Goal: Task Accomplishment & Management: Use online tool/utility

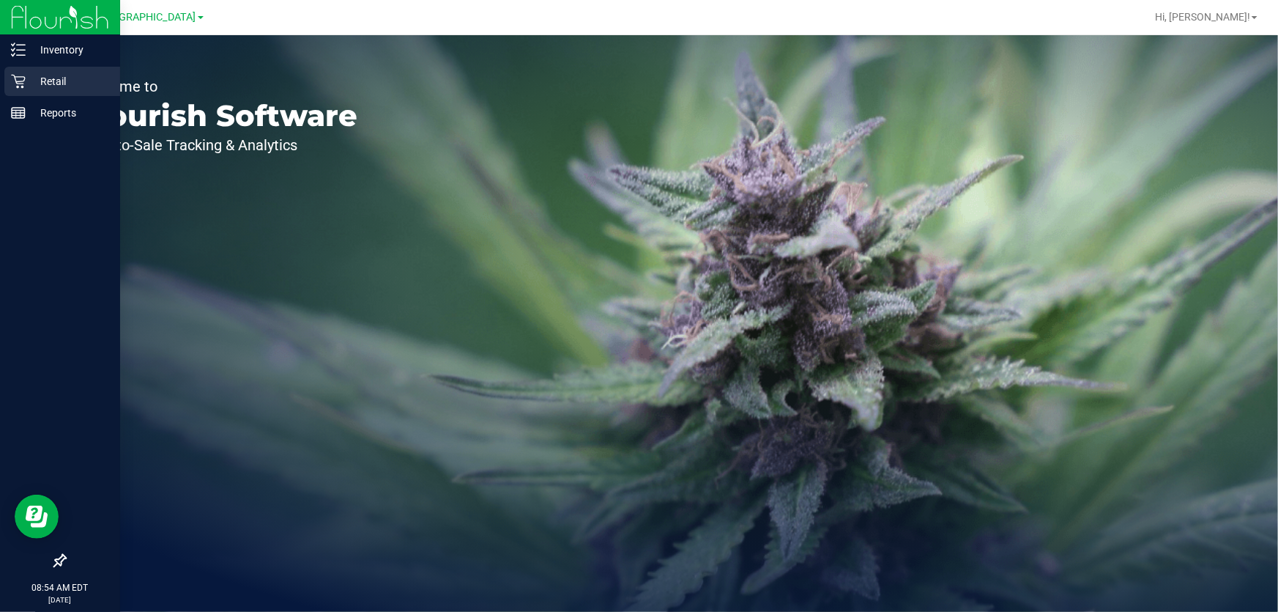
click at [46, 86] on p "Retail" at bounding box center [70, 82] width 88 height 18
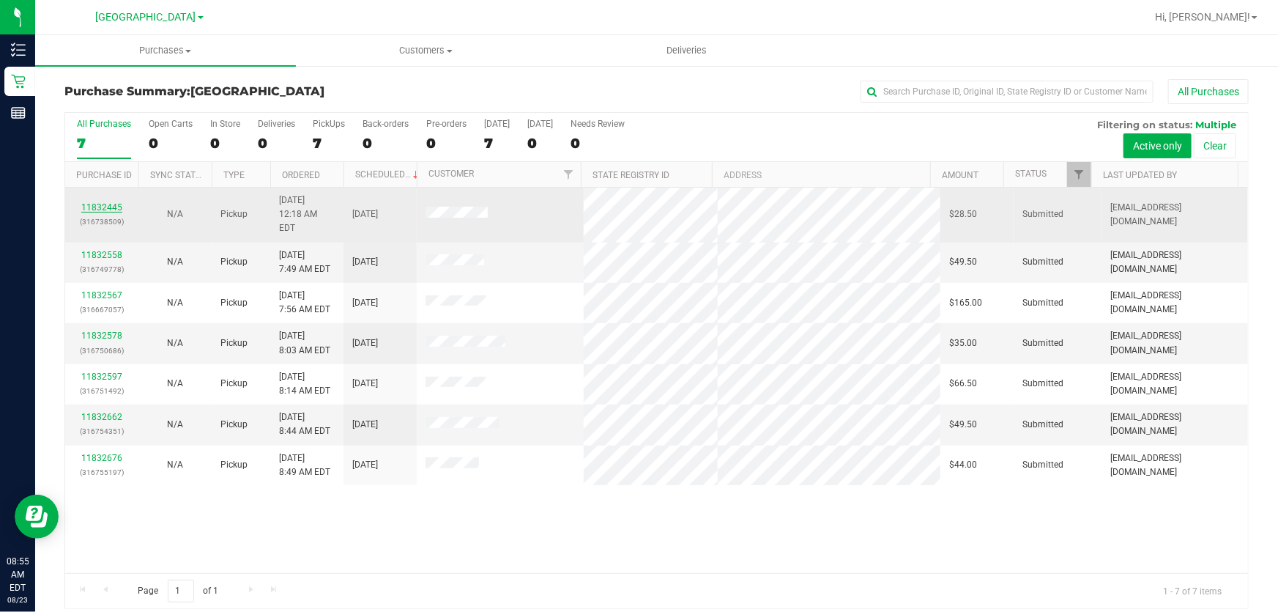
click at [111, 202] on link "11832445" at bounding box center [101, 207] width 41 height 10
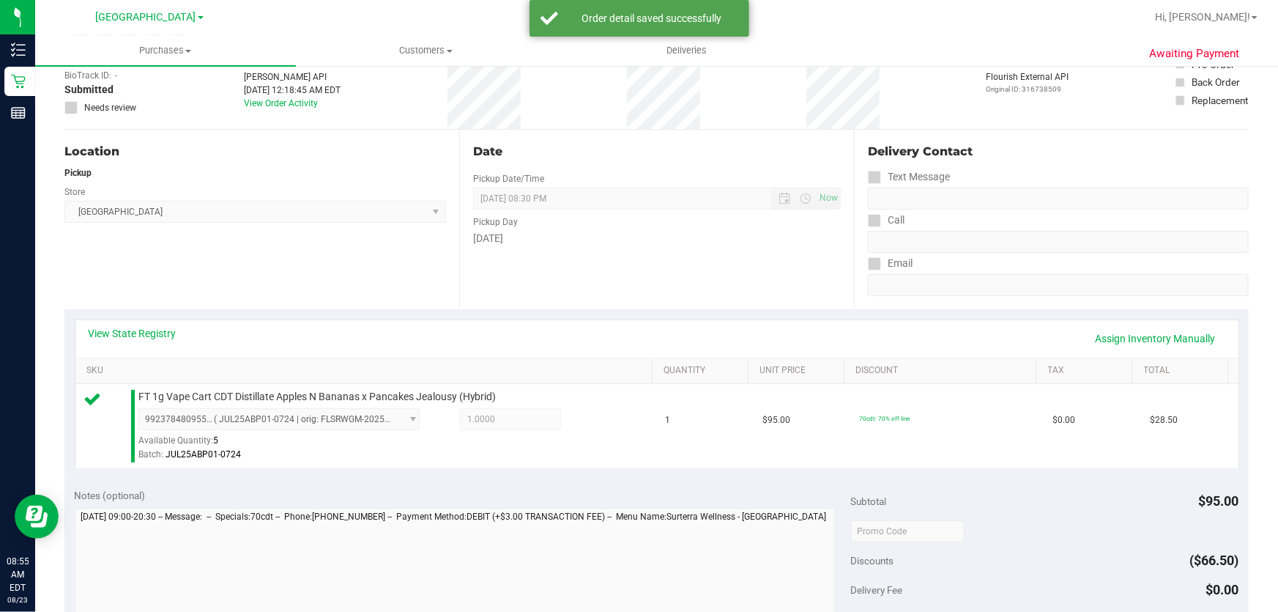
scroll to position [199, 0]
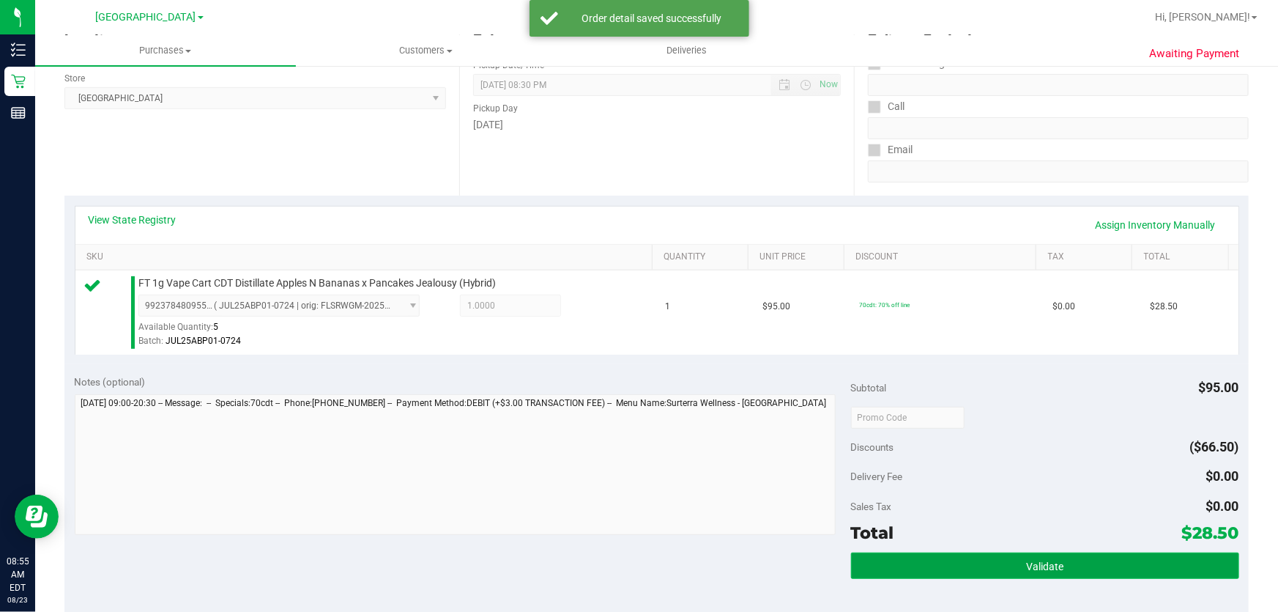
click at [1038, 568] on span "Validate" at bounding box center [1044, 566] width 37 height 12
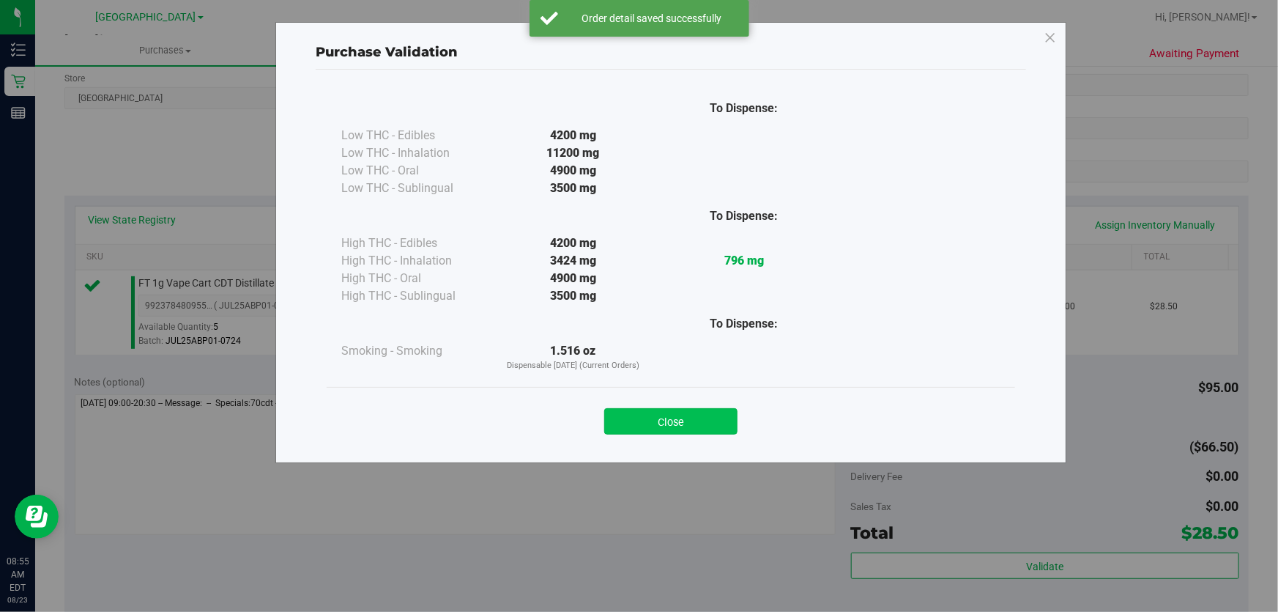
click at [705, 426] on button "Close" at bounding box center [670, 421] width 133 height 26
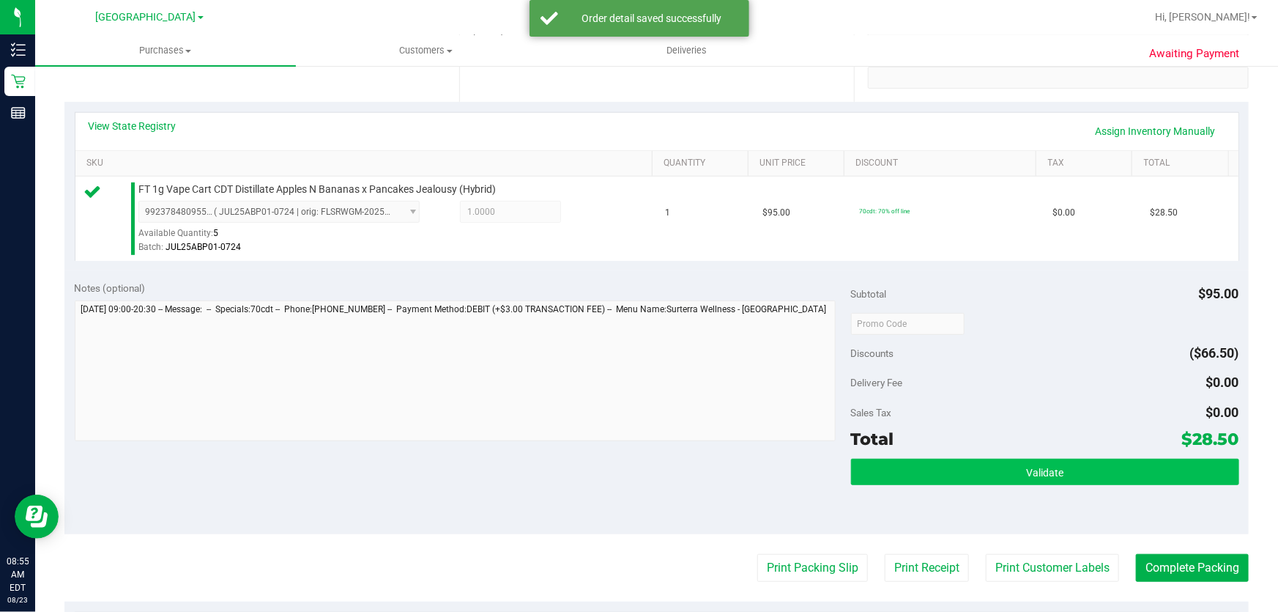
scroll to position [399, 0]
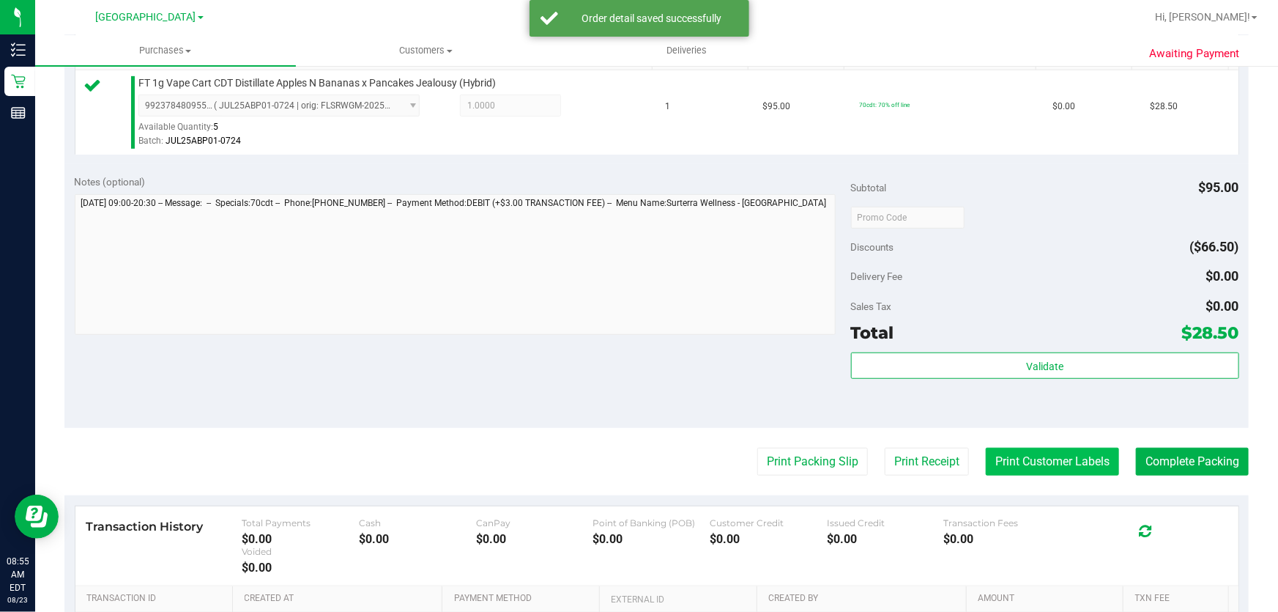
click at [1047, 453] on button "Print Customer Labels" at bounding box center [1052, 462] width 133 height 28
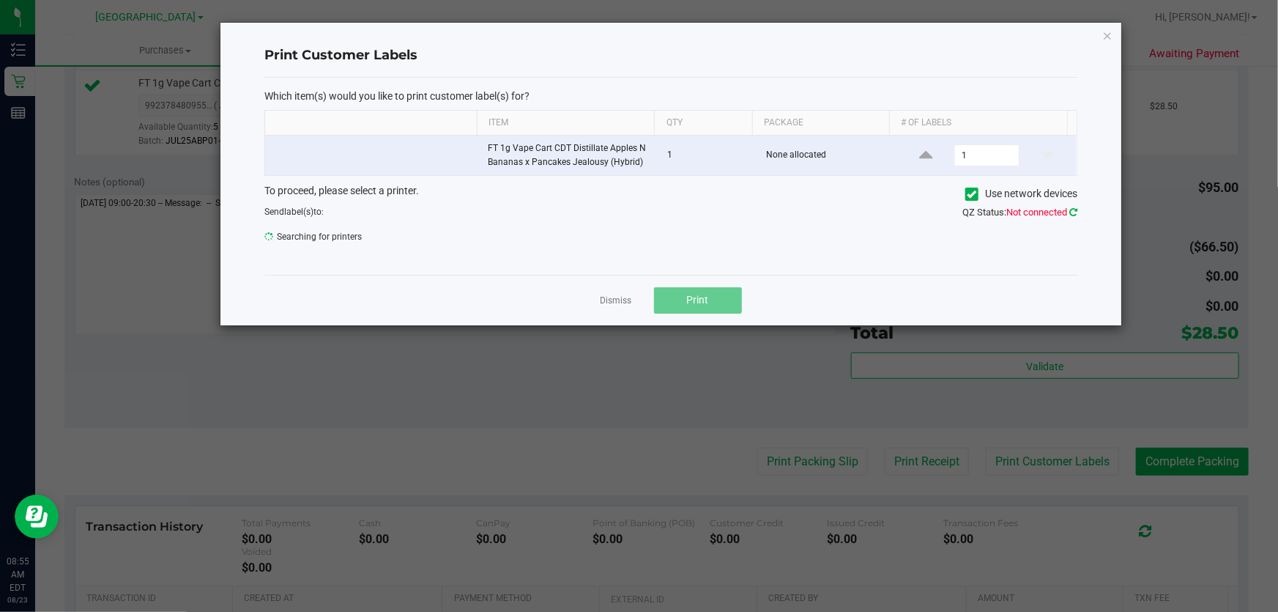
click at [1070, 210] on icon at bounding box center [1074, 212] width 8 height 10
click at [605, 297] on link "Dismiss" at bounding box center [617, 301] width 32 height 12
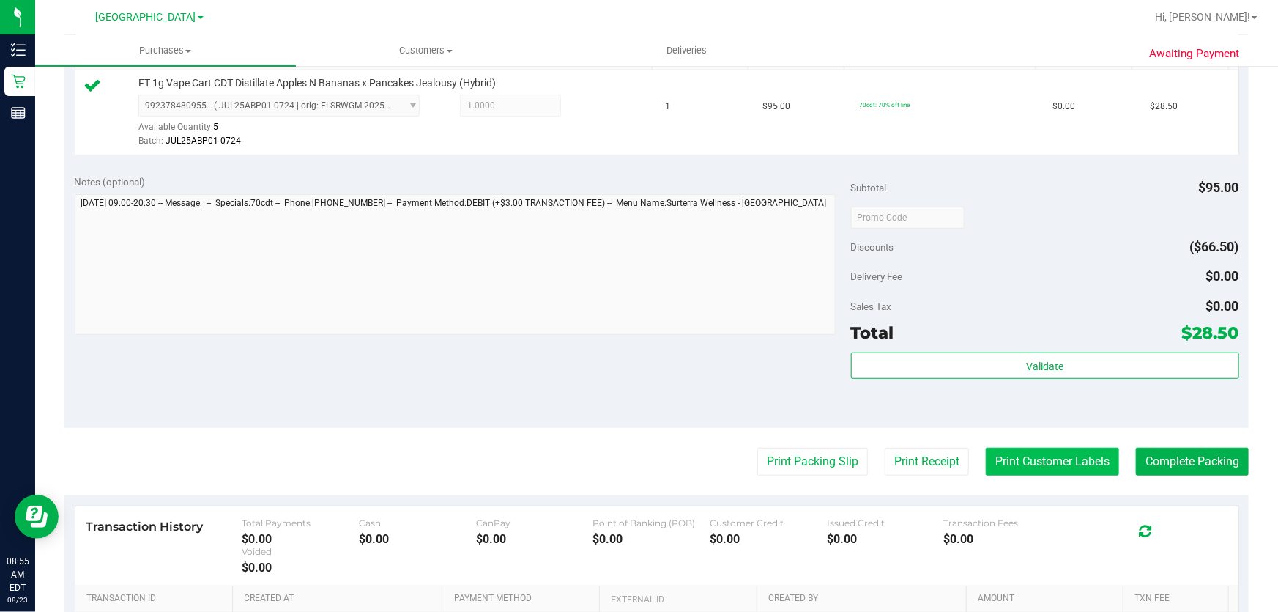
click at [1012, 469] on button "Print Customer Labels" at bounding box center [1052, 462] width 133 height 28
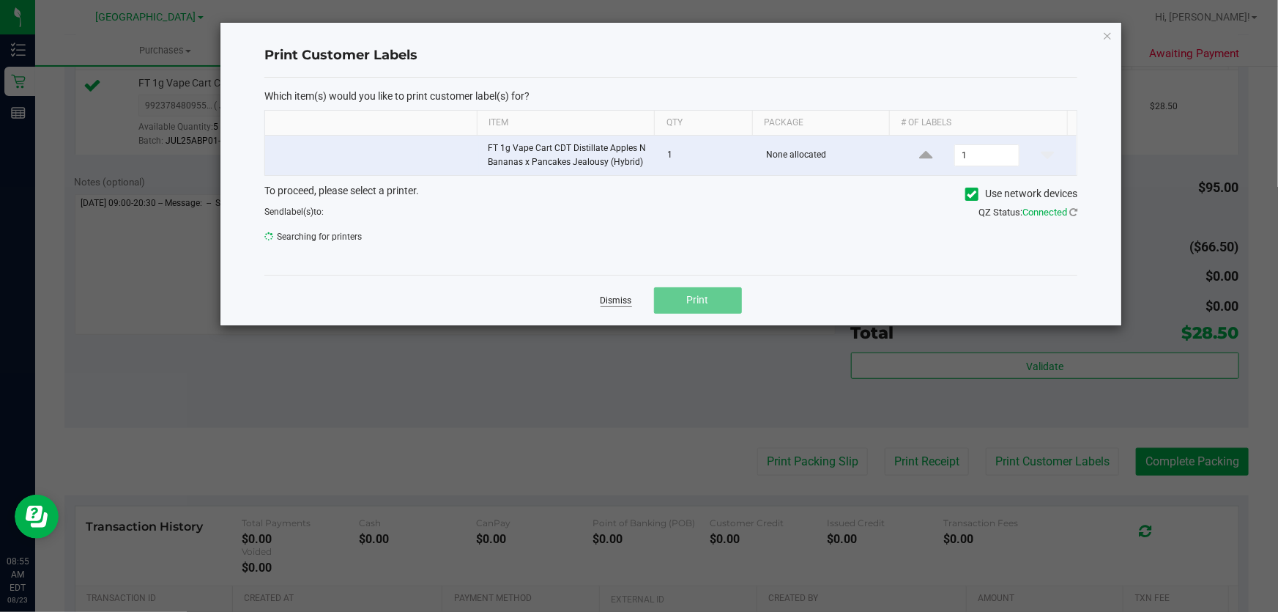
click at [619, 297] on link "Dismiss" at bounding box center [617, 301] width 32 height 12
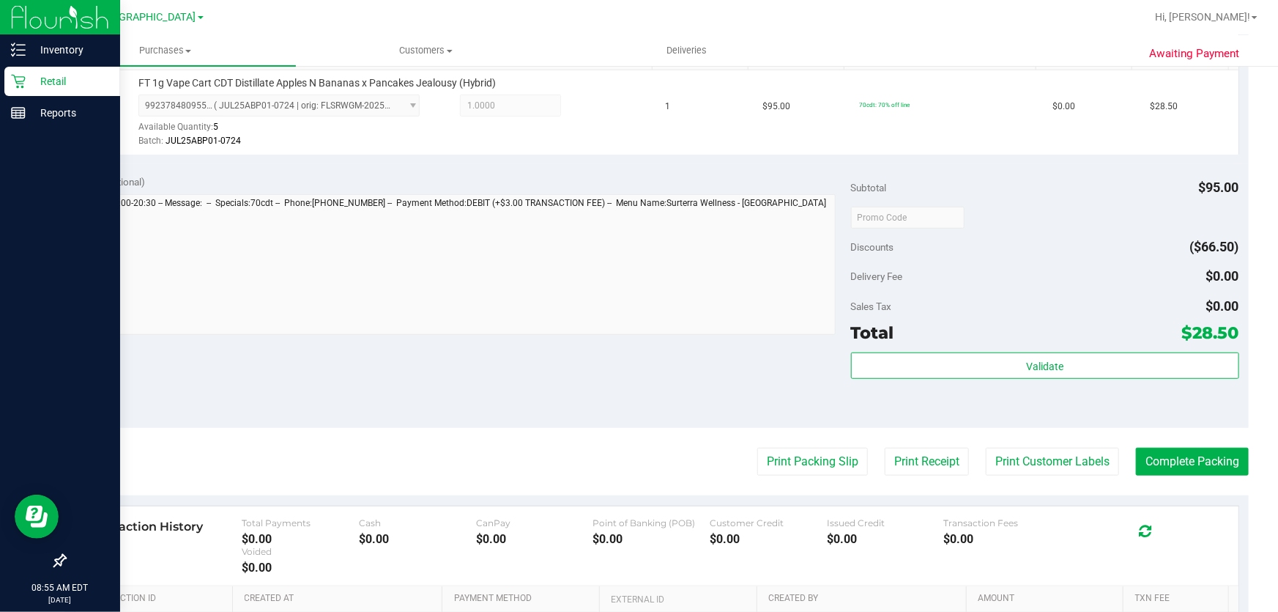
click at [29, 84] on p "Retail" at bounding box center [70, 82] width 88 height 18
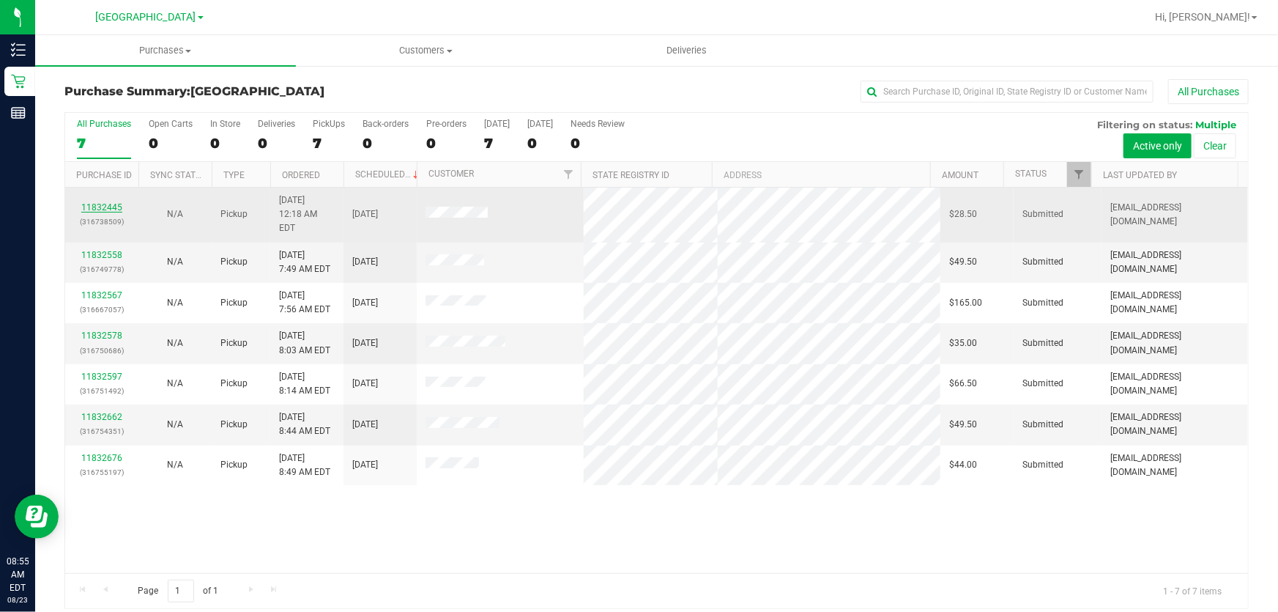
click at [114, 202] on link "11832445" at bounding box center [101, 207] width 41 height 10
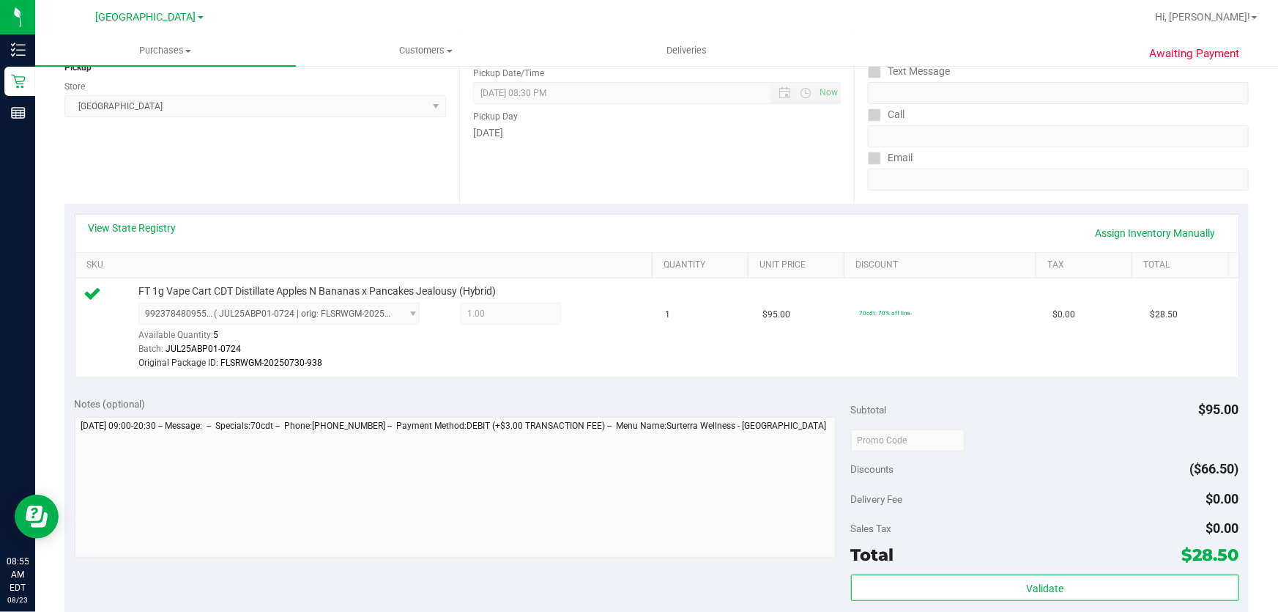
scroll to position [399, 0]
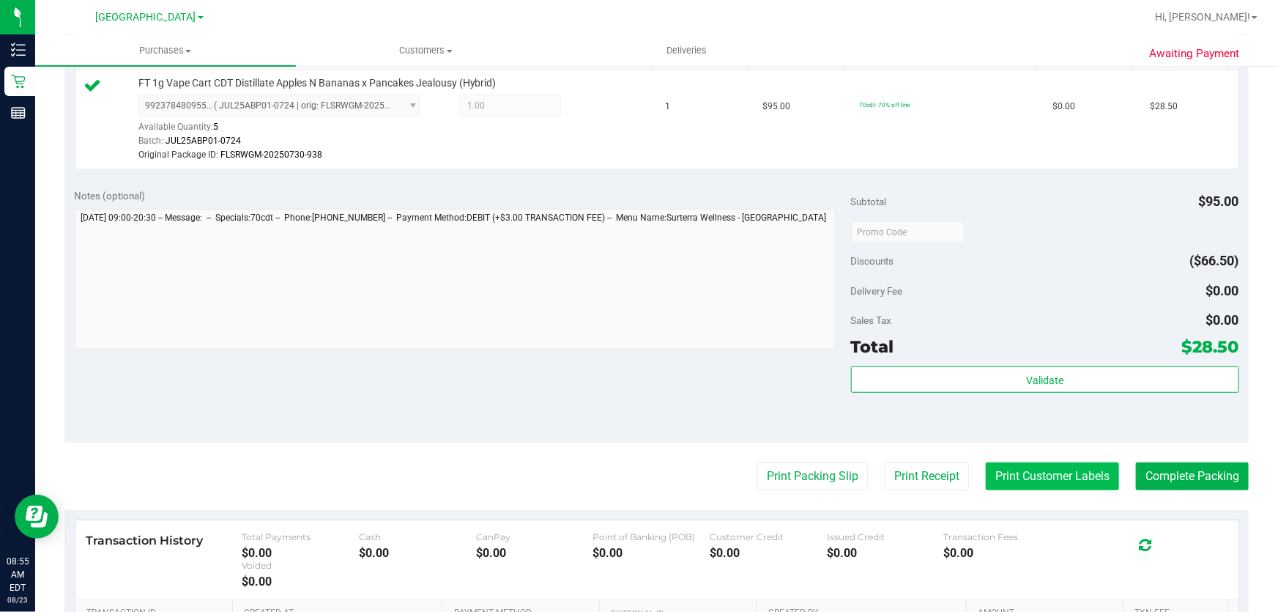
click at [1033, 478] on button "Print Customer Labels" at bounding box center [1052, 476] width 133 height 28
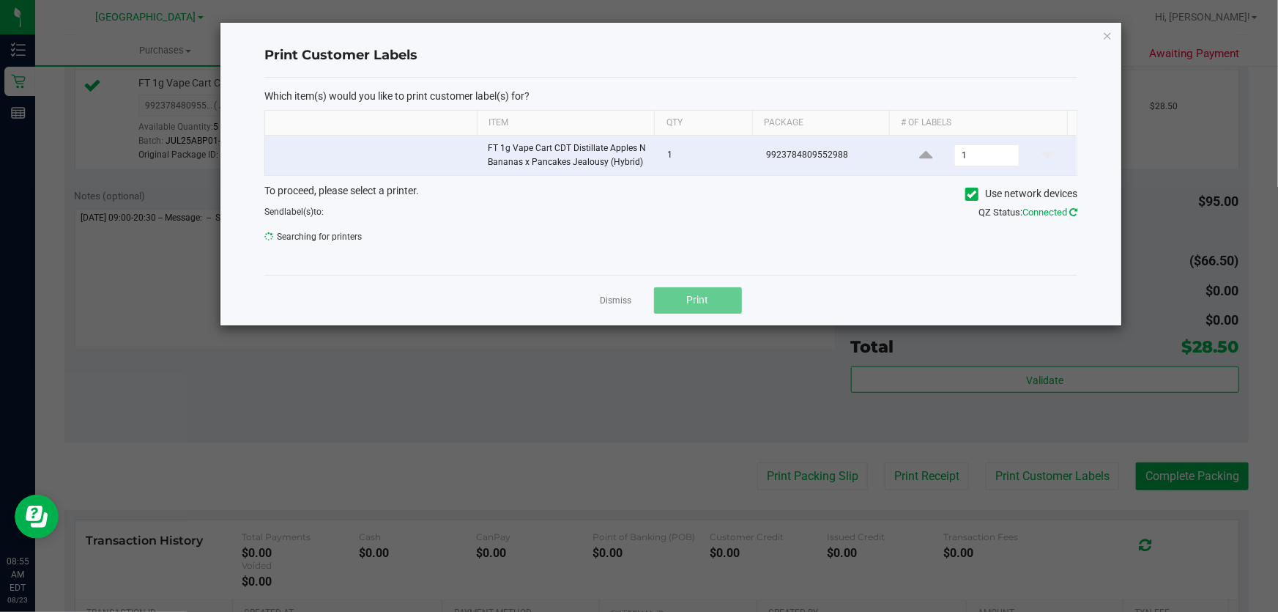
click at [1072, 211] on icon at bounding box center [1074, 212] width 8 height 10
click at [618, 298] on link "Dismiss" at bounding box center [617, 301] width 32 height 12
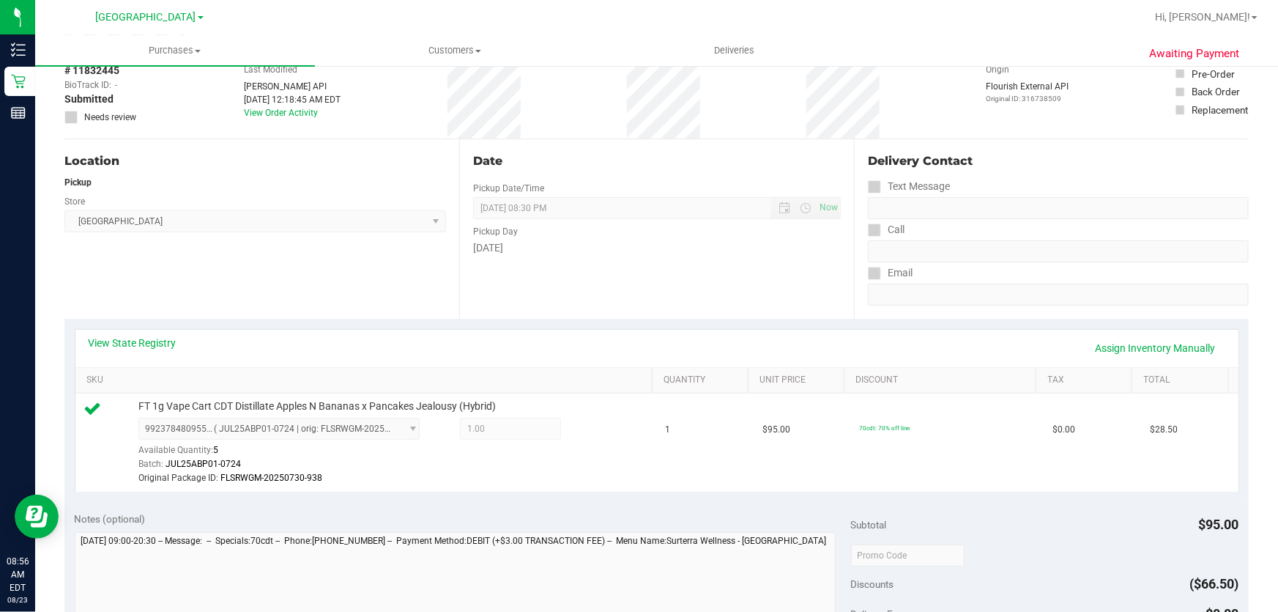
scroll to position [399, 0]
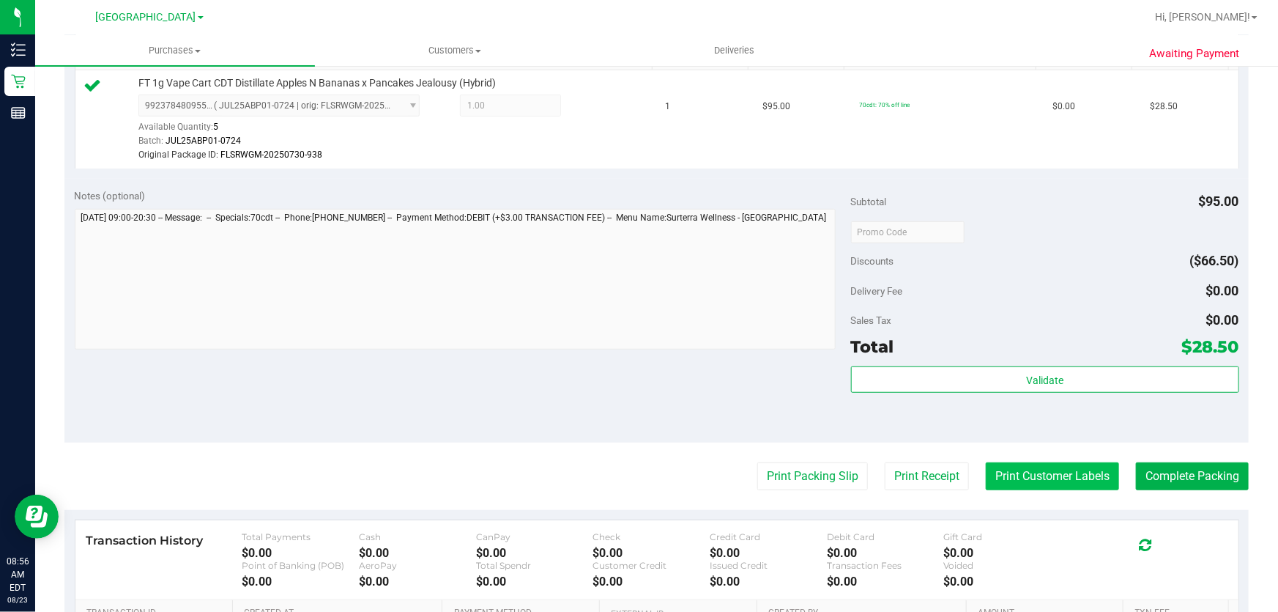
click at [1067, 468] on button "Print Customer Labels" at bounding box center [1052, 476] width 133 height 28
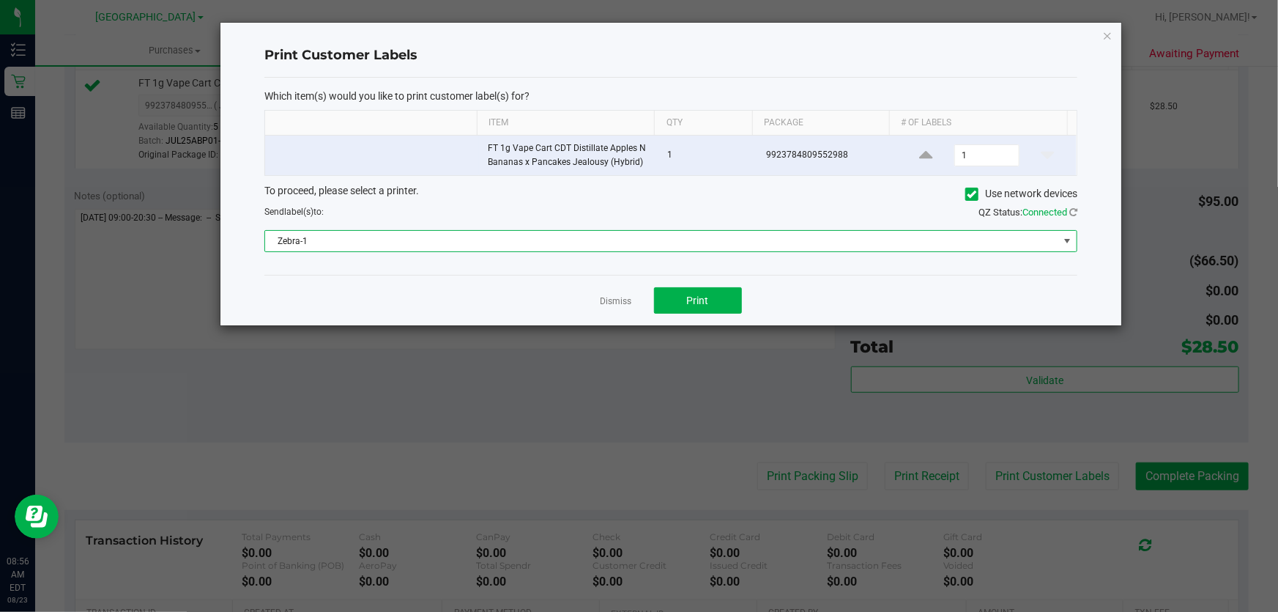
click at [1034, 242] on span "Zebra-1" at bounding box center [661, 241] width 793 height 21
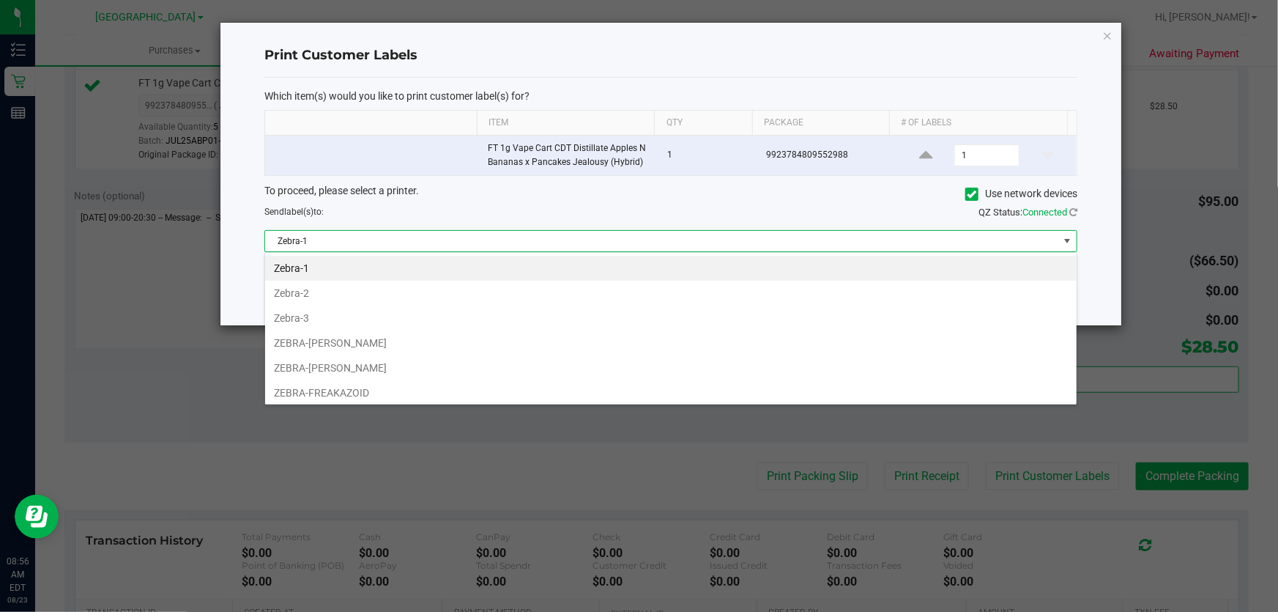
scroll to position [22, 813]
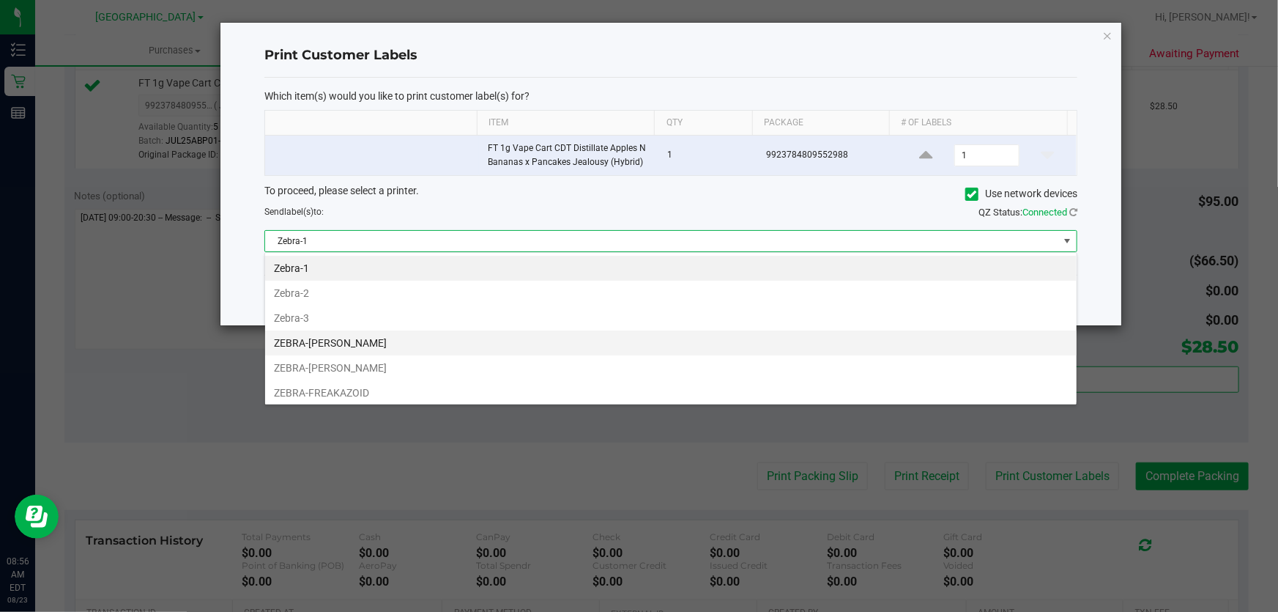
click at [398, 340] on li "ZEBRA-FRANKIE VALLI" at bounding box center [671, 342] width 812 height 25
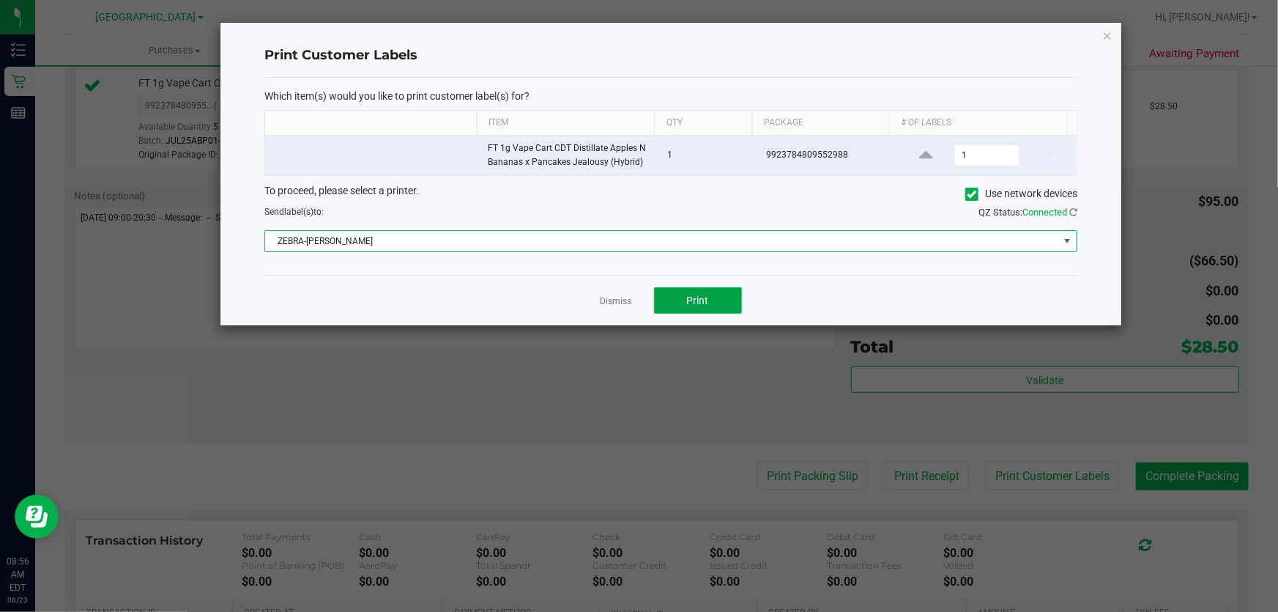
click at [695, 295] on span "Print" at bounding box center [698, 301] width 22 height 12
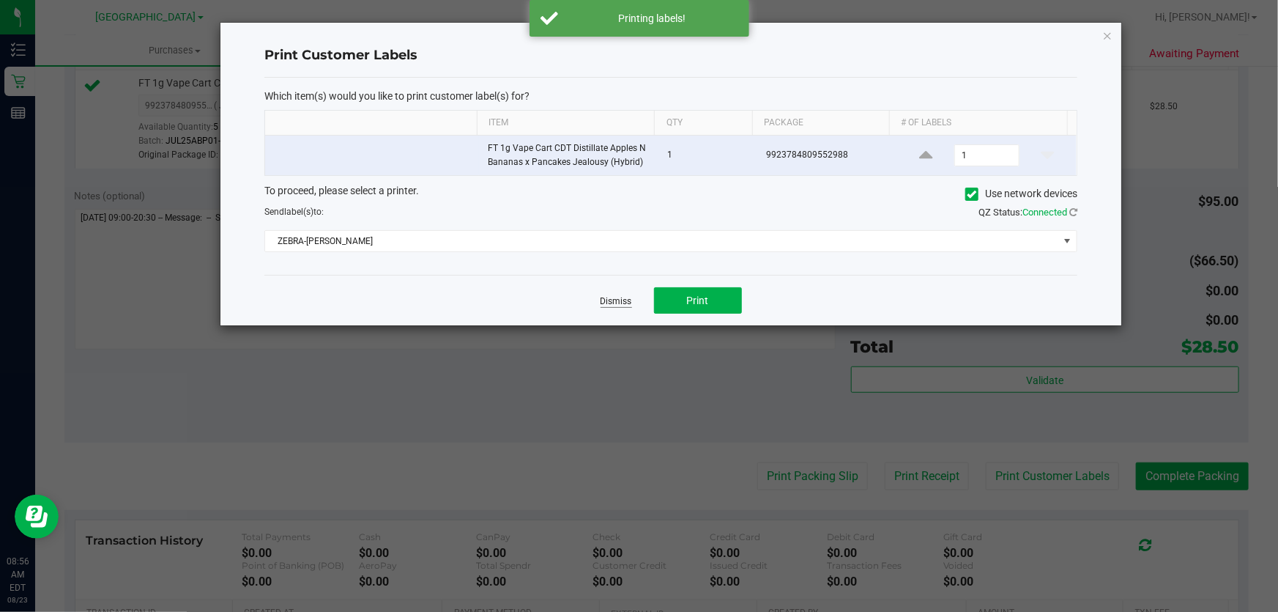
click at [615, 302] on link "Dismiss" at bounding box center [617, 301] width 32 height 12
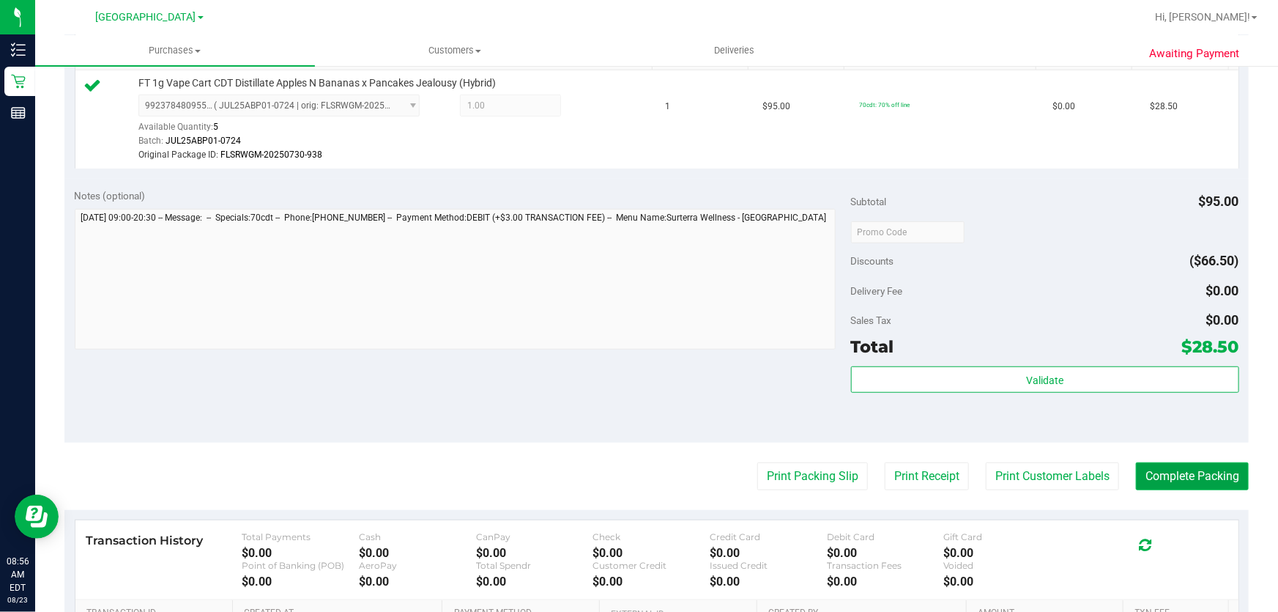
click at [1149, 470] on button "Complete Packing" at bounding box center [1192, 476] width 113 height 28
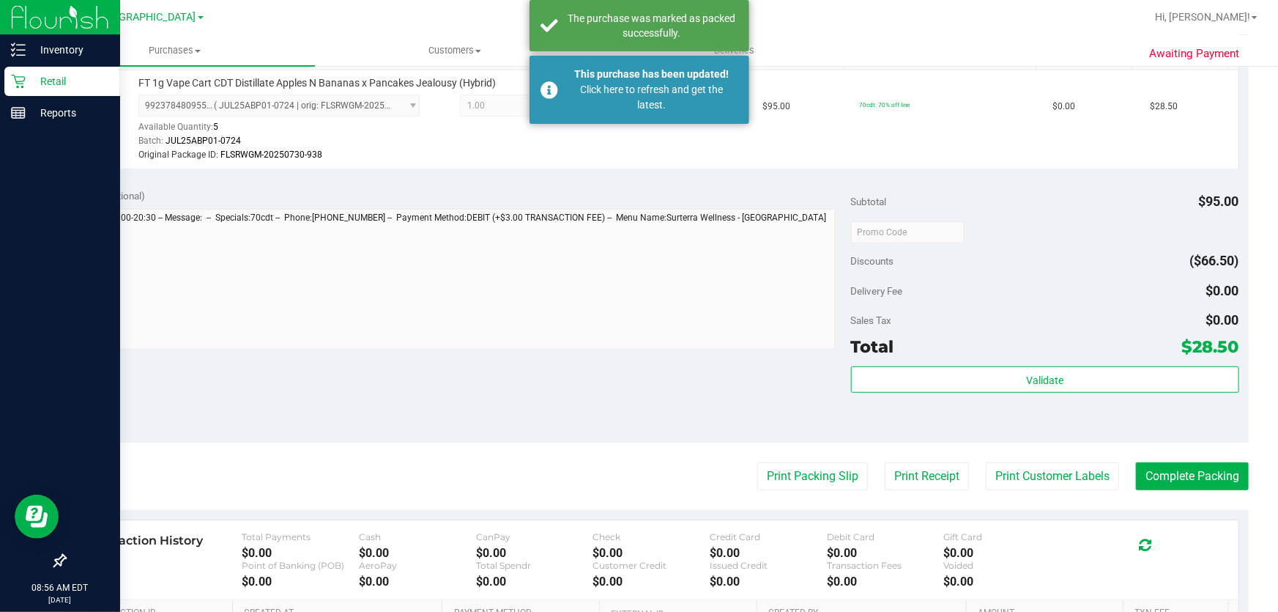
click at [26, 76] on p "Retail" at bounding box center [70, 82] width 88 height 18
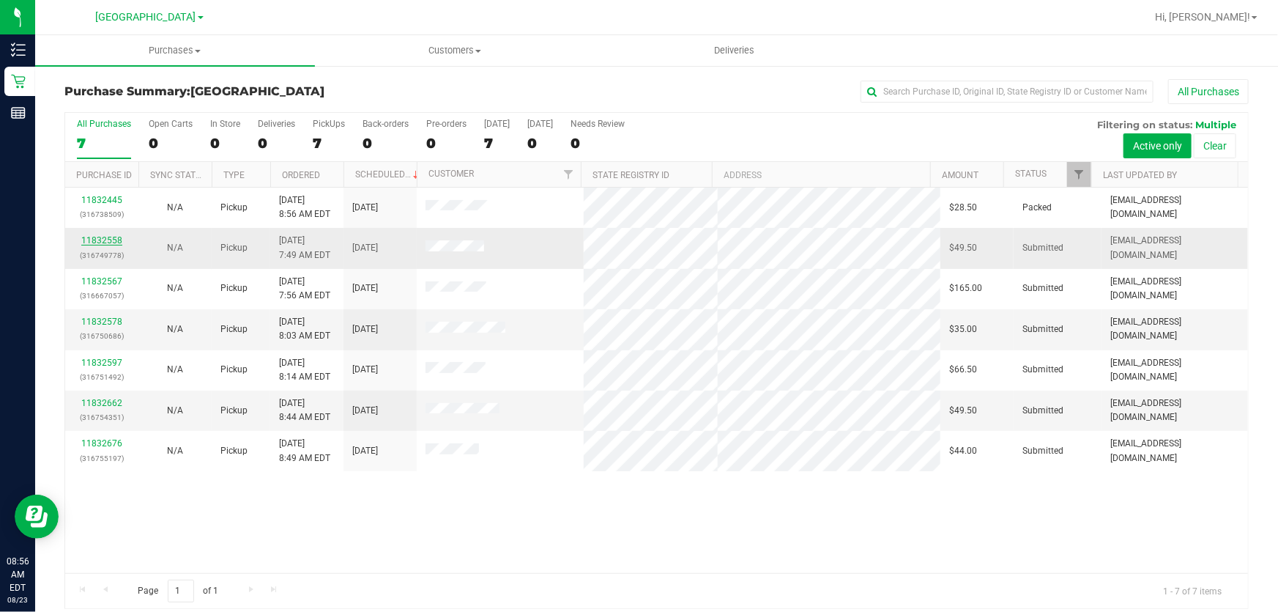
click at [92, 242] on link "11832558" at bounding box center [101, 240] width 41 height 10
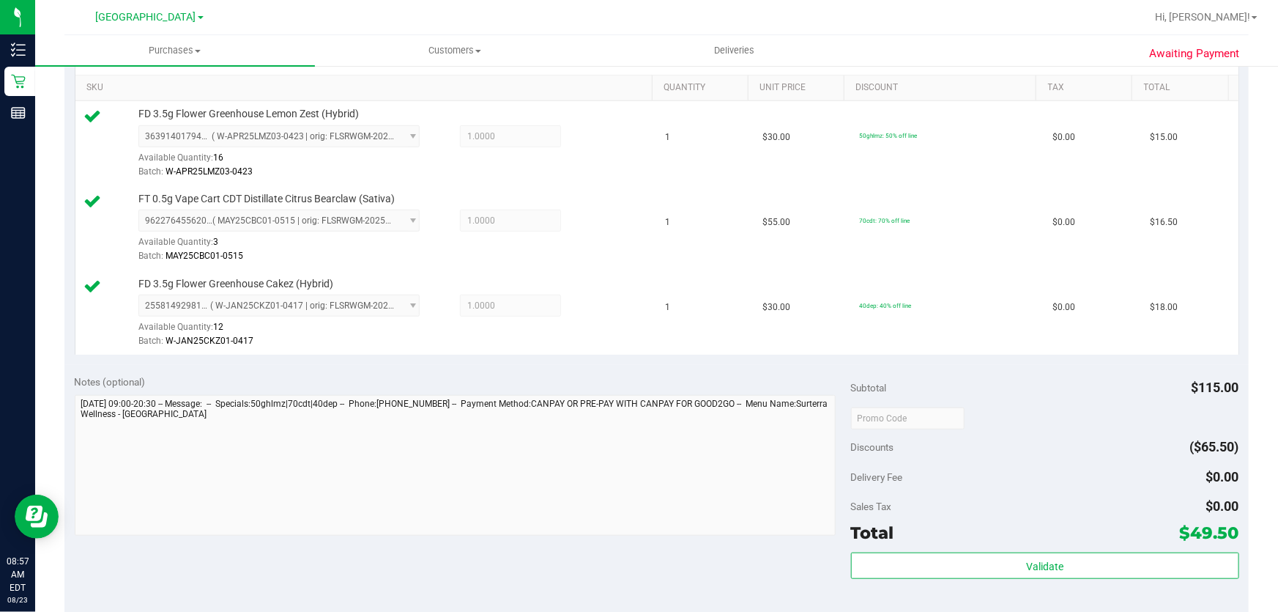
scroll to position [599, 0]
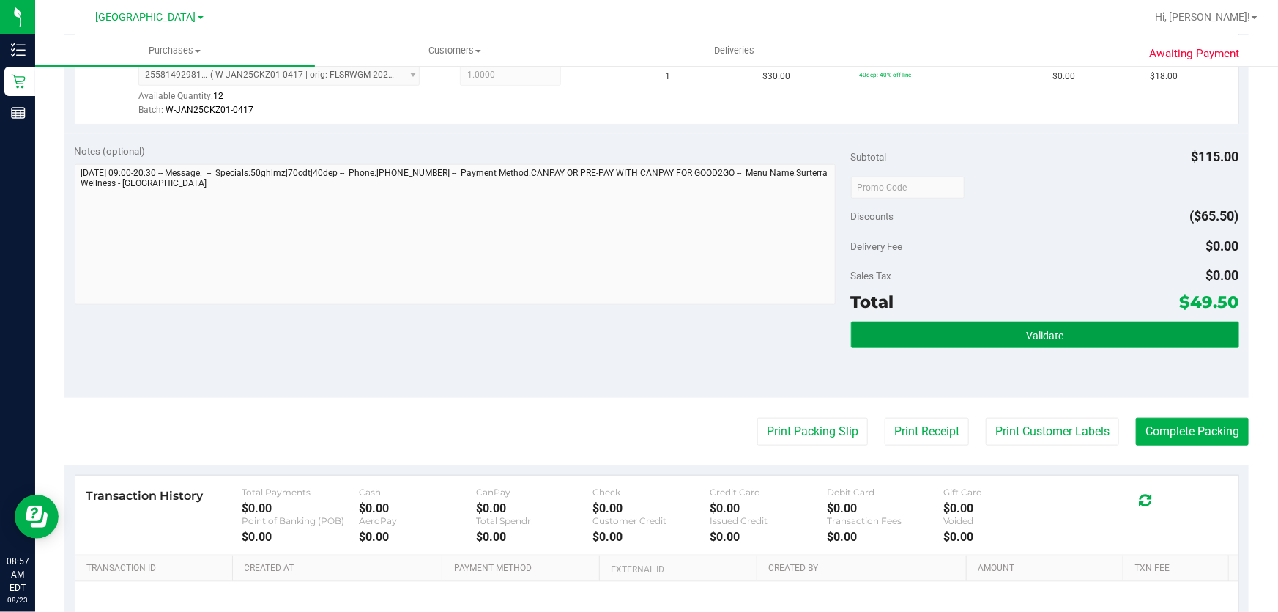
click at [1018, 325] on button "Validate" at bounding box center [1045, 335] width 388 height 26
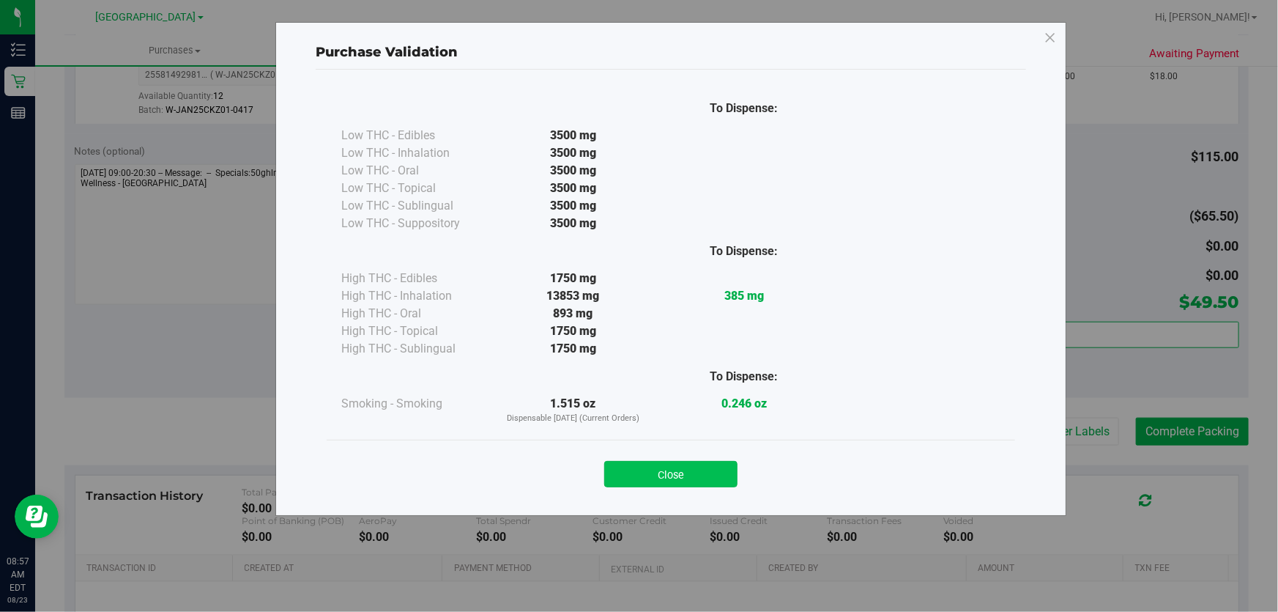
click at [670, 470] on button "Close" at bounding box center [670, 474] width 133 height 26
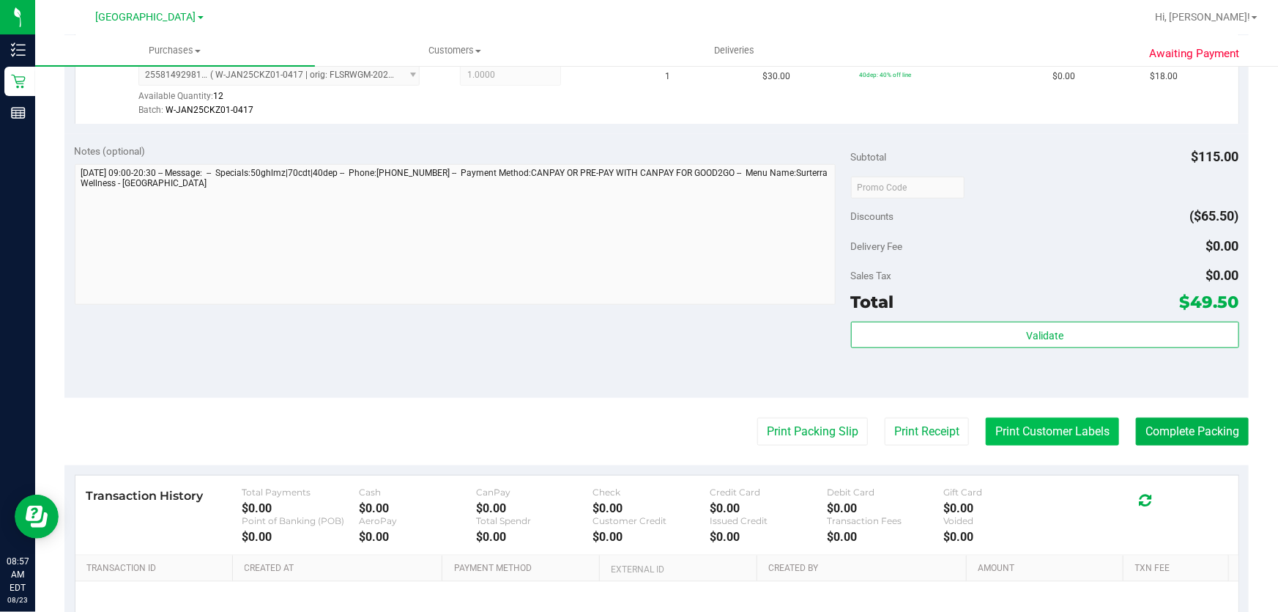
click at [1025, 434] on button "Print Customer Labels" at bounding box center [1052, 432] width 133 height 28
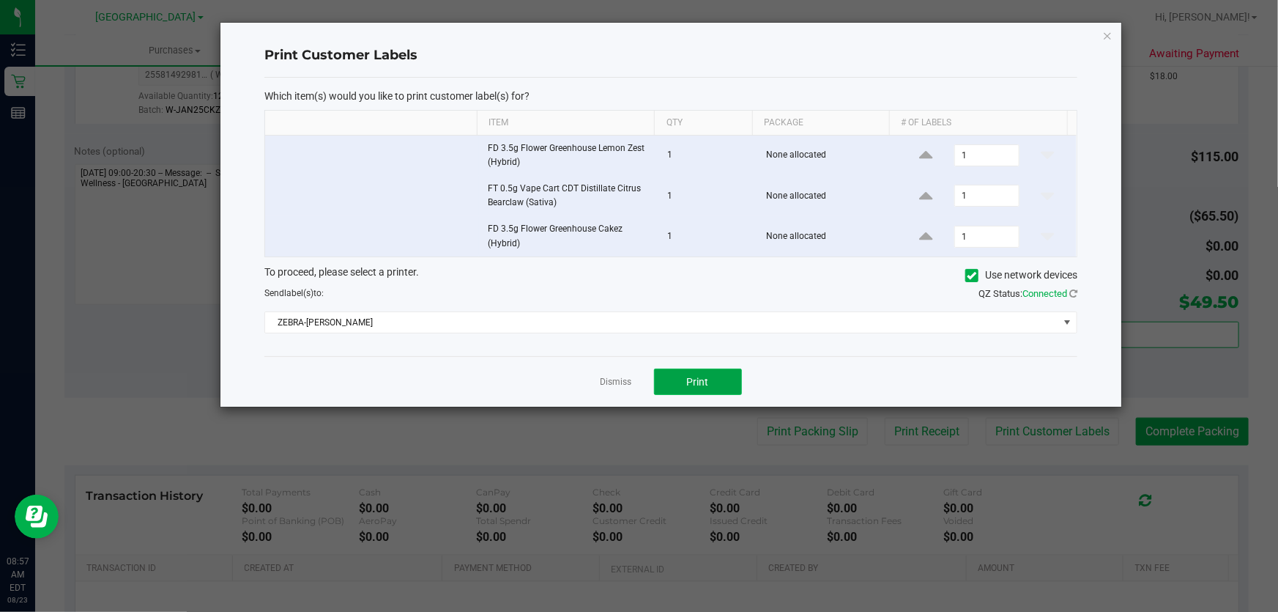
click at [706, 380] on span "Print" at bounding box center [698, 382] width 22 height 12
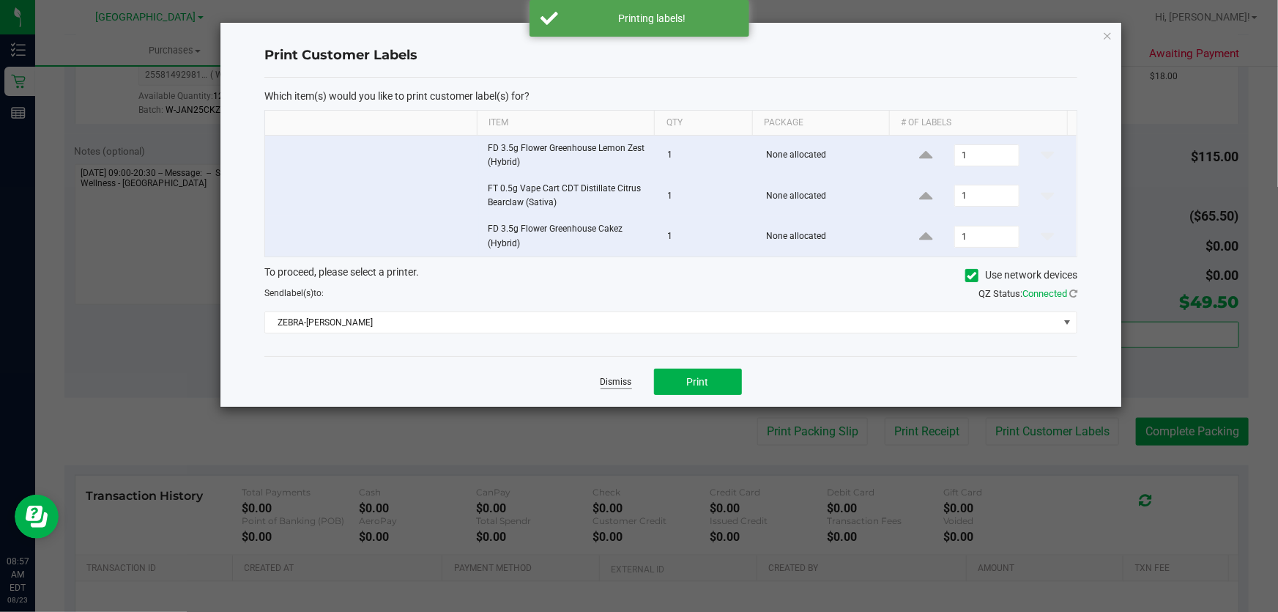
click at [606, 382] on link "Dismiss" at bounding box center [617, 382] width 32 height 12
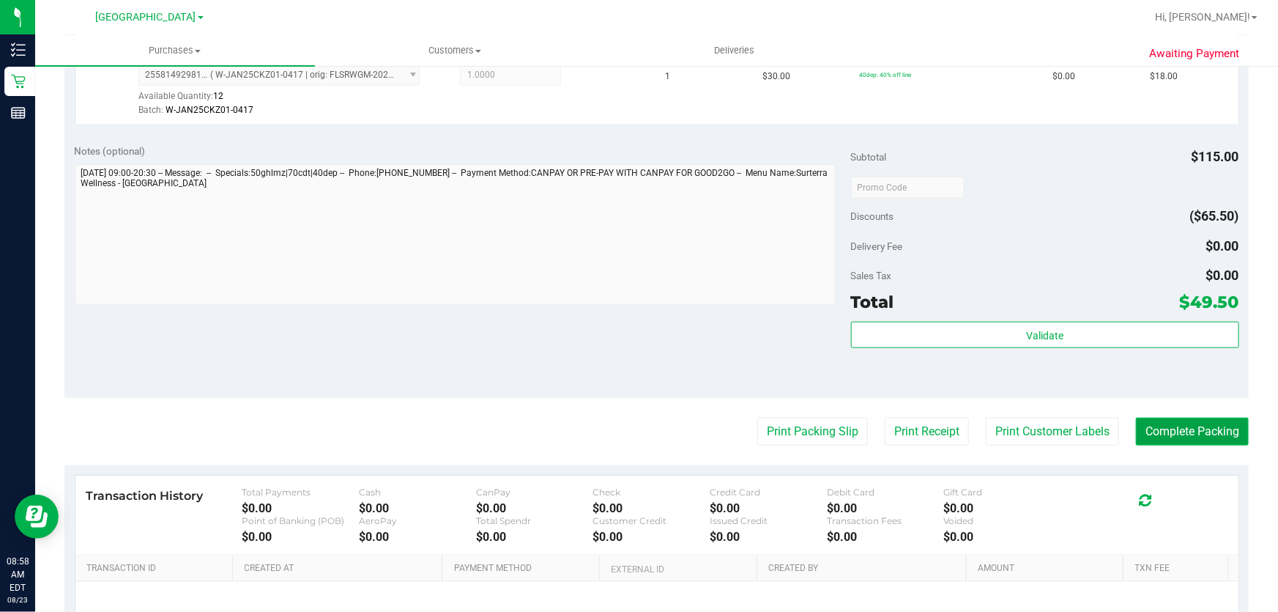
click at [1185, 432] on button "Complete Packing" at bounding box center [1192, 432] width 113 height 28
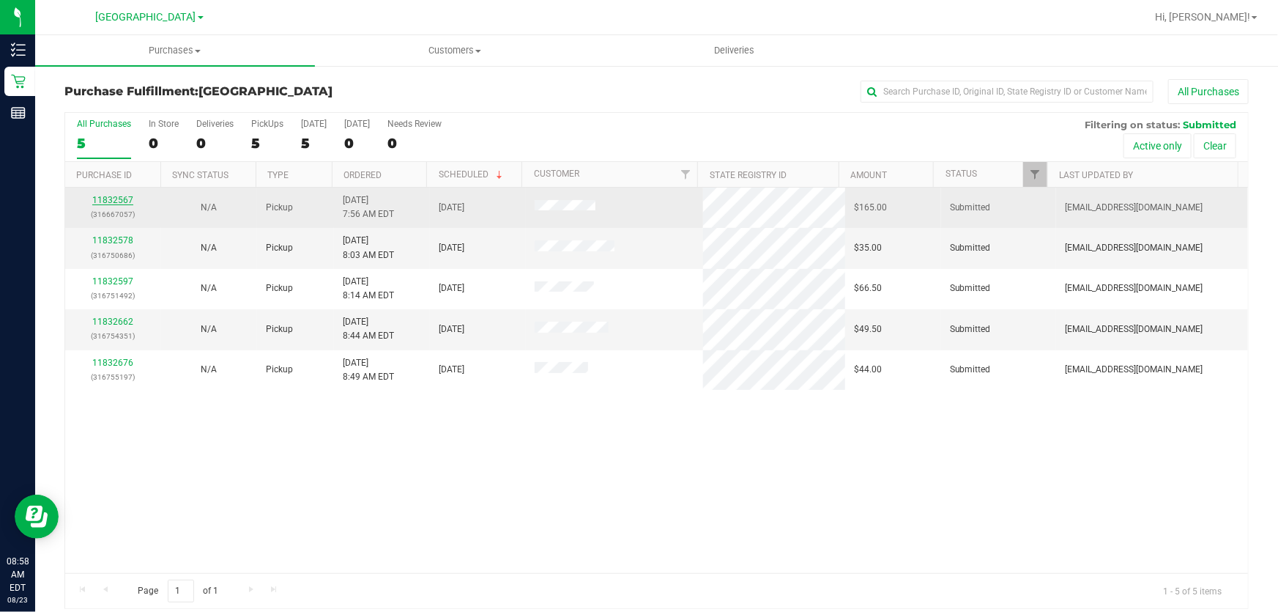
click at [113, 203] on link "11832567" at bounding box center [112, 200] width 41 height 10
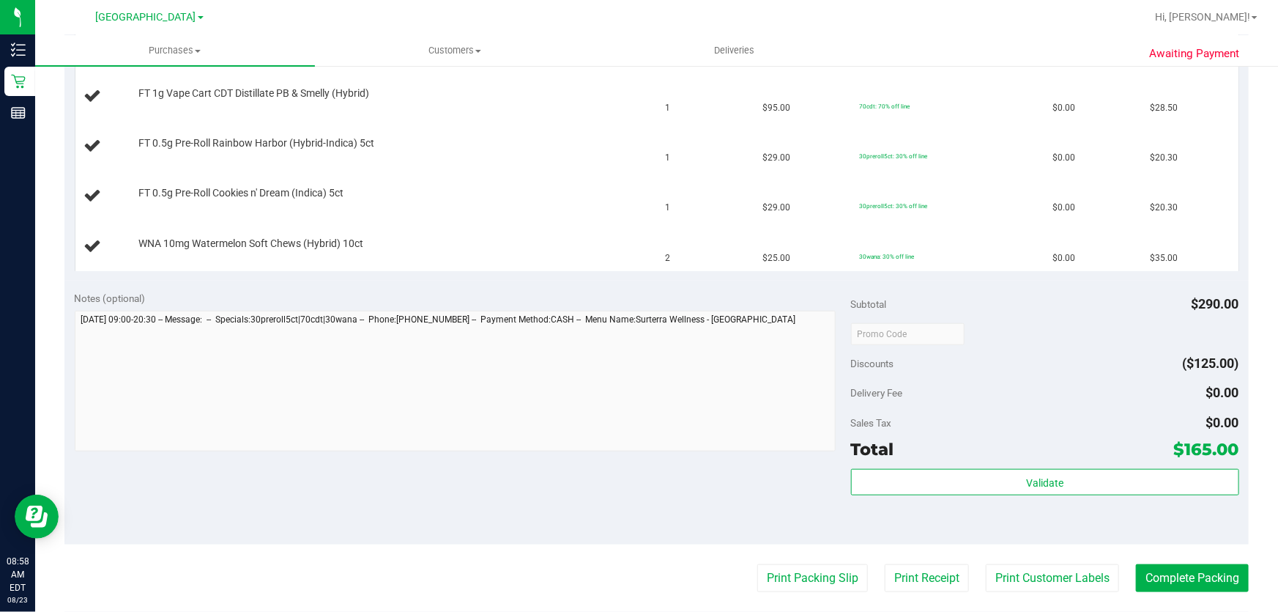
scroll to position [599, 0]
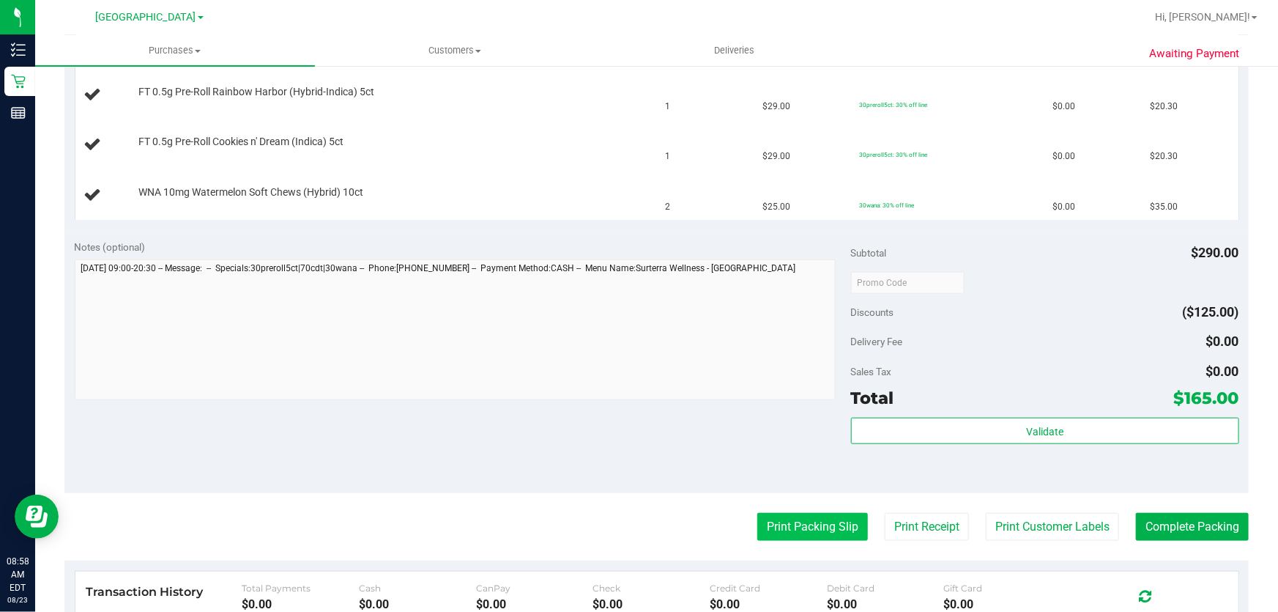
click at [822, 532] on button "Print Packing Slip" at bounding box center [813, 527] width 111 height 28
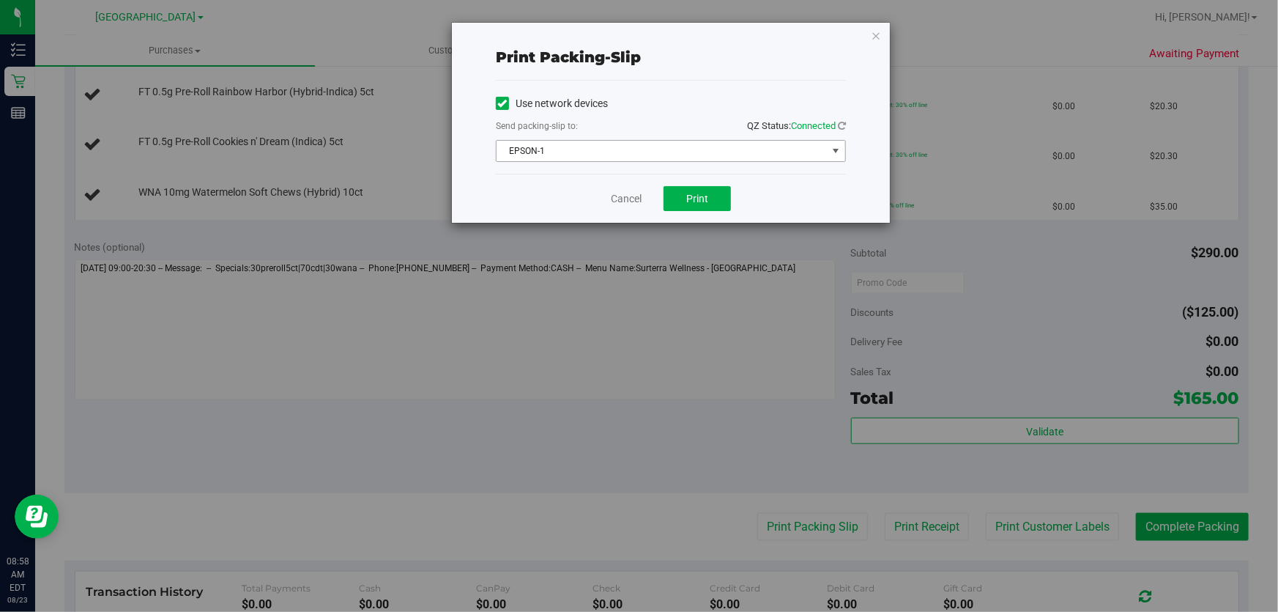
click at [837, 154] on span "select" at bounding box center [836, 151] width 12 height 12
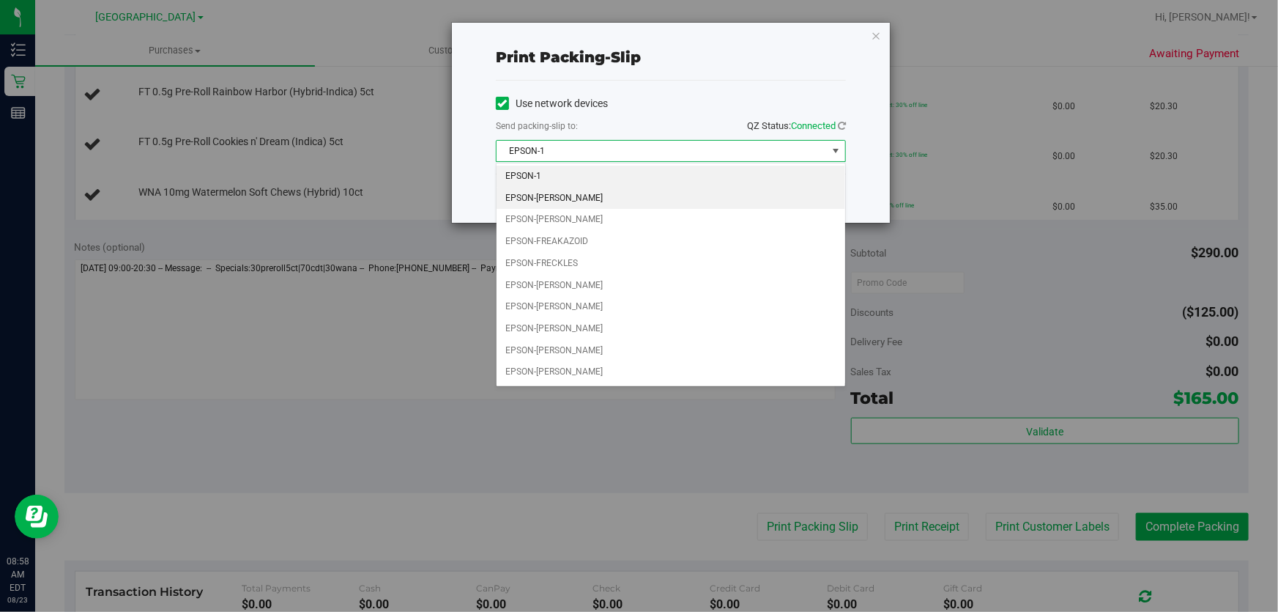
click at [649, 194] on li "EPSON-FRANKIE VALLI" at bounding box center [671, 199] width 349 height 22
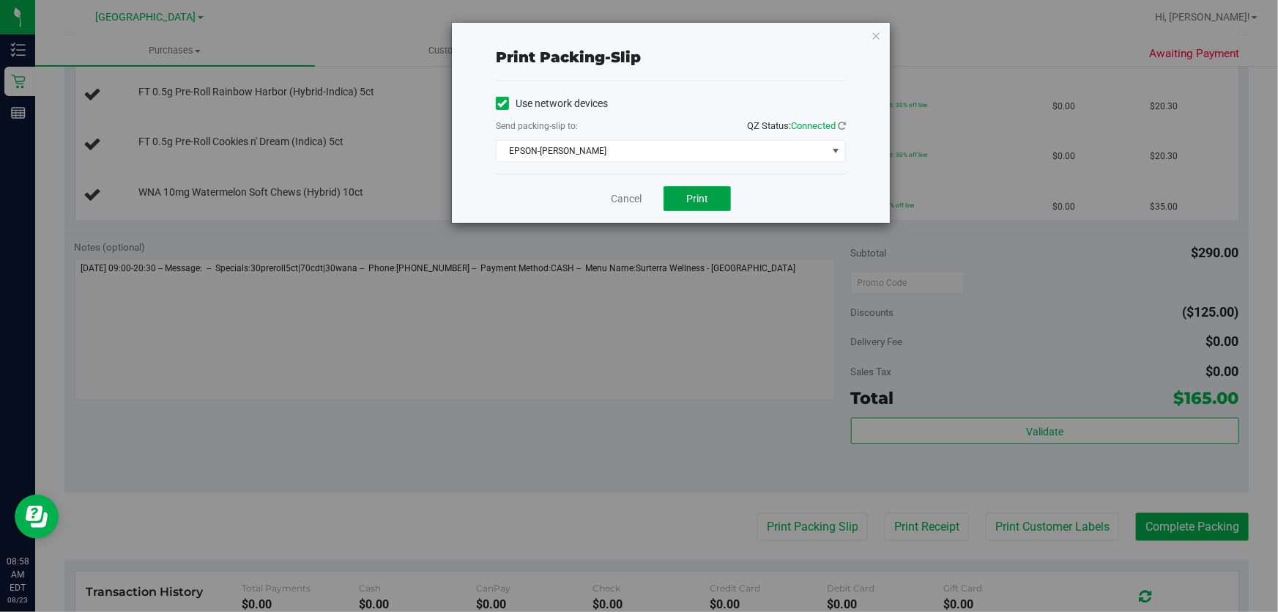
click at [681, 193] on button "Print" at bounding box center [697, 198] width 67 height 25
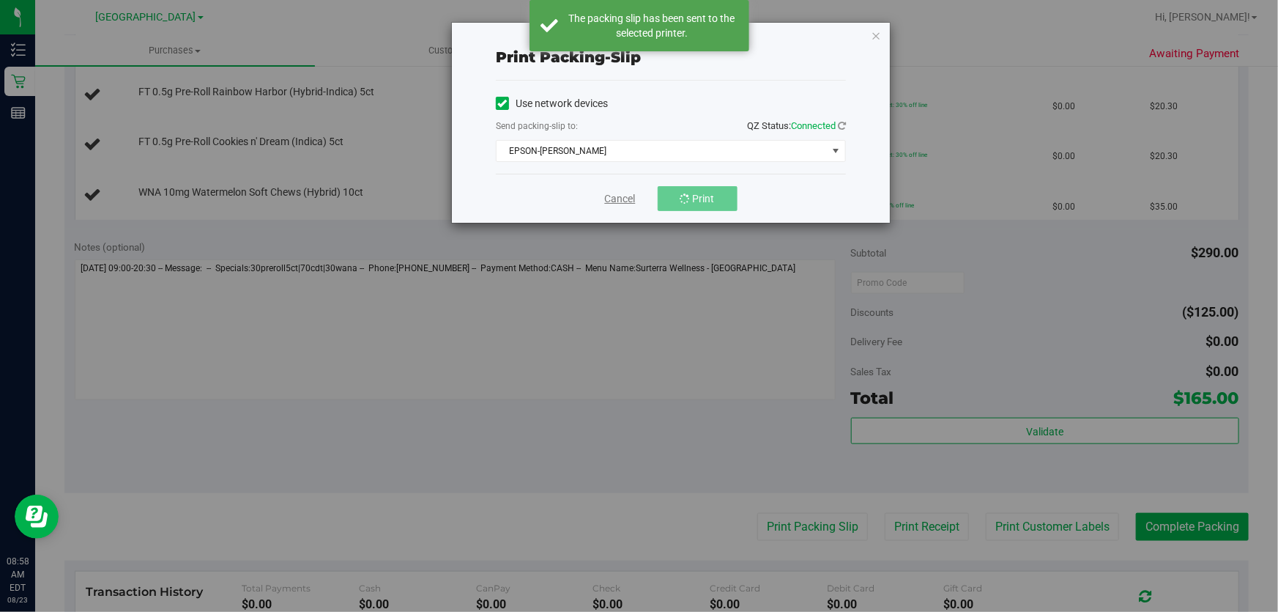
click at [614, 201] on link "Cancel" at bounding box center [620, 198] width 31 height 15
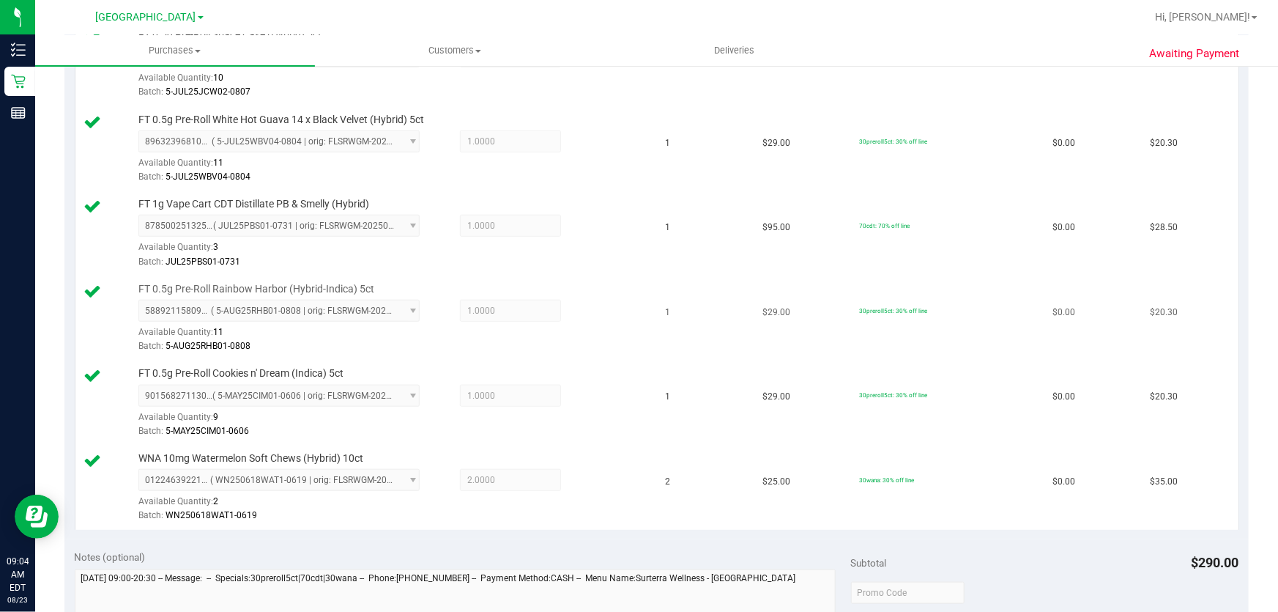
scroll to position [1065, 0]
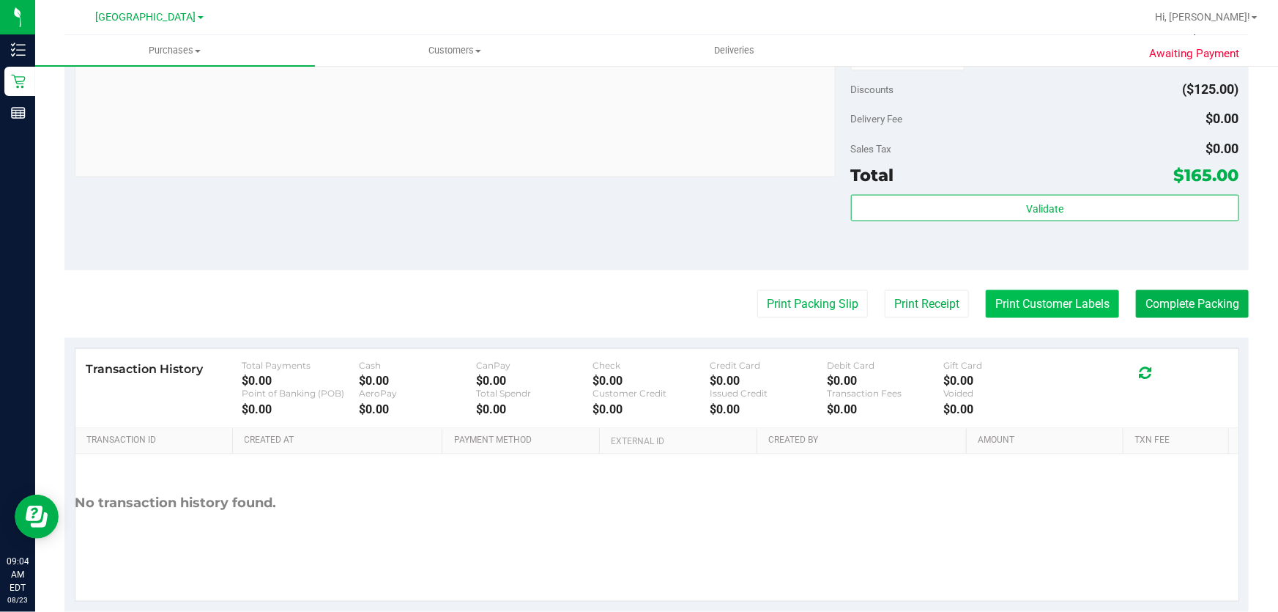
click at [1041, 308] on button "Print Customer Labels" at bounding box center [1052, 304] width 133 height 28
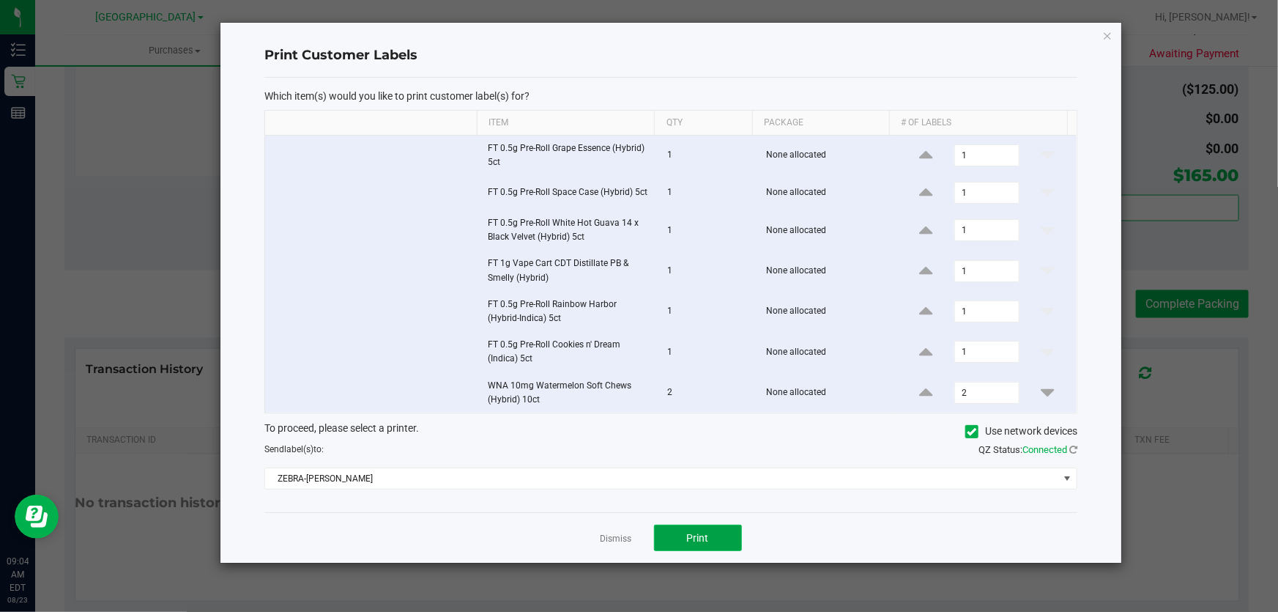
click at [703, 547] on button "Print" at bounding box center [698, 538] width 88 height 26
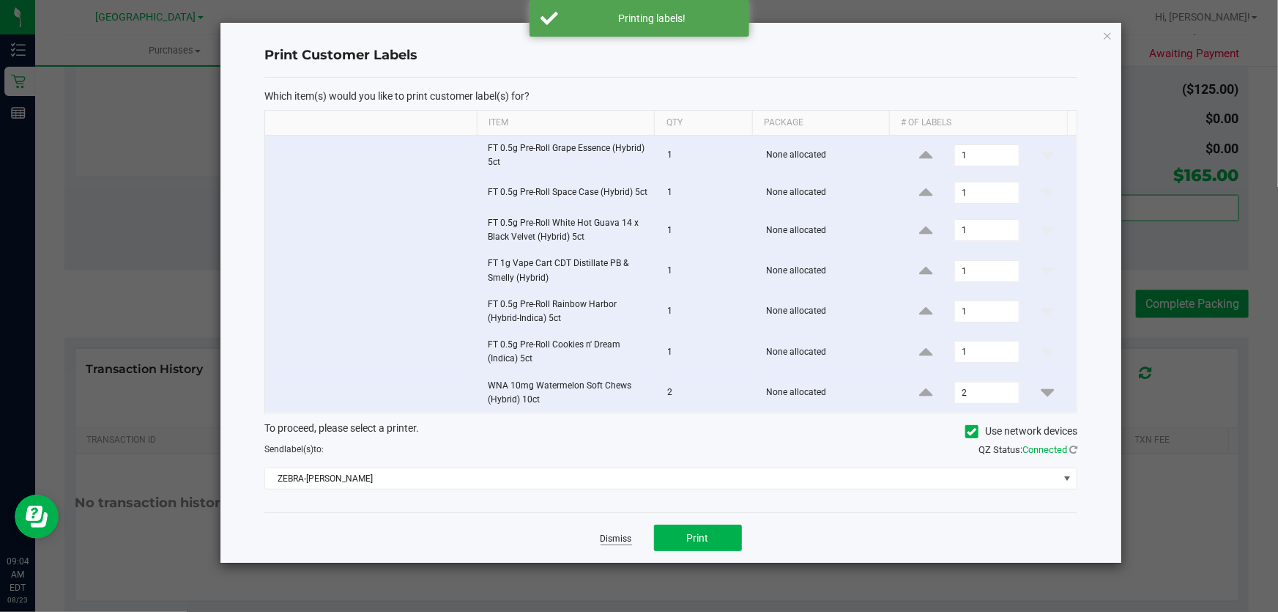
click at [601, 539] on link "Dismiss" at bounding box center [617, 539] width 32 height 12
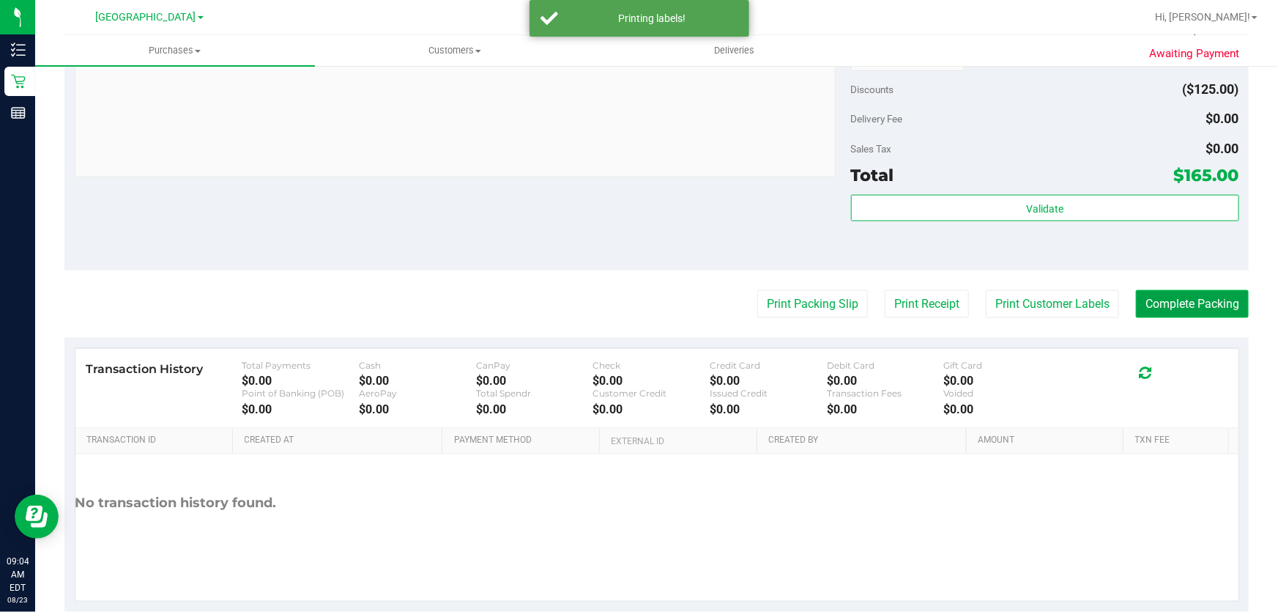
click at [1193, 298] on button "Complete Packing" at bounding box center [1192, 304] width 113 height 28
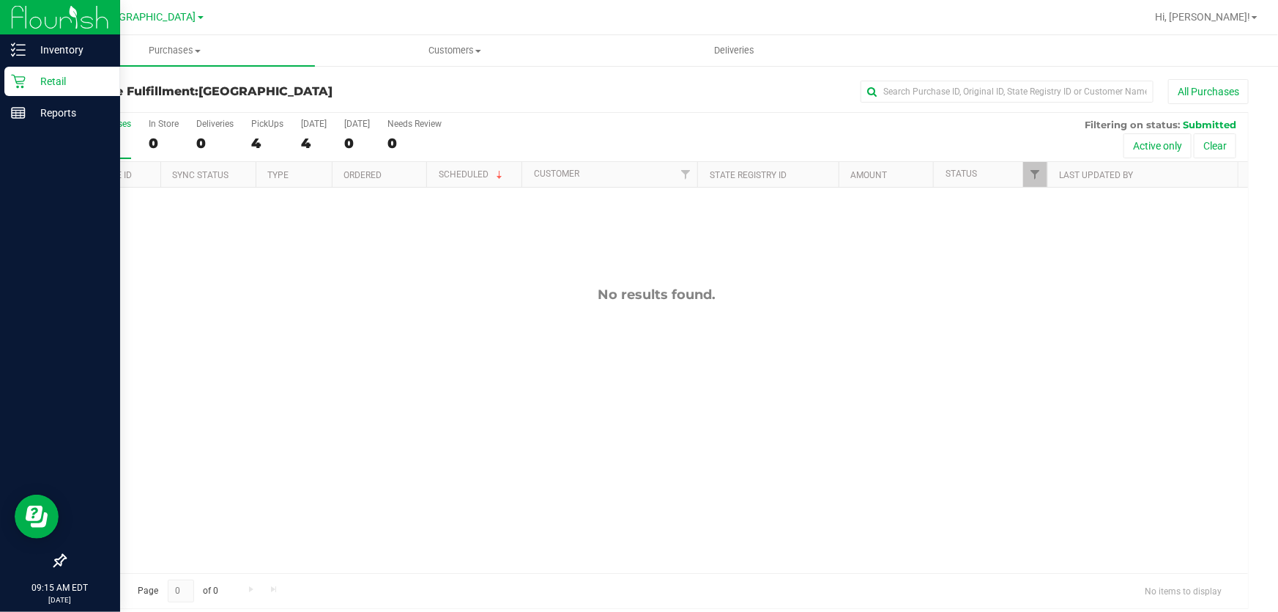
click at [20, 75] on icon at bounding box center [18, 81] width 15 height 15
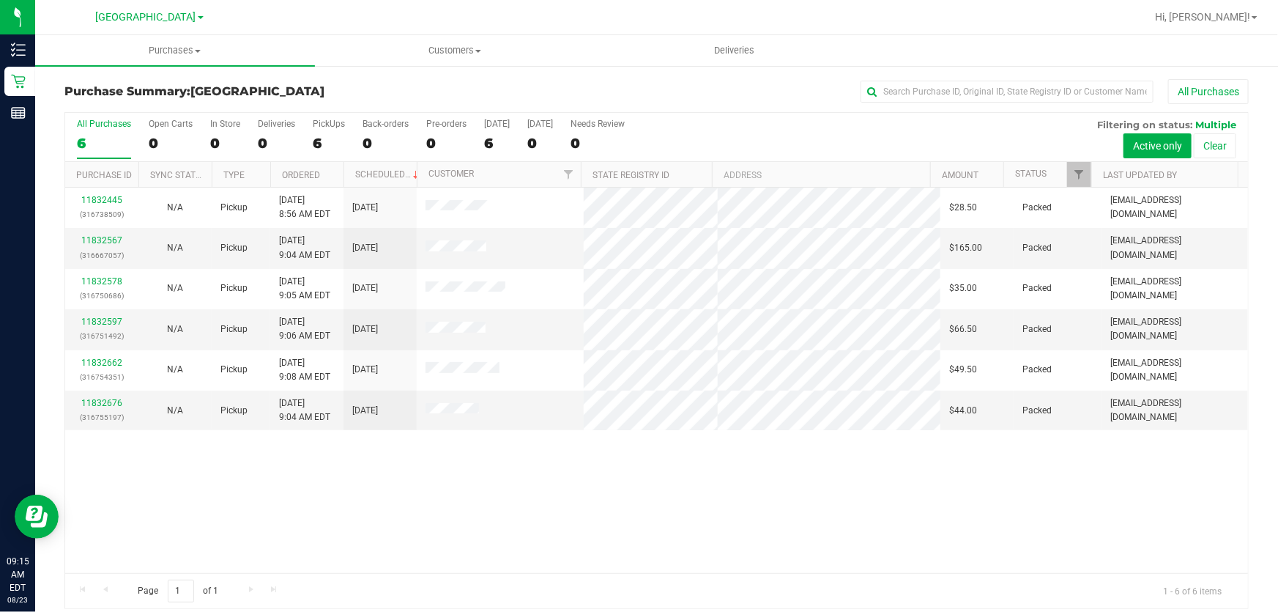
click at [629, 500] on div "11832445 (316738509) N/A Pickup 8/23/2025 8:56 AM EDT 8/23/2025 $28.50 Packed j…" at bounding box center [656, 380] width 1183 height 385
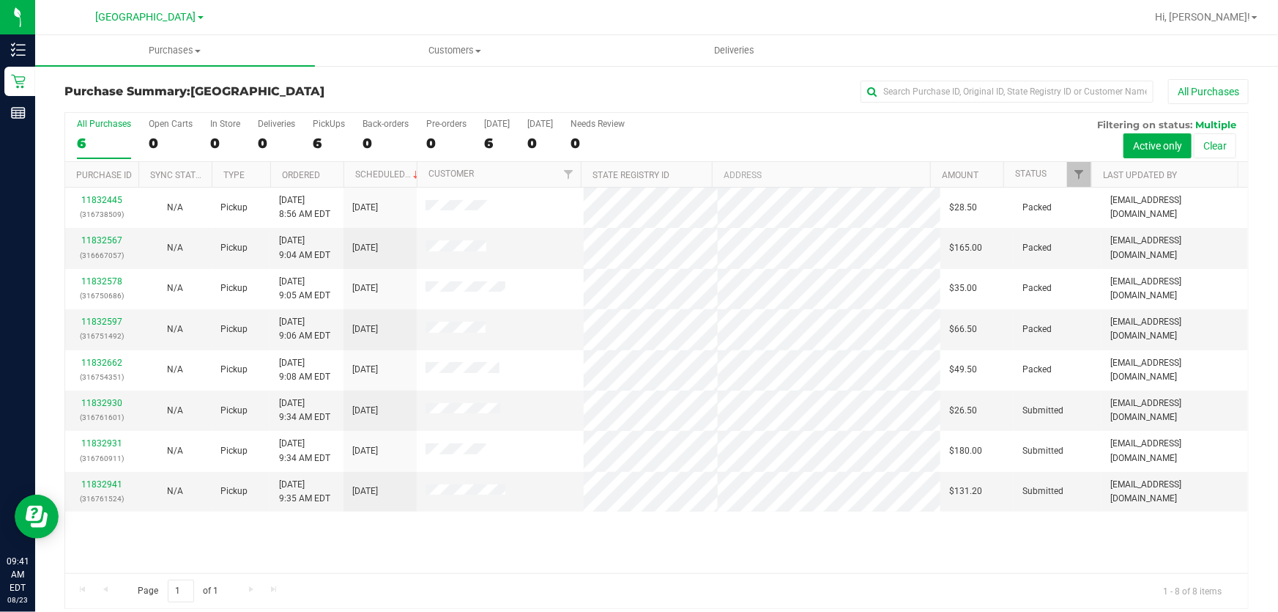
click at [815, 583] on div "Page 1 of 1 1 - 8 of 8 items" at bounding box center [656, 590] width 1183 height 35
click at [114, 405] on link "11832930" at bounding box center [101, 403] width 41 height 10
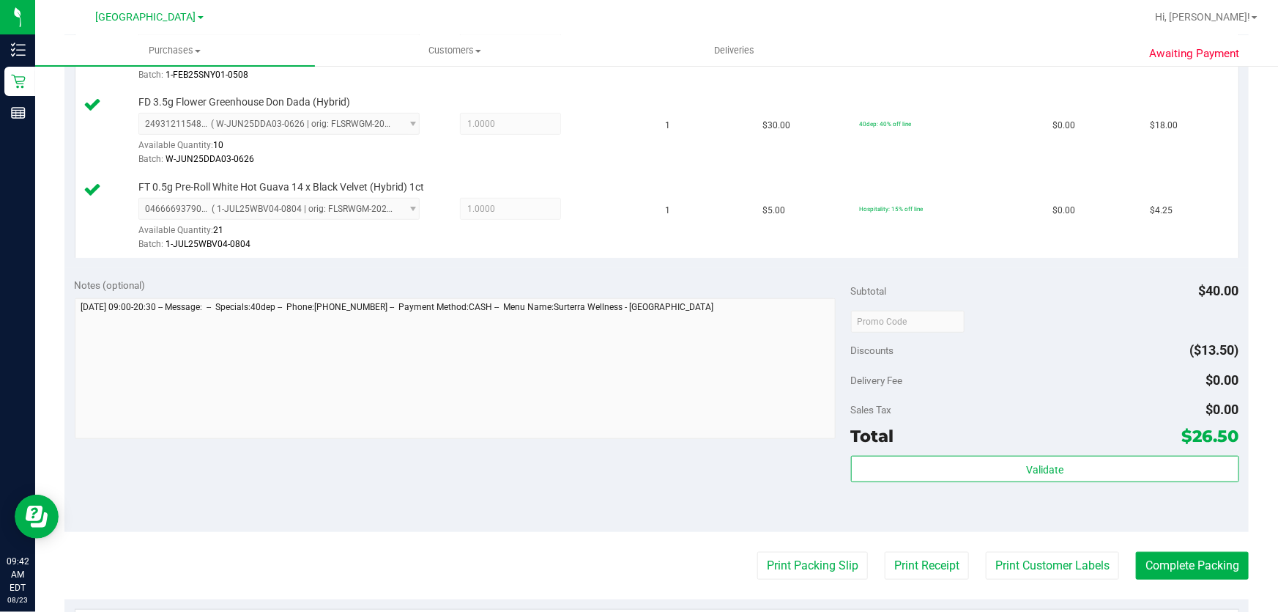
scroll to position [466, 0]
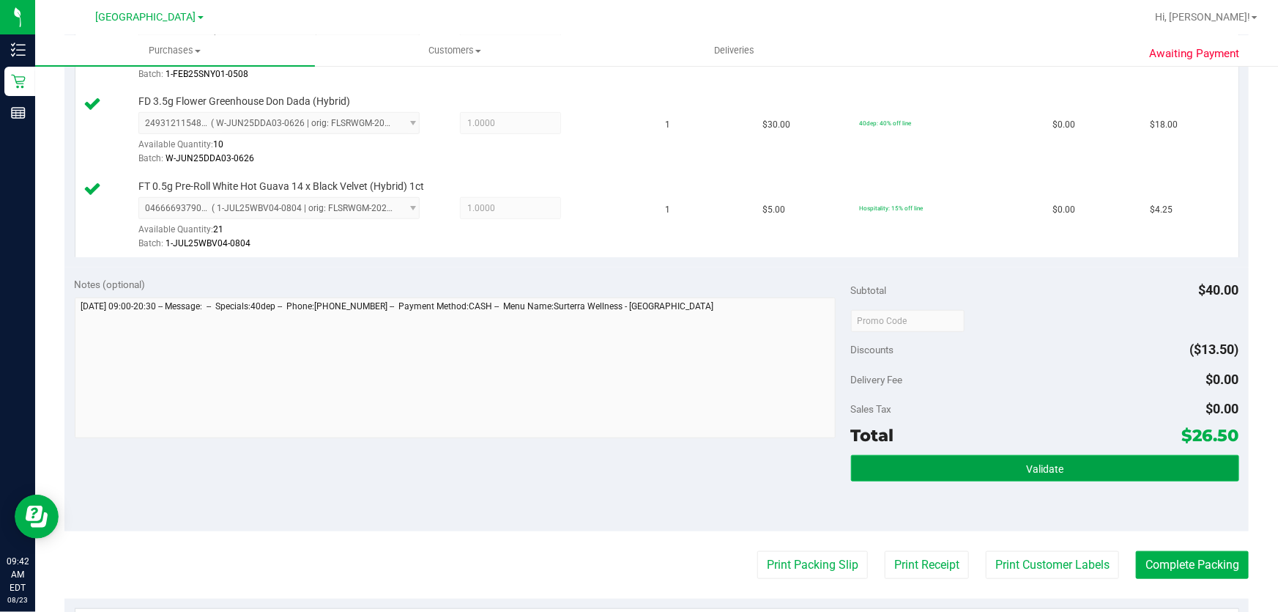
click at [967, 456] on button "Validate" at bounding box center [1045, 468] width 388 height 26
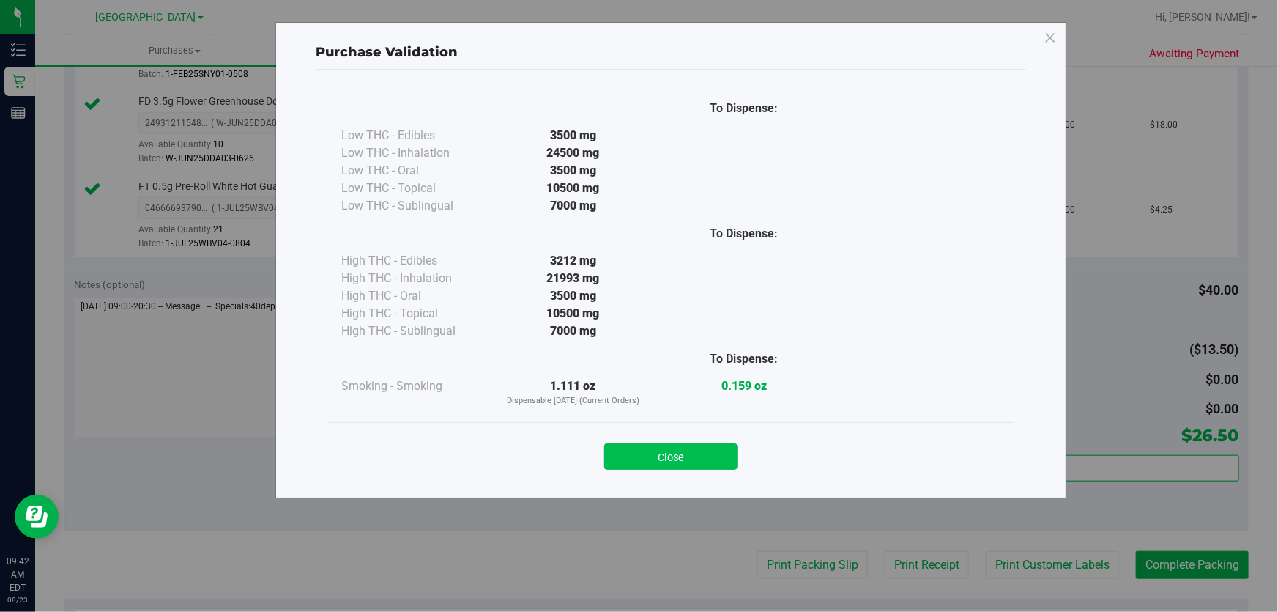
click at [644, 448] on button "Close" at bounding box center [670, 456] width 133 height 26
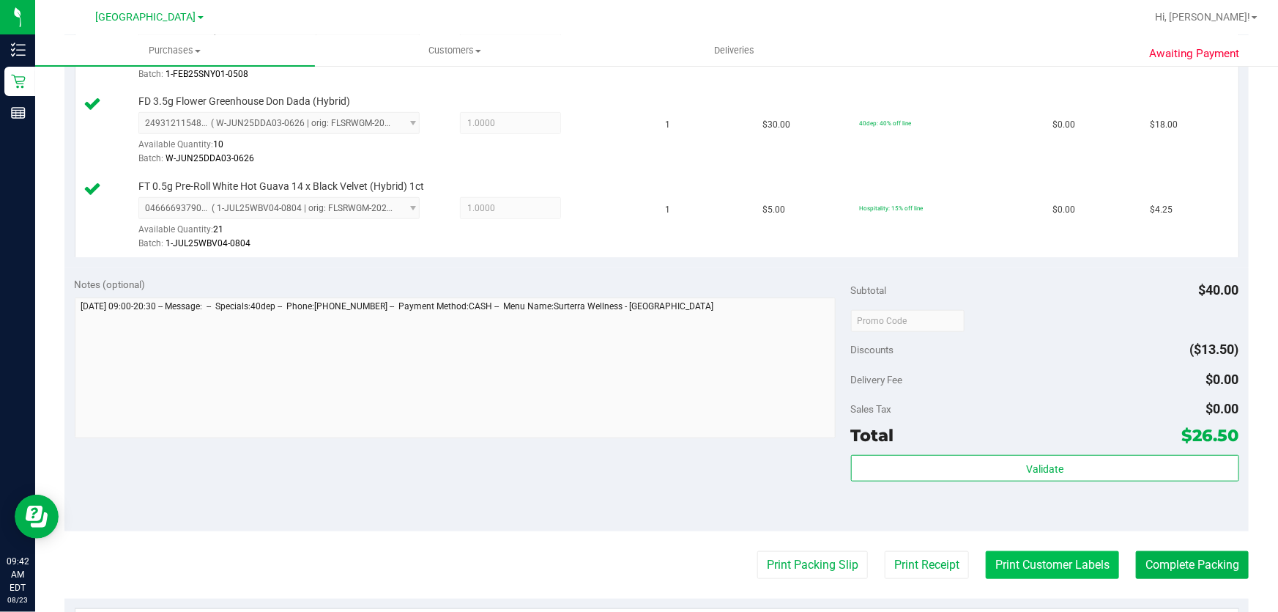
click at [1017, 557] on button "Print Customer Labels" at bounding box center [1052, 565] width 133 height 28
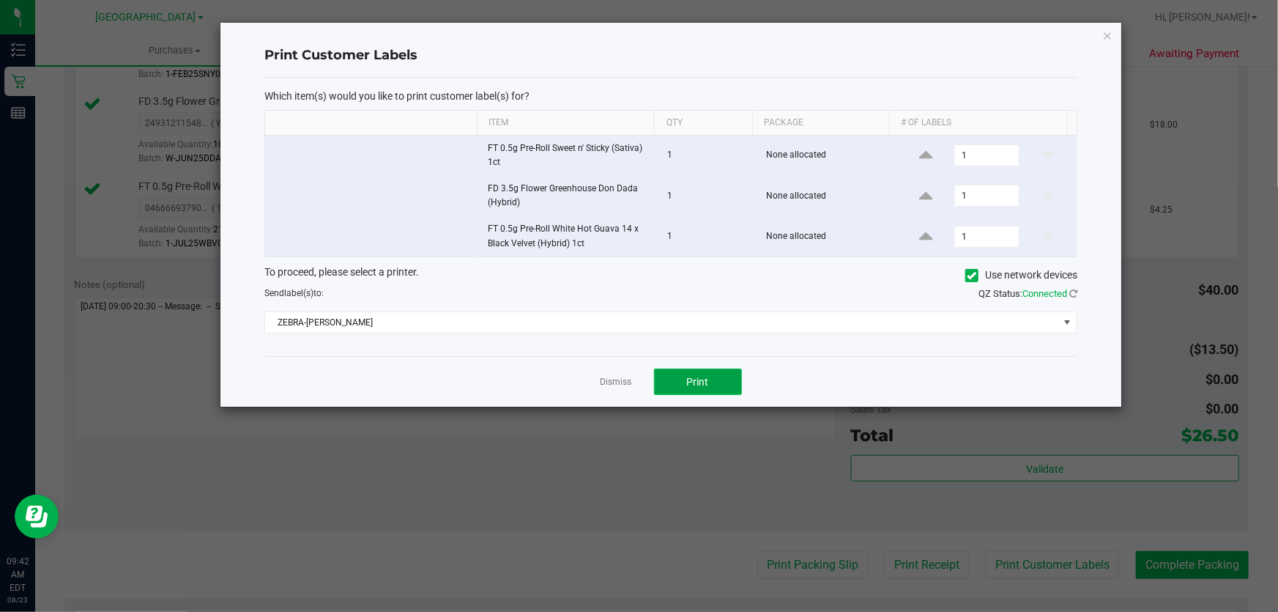
click at [691, 381] on span "Print" at bounding box center [698, 382] width 22 height 12
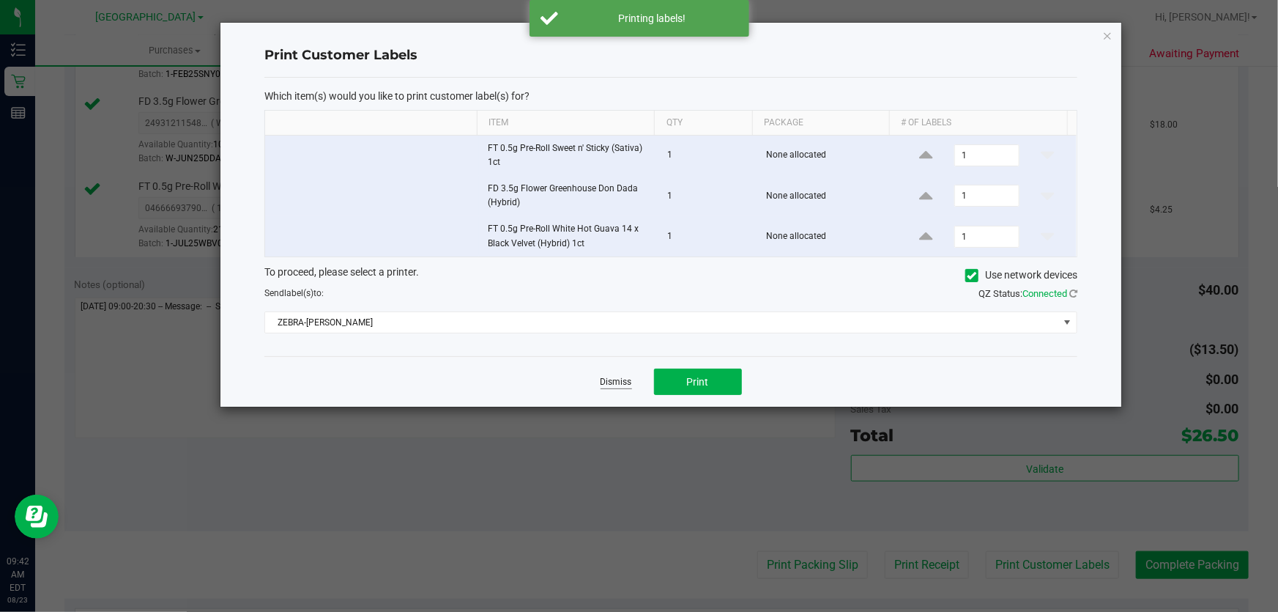
click at [615, 381] on link "Dismiss" at bounding box center [617, 382] width 32 height 12
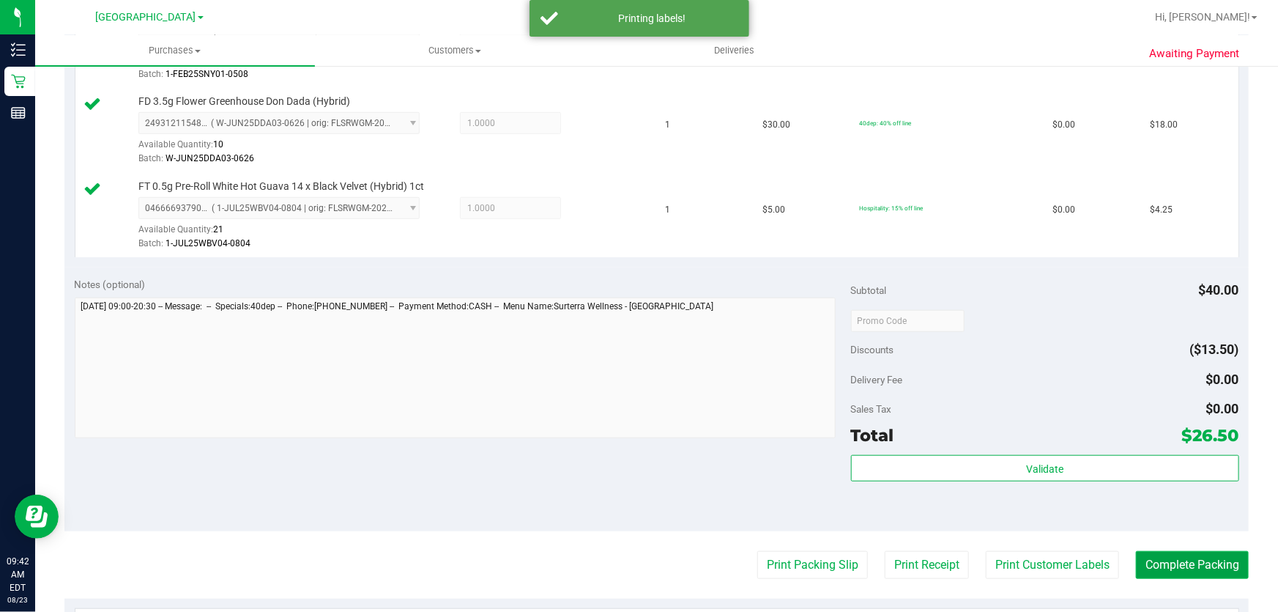
click at [1208, 560] on button "Complete Packing" at bounding box center [1192, 565] width 113 height 28
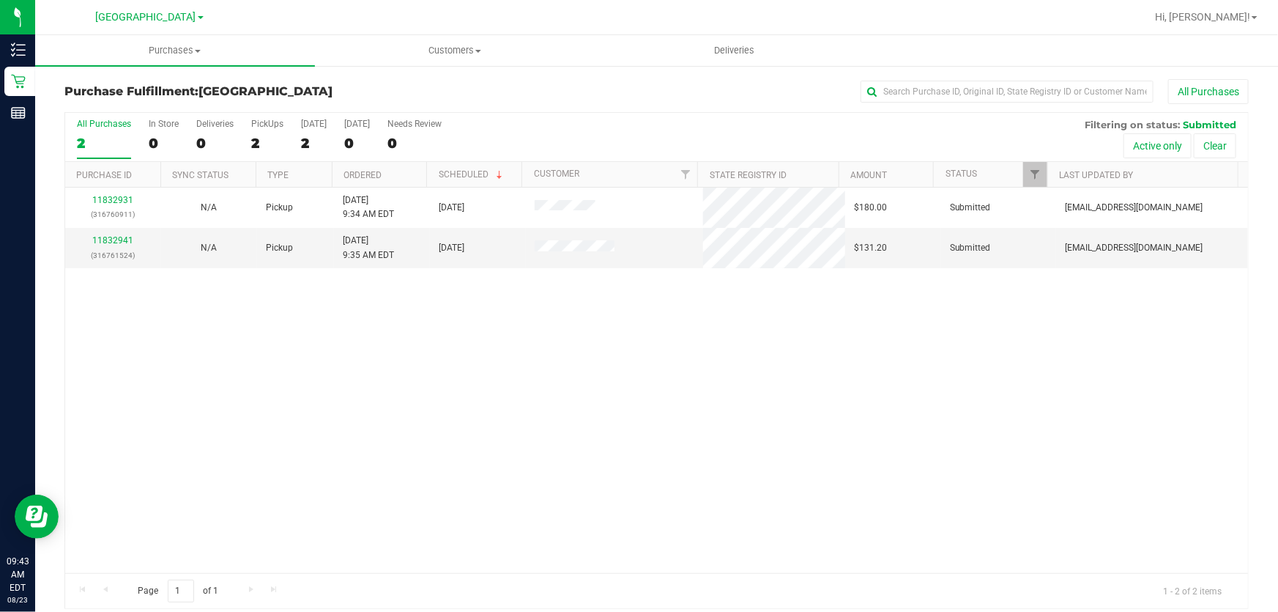
click at [696, 490] on div "11832931 (316760911) N/A Pickup 8/23/2025 9:34 AM EDT 8/23/2025 $180.00 Submitt…" at bounding box center [656, 380] width 1183 height 385
click at [121, 242] on link "11832941" at bounding box center [112, 240] width 41 height 10
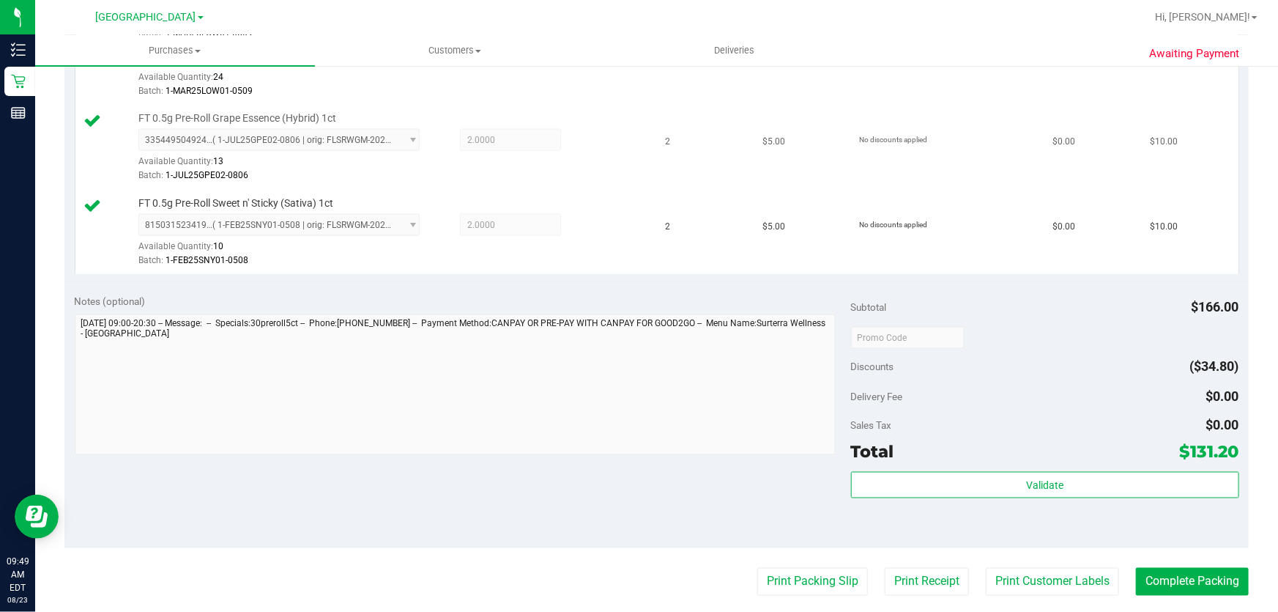
scroll to position [1065, 0]
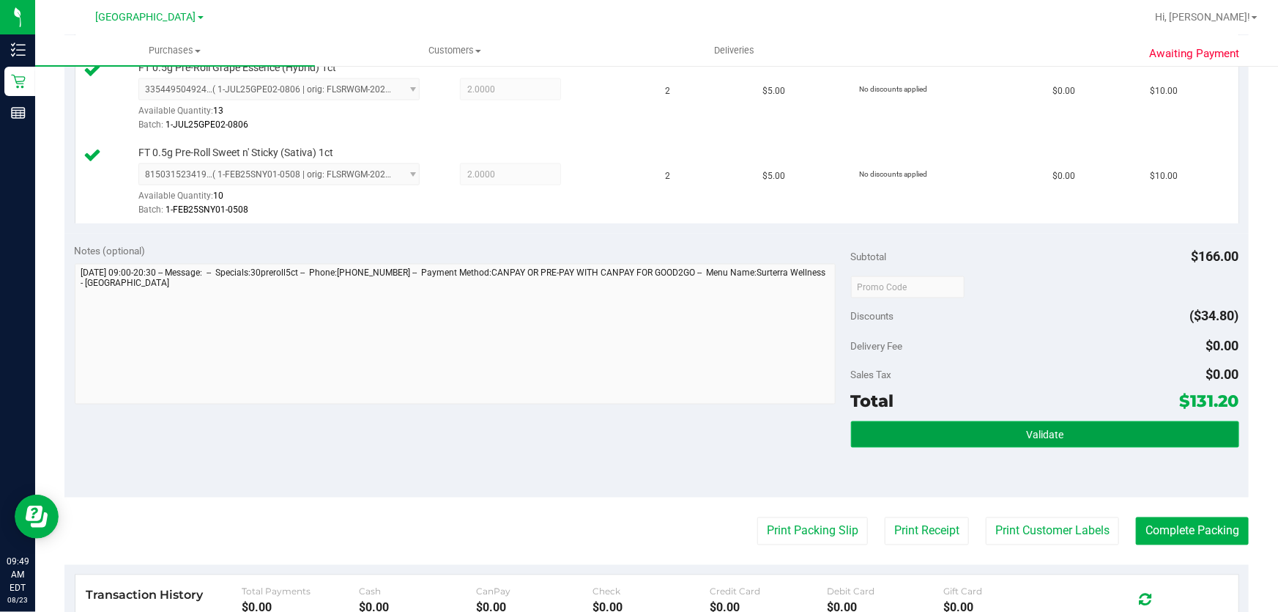
click at [1129, 432] on button "Validate" at bounding box center [1045, 434] width 388 height 26
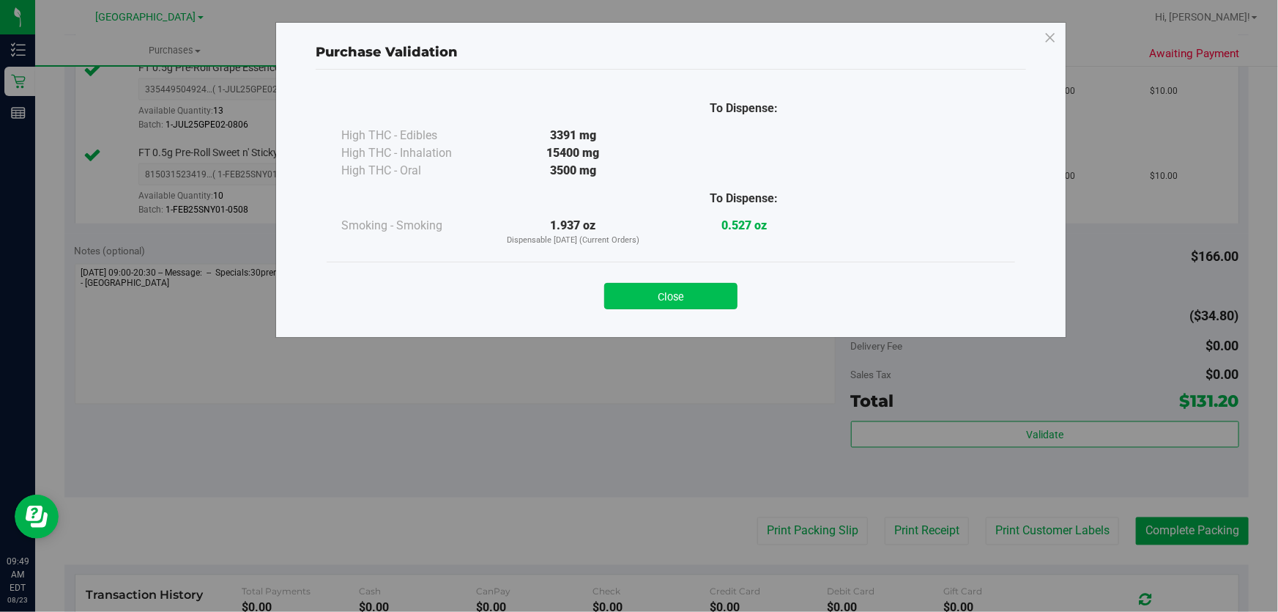
click at [645, 294] on button "Close" at bounding box center [670, 296] width 133 height 26
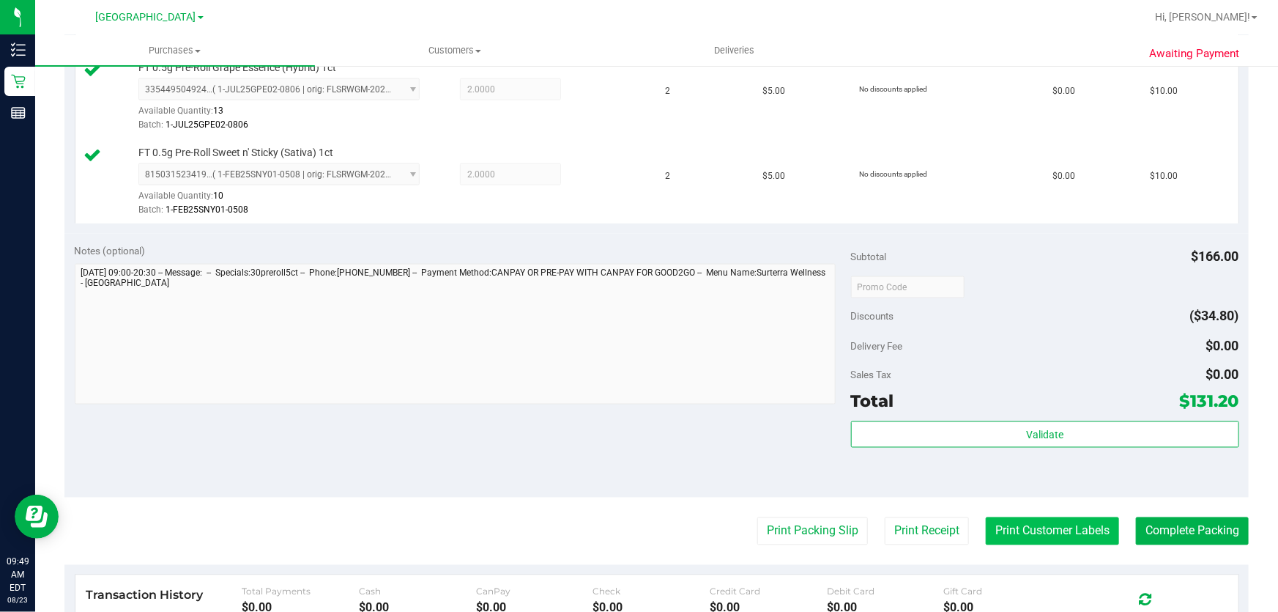
click at [1026, 526] on button "Print Customer Labels" at bounding box center [1052, 531] width 133 height 28
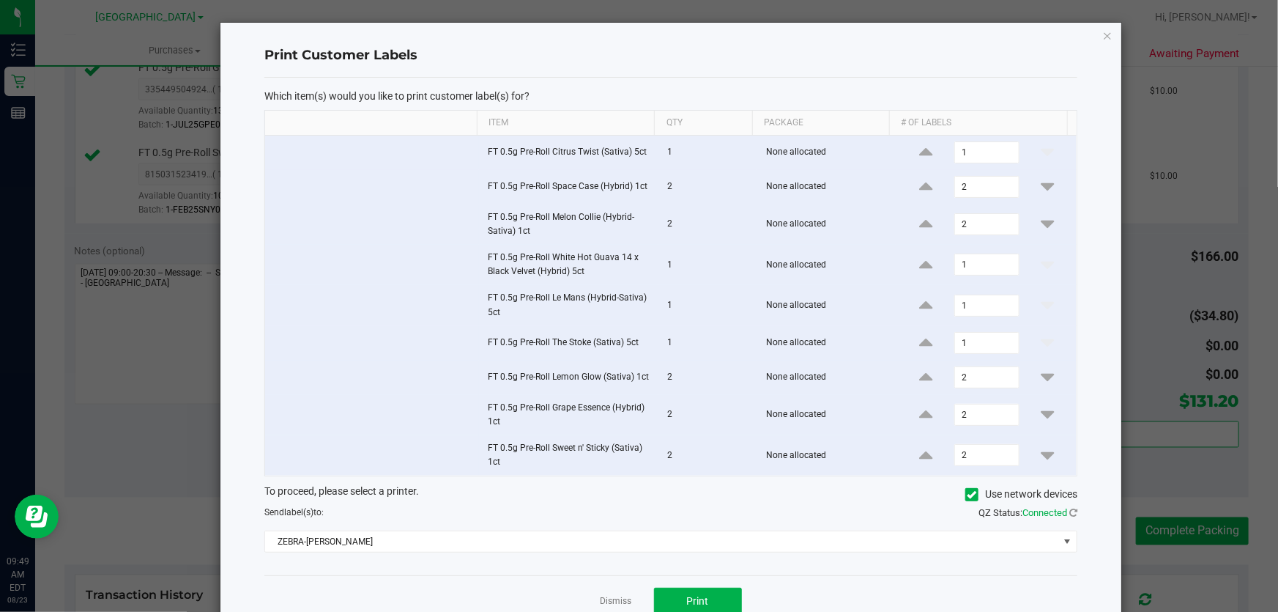
scroll to position [41, 0]
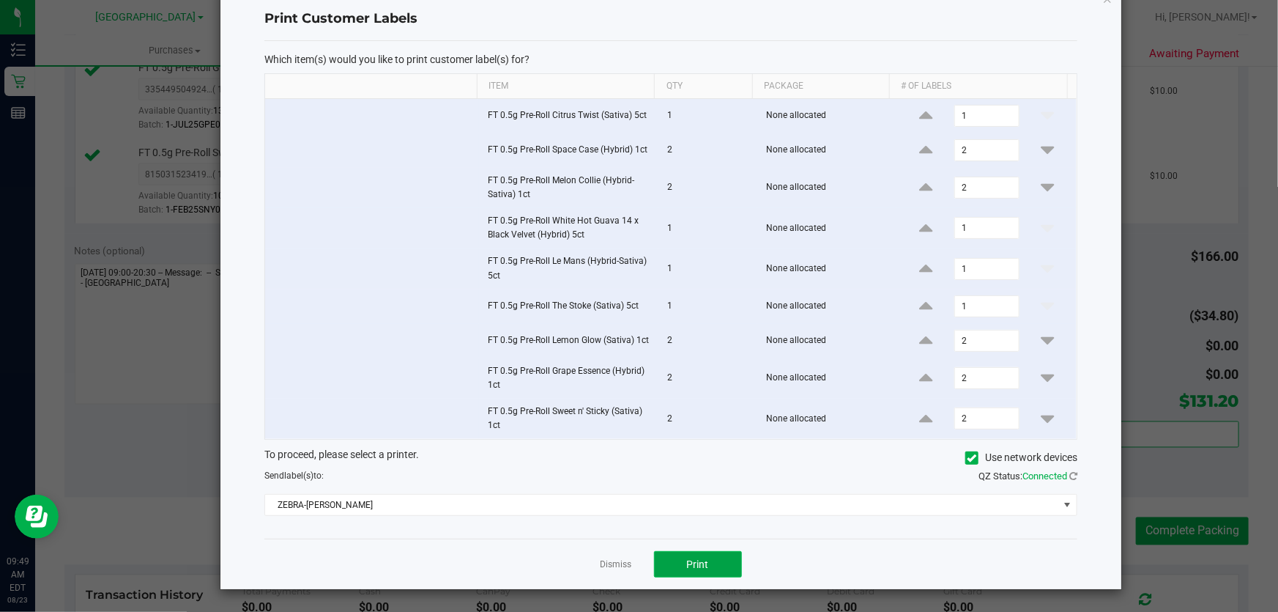
click at [703, 571] on button "Print" at bounding box center [698, 564] width 88 height 26
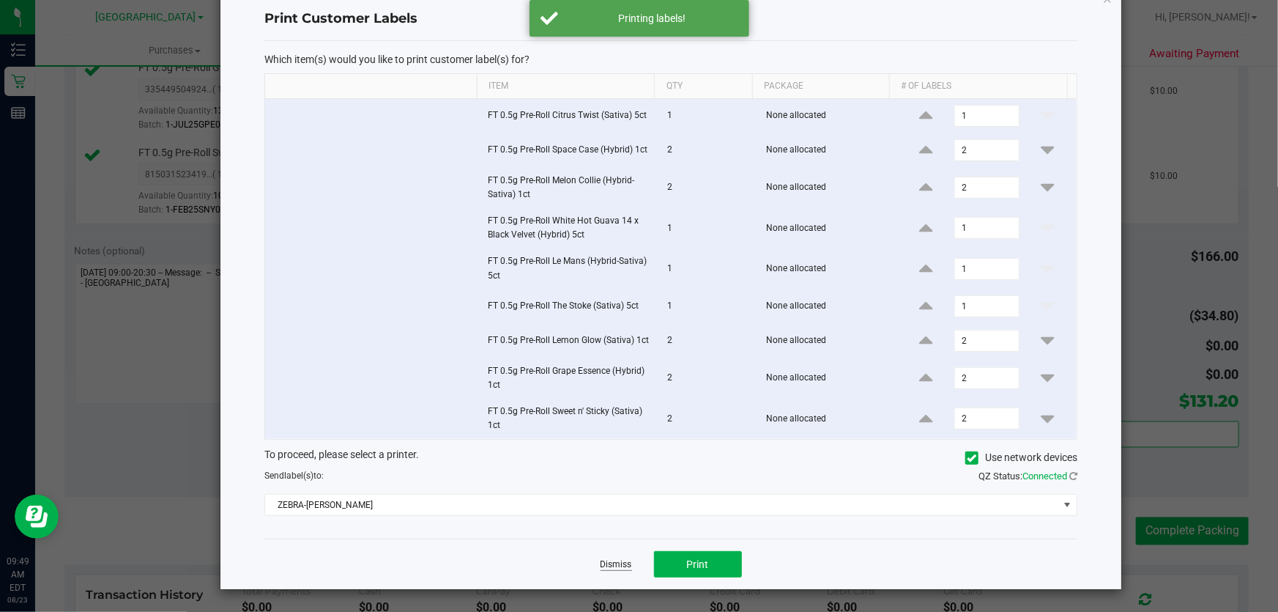
click at [616, 563] on link "Dismiss" at bounding box center [617, 564] width 32 height 12
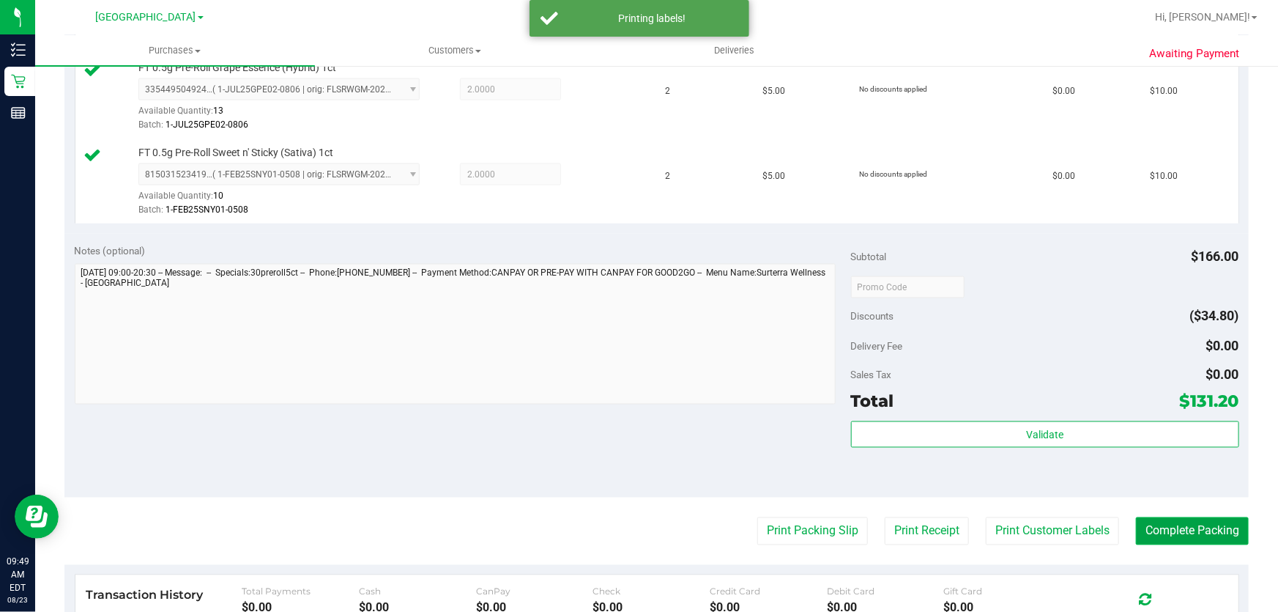
click at [1194, 522] on button "Complete Packing" at bounding box center [1192, 531] width 113 height 28
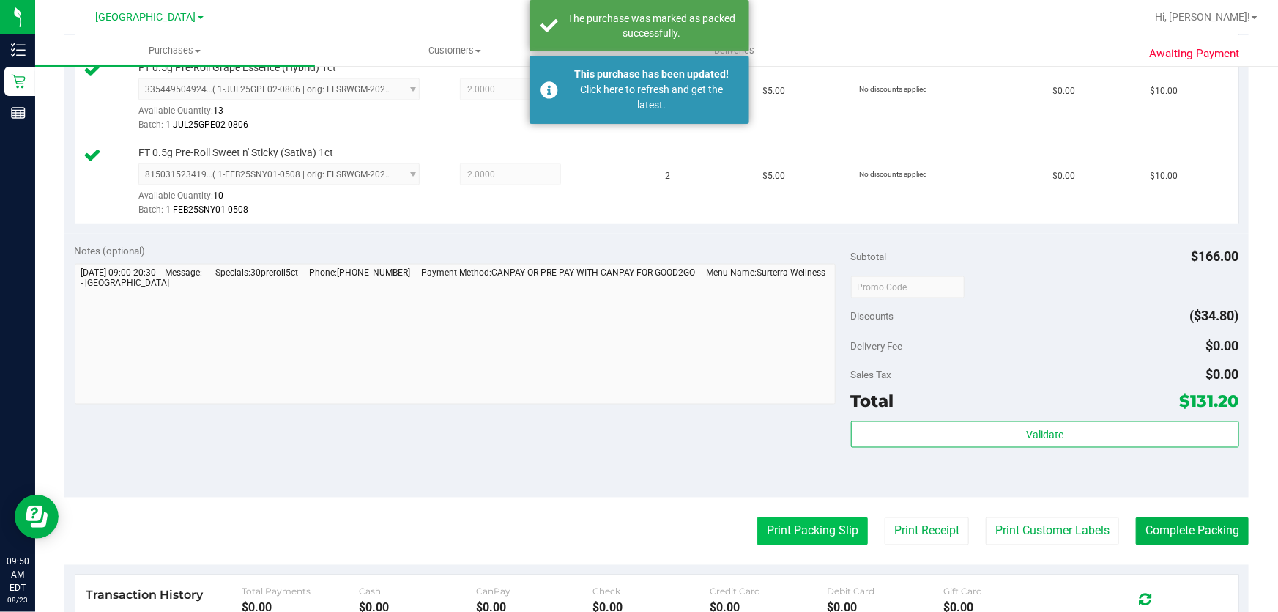
click at [803, 533] on button "Print Packing Slip" at bounding box center [813, 531] width 111 height 28
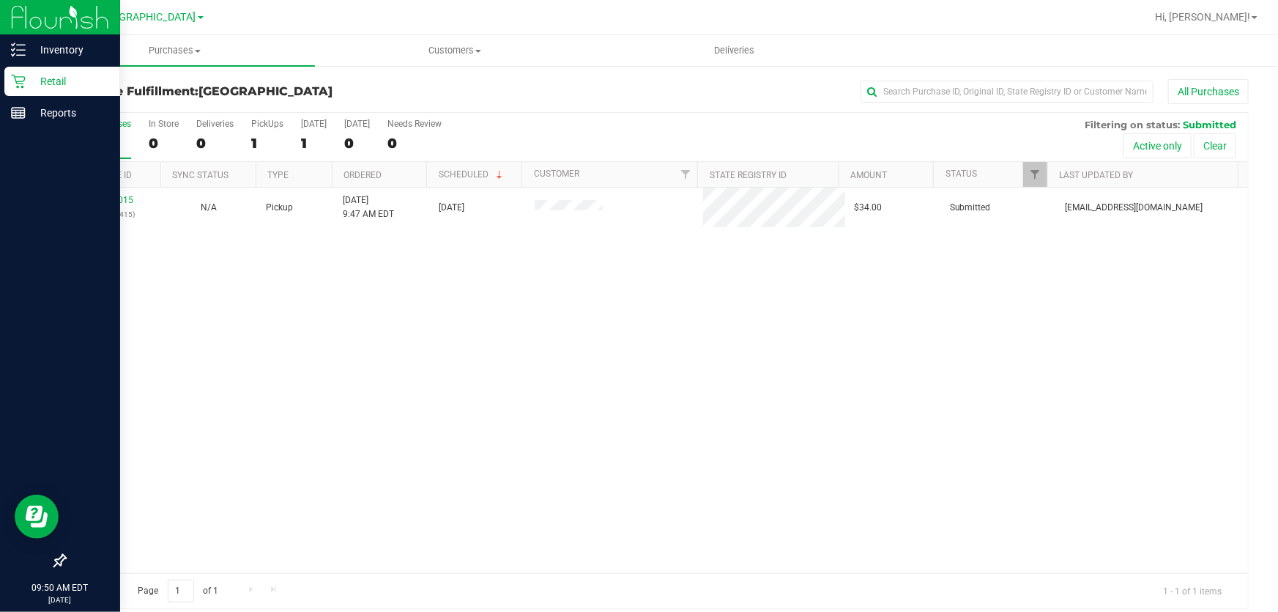
click at [20, 73] on div "Retail" at bounding box center [62, 81] width 116 height 29
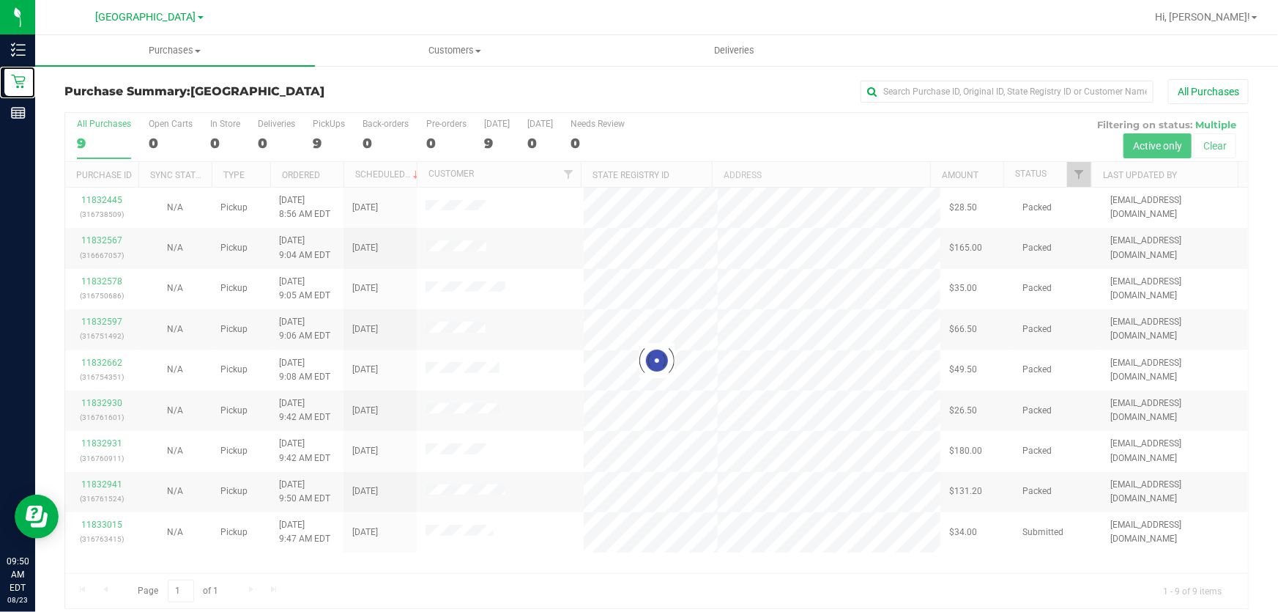
scroll to position [11, 0]
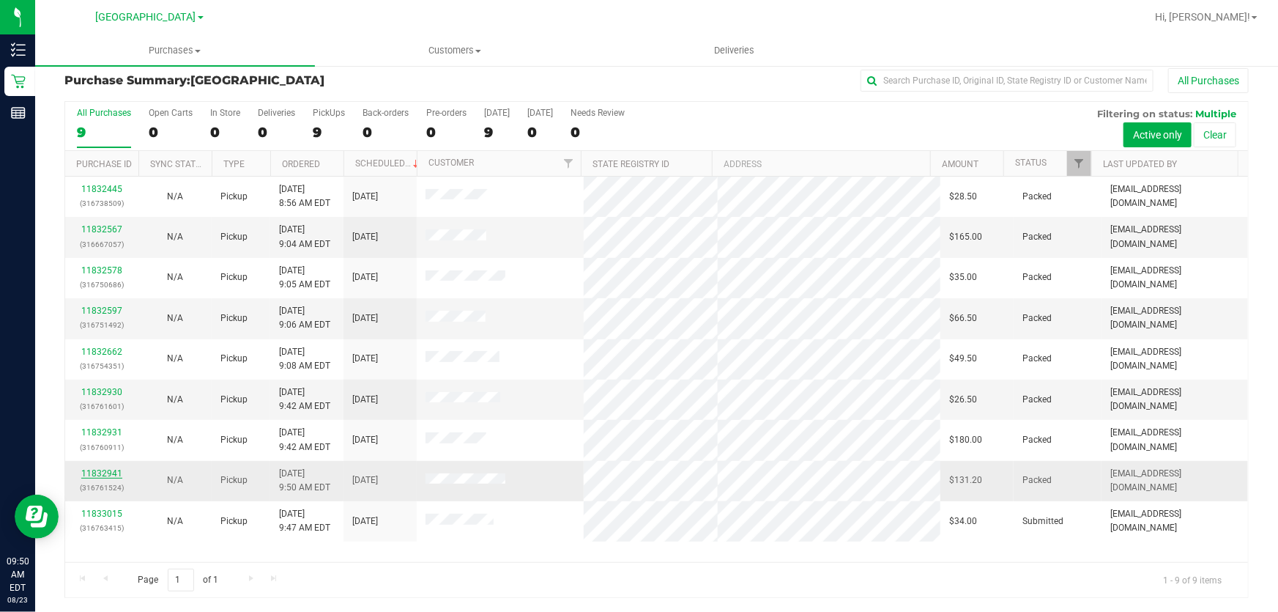
click at [103, 475] on link "11832941" at bounding box center [101, 473] width 41 height 10
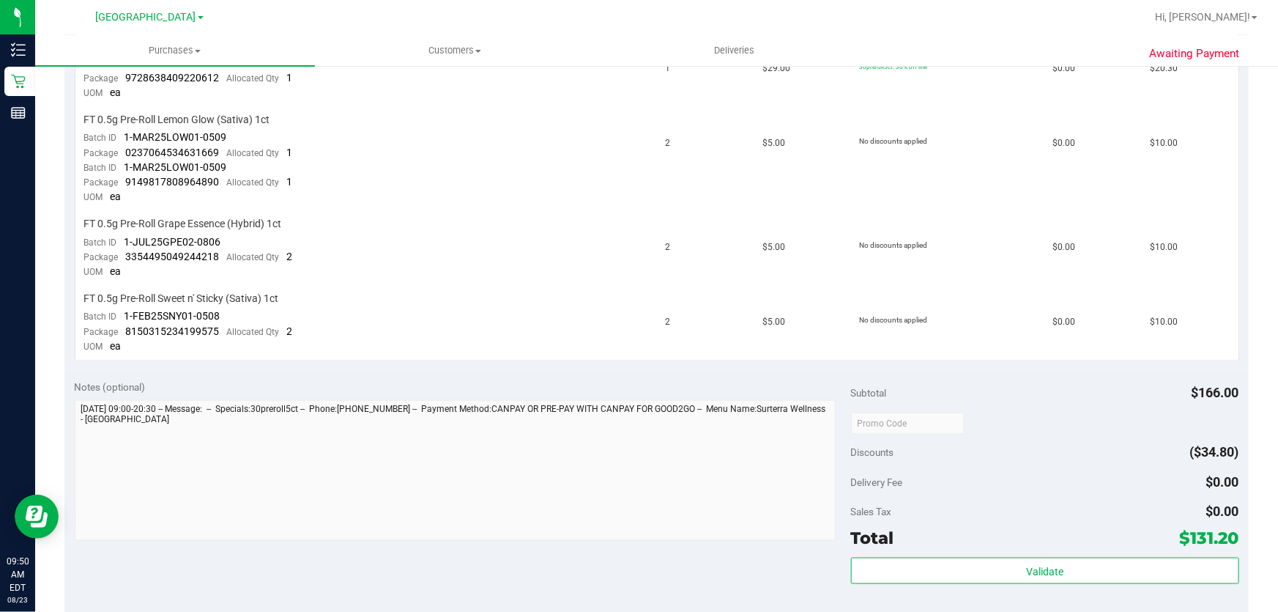
scroll to position [1143, 0]
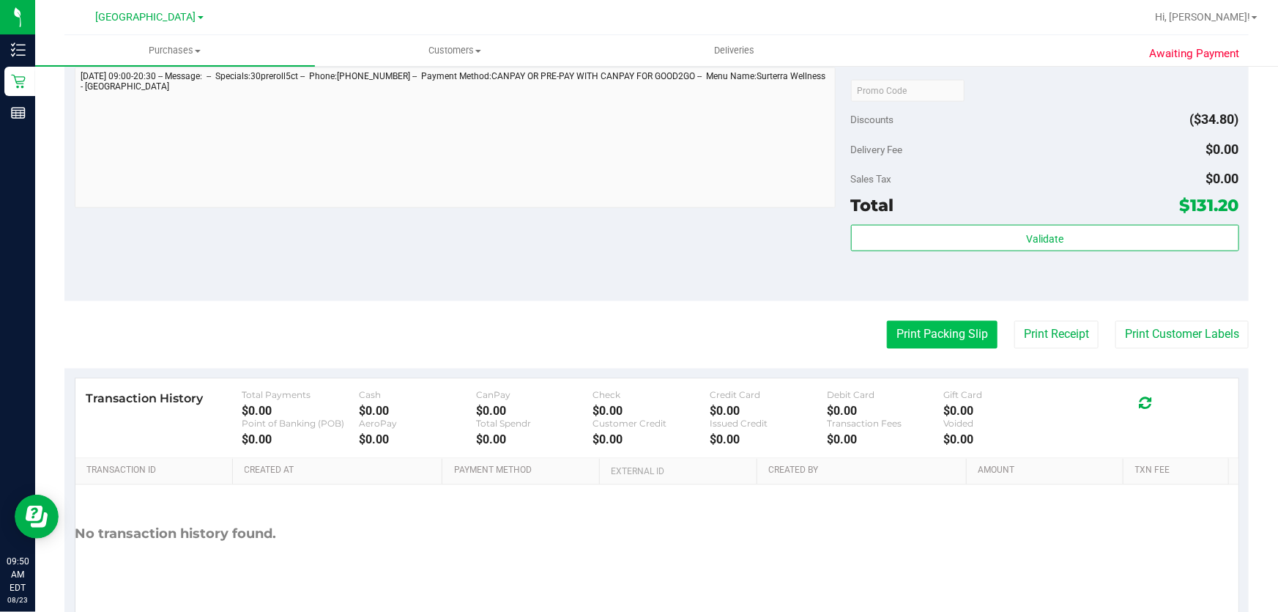
click at [925, 333] on button "Print Packing Slip" at bounding box center [942, 335] width 111 height 28
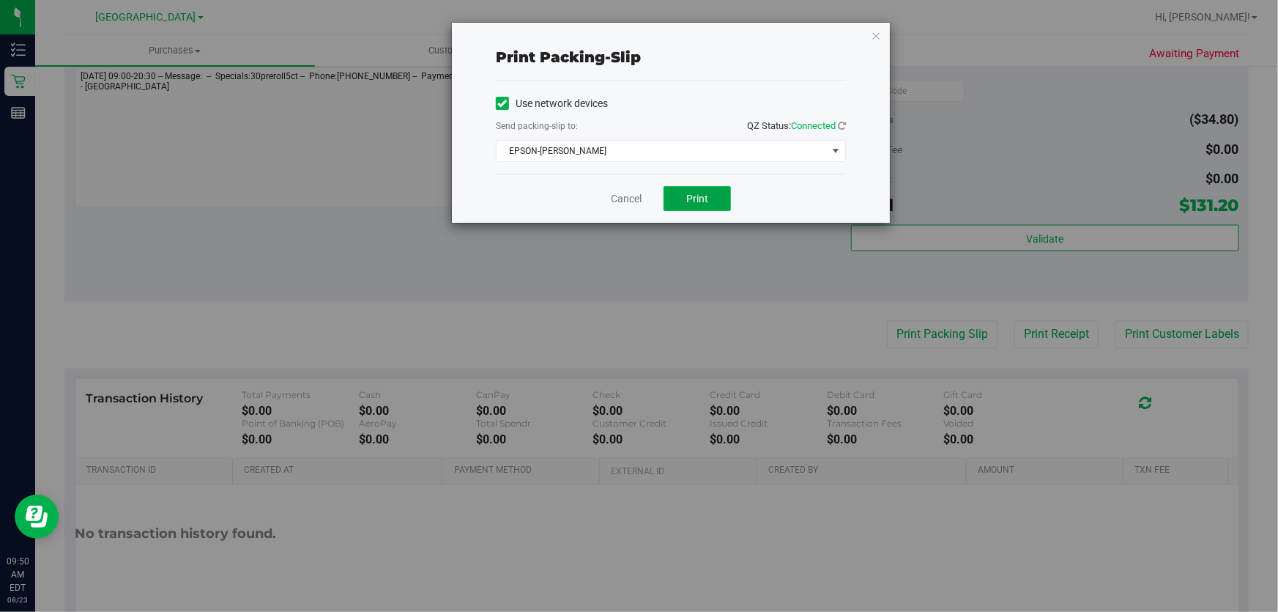
click at [688, 199] on span "Print" at bounding box center [697, 199] width 22 height 12
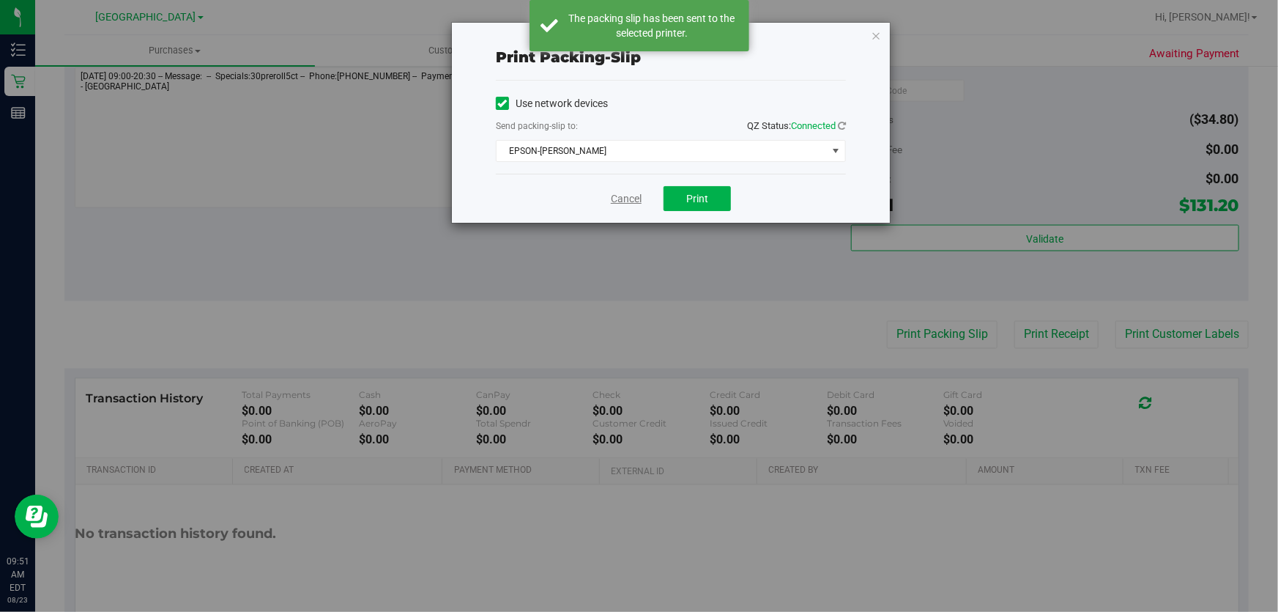
click at [623, 200] on link "Cancel" at bounding box center [626, 198] width 31 height 15
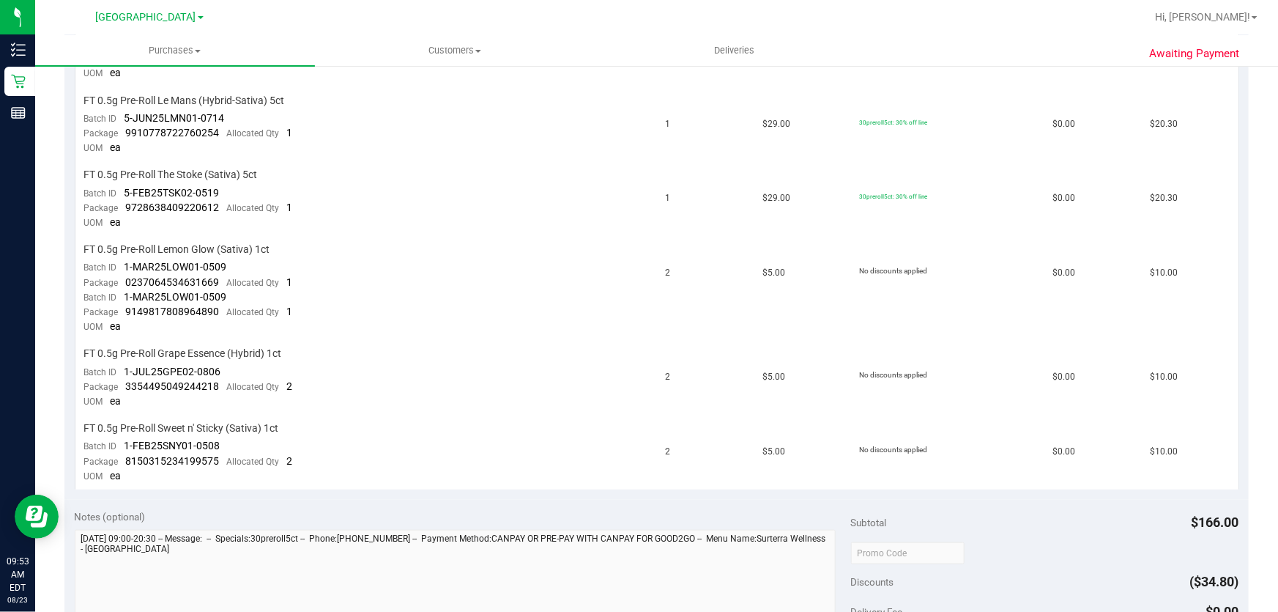
scroll to position [677, 0]
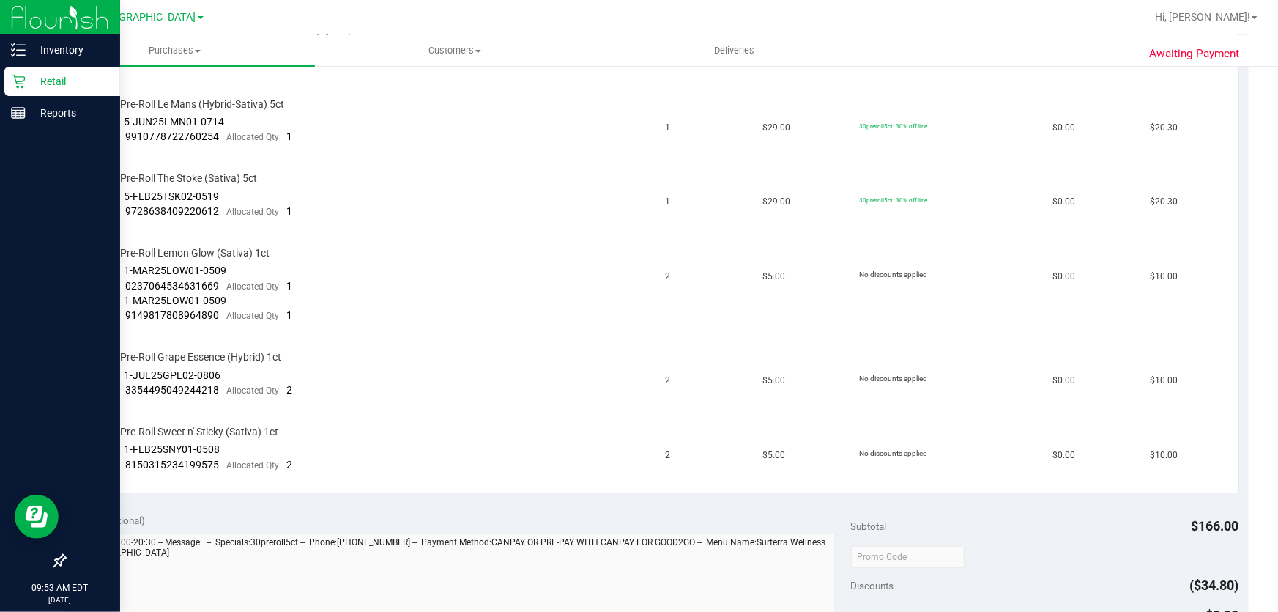
click at [15, 80] on icon at bounding box center [18, 82] width 14 height 14
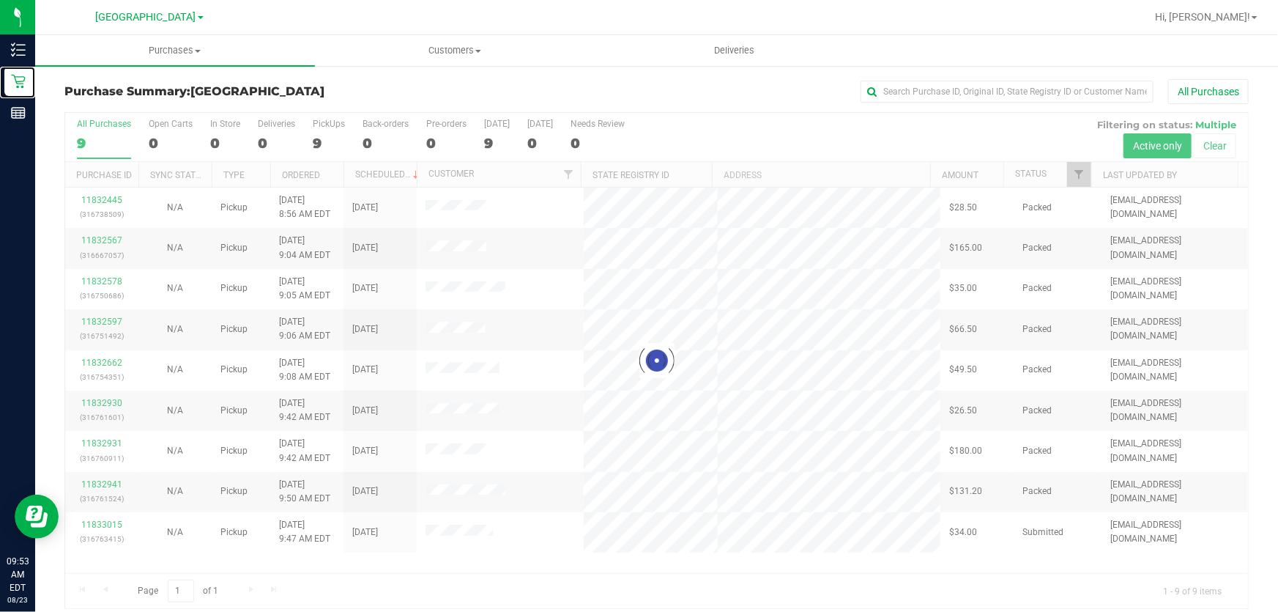
scroll to position [11, 0]
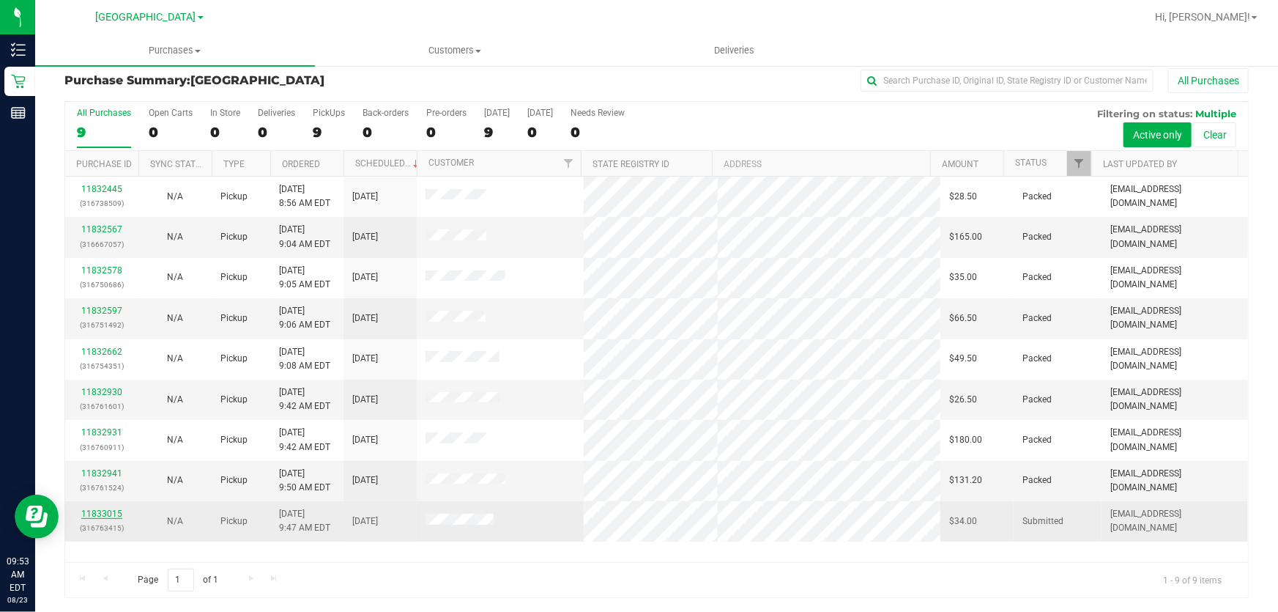
click at [119, 509] on link "11833015" at bounding box center [101, 513] width 41 height 10
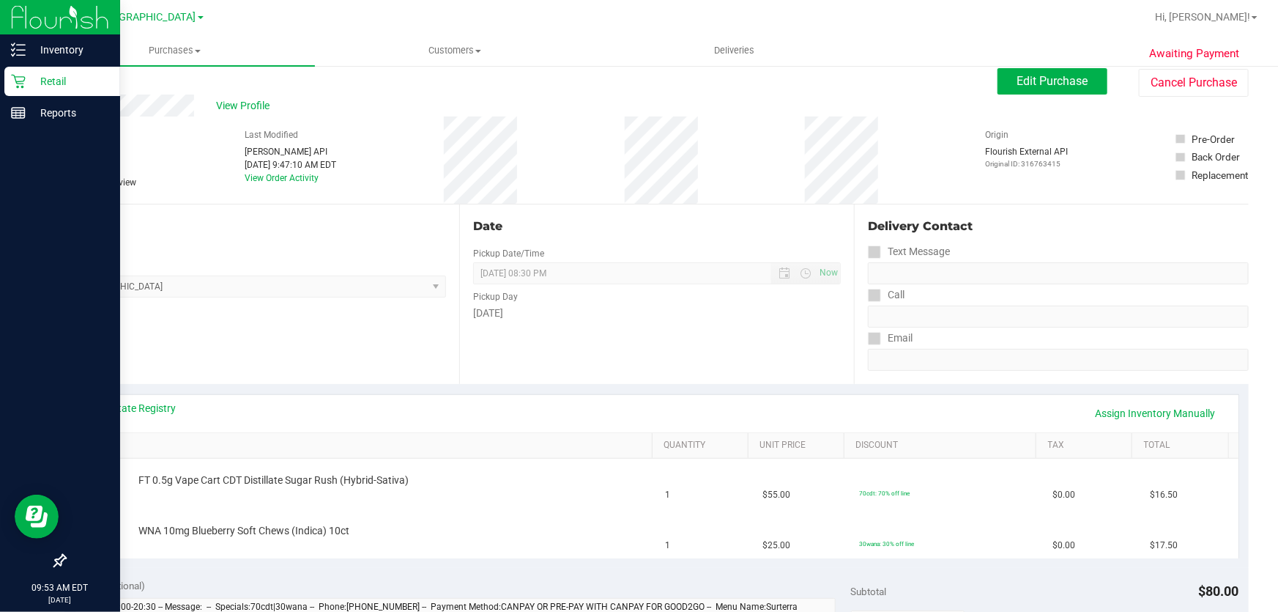
click at [26, 75] on p "Retail" at bounding box center [70, 82] width 88 height 18
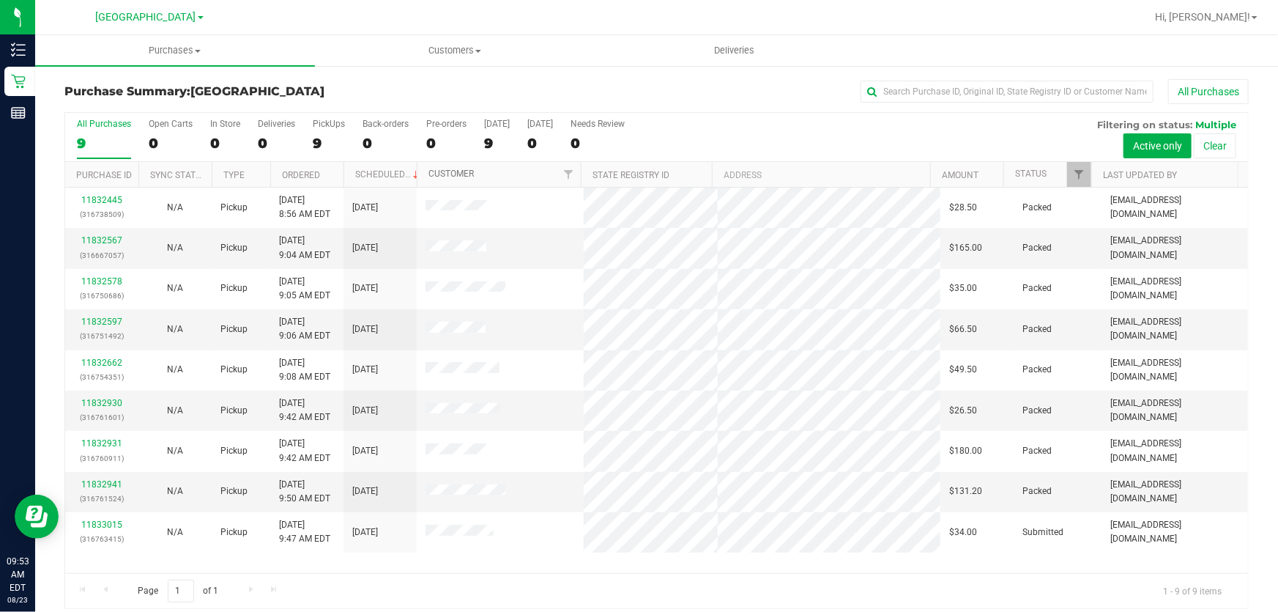
click at [451, 171] on link "Customer" at bounding box center [451, 174] width 45 height 10
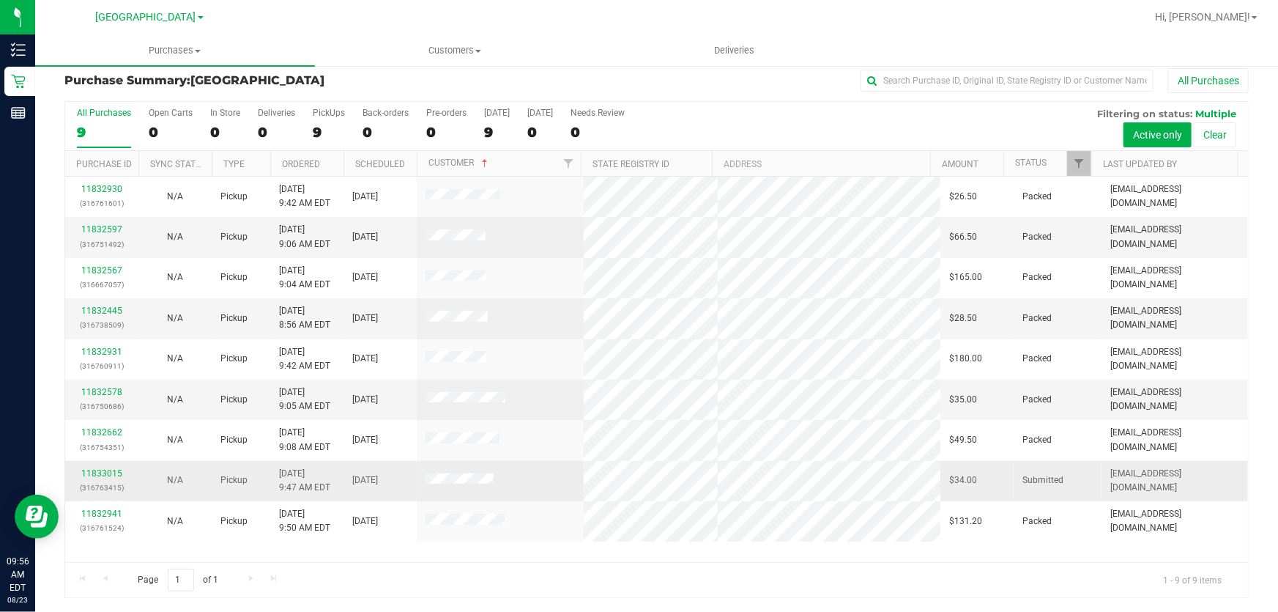
click at [103, 477] on div "11833015 (316763415)" at bounding box center [102, 481] width 56 height 28
click at [105, 470] on link "11833015" at bounding box center [101, 473] width 41 height 10
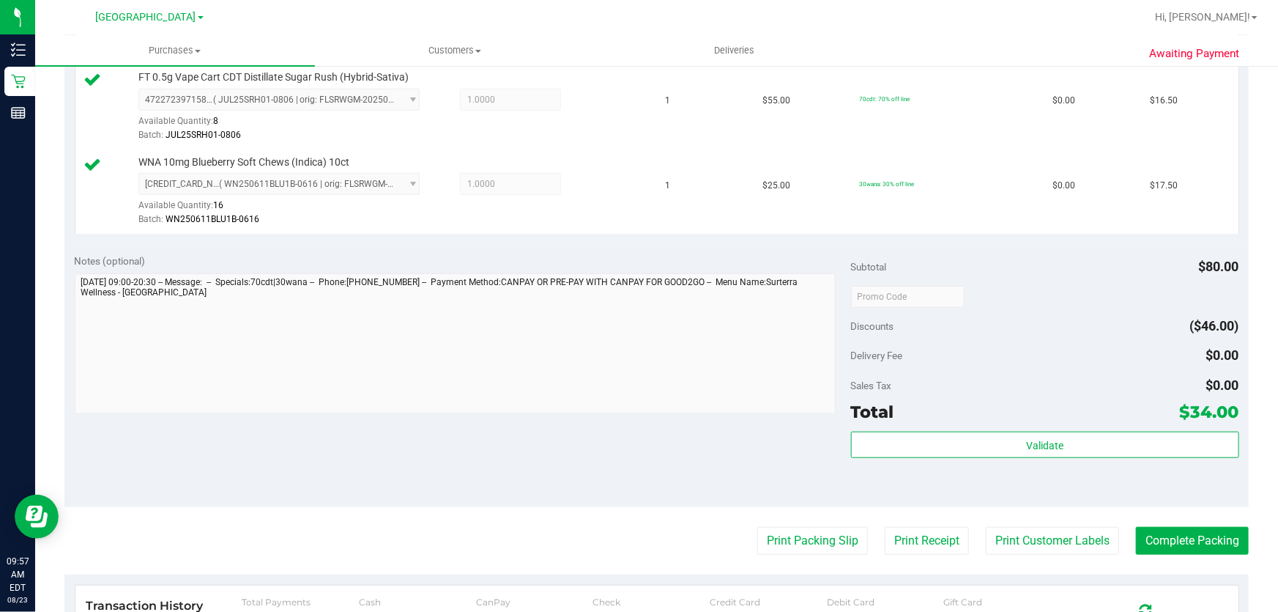
scroll to position [544, 0]
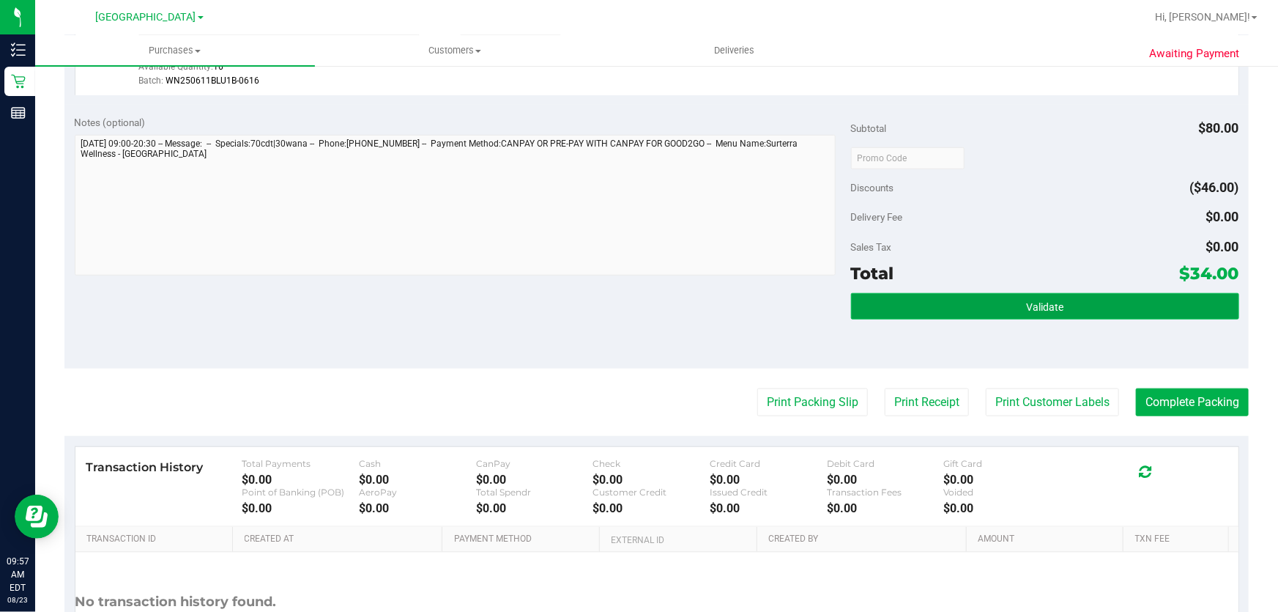
click at [1037, 309] on span "Validate" at bounding box center [1044, 307] width 37 height 12
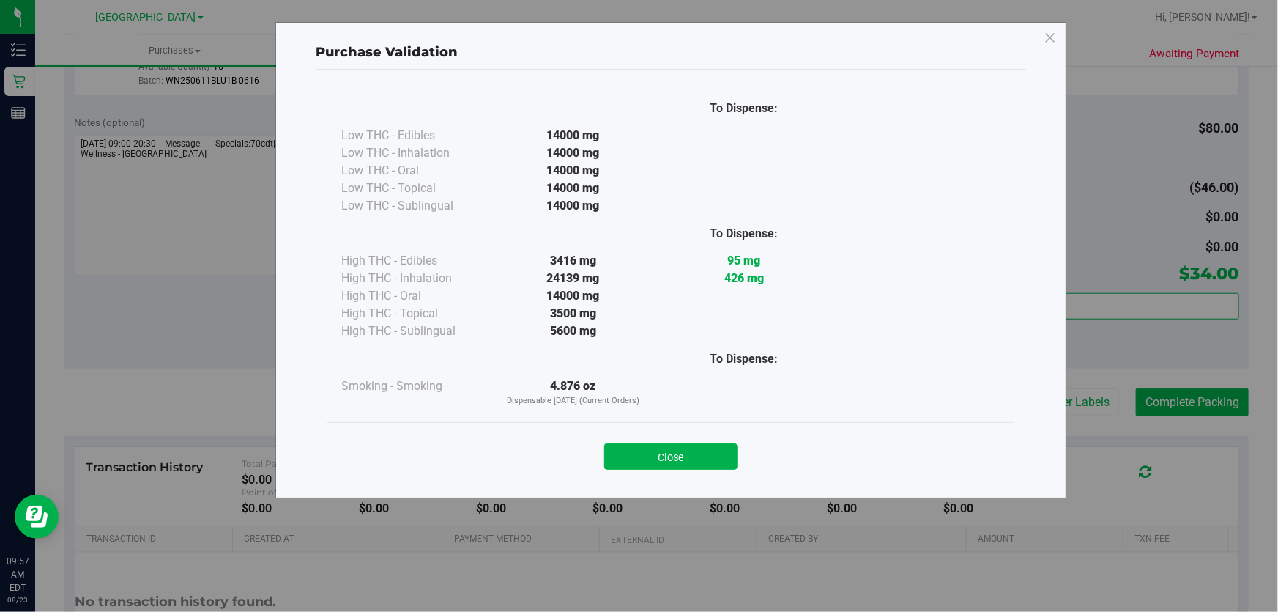
drag, startPoint x: 710, startPoint y: 454, endPoint x: 730, endPoint y: 455, distance: 19.8
click at [710, 455] on button "Close" at bounding box center [670, 456] width 133 height 26
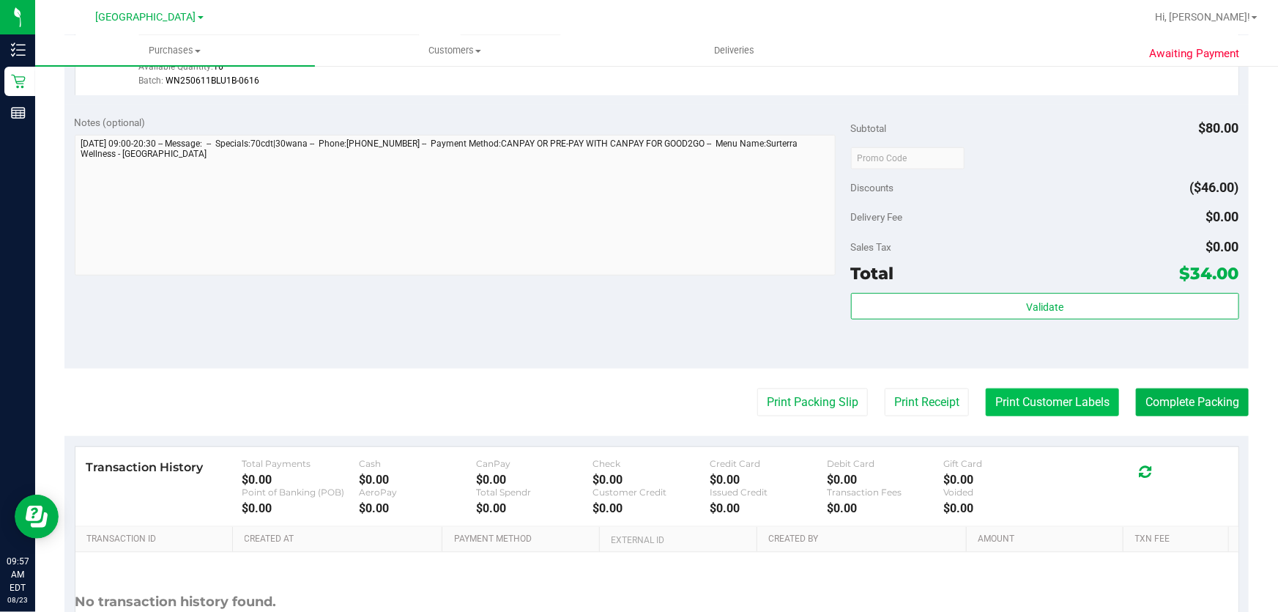
click at [1068, 396] on button "Print Customer Labels" at bounding box center [1052, 402] width 133 height 28
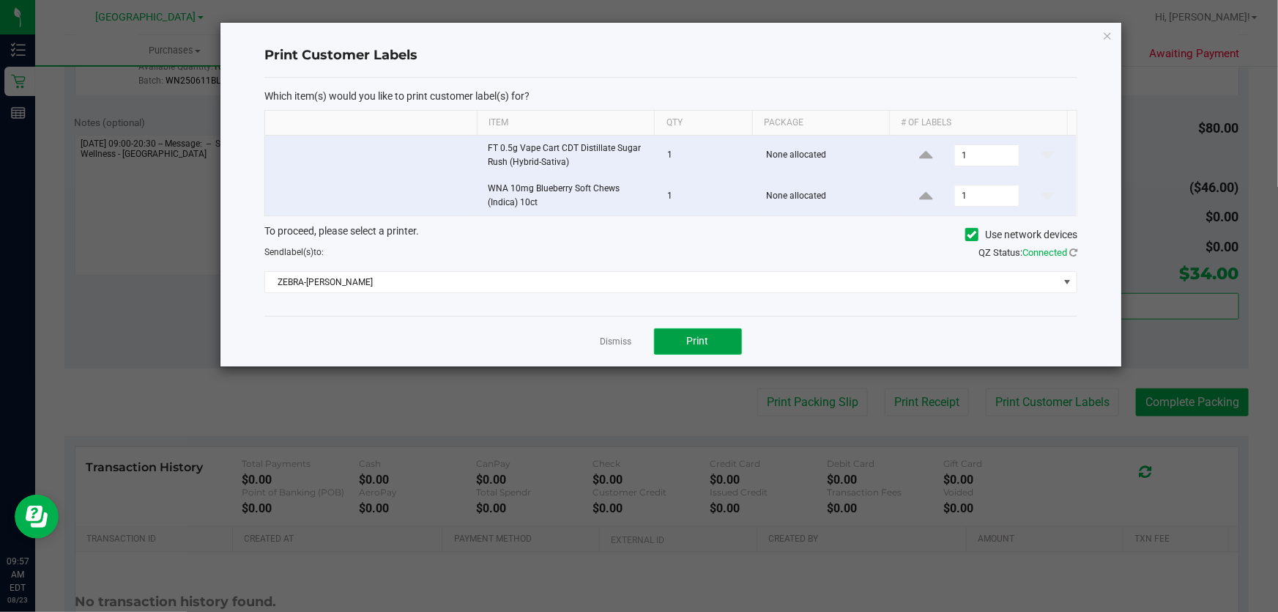
click at [701, 339] on span "Print" at bounding box center [698, 341] width 22 height 12
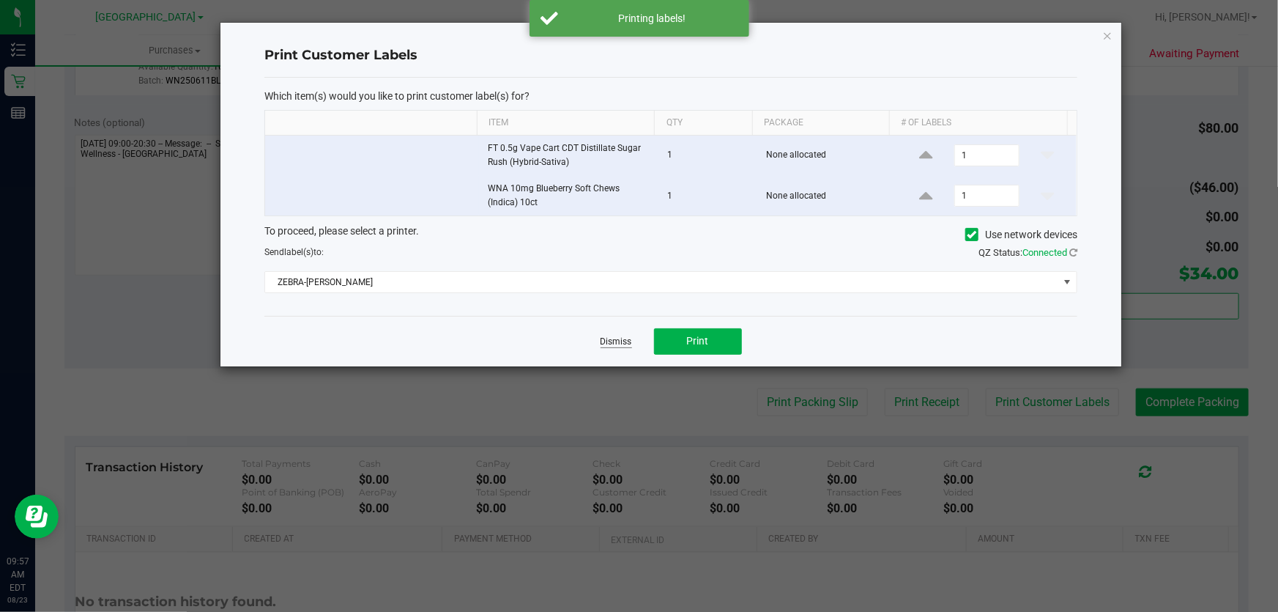
click at [629, 339] on link "Dismiss" at bounding box center [617, 342] width 32 height 12
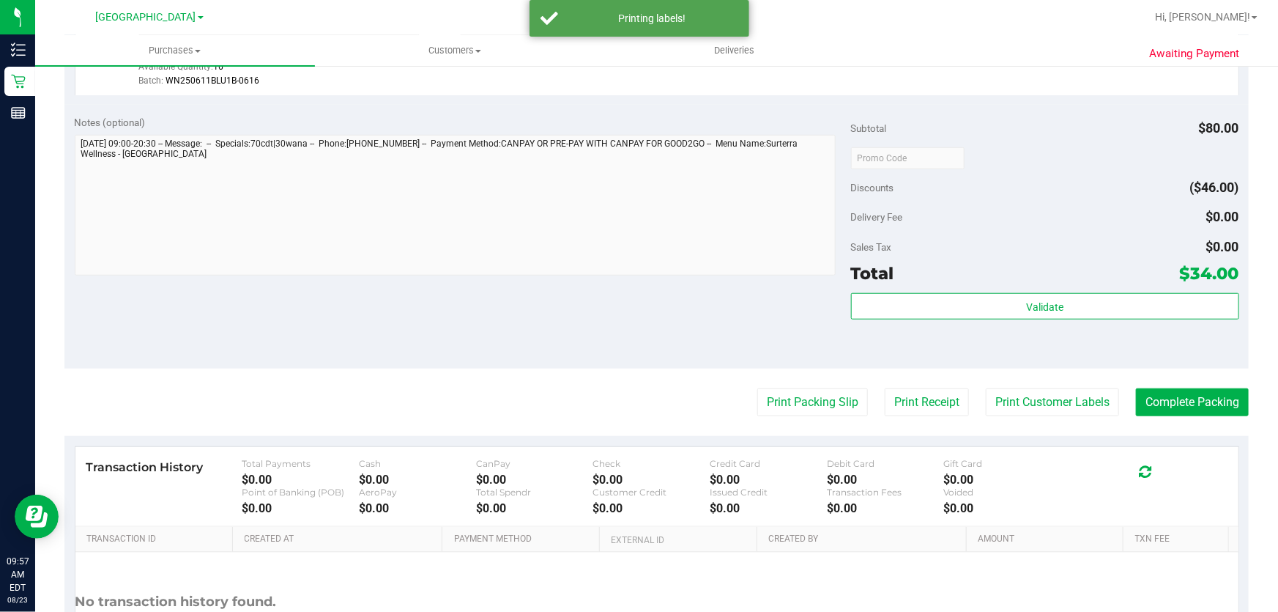
drag, startPoint x: 1149, startPoint y: 381, endPoint x: 1144, endPoint y: 372, distance: 10.2
click at [1149, 379] on purchase-details "Back Edit Purchase Cancel Purchase View Profile # 11833015 BioTrack ID: - Submi…" at bounding box center [656, 123] width 1185 height 1174
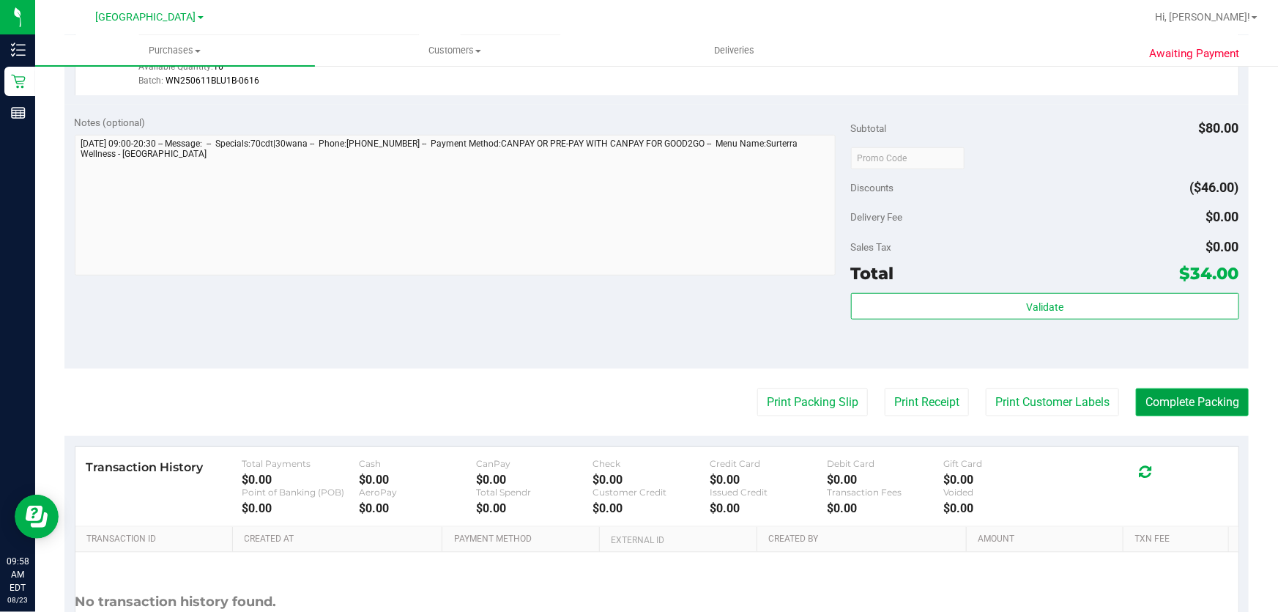
click at [1182, 401] on button "Complete Packing" at bounding box center [1192, 402] width 113 height 28
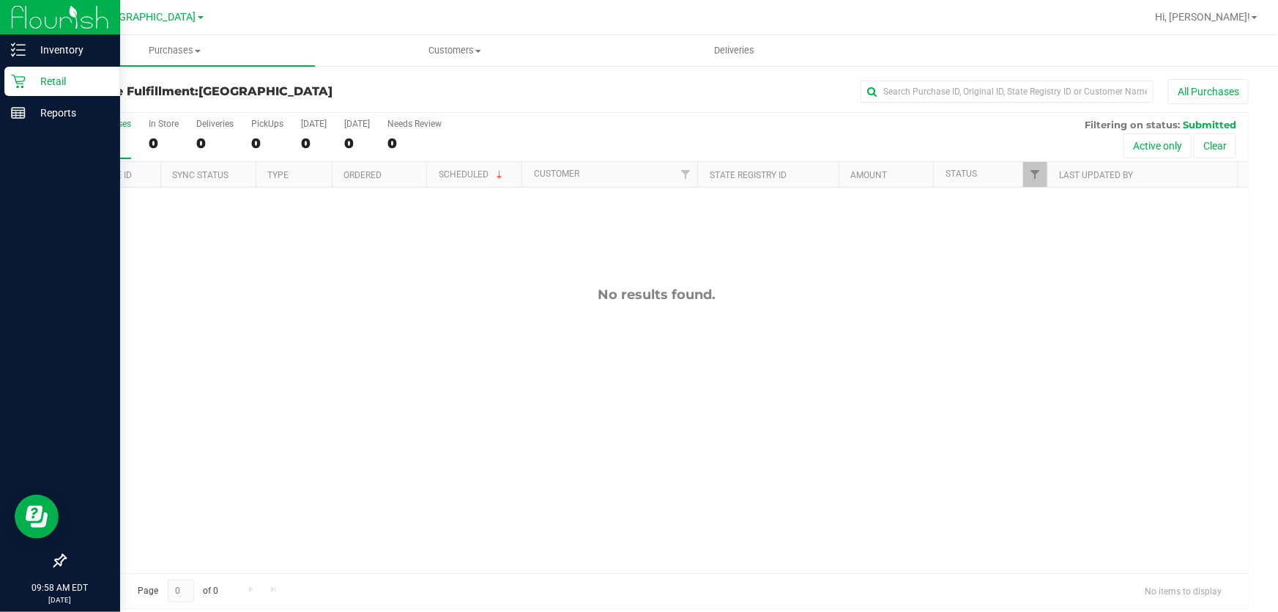
click at [13, 71] on div "Retail" at bounding box center [62, 81] width 116 height 29
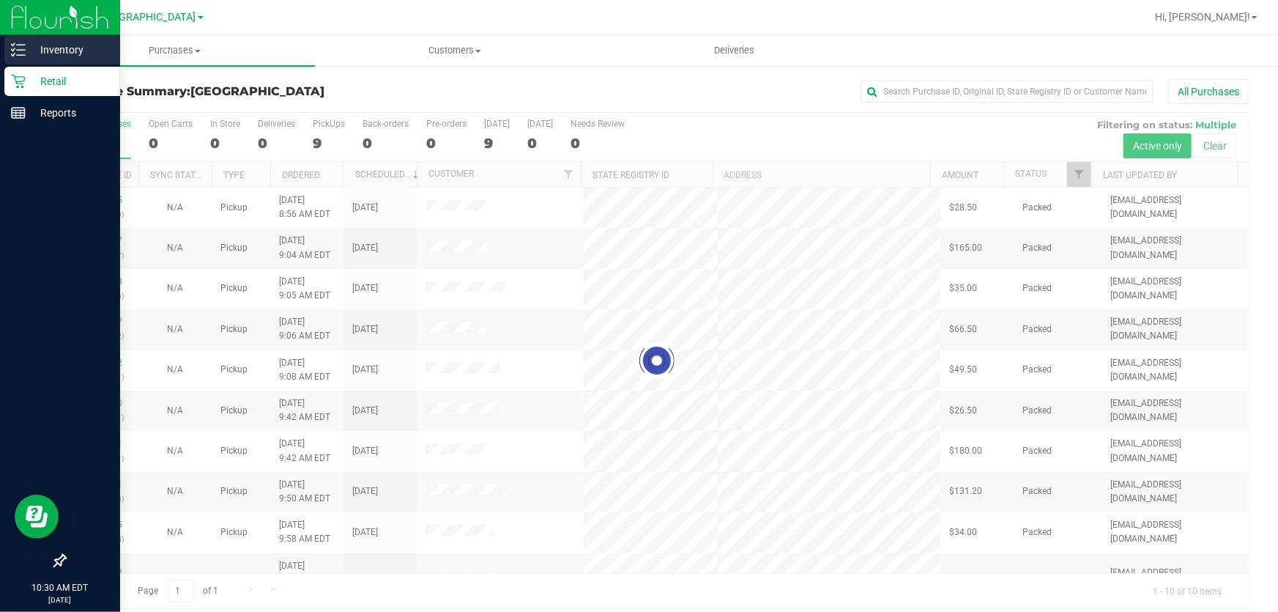
click at [29, 44] on p "Inventory" at bounding box center [70, 50] width 88 height 18
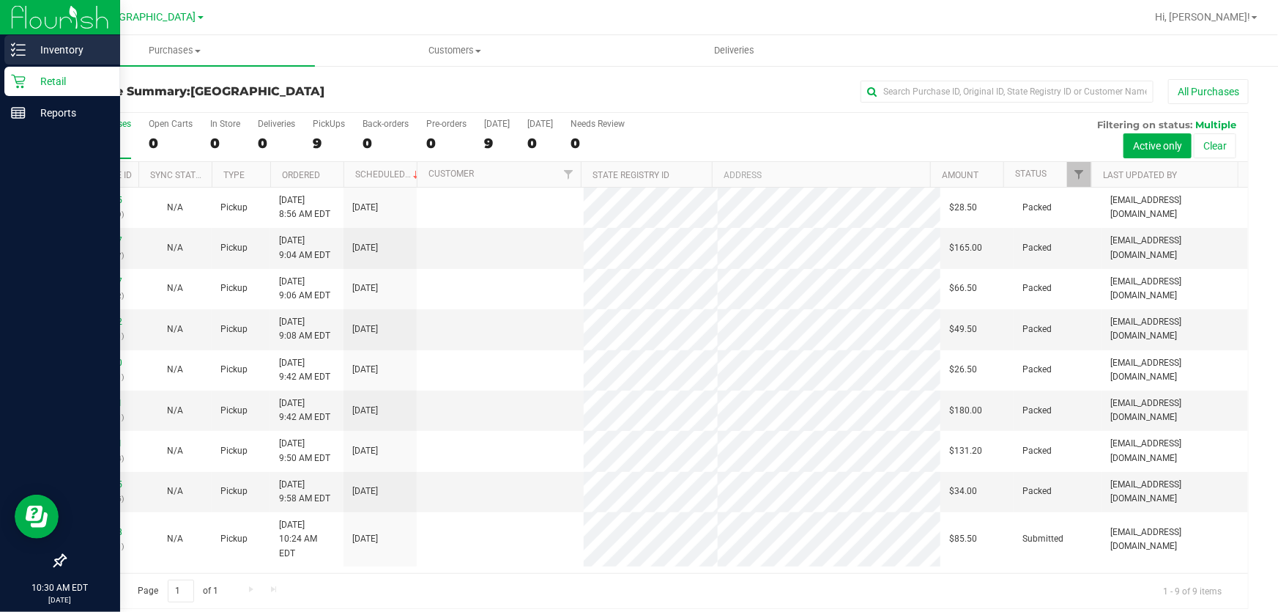
click at [29, 44] on p "Inventory" at bounding box center [70, 50] width 88 height 18
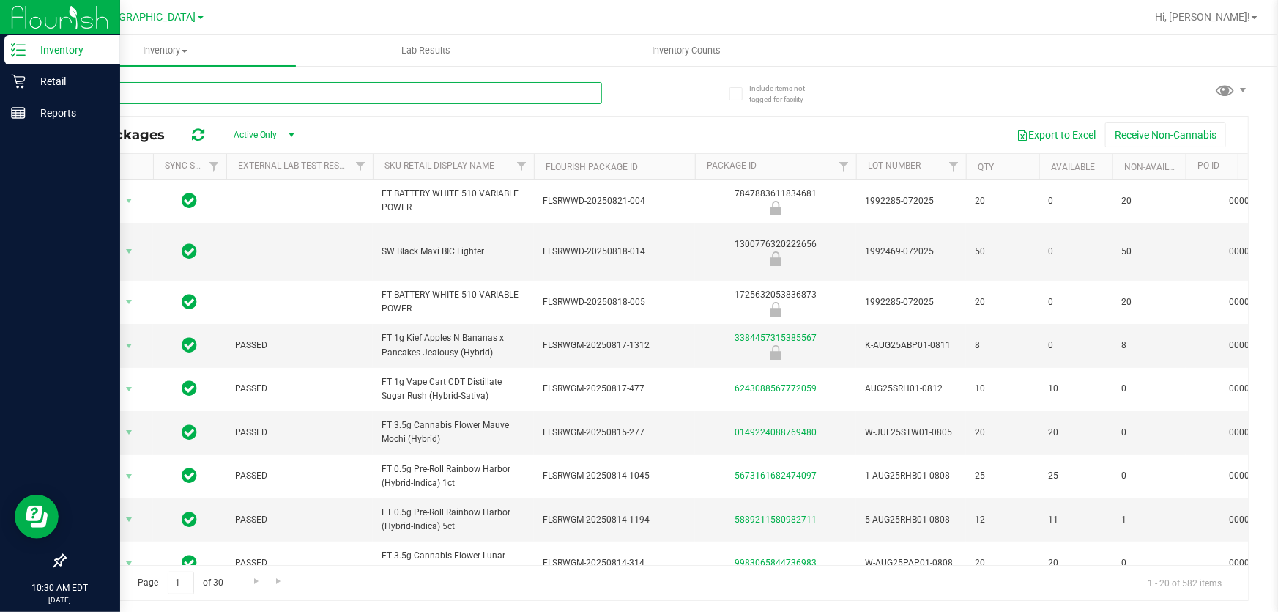
click at [256, 95] on input "text" at bounding box center [333, 93] width 538 height 22
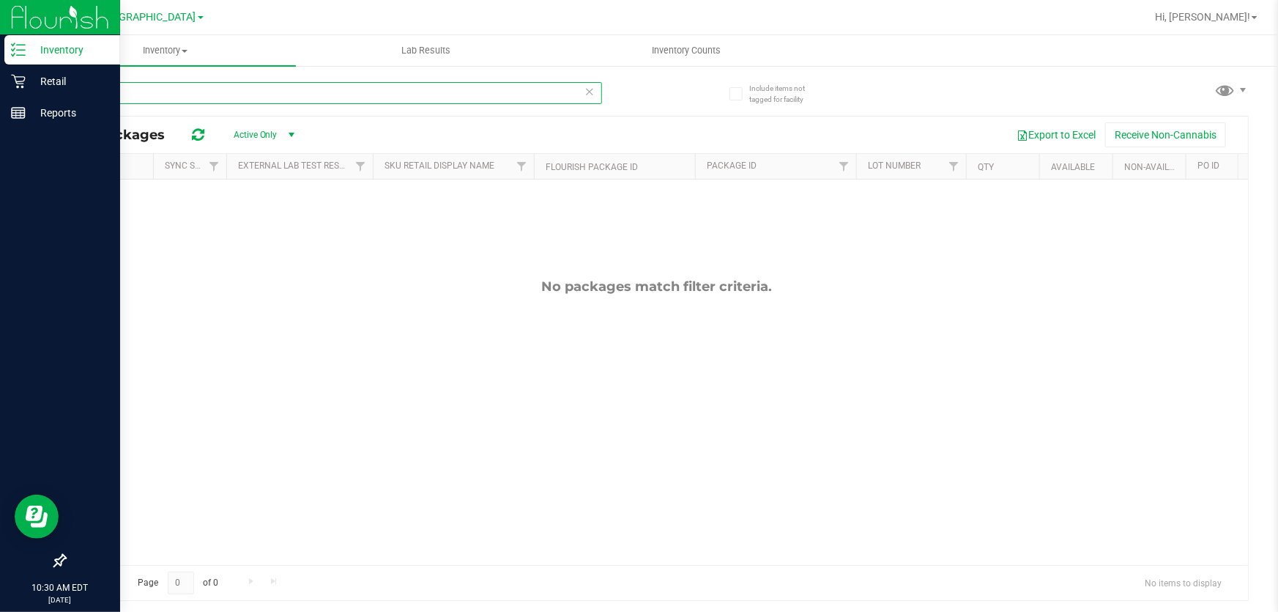
type input "1"
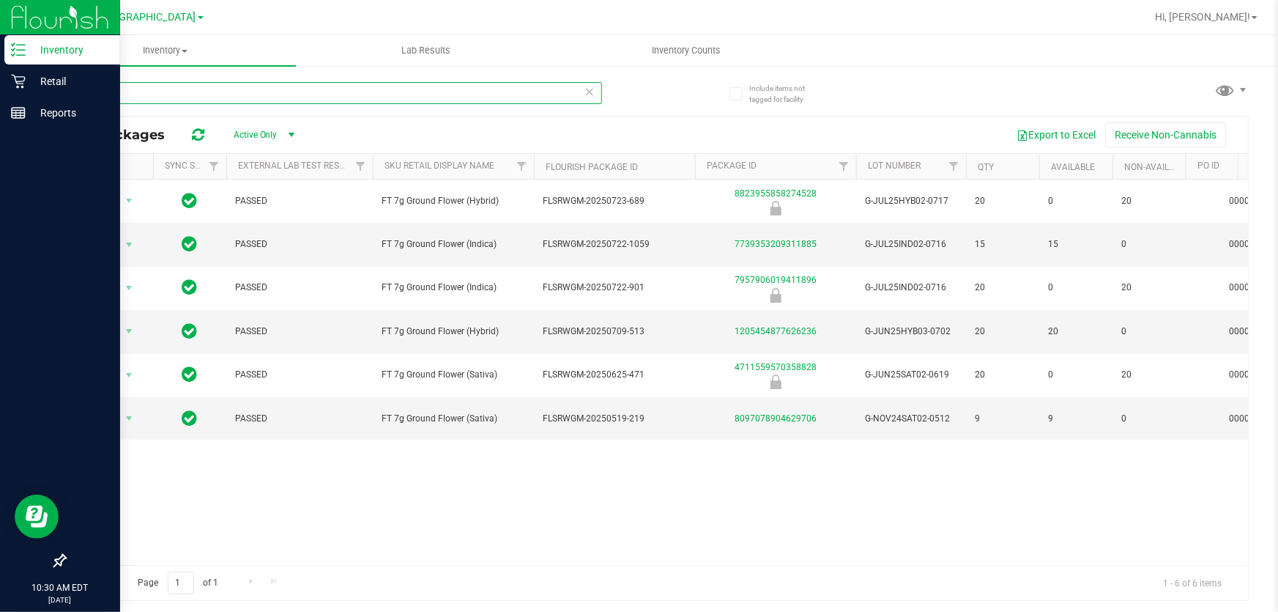
type input "ground"
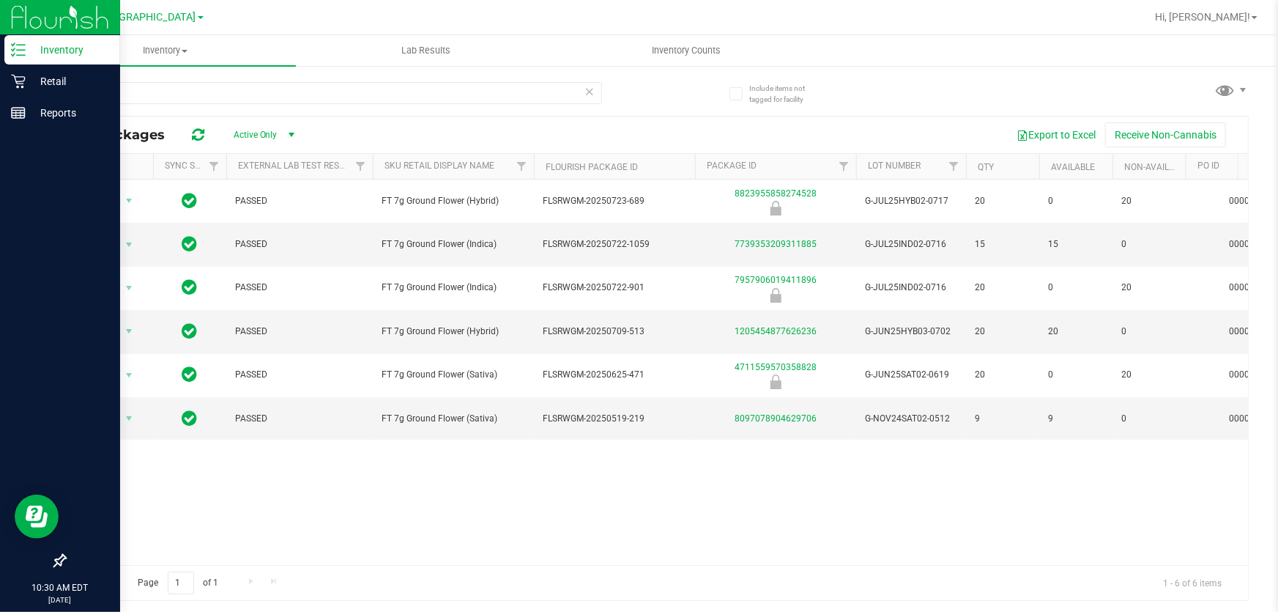
click at [587, 95] on icon at bounding box center [590, 91] width 10 height 18
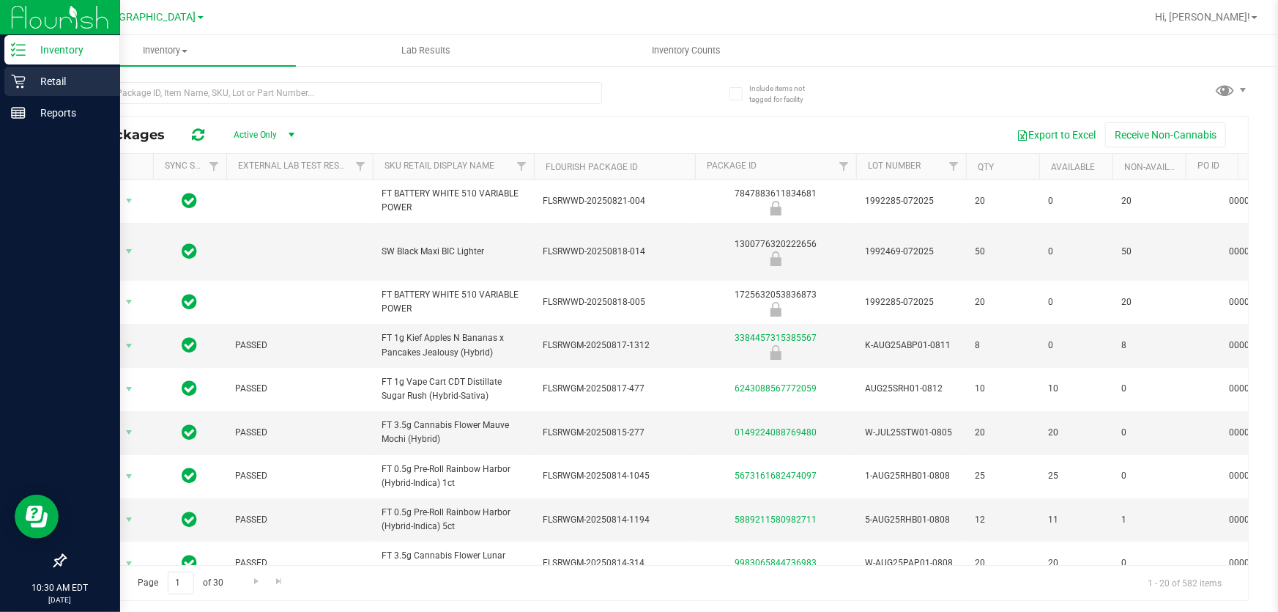
click at [18, 76] on icon at bounding box center [18, 82] width 14 height 14
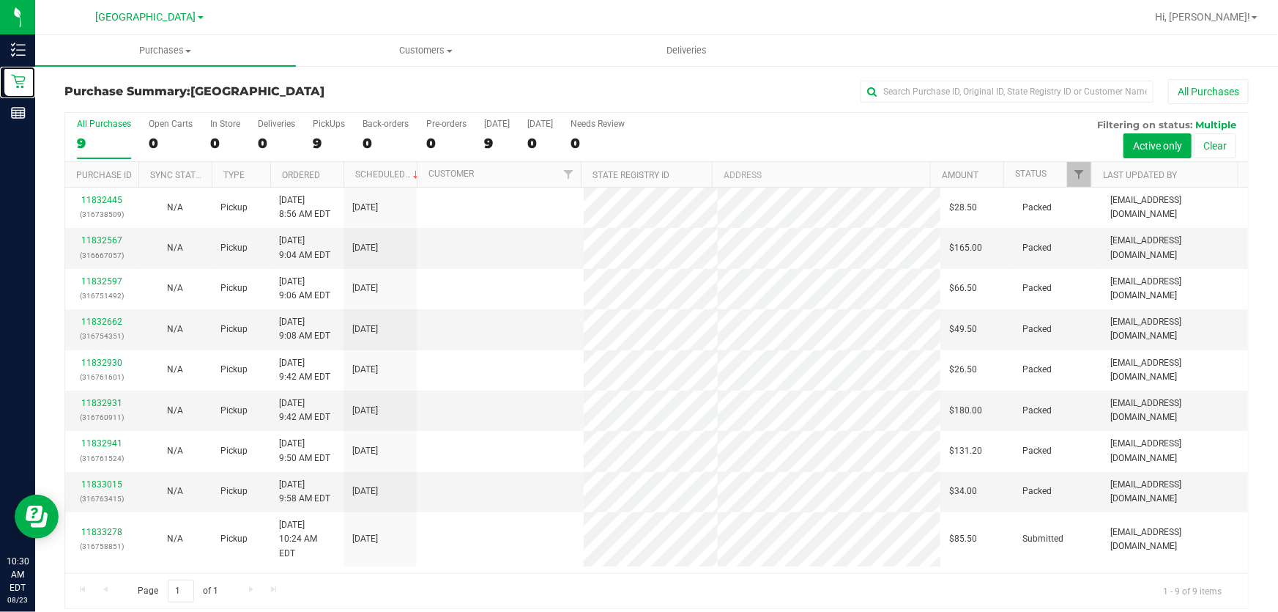
scroll to position [11, 0]
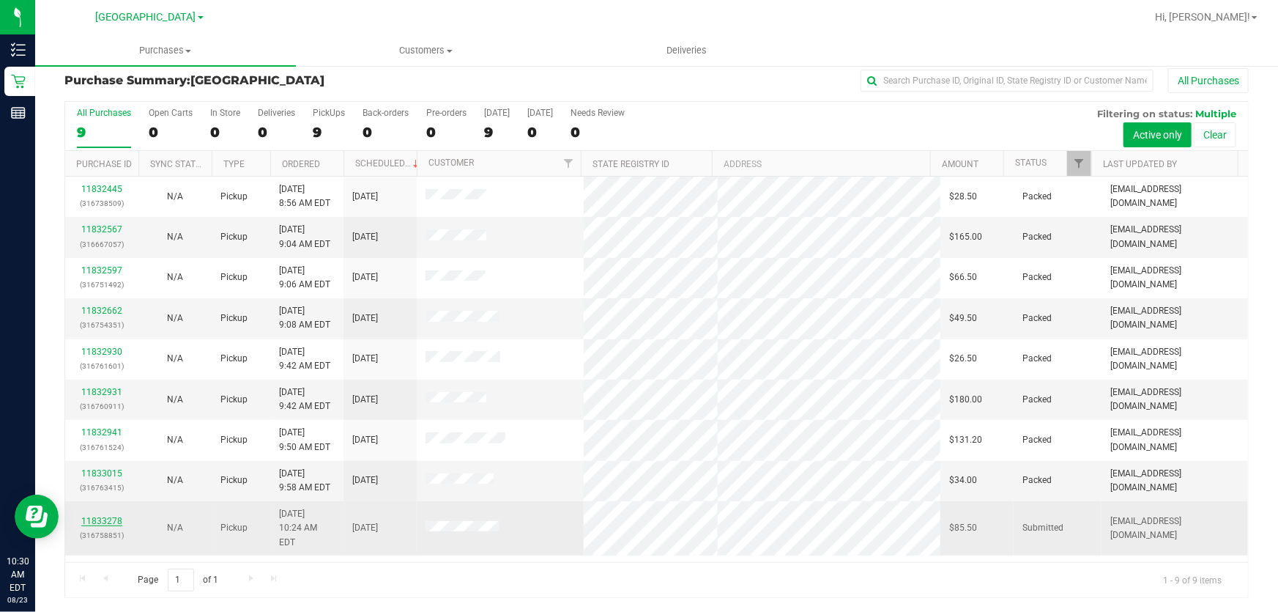
click at [108, 516] on link "11833278" at bounding box center [101, 521] width 41 height 10
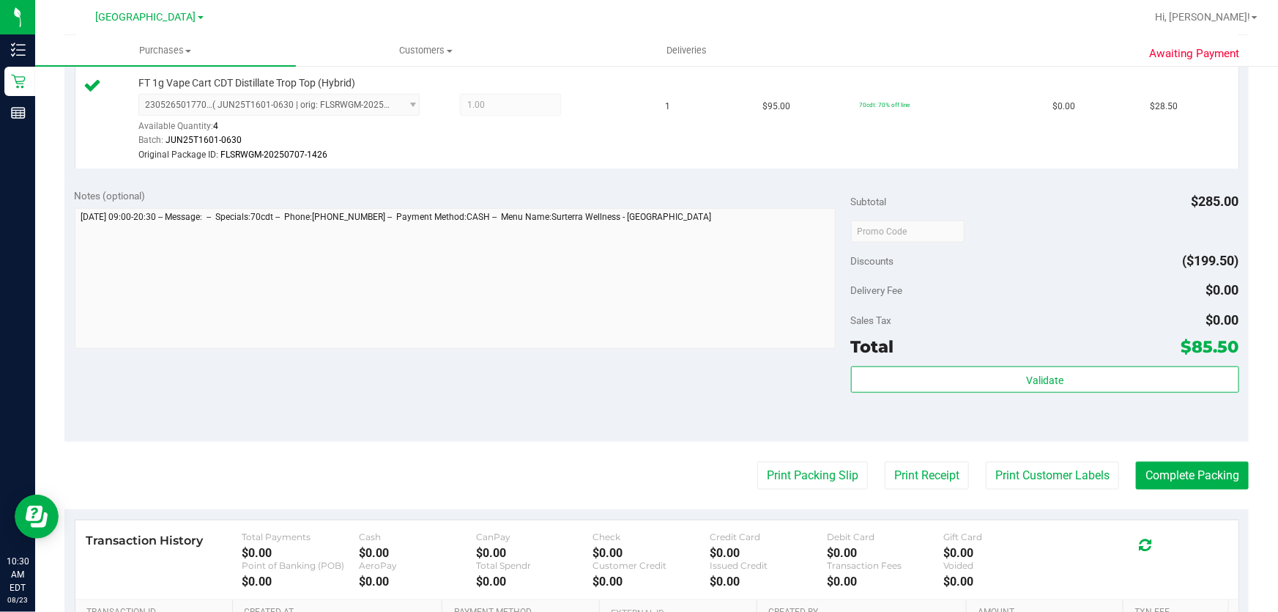
scroll to position [610, 0]
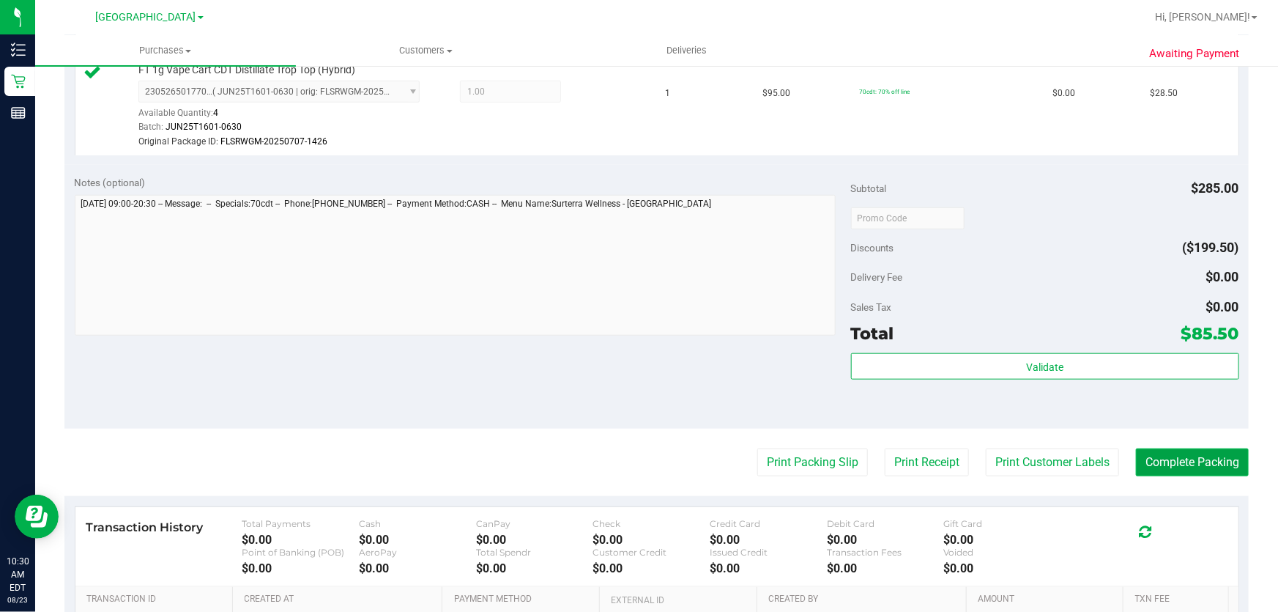
click at [1166, 463] on button "Complete Packing" at bounding box center [1192, 462] width 113 height 28
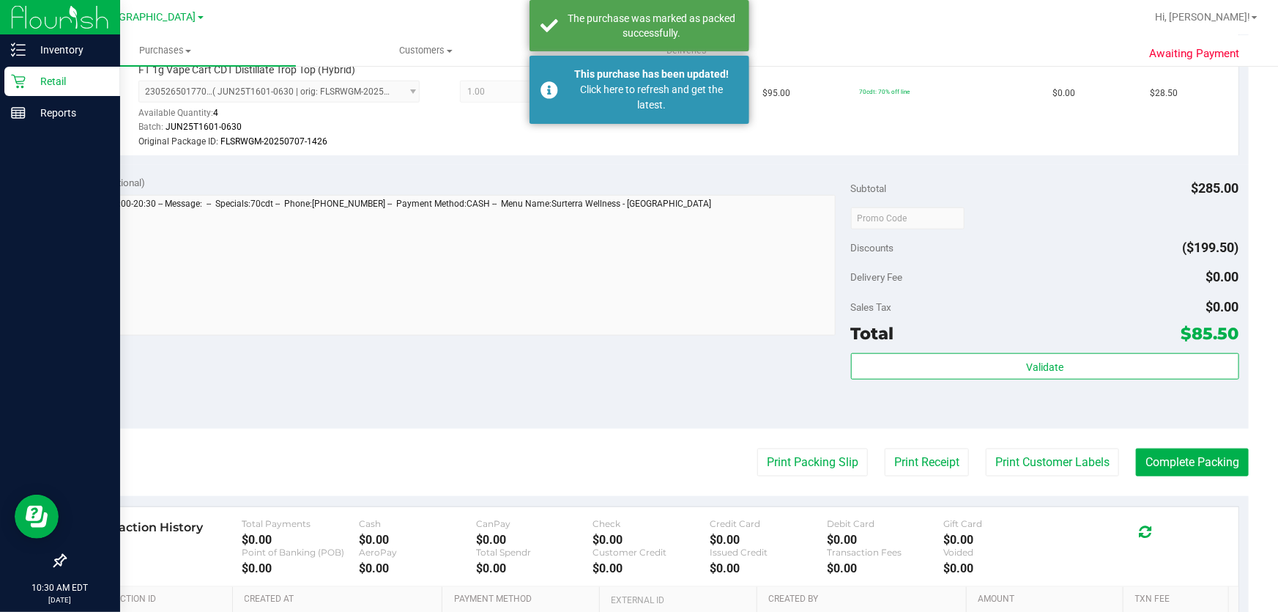
click at [45, 80] on p "Retail" at bounding box center [70, 82] width 88 height 18
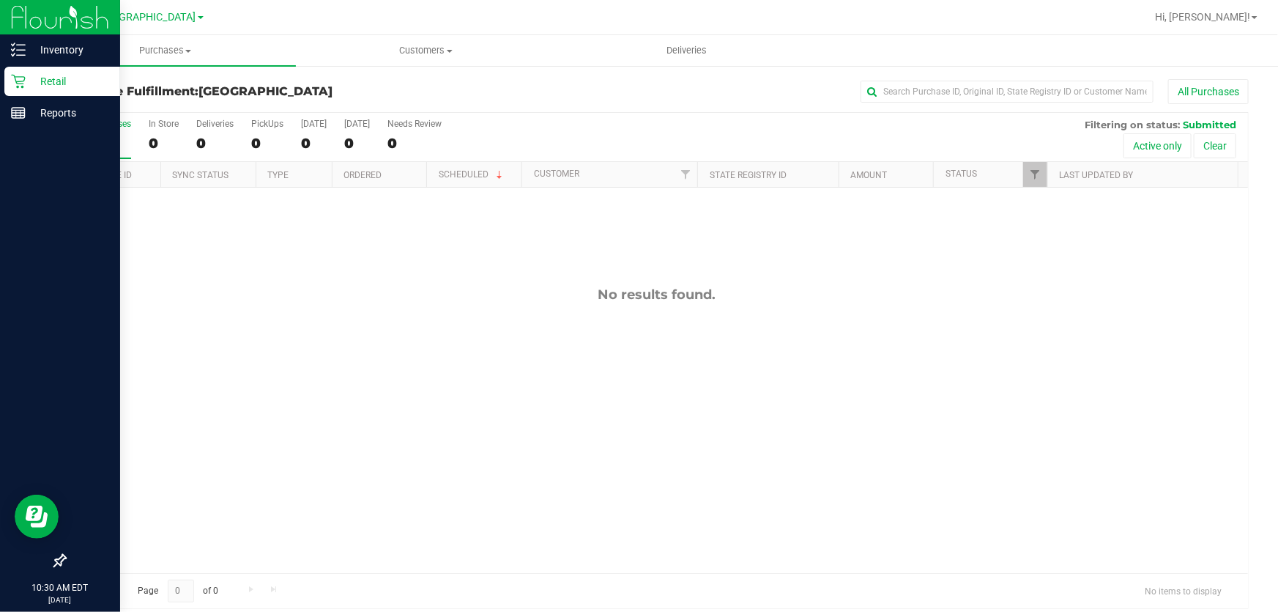
click at [21, 75] on icon at bounding box center [18, 81] width 15 height 15
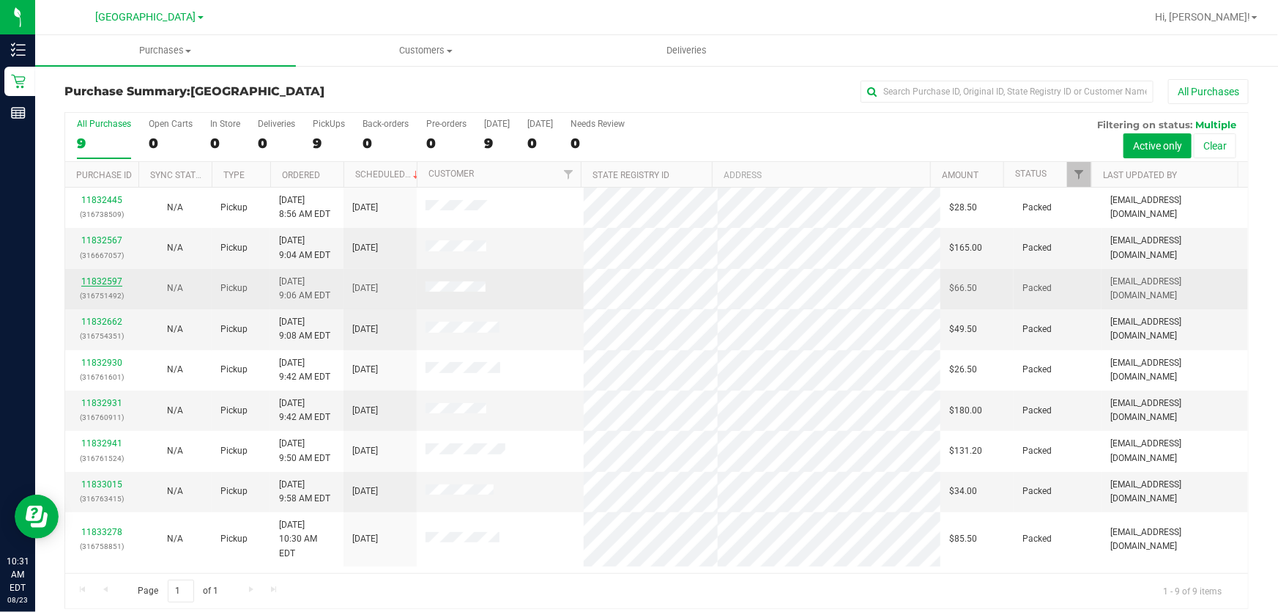
click at [111, 284] on link "11832597" at bounding box center [101, 281] width 41 height 10
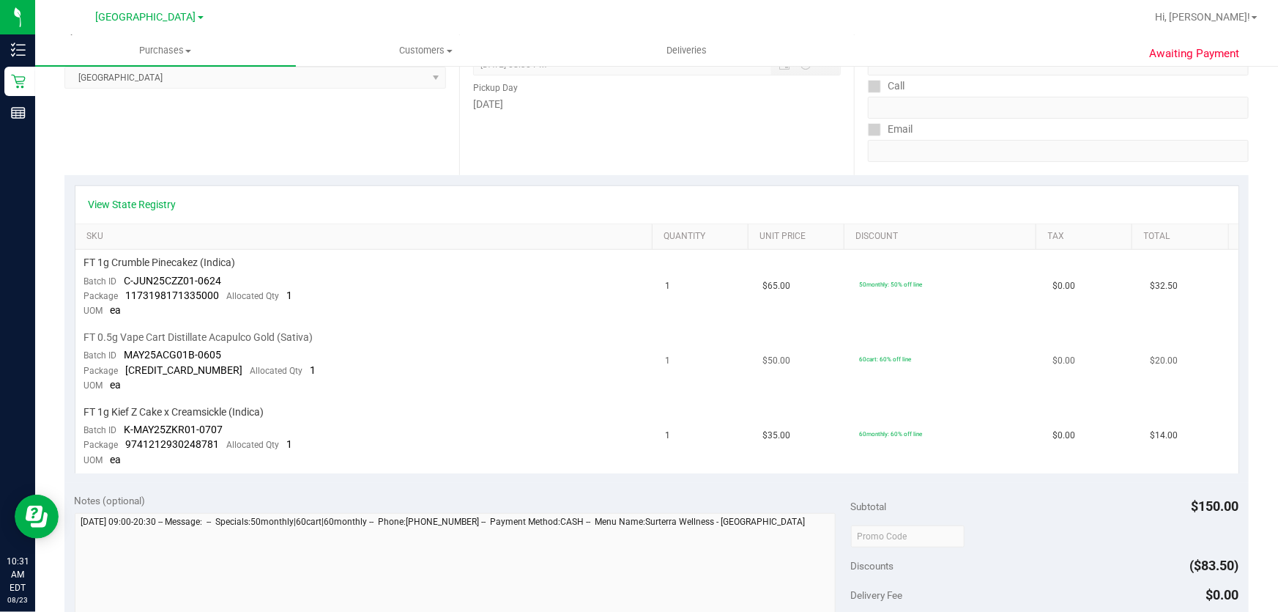
scroll to position [199, 0]
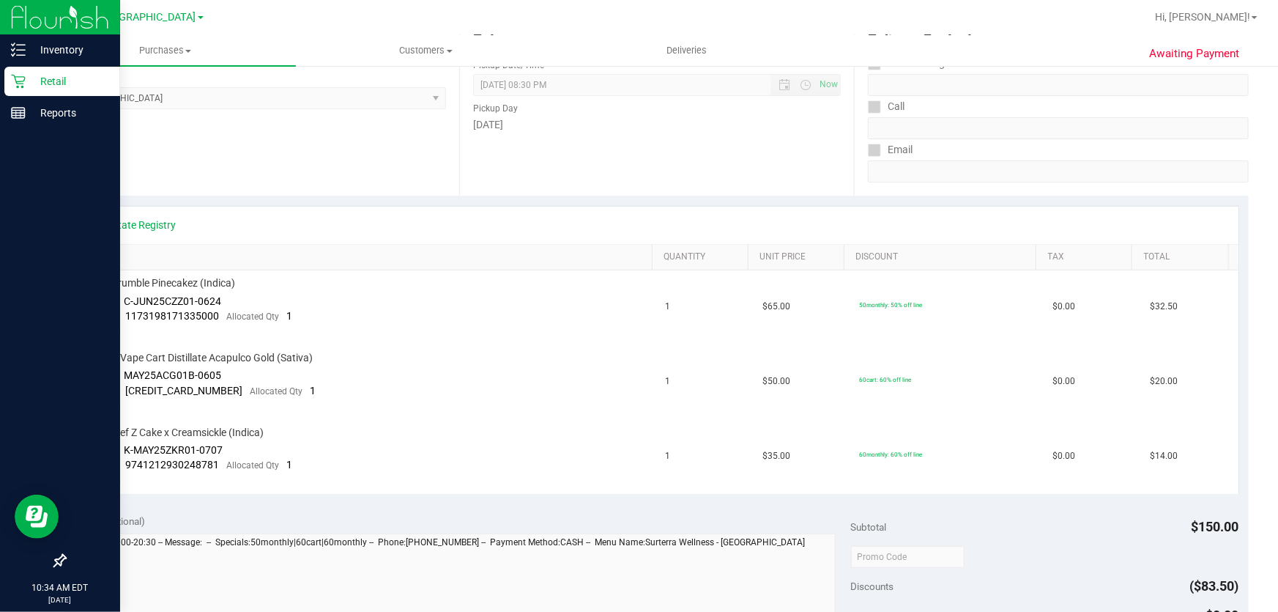
click at [34, 85] on p "Retail" at bounding box center [70, 82] width 88 height 18
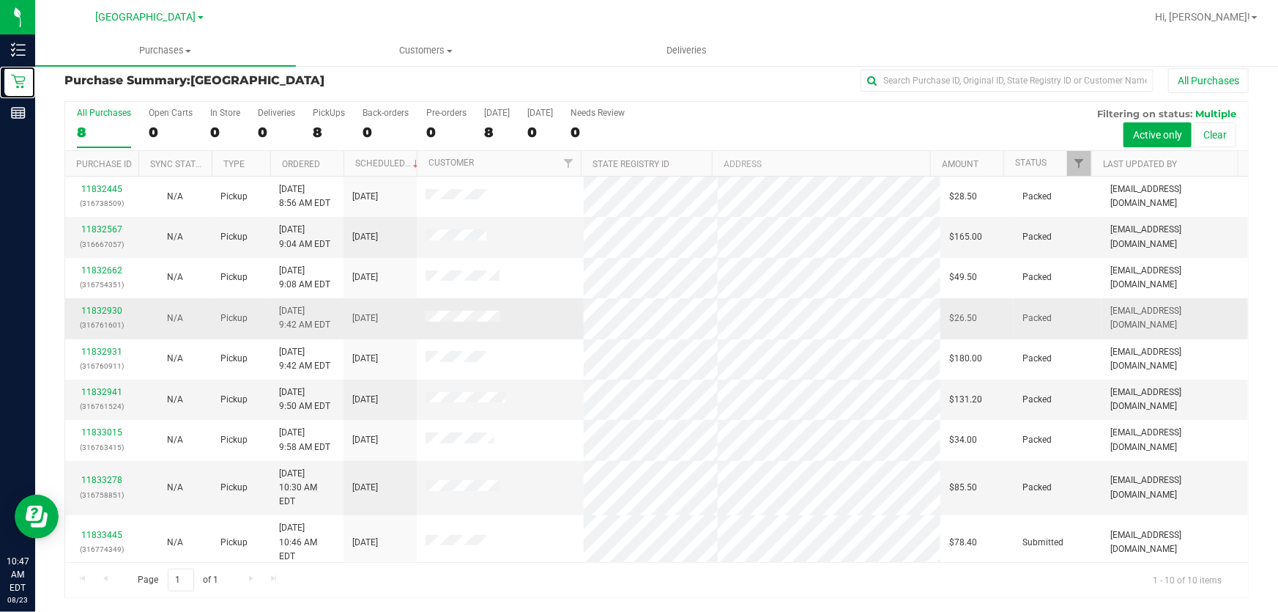
scroll to position [18, 0]
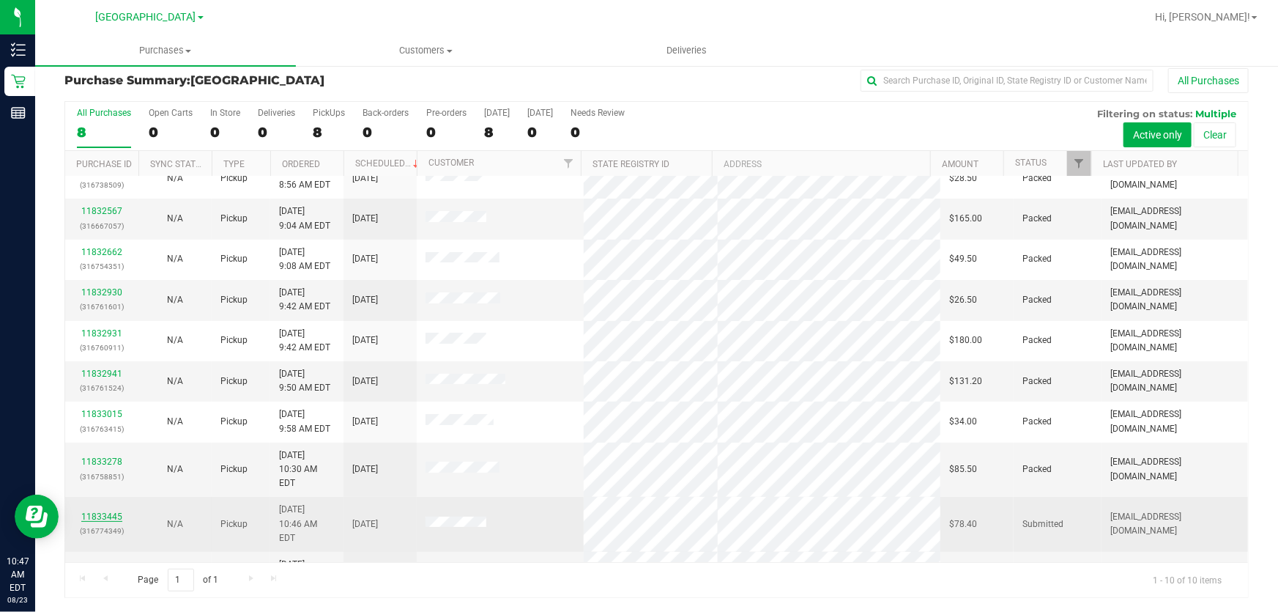
click at [108, 511] on link "11833445" at bounding box center [101, 516] width 41 height 10
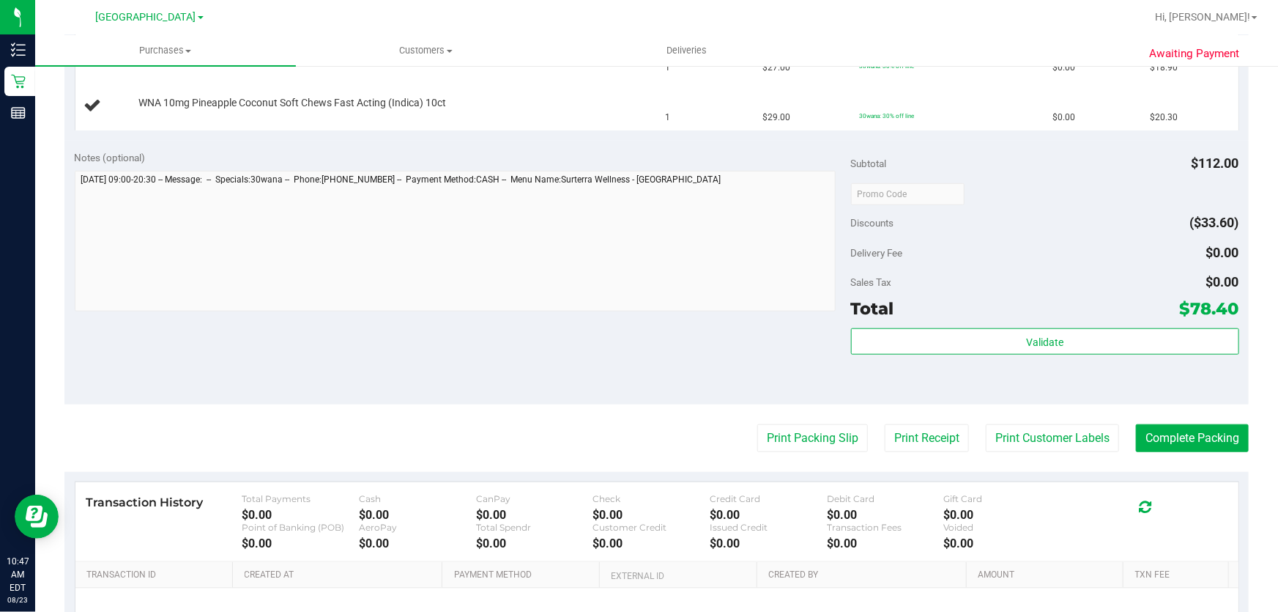
scroll to position [610, 0]
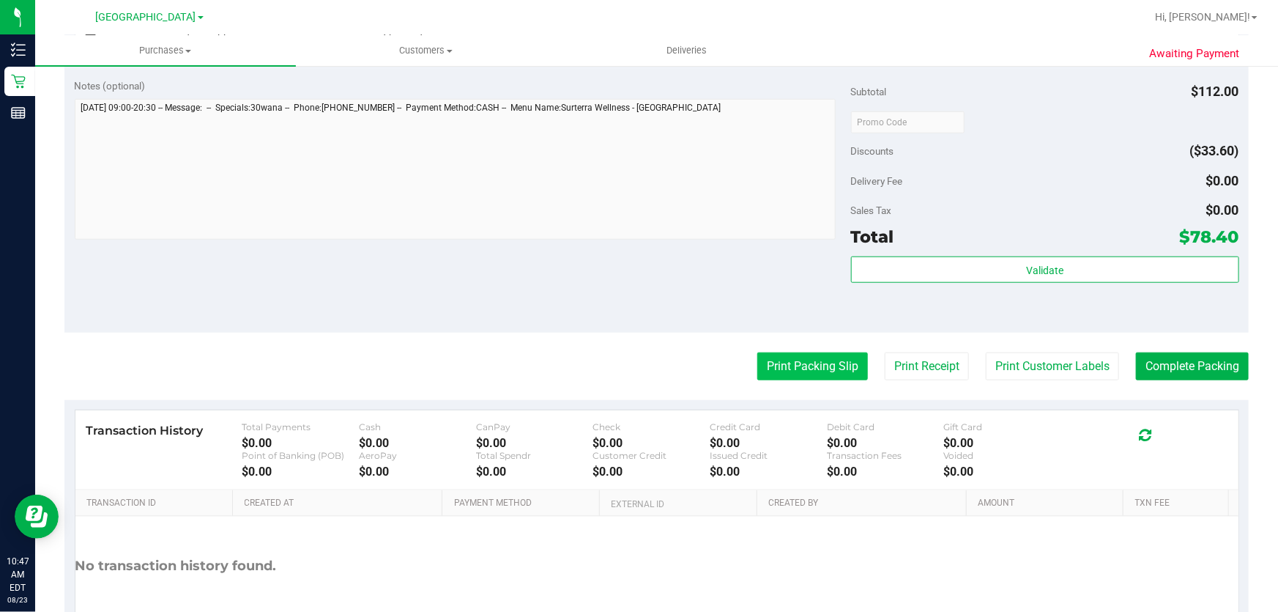
click at [832, 360] on button "Print Packing Slip" at bounding box center [813, 366] width 111 height 28
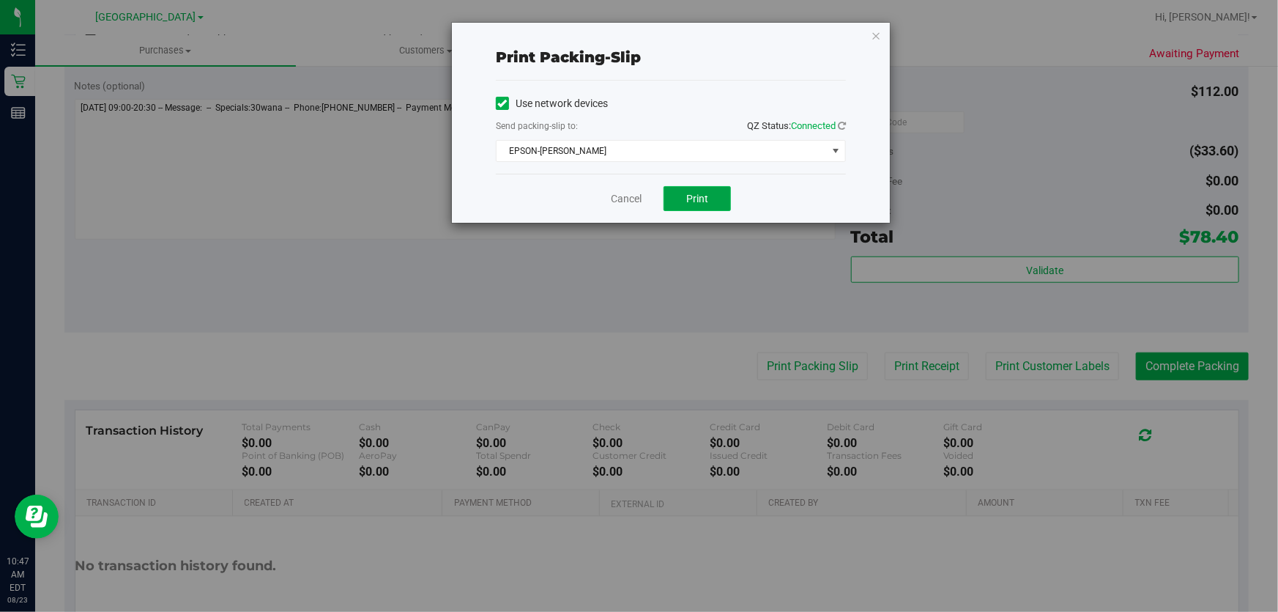
click at [717, 201] on button "Print" at bounding box center [697, 198] width 67 height 25
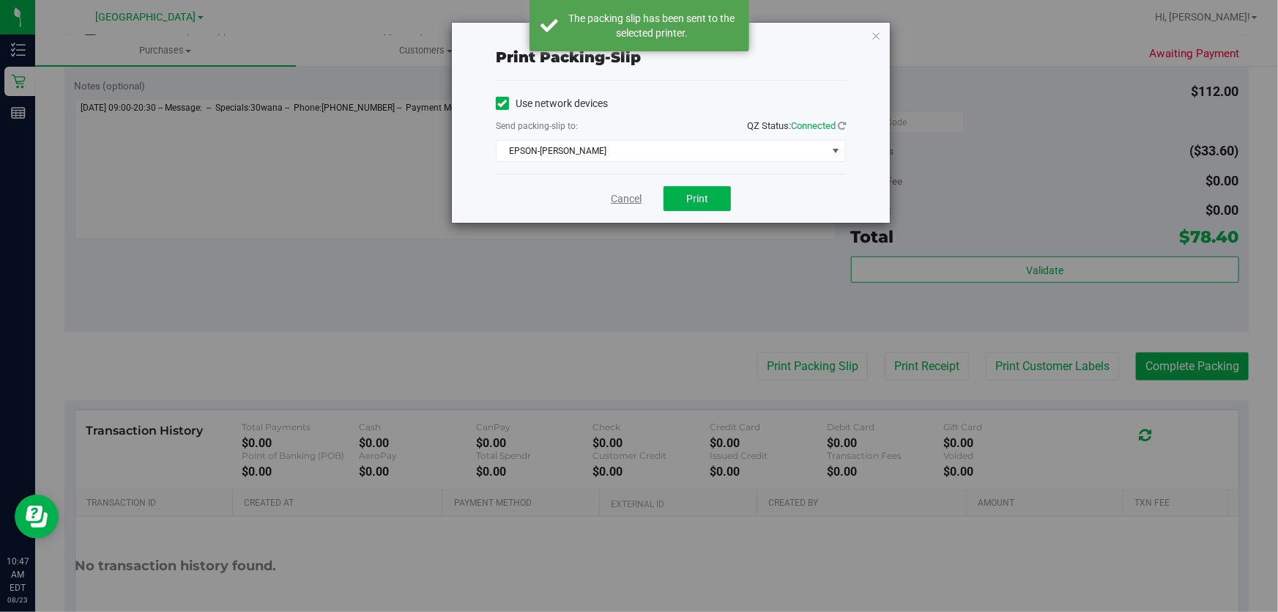
click at [615, 199] on link "Cancel" at bounding box center [626, 198] width 31 height 15
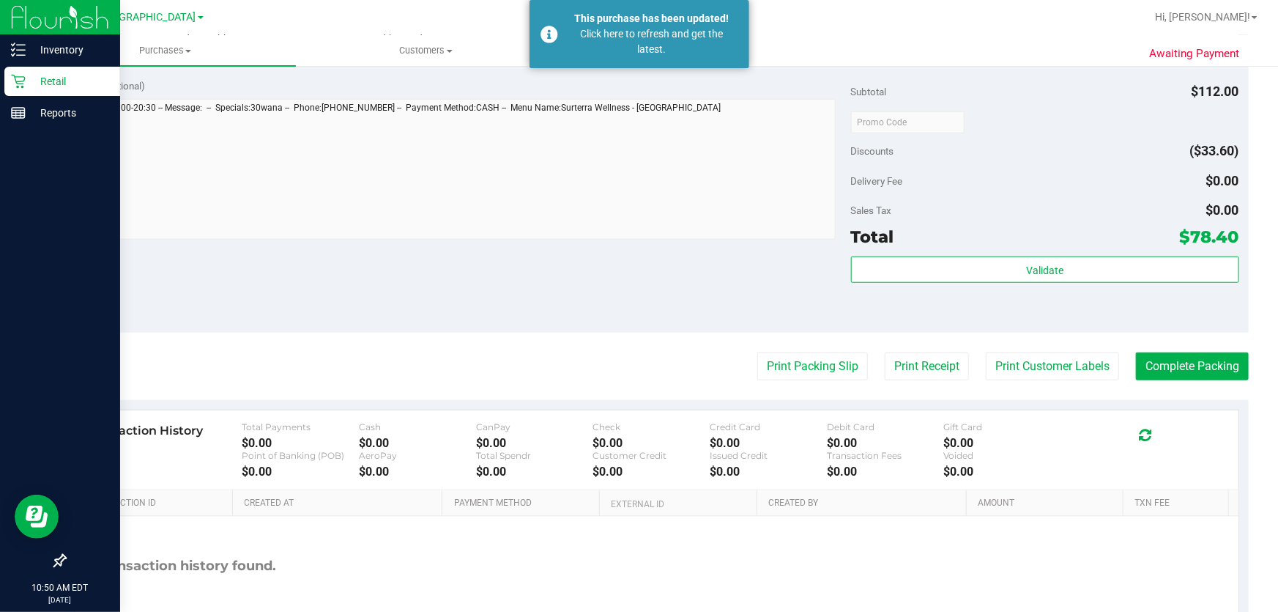
click at [31, 78] on p "Retail" at bounding box center [70, 82] width 88 height 18
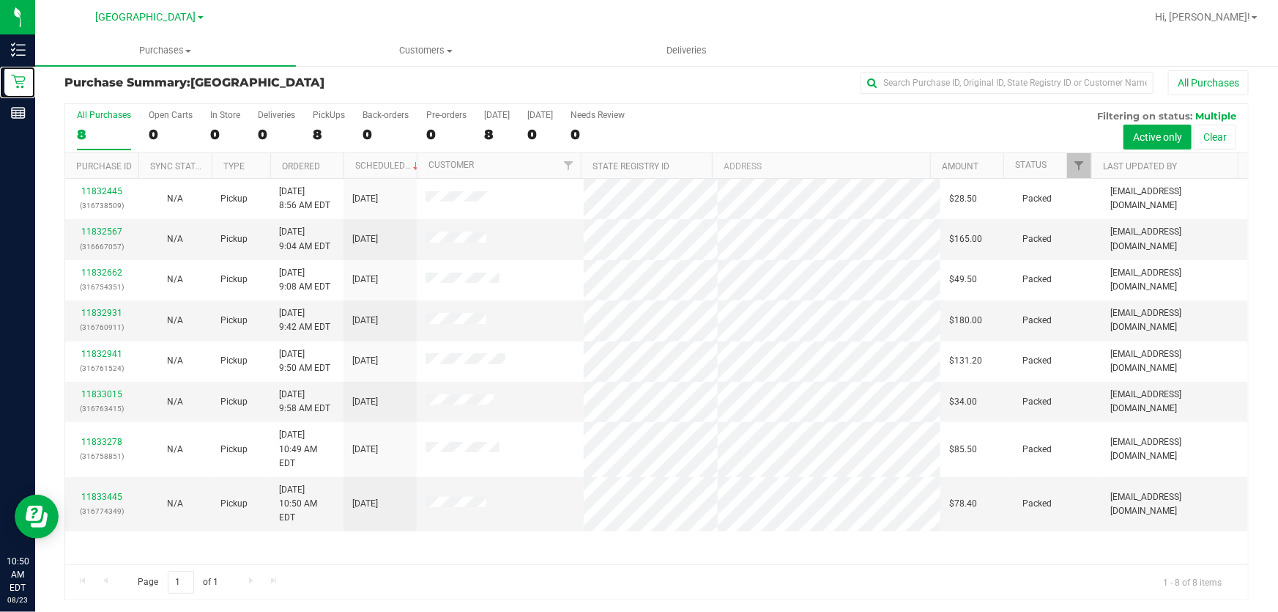
scroll to position [11, 0]
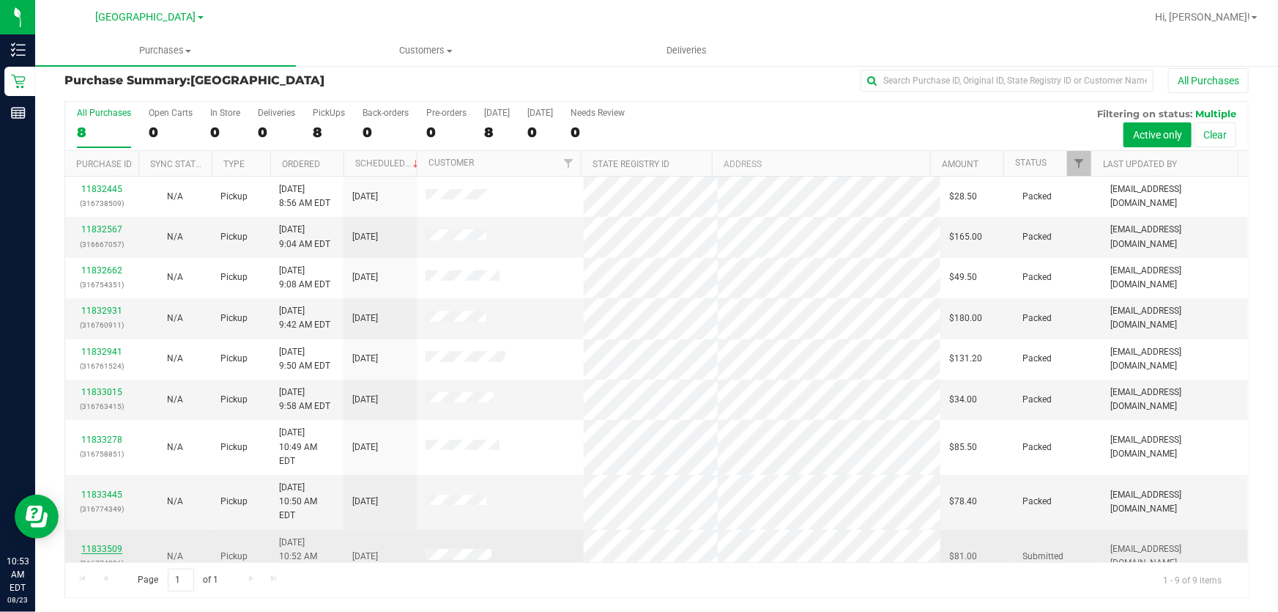
click at [109, 544] on link "11833509" at bounding box center [101, 549] width 41 height 10
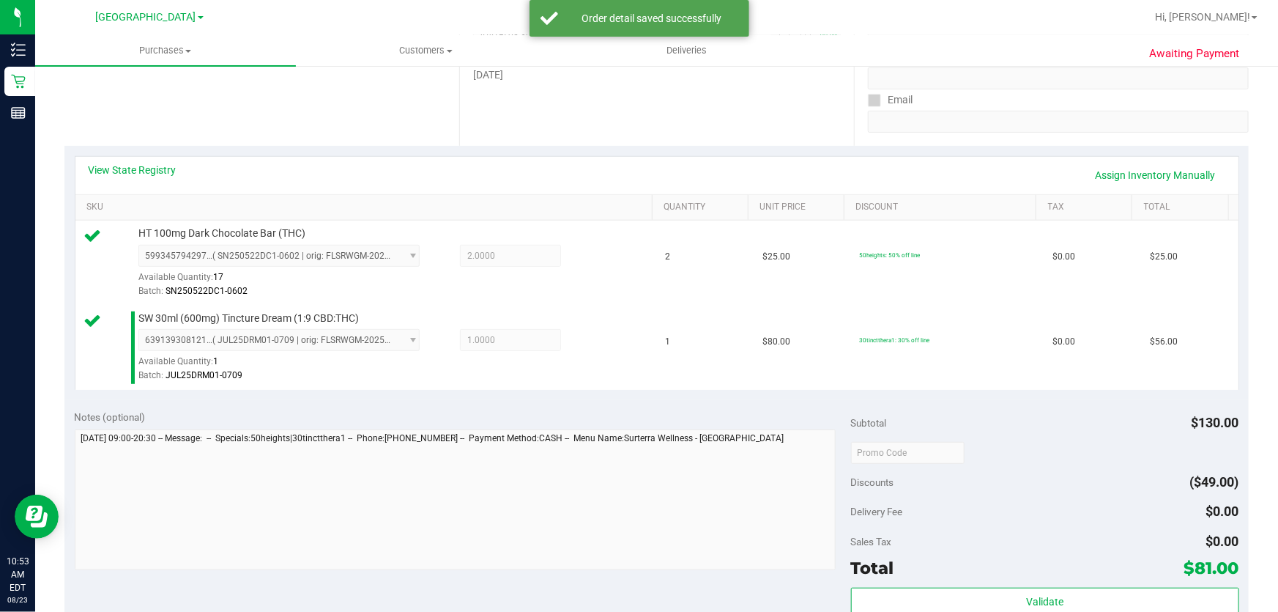
scroll to position [344, 0]
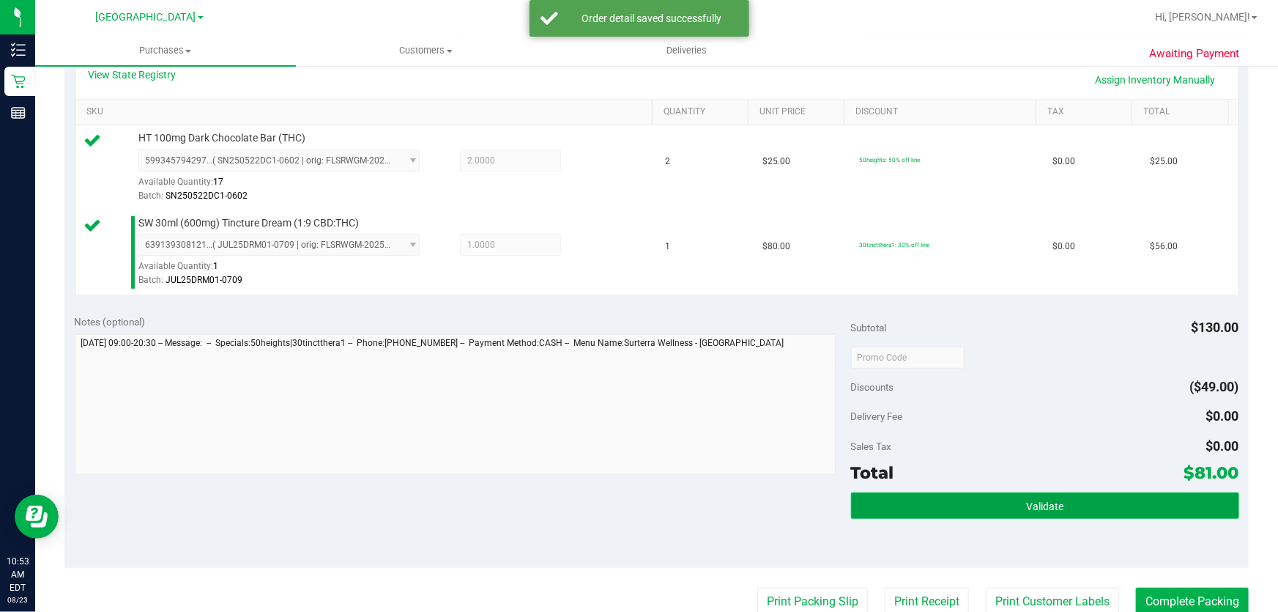
click at [967, 502] on button "Validate" at bounding box center [1045, 505] width 388 height 26
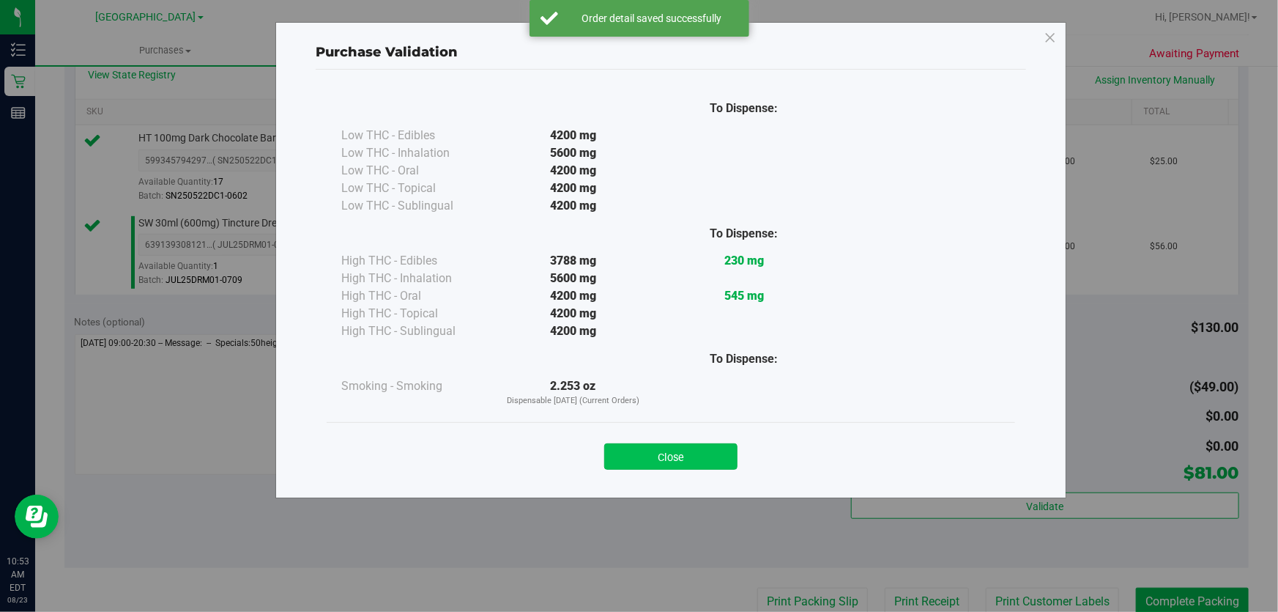
click at [659, 447] on button "Close" at bounding box center [670, 456] width 133 height 26
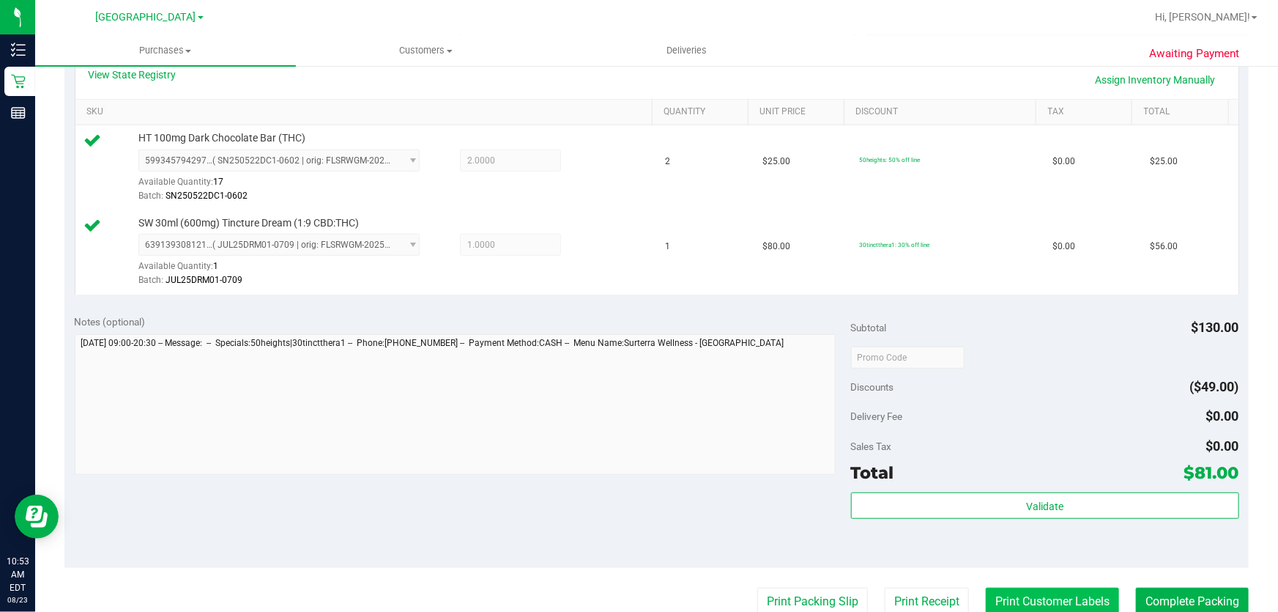
click at [1026, 607] on button "Print Customer Labels" at bounding box center [1052, 602] width 133 height 28
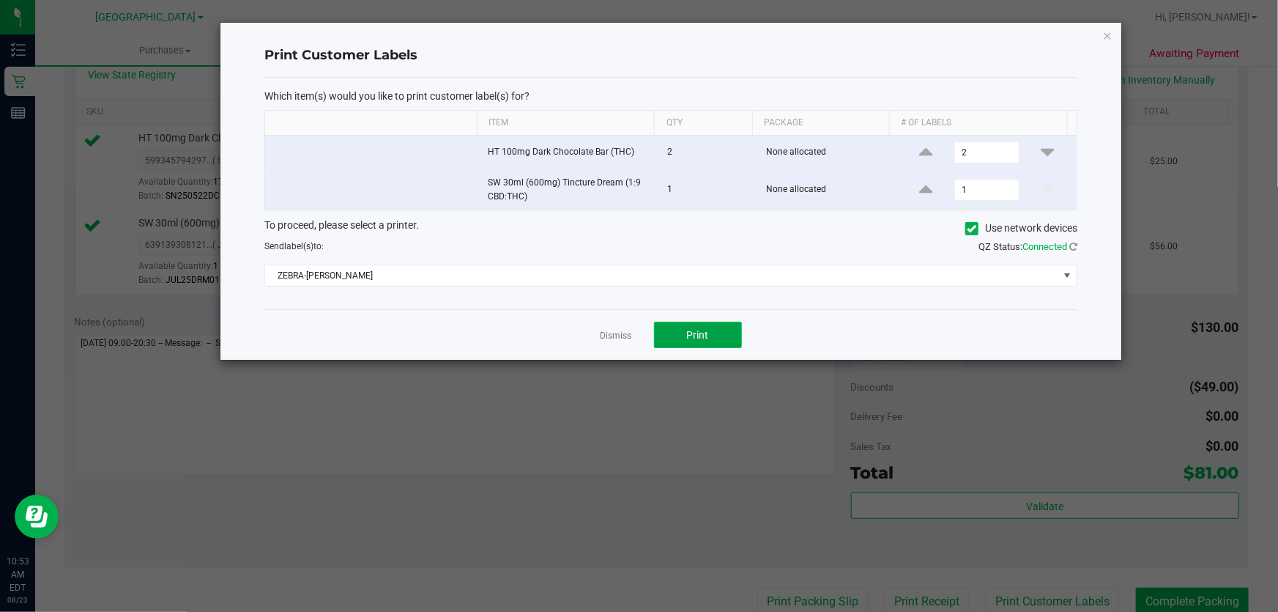
click at [712, 330] on button "Print" at bounding box center [698, 335] width 88 height 26
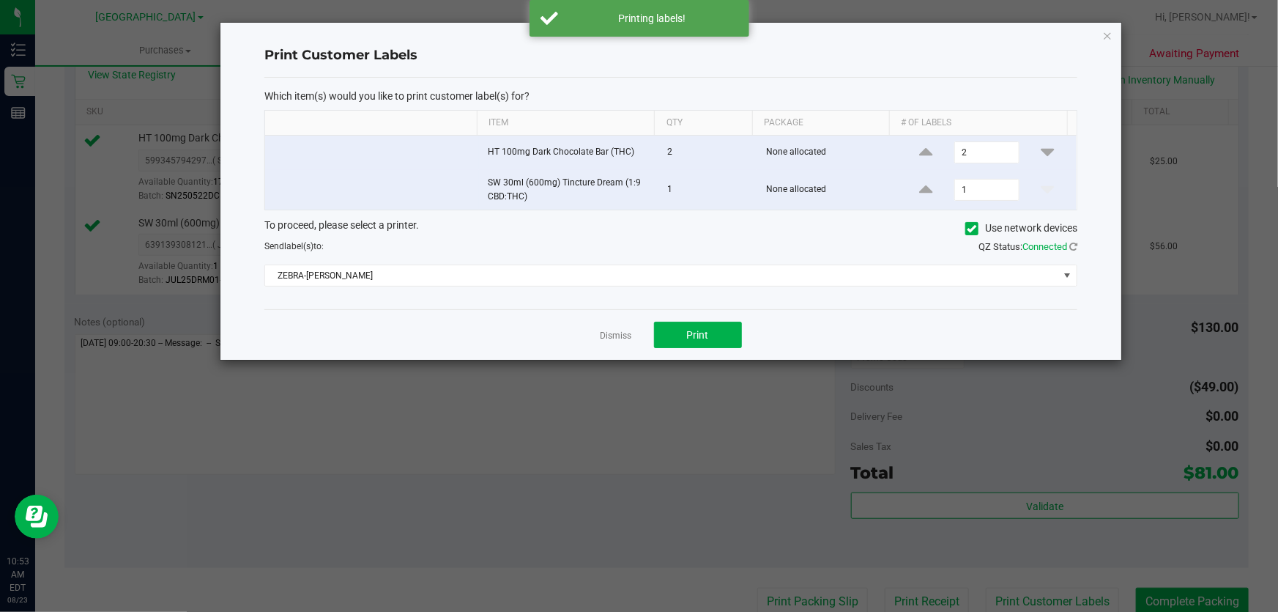
click at [609, 336] on link "Dismiss" at bounding box center [617, 336] width 32 height 12
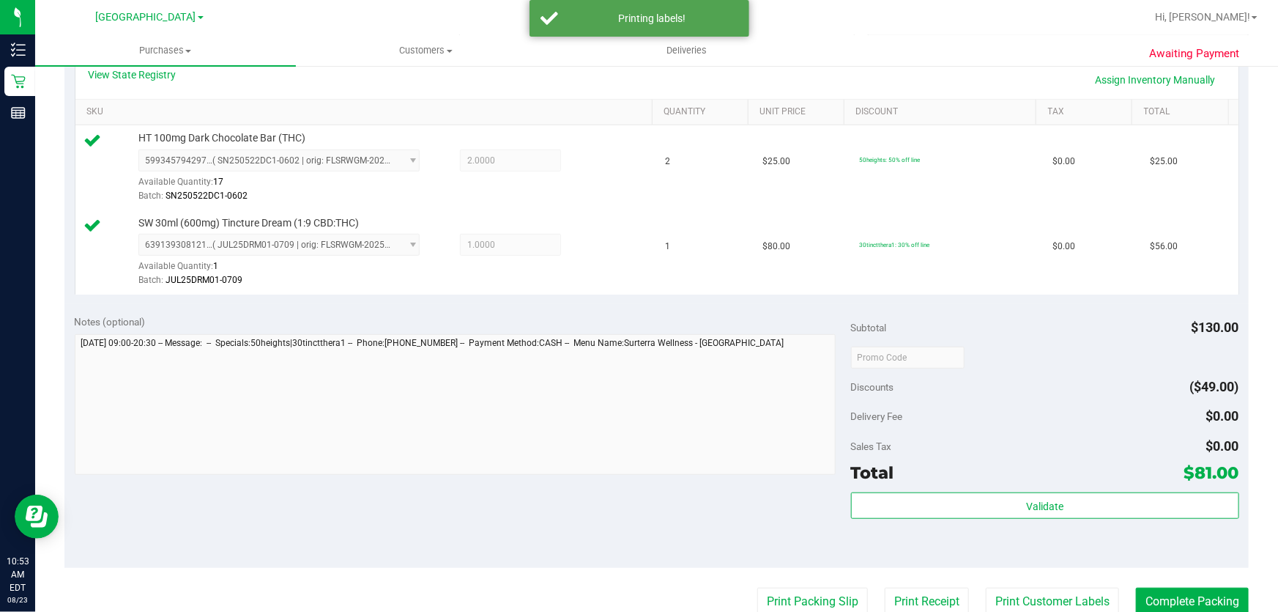
scroll to position [347, 0]
click at [1175, 590] on button "Complete Packing" at bounding box center [1192, 599] width 113 height 28
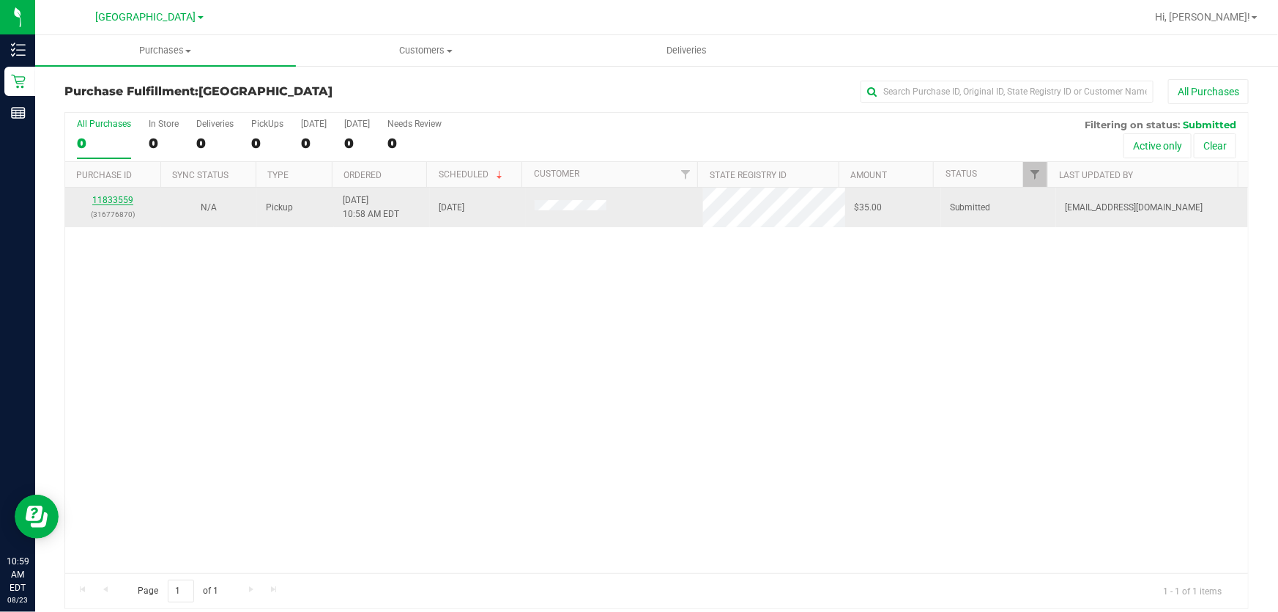
click at [116, 197] on link "11833559" at bounding box center [112, 200] width 41 height 10
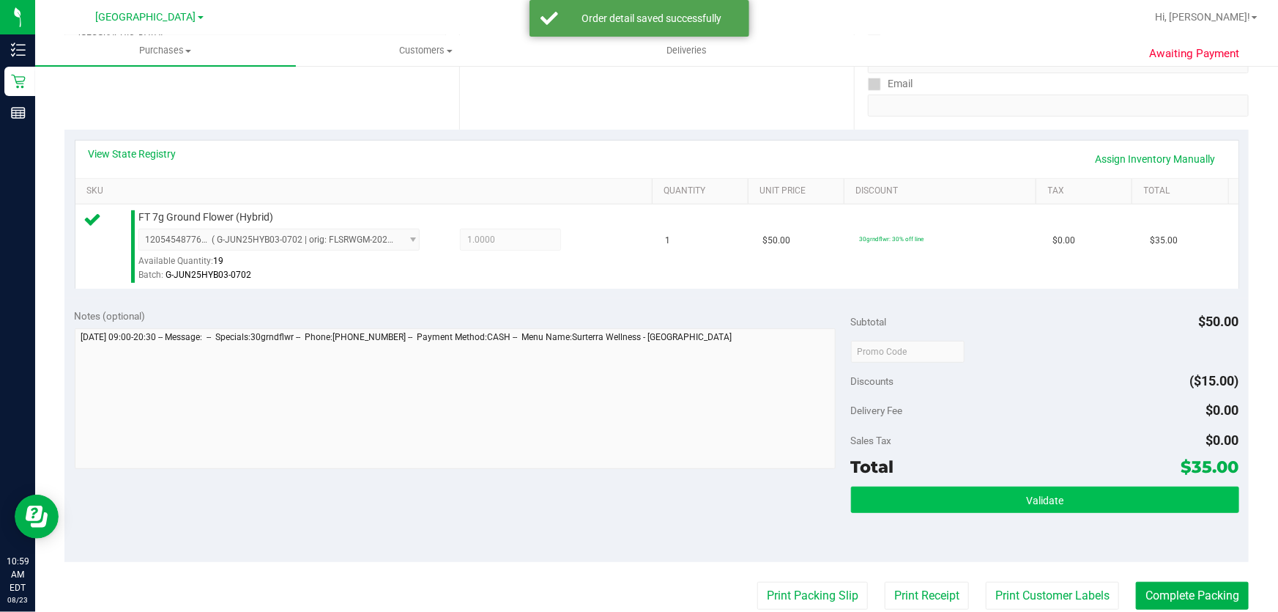
scroll to position [466, 0]
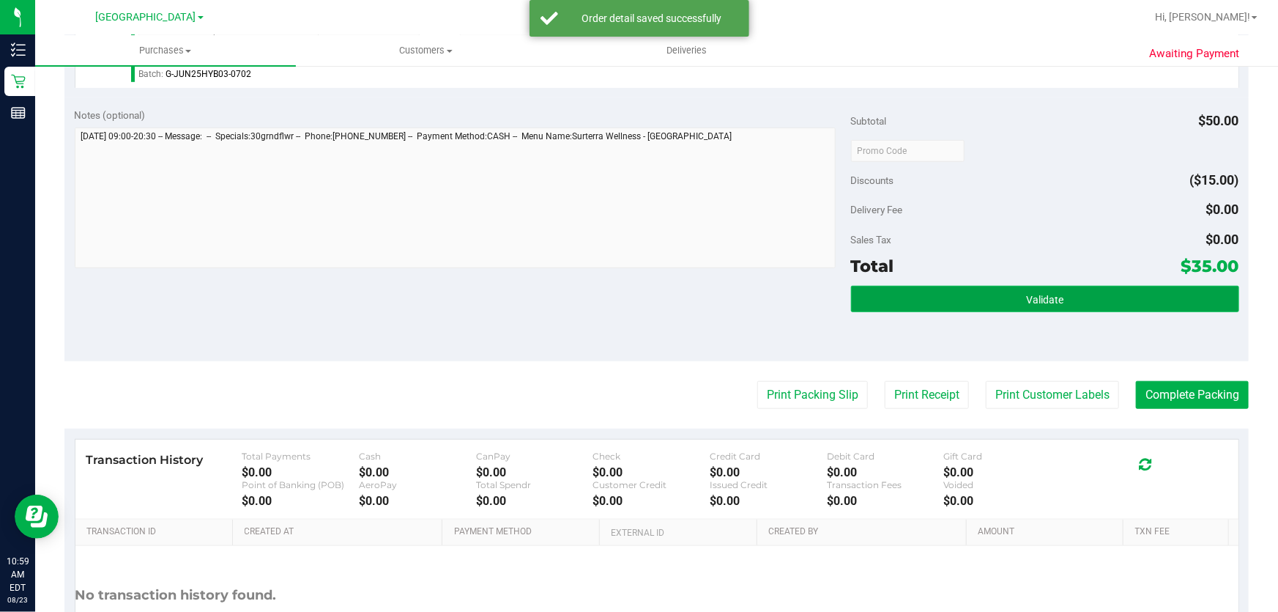
click at [1026, 294] on span "Validate" at bounding box center [1044, 300] width 37 height 12
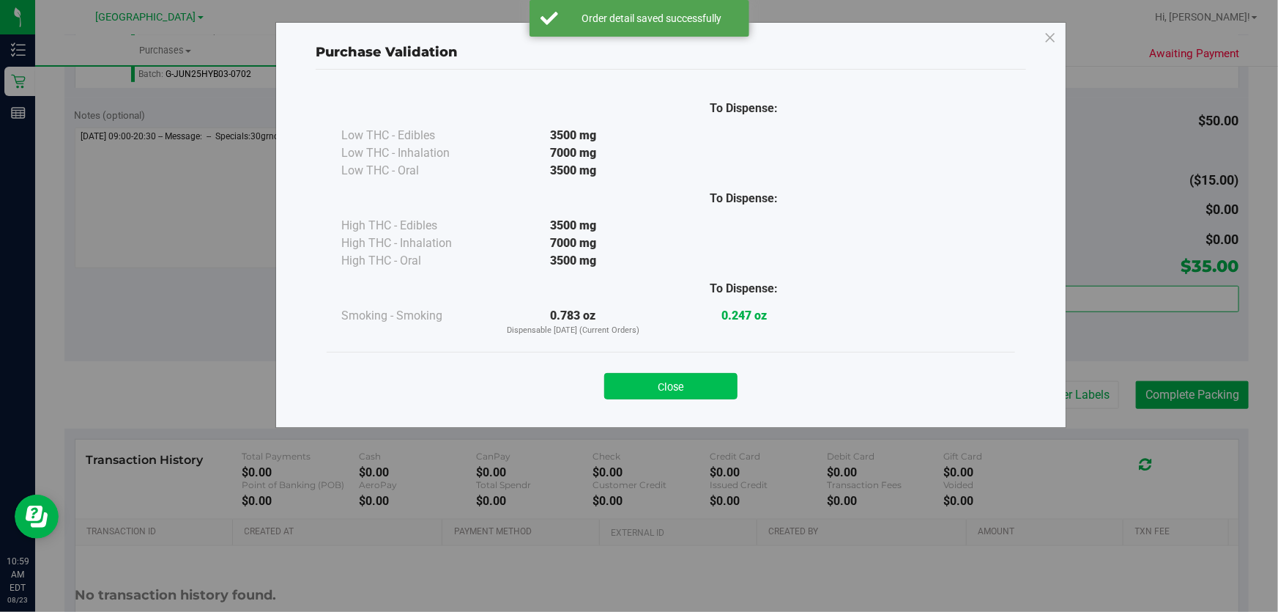
click at [695, 390] on button "Close" at bounding box center [670, 386] width 133 height 26
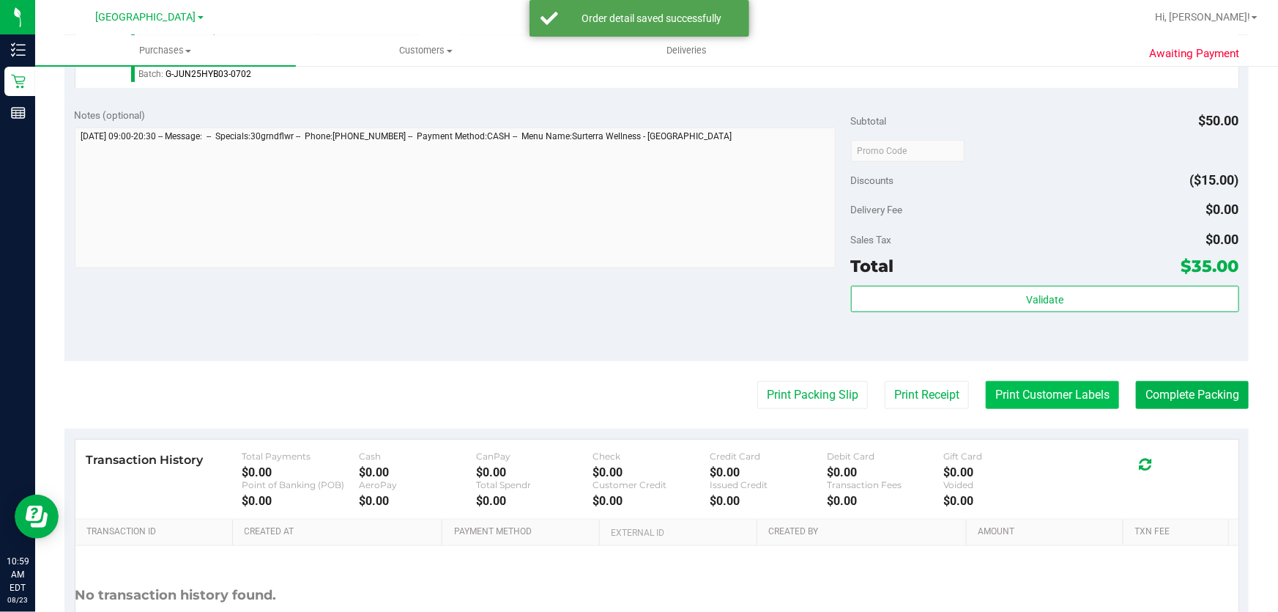
click at [1026, 401] on button "Print Customer Labels" at bounding box center [1052, 395] width 133 height 28
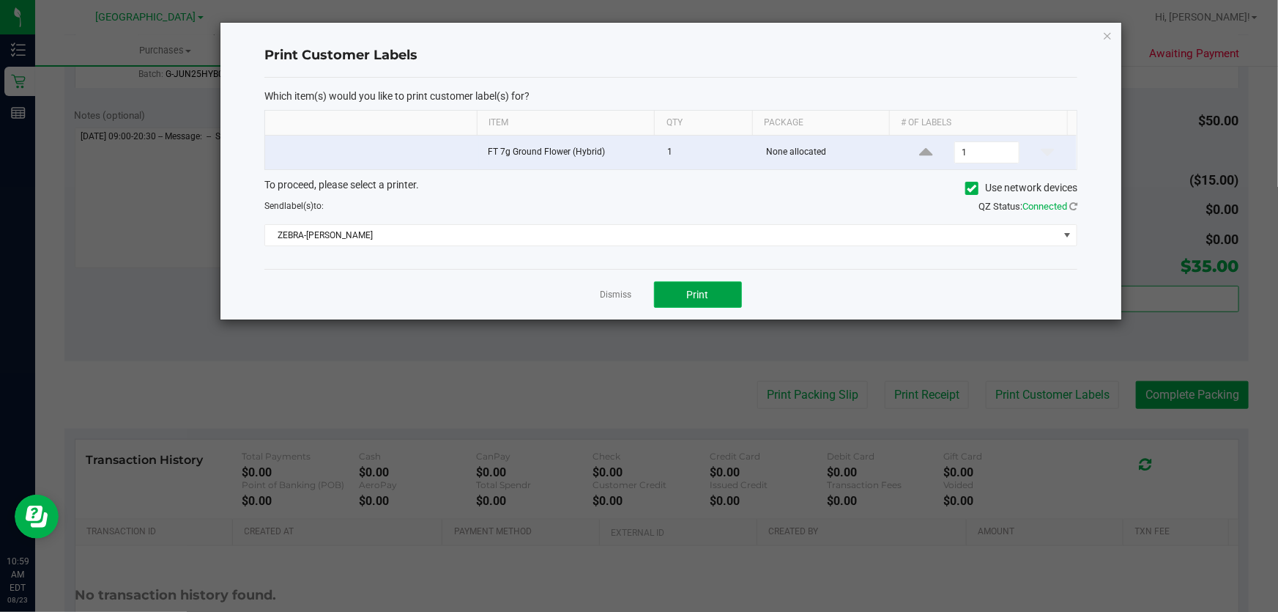
click at [714, 284] on button "Print" at bounding box center [698, 294] width 88 height 26
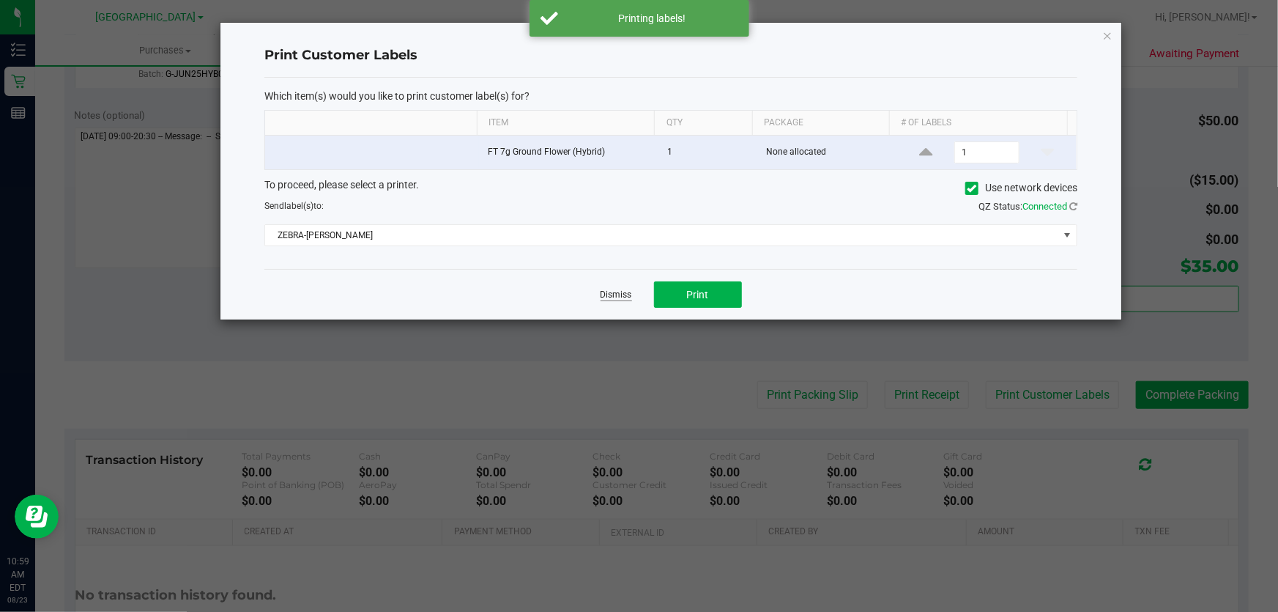
click at [615, 297] on link "Dismiss" at bounding box center [617, 295] width 32 height 12
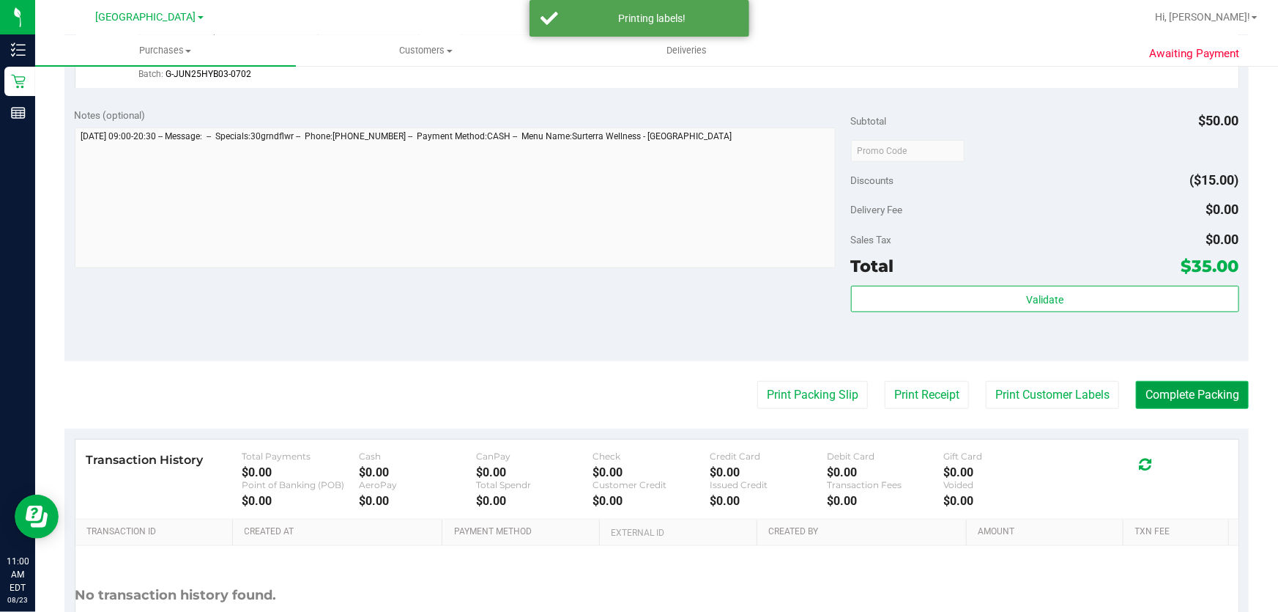
click at [1138, 391] on button "Complete Packing" at bounding box center [1192, 395] width 113 height 28
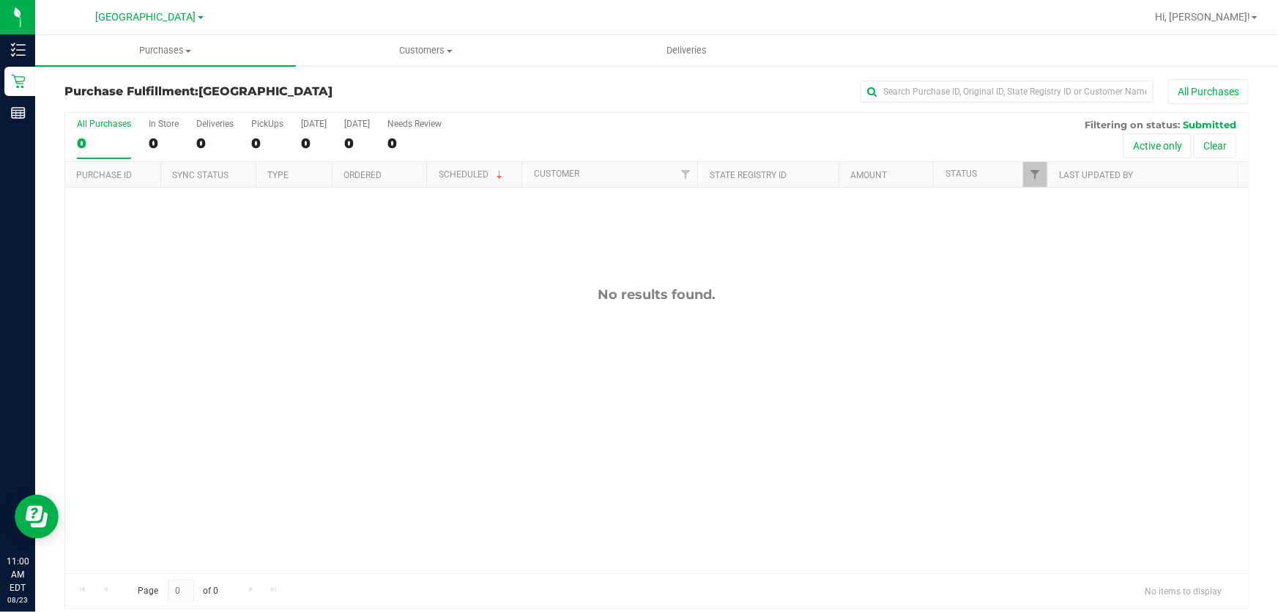
click at [114, 124] on div "All Purchases" at bounding box center [104, 124] width 54 height 10
click at [0, 0] on input "All Purchases 0" at bounding box center [0, 0] width 0 height 0
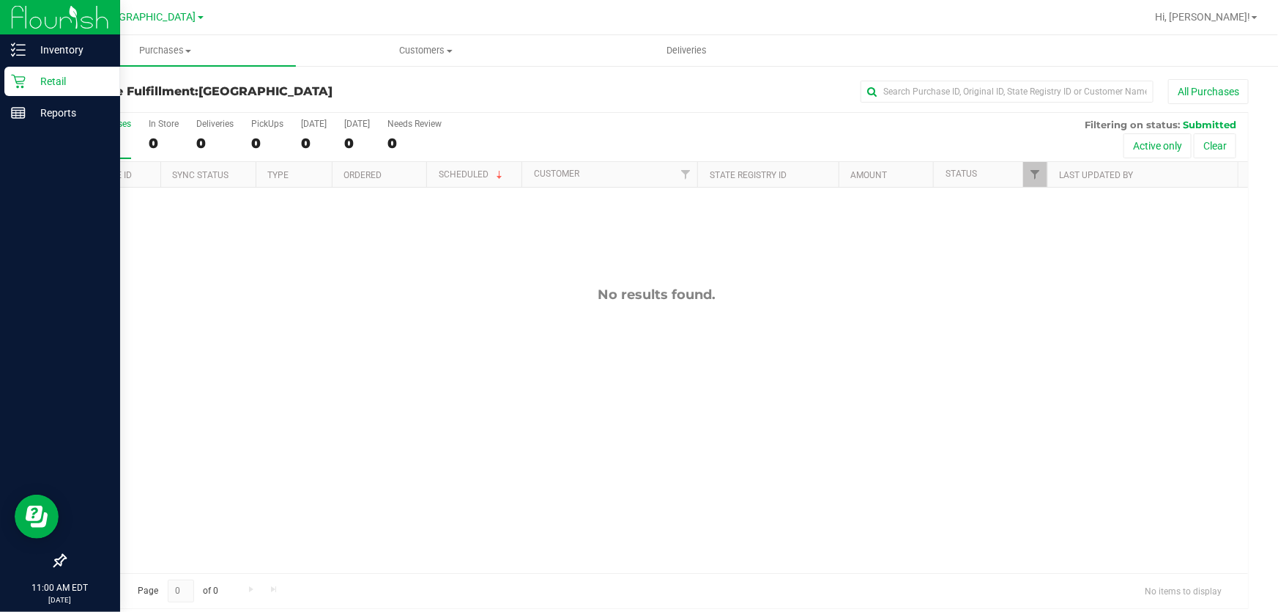
click at [19, 75] on icon at bounding box center [18, 81] width 15 height 15
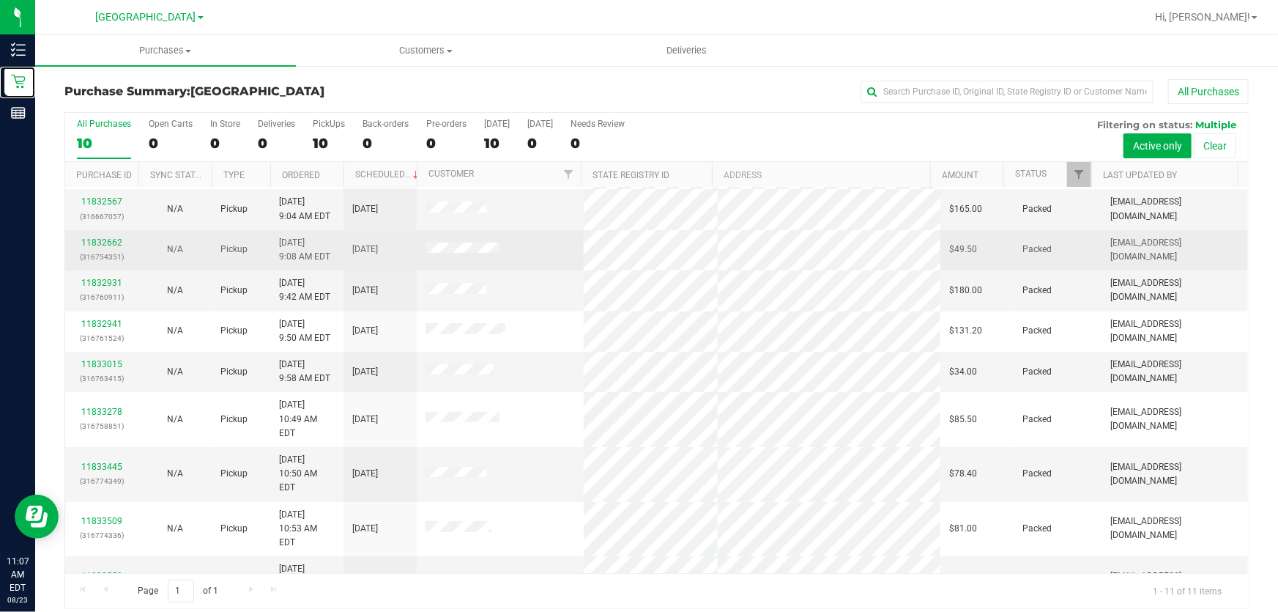
scroll to position [59, 0]
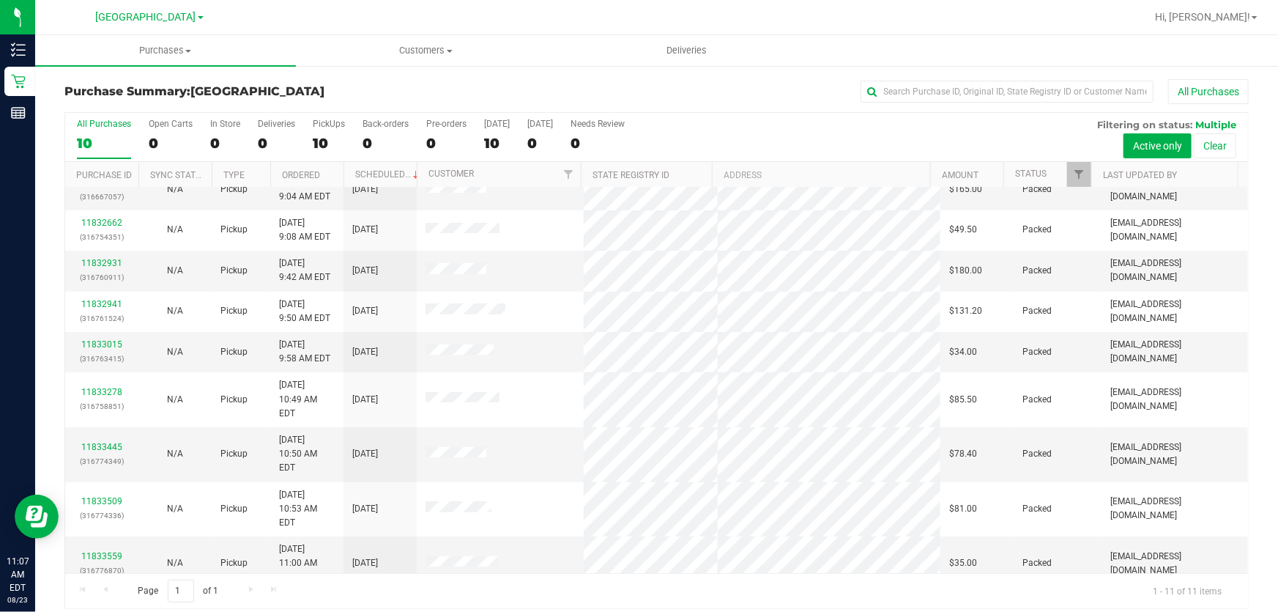
click at [87, 611] on link "11833586" at bounding box center [101, 617] width 41 height 10
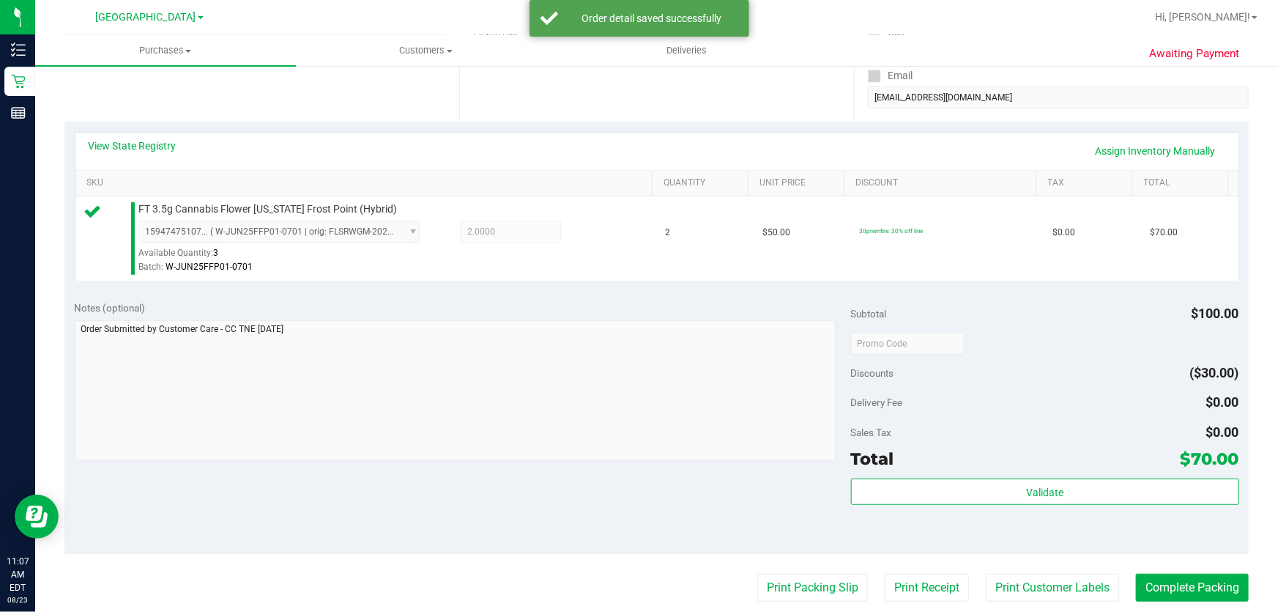
scroll to position [399, 0]
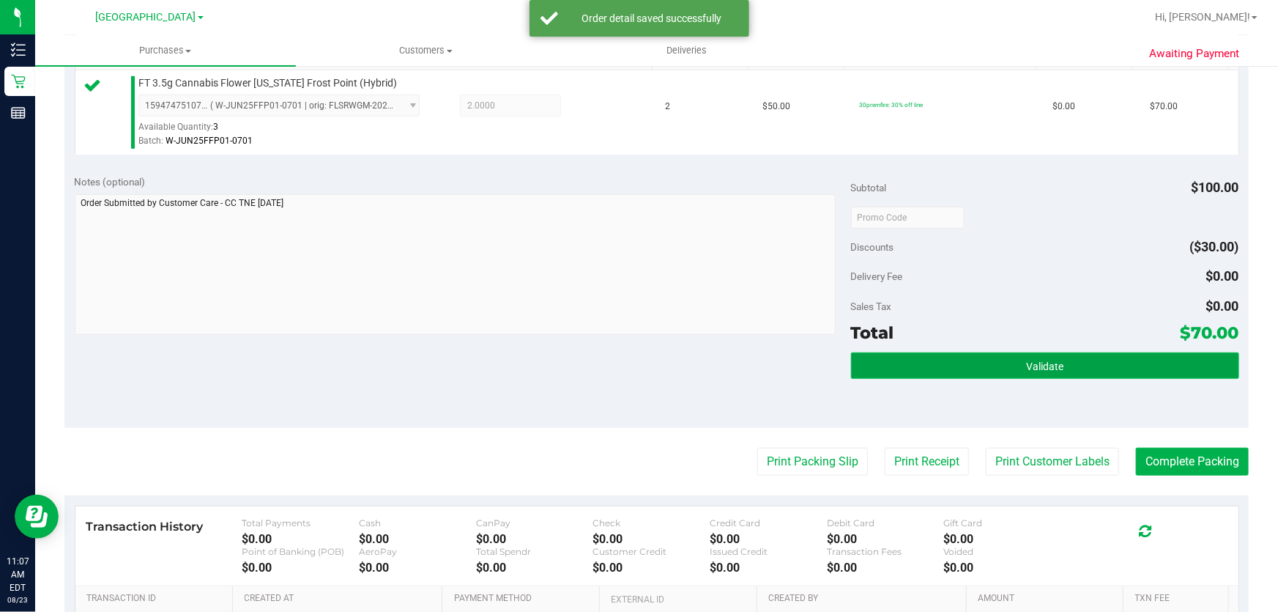
click at [1070, 360] on button "Validate" at bounding box center [1045, 365] width 388 height 26
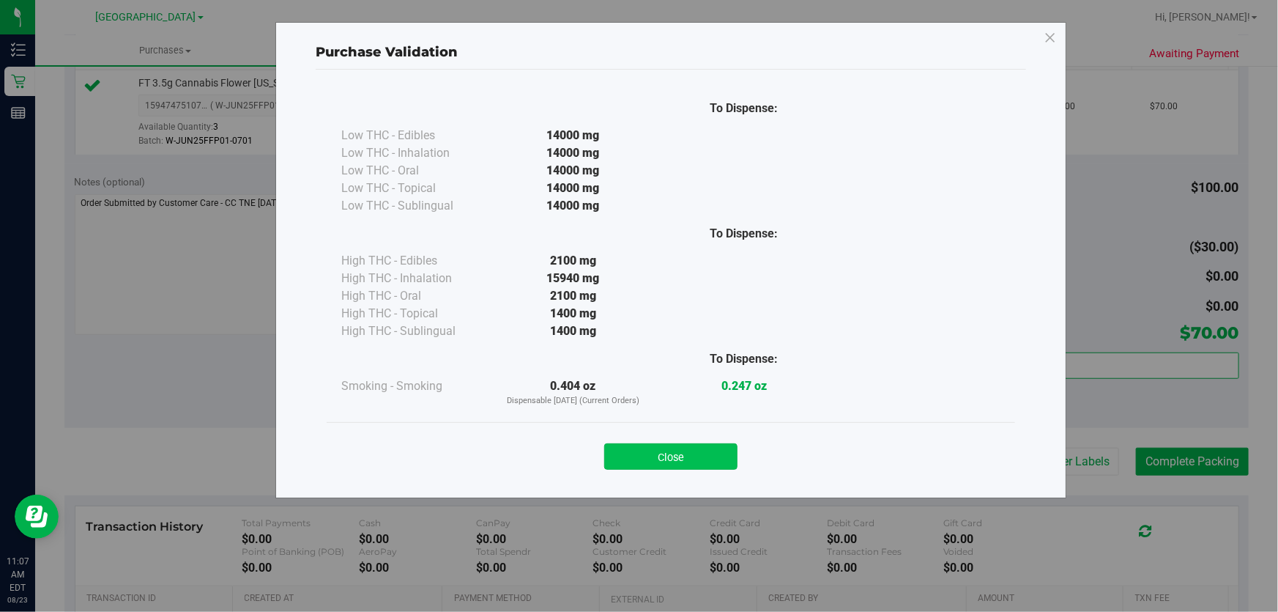
click at [689, 454] on button "Close" at bounding box center [670, 456] width 133 height 26
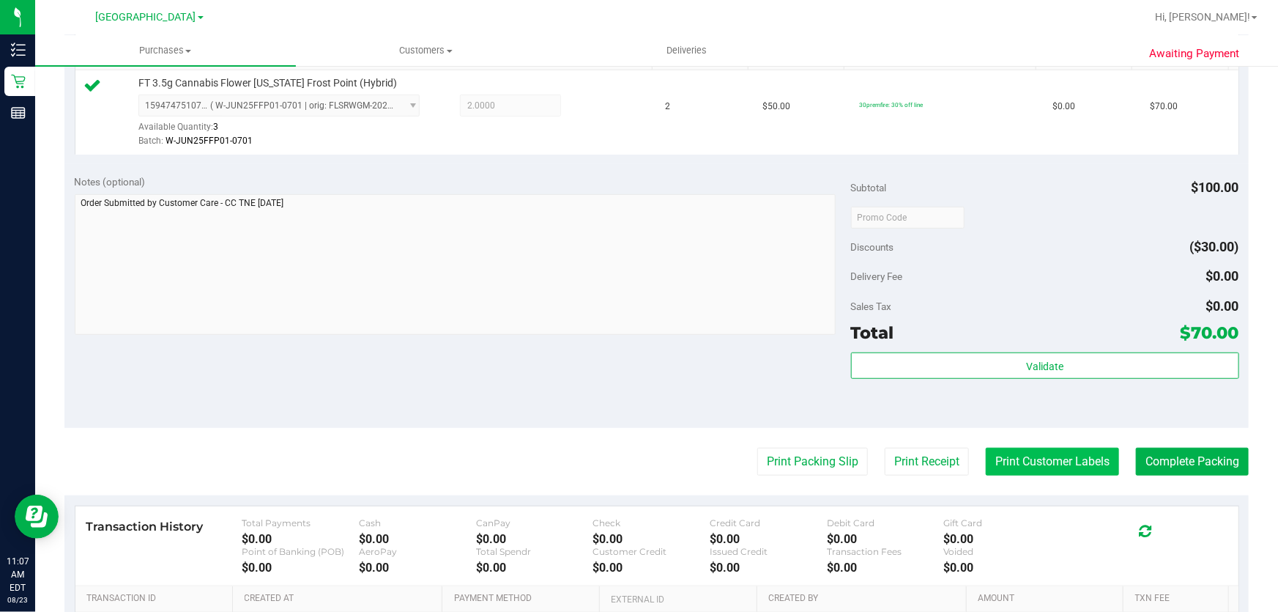
click at [1033, 460] on button "Print Customer Labels" at bounding box center [1052, 462] width 133 height 28
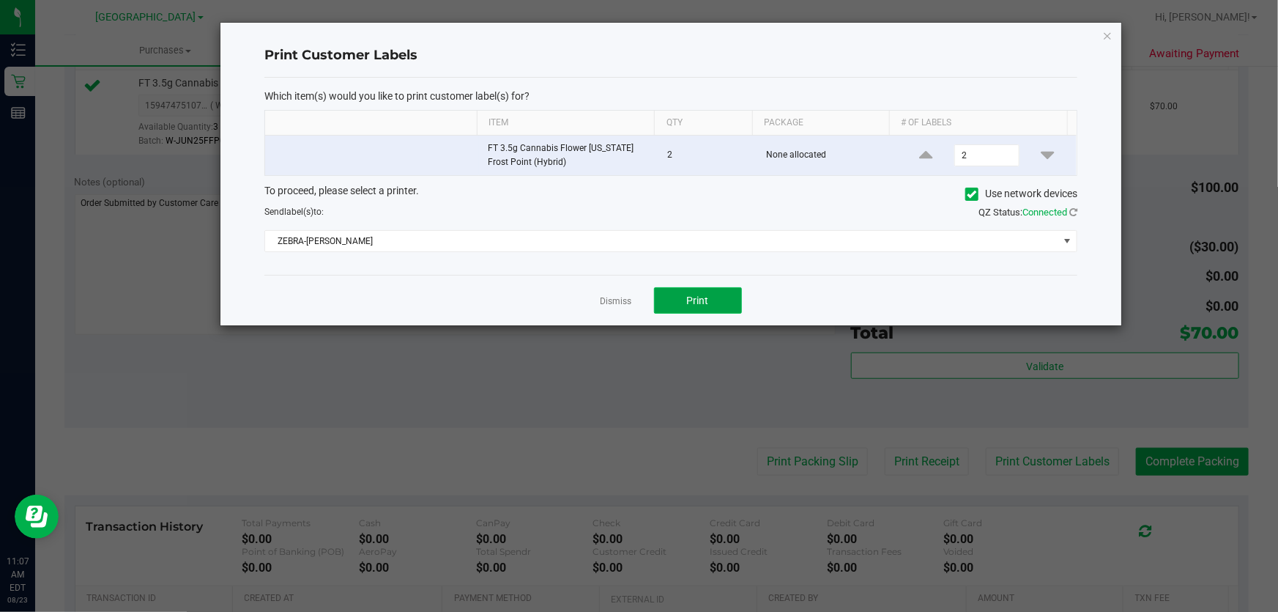
click at [673, 305] on button "Print" at bounding box center [698, 300] width 88 height 26
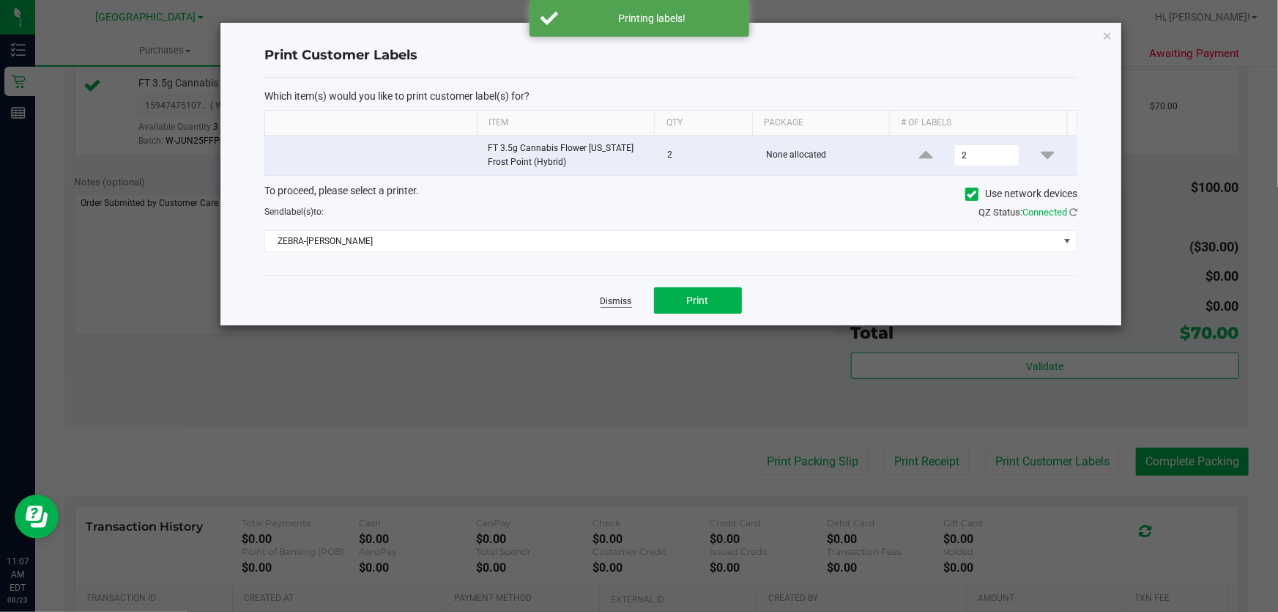
click at [622, 301] on link "Dismiss" at bounding box center [617, 301] width 32 height 12
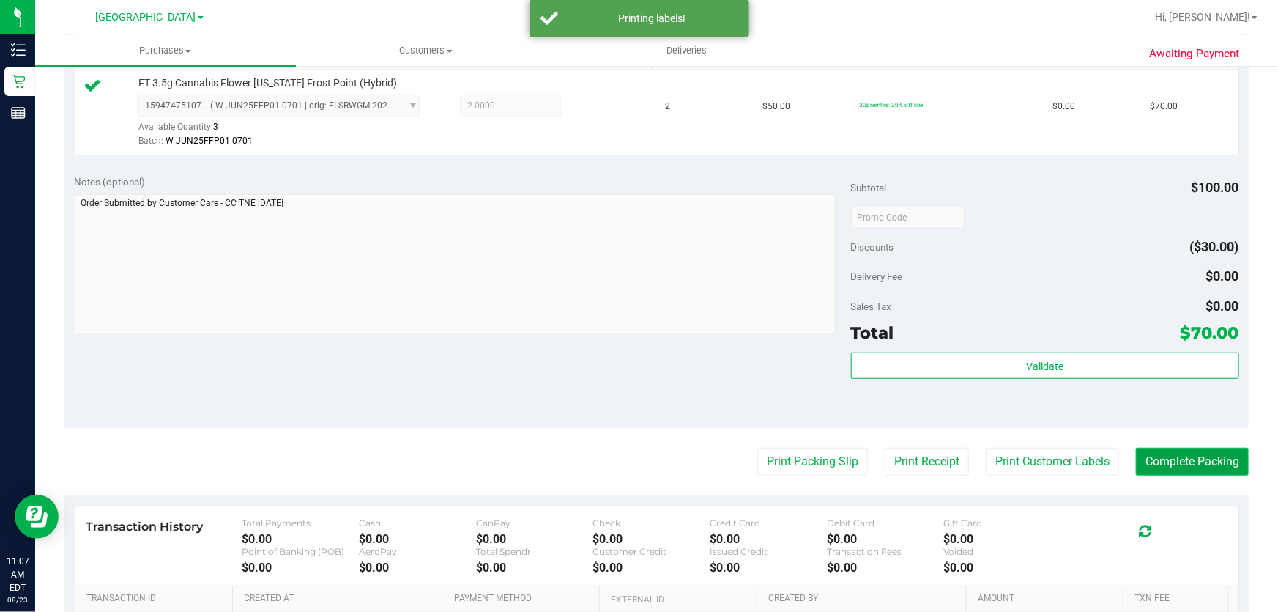
click at [1159, 469] on button "Complete Packing" at bounding box center [1192, 462] width 113 height 28
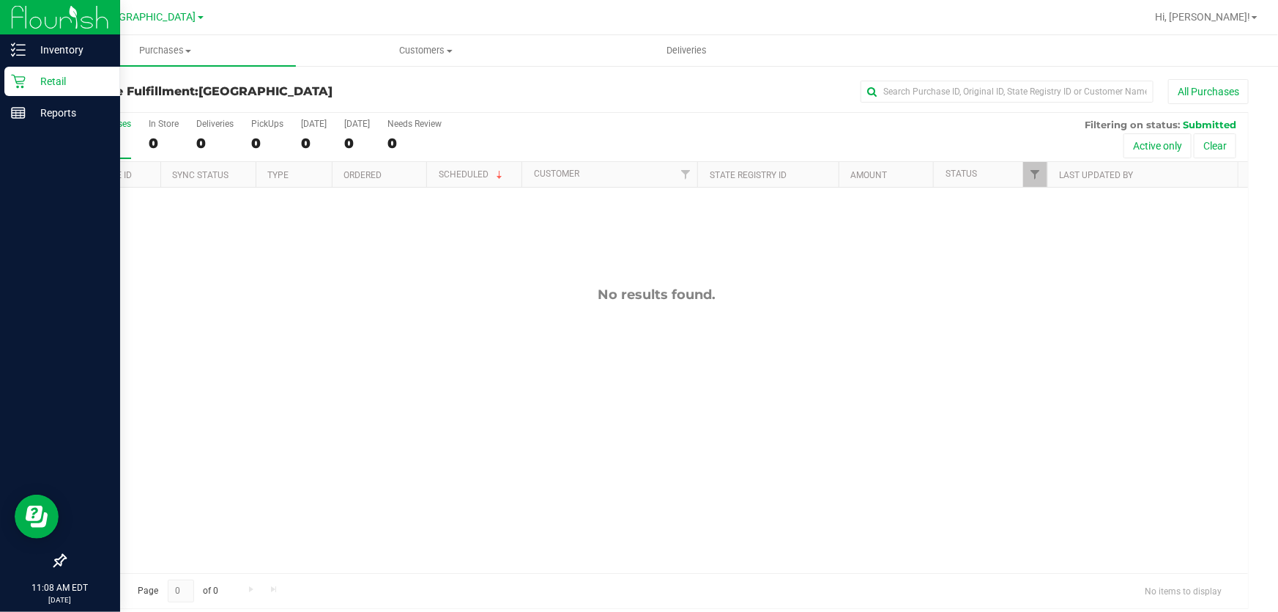
click at [23, 78] on icon at bounding box center [18, 81] width 15 height 15
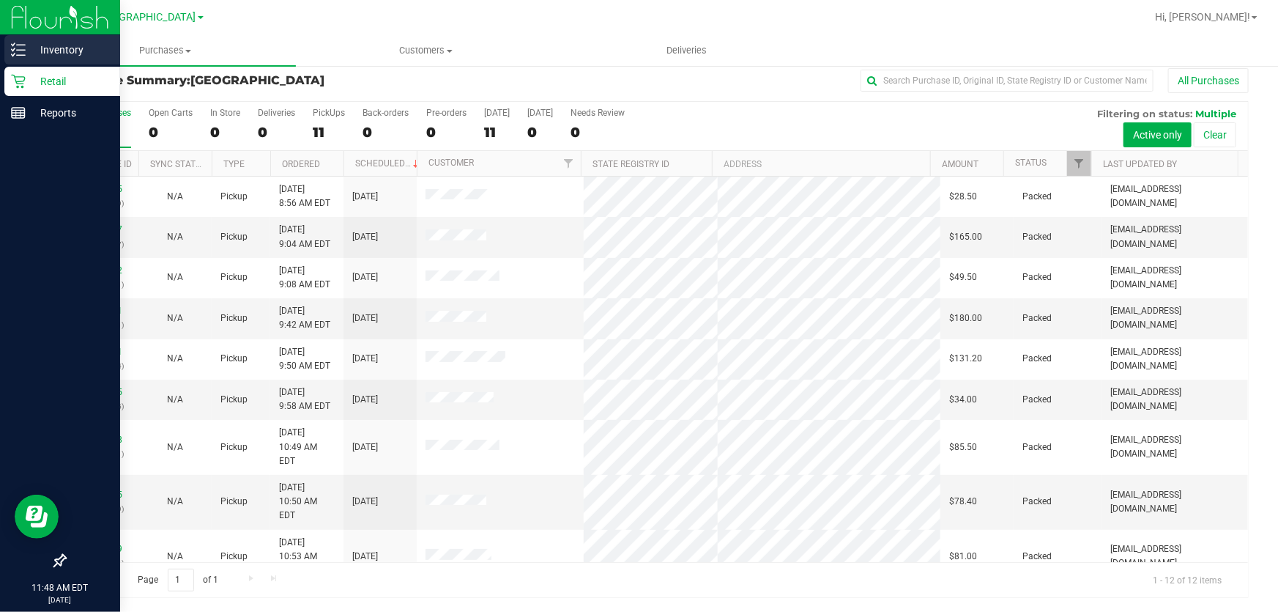
click at [28, 45] on p "Inventory" at bounding box center [70, 50] width 88 height 18
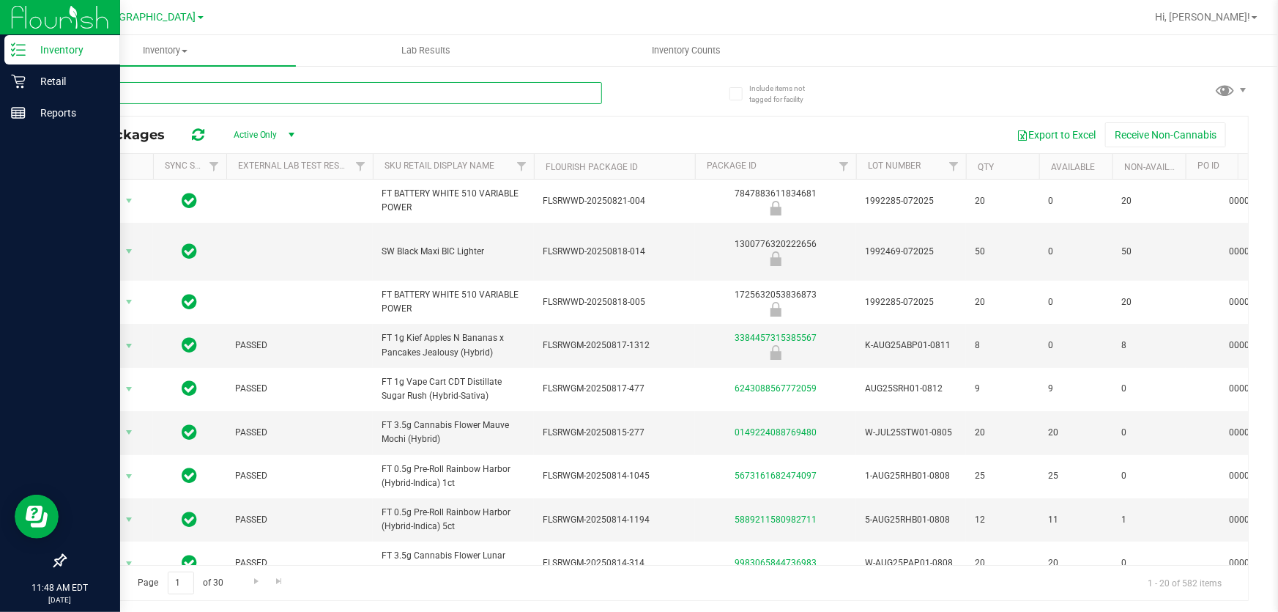
click at [237, 91] on input "text" at bounding box center [333, 93] width 538 height 22
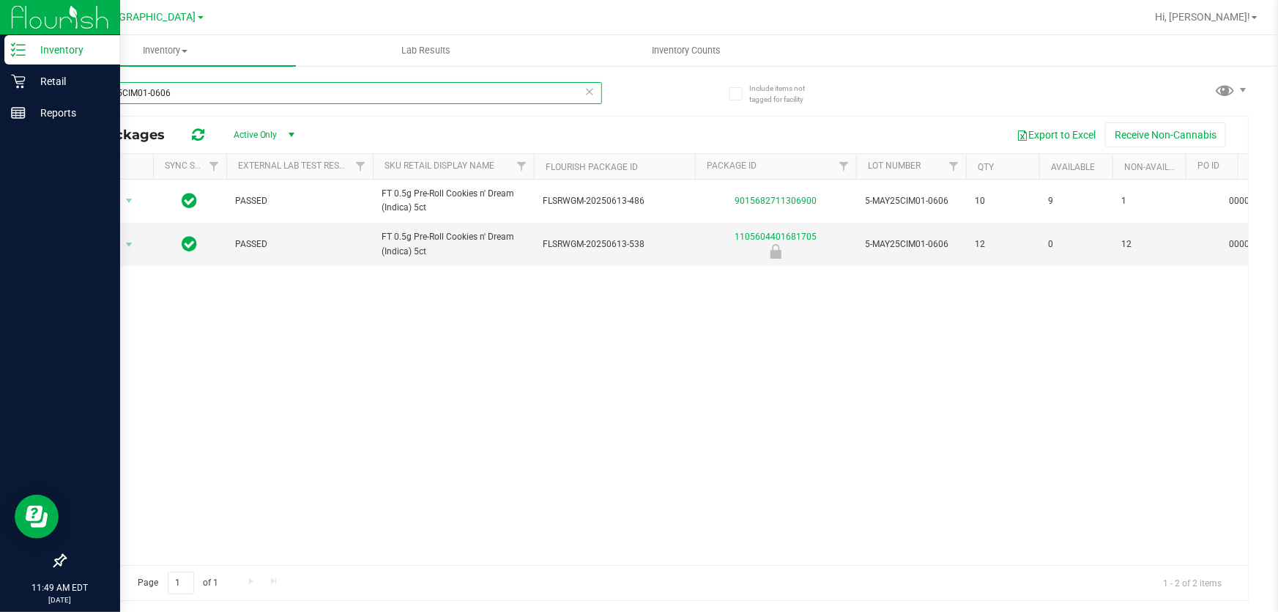
type input "5-MAY25CIM01-0606"
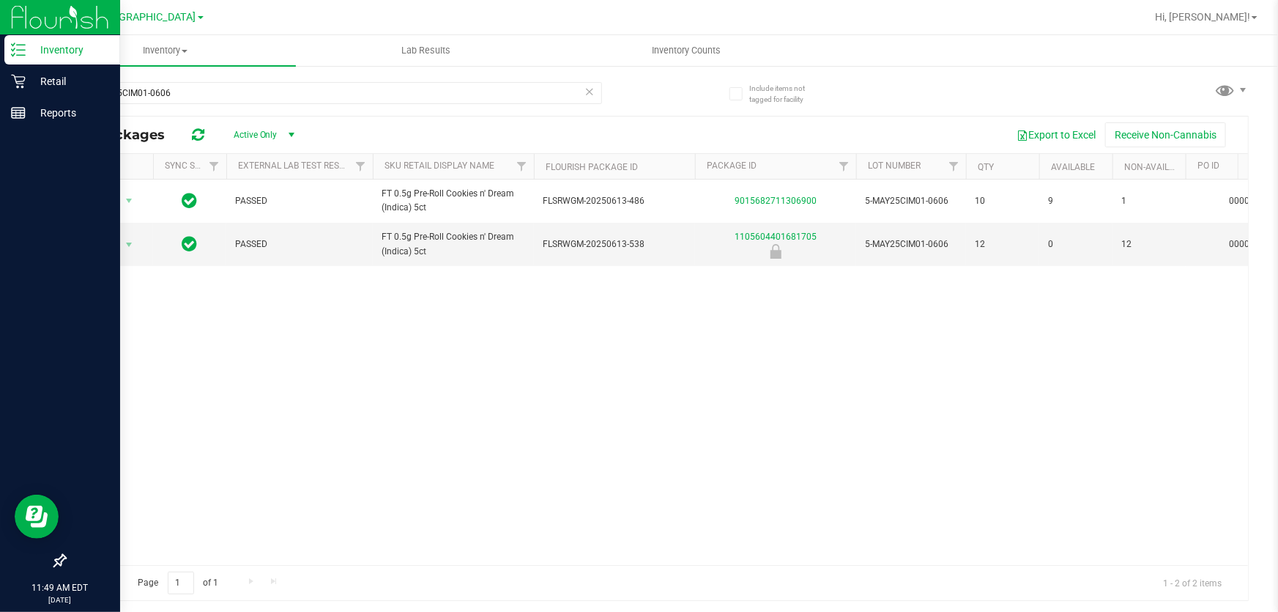
click at [591, 90] on icon at bounding box center [590, 91] width 10 height 18
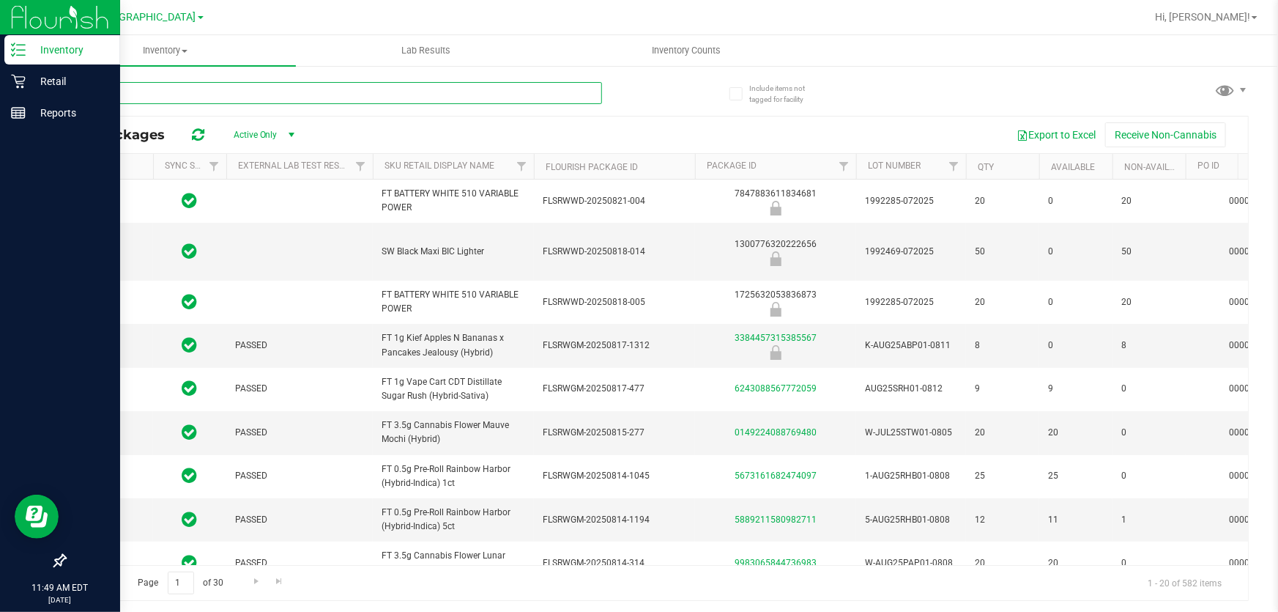
click at [332, 88] on input "text" at bounding box center [333, 93] width 538 height 22
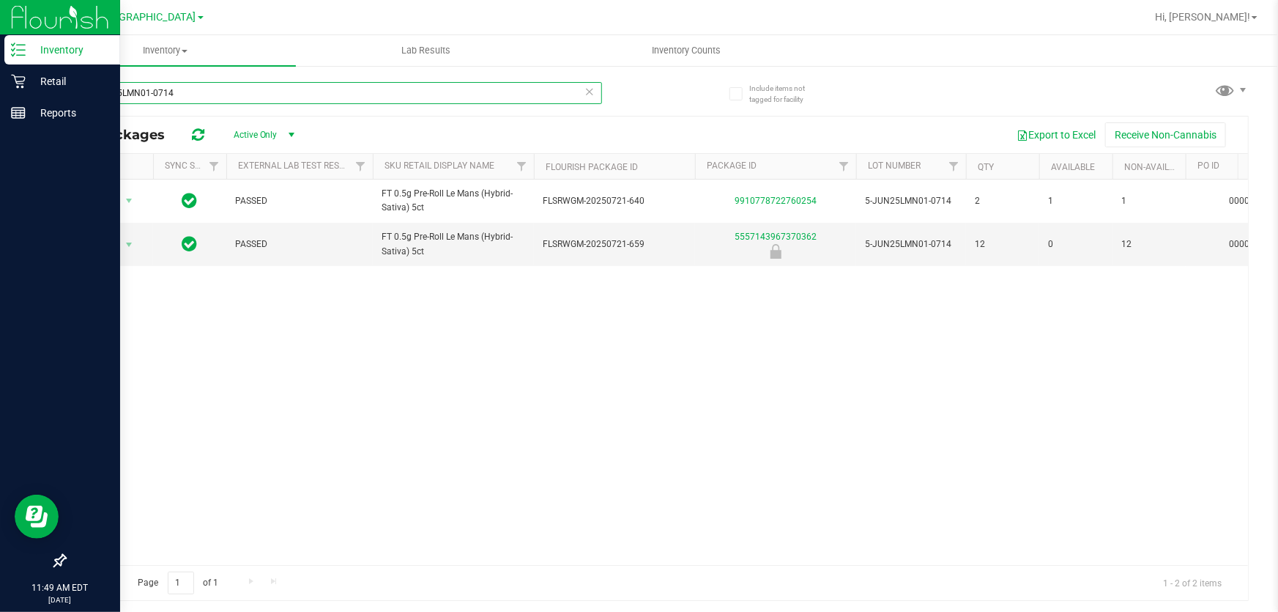
type input "5-JUN25LMN01-0714"
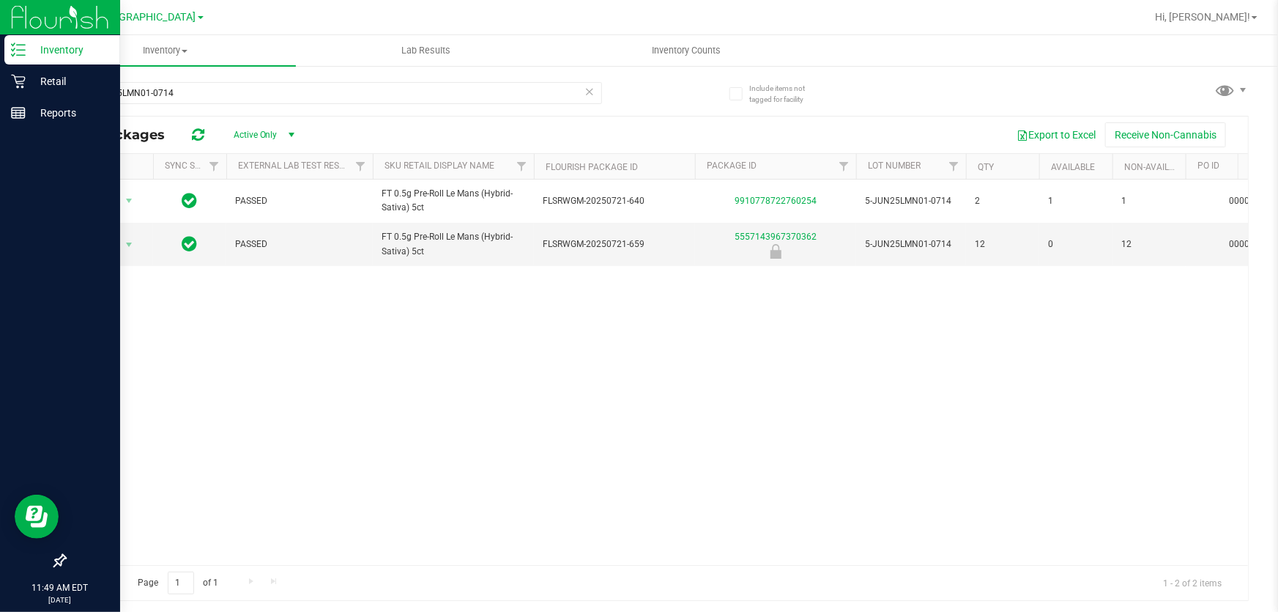
click at [593, 96] on icon at bounding box center [590, 91] width 10 height 18
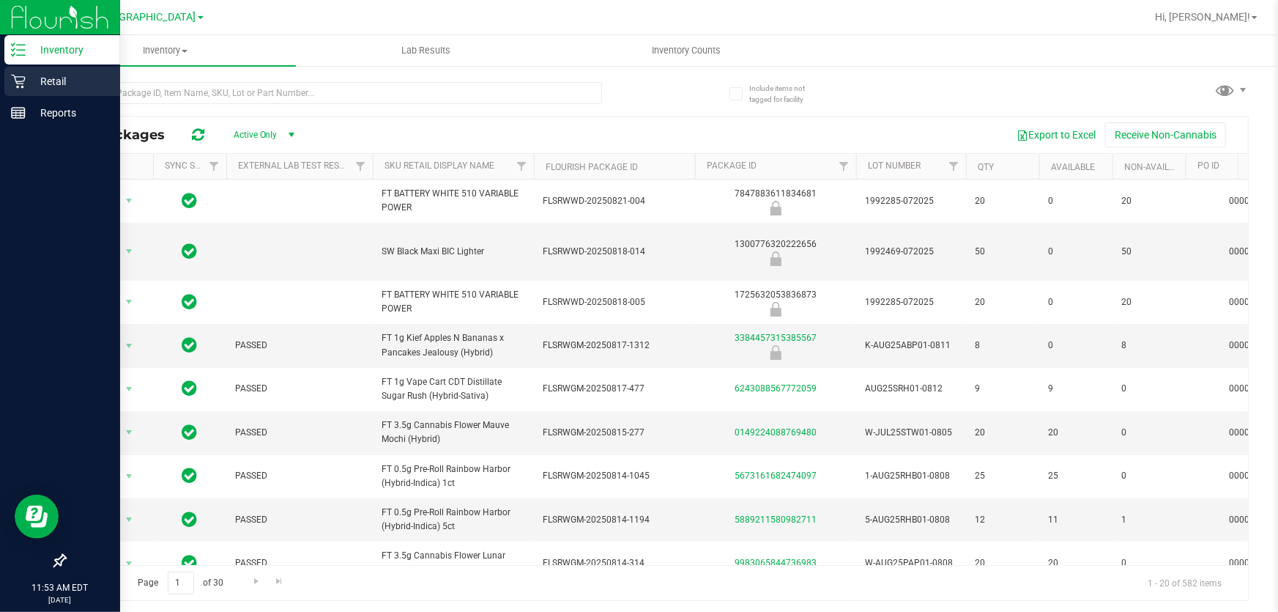
click at [21, 77] on icon at bounding box center [18, 82] width 14 height 14
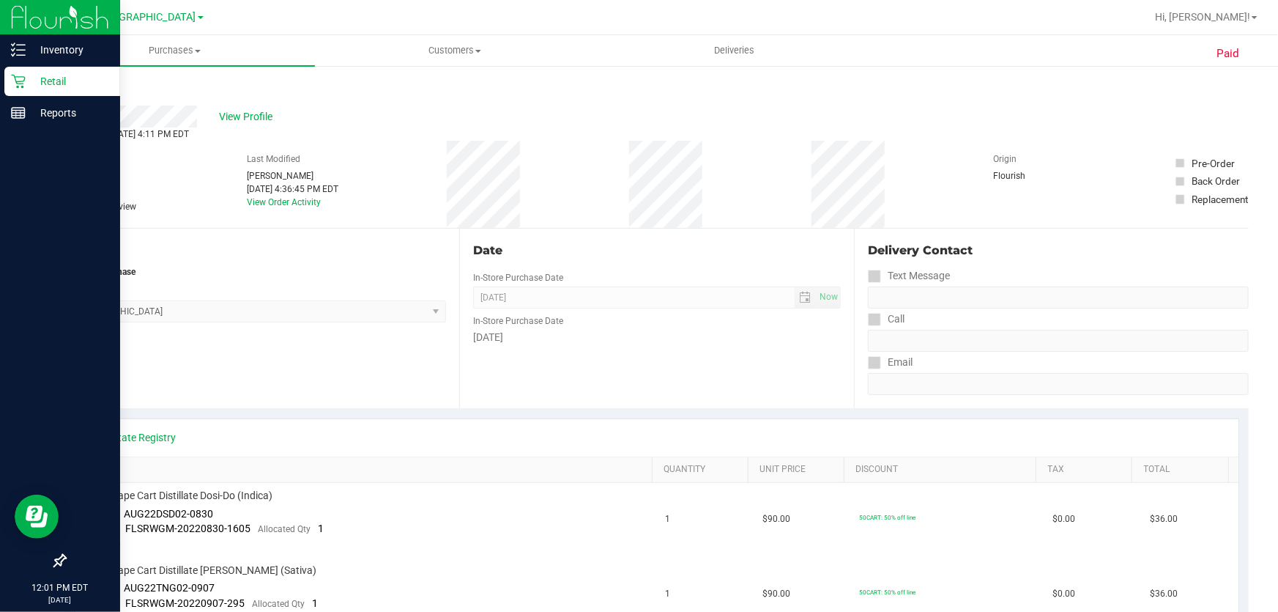
click at [48, 80] on p "Retail" at bounding box center [70, 82] width 88 height 18
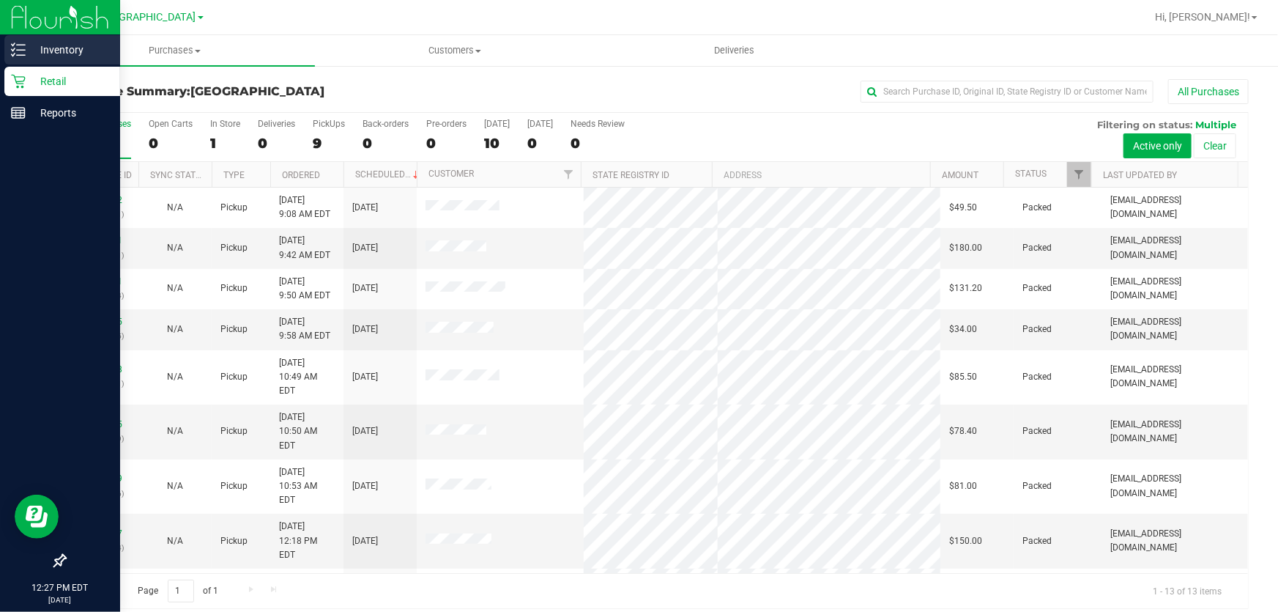
click at [29, 45] on p "Inventory" at bounding box center [70, 50] width 88 height 18
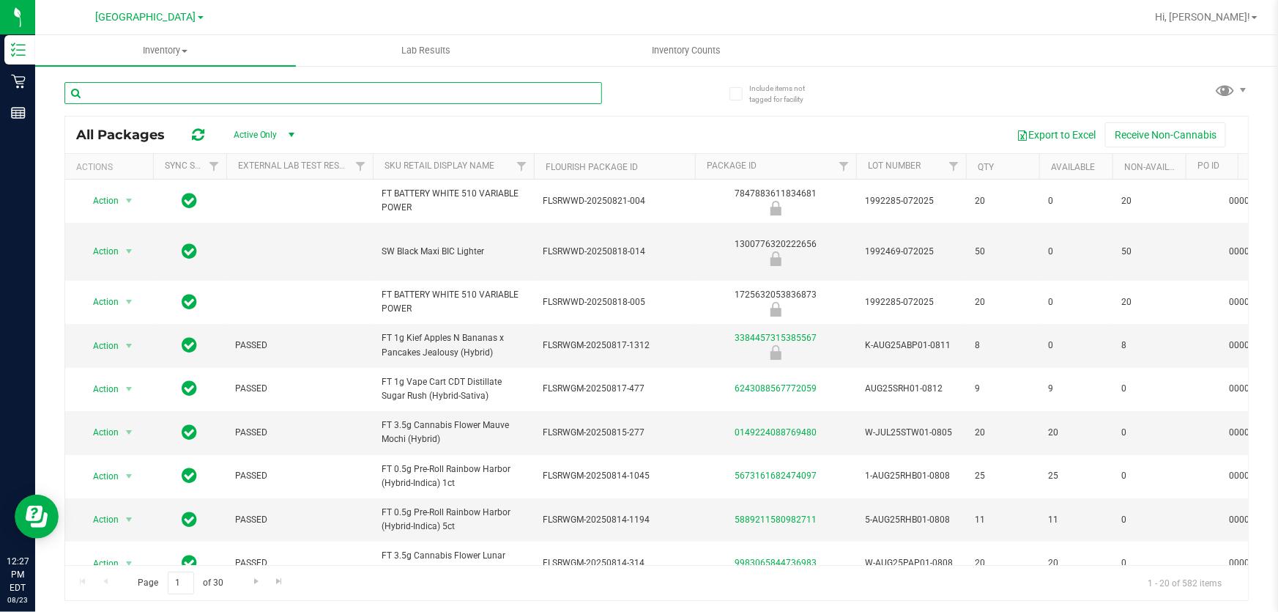
click at [179, 95] on input "text" at bounding box center [333, 93] width 538 height 22
click at [180, 94] on input "text" at bounding box center [333, 93] width 538 height 22
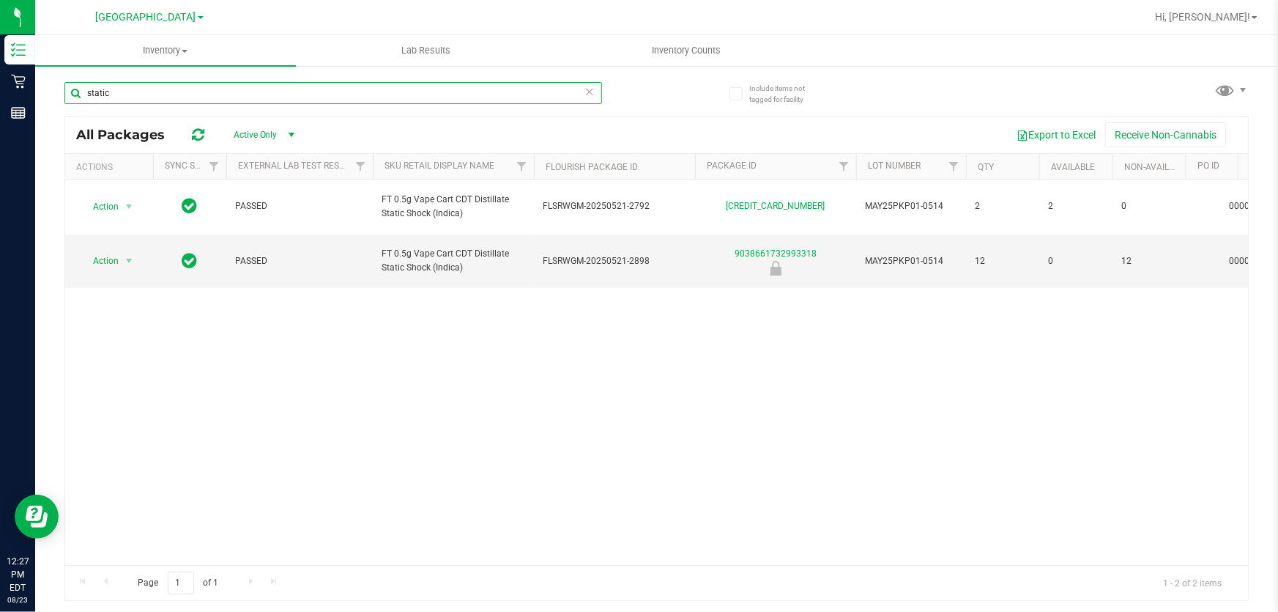
type input "static"
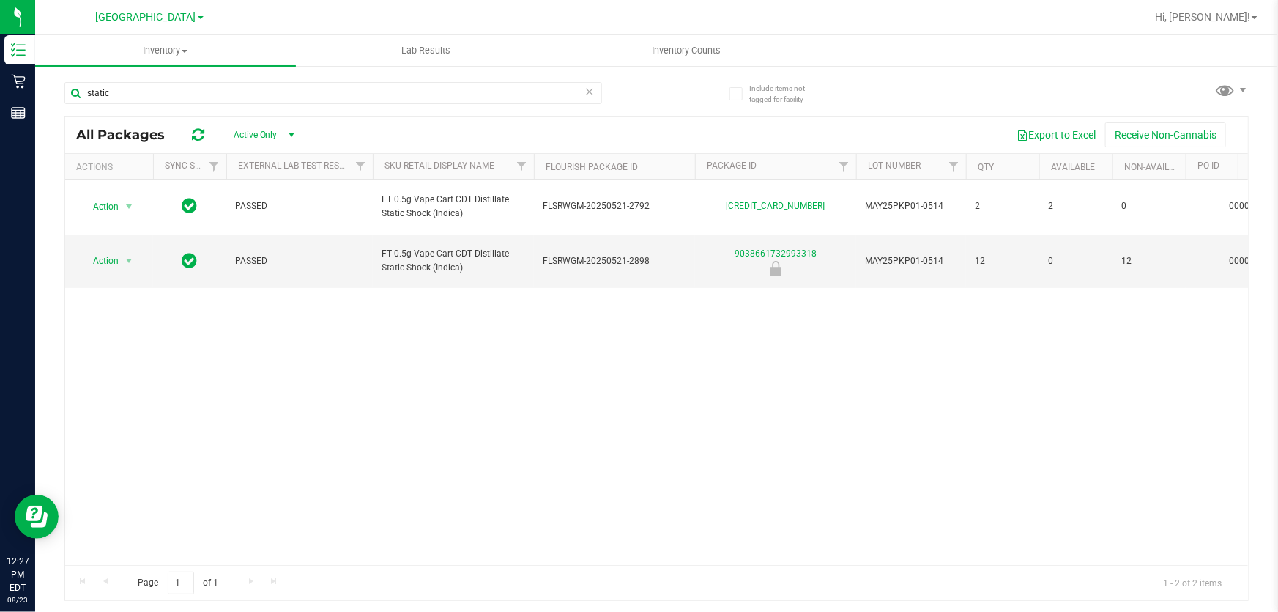
click at [593, 89] on icon at bounding box center [590, 91] width 10 height 18
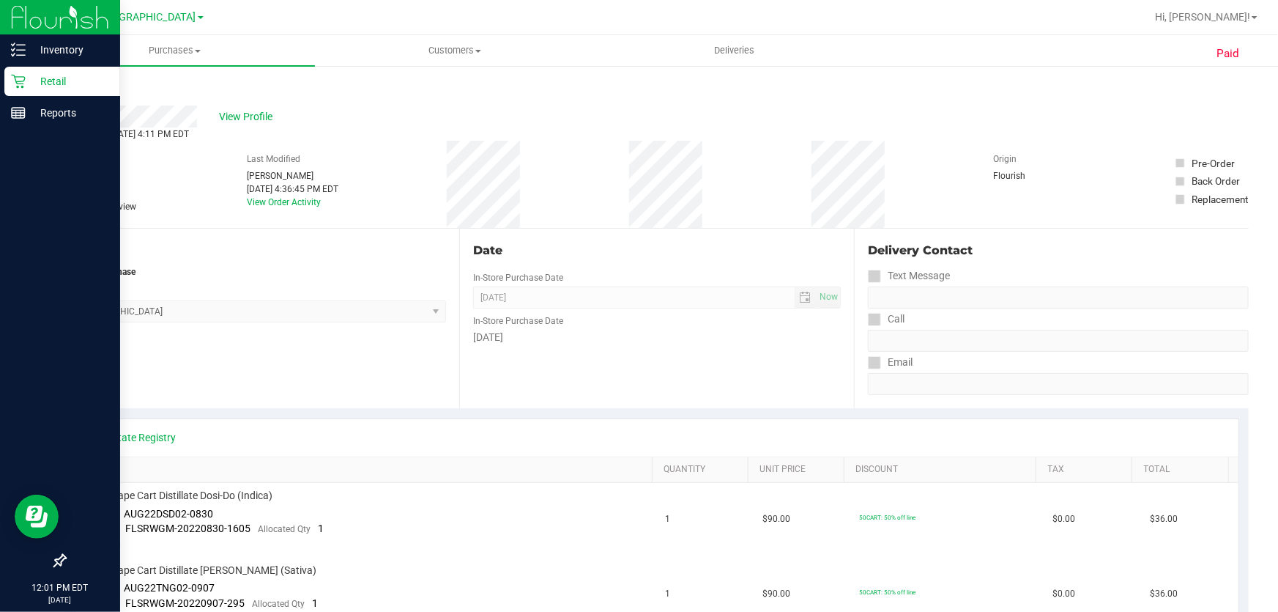
click at [42, 75] on p "Retail" at bounding box center [70, 82] width 88 height 18
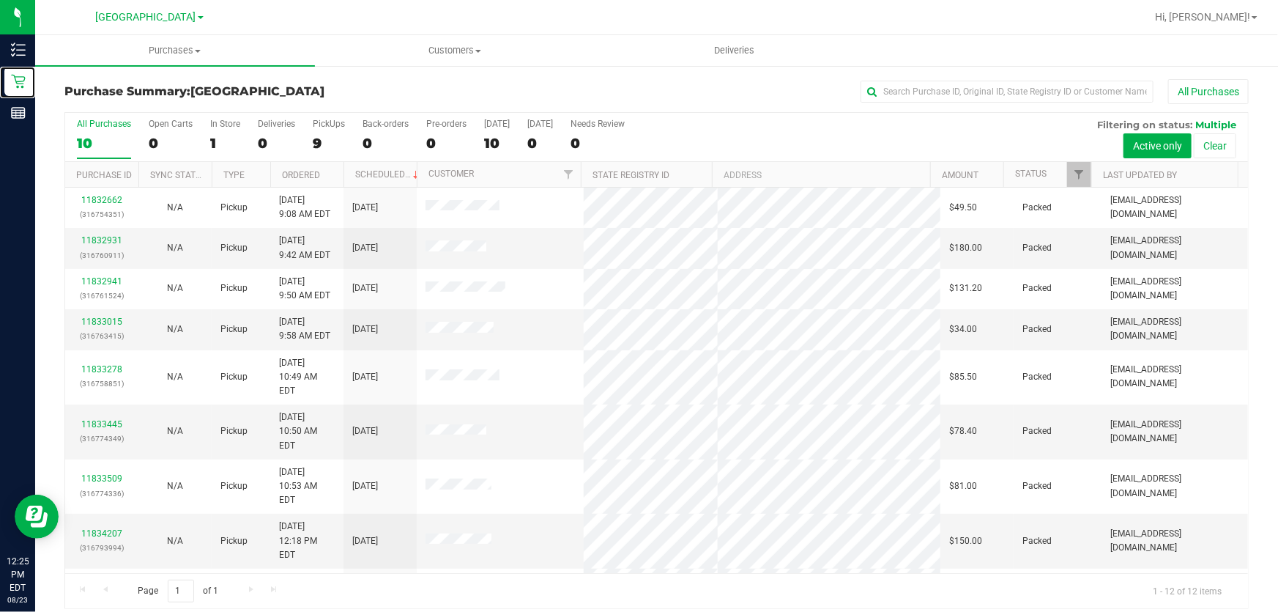
scroll to position [100, 0]
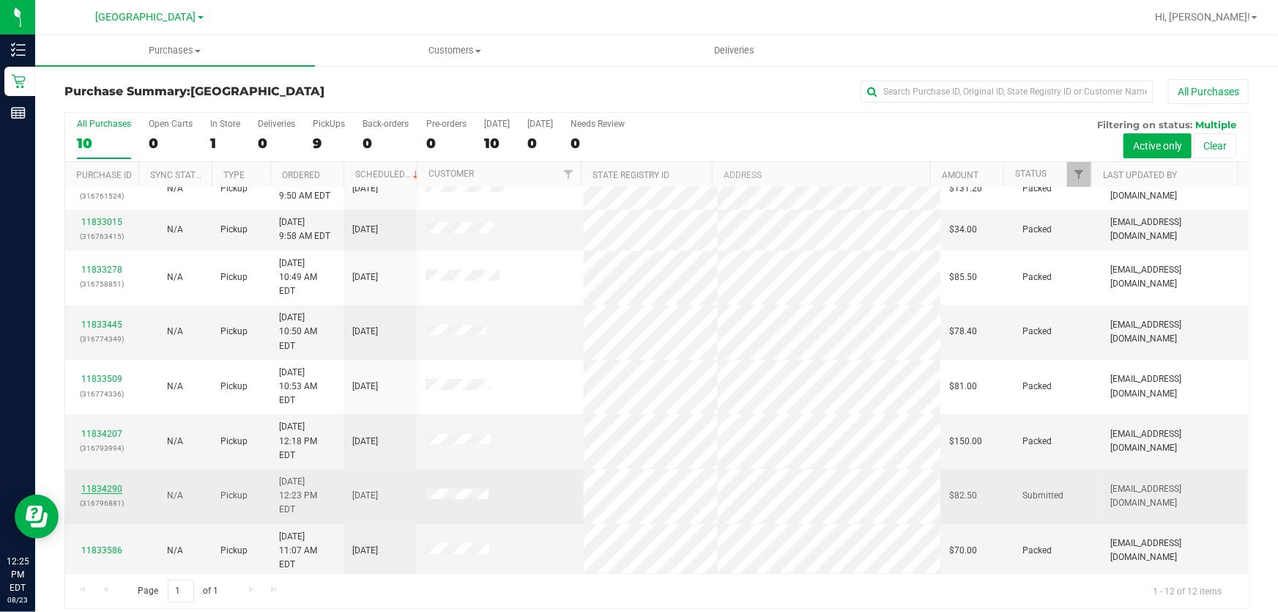
click at [111, 484] on link "11834290" at bounding box center [101, 489] width 41 height 10
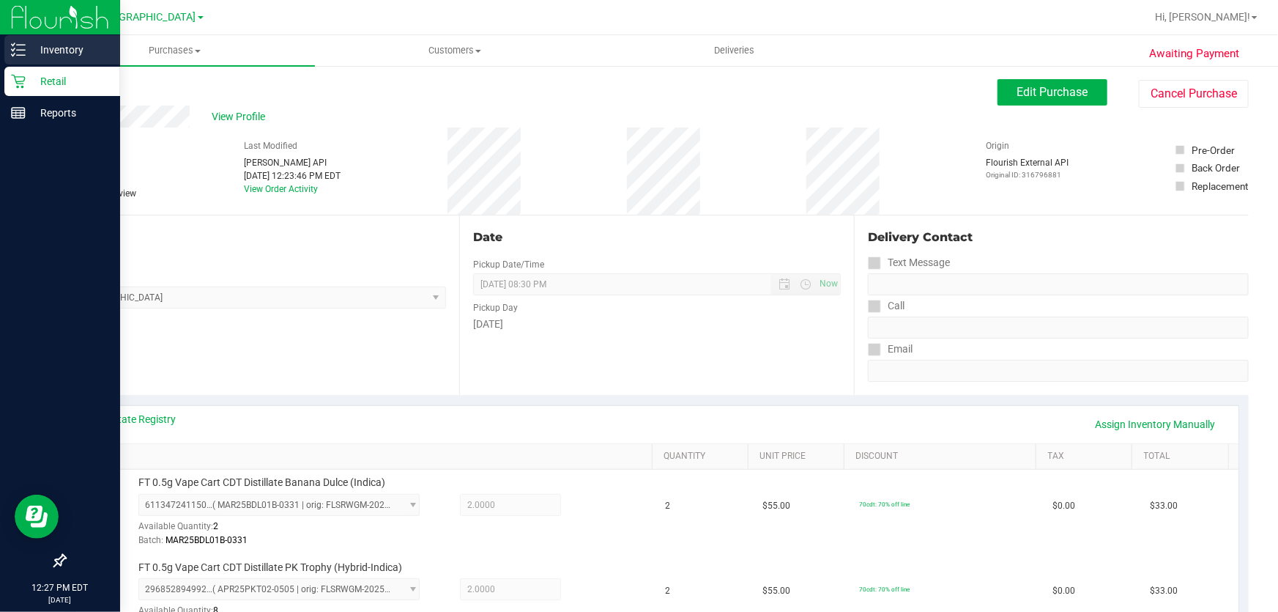
click at [53, 44] on p "Inventory" at bounding box center [70, 50] width 88 height 18
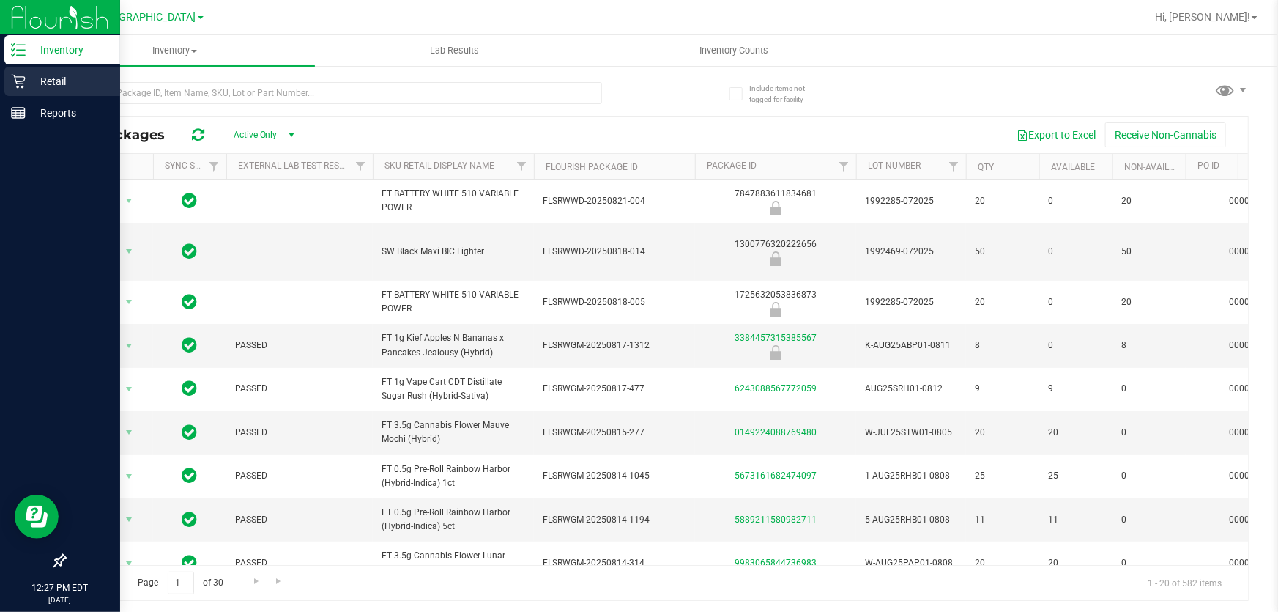
click at [29, 80] on p "Retail" at bounding box center [70, 82] width 88 height 18
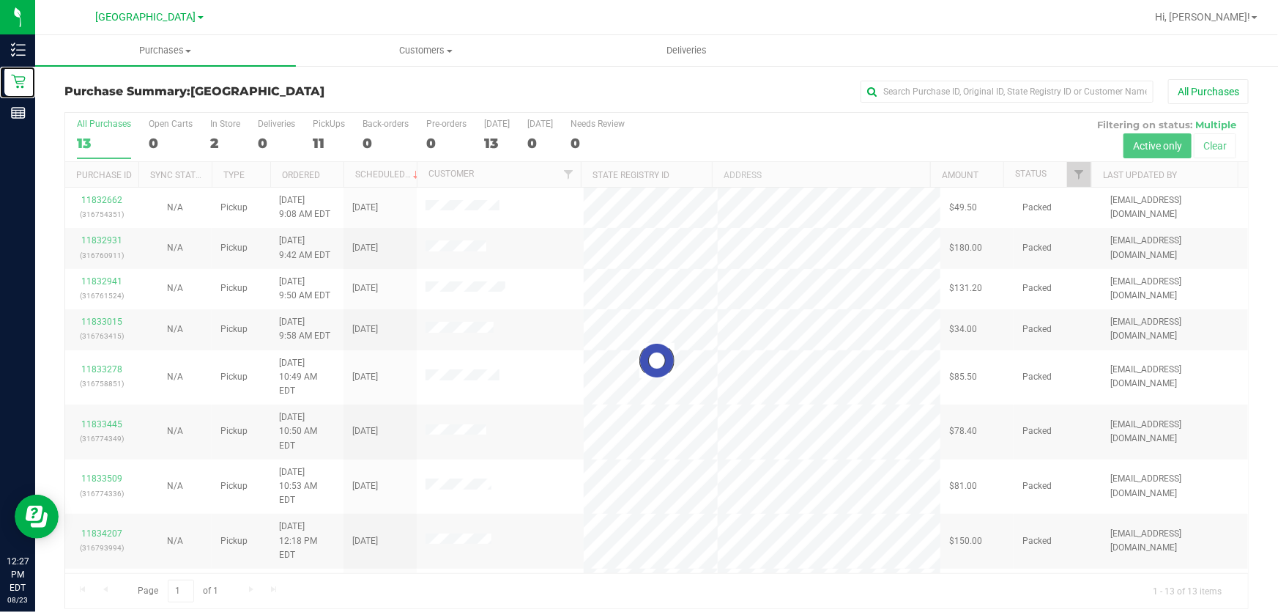
scroll to position [11, 0]
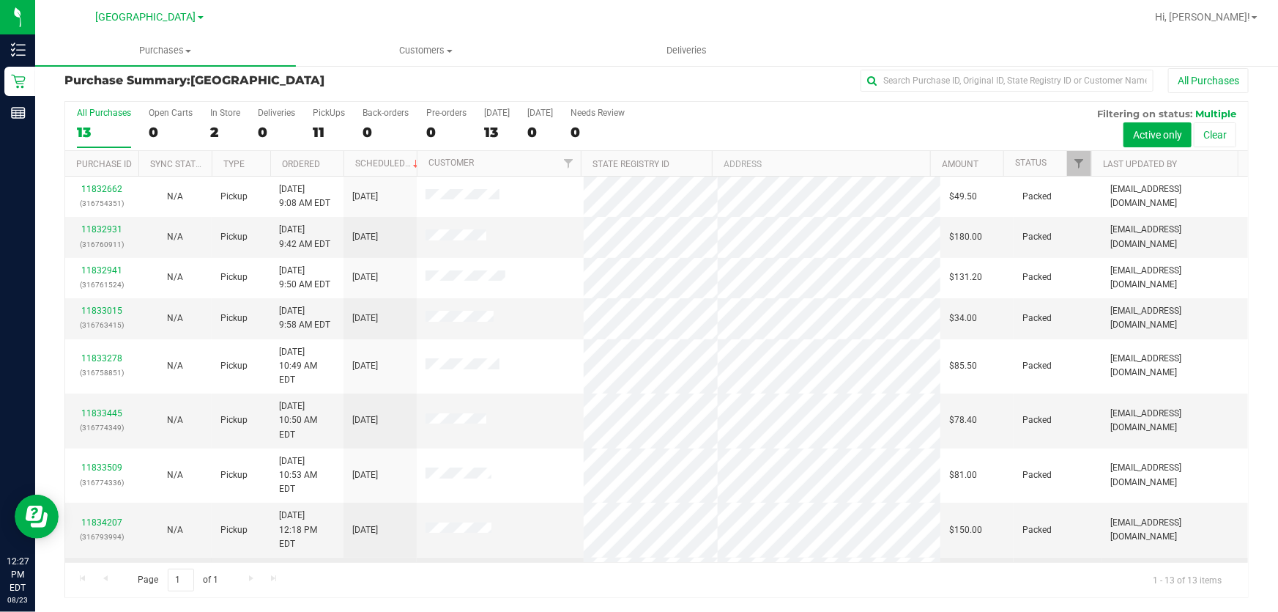
click at [110, 572] on link "11834290" at bounding box center [101, 577] width 41 height 10
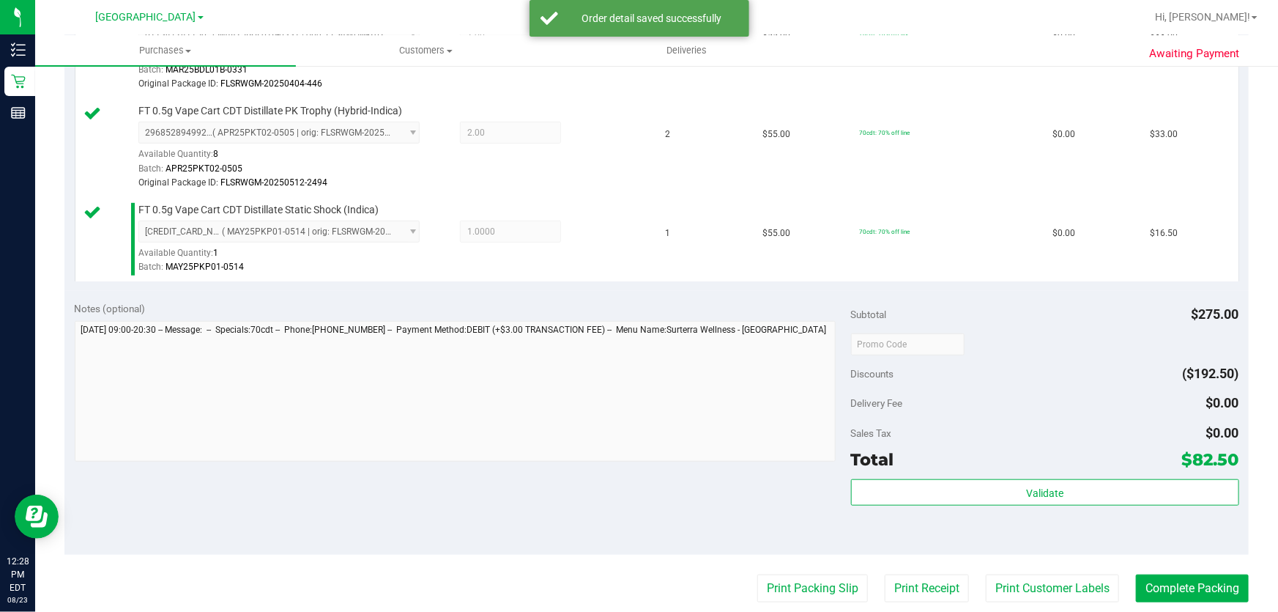
scroll to position [477, 0]
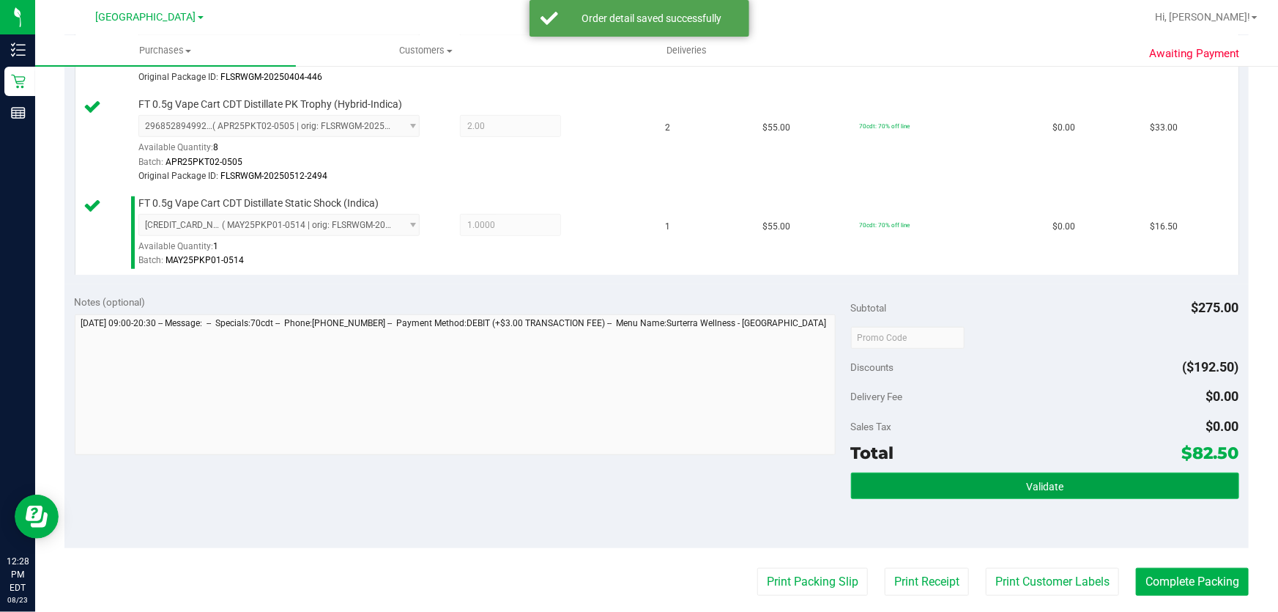
click at [1048, 489] on span "Validate" at bounding box center [1044, 487] width 37 height 12
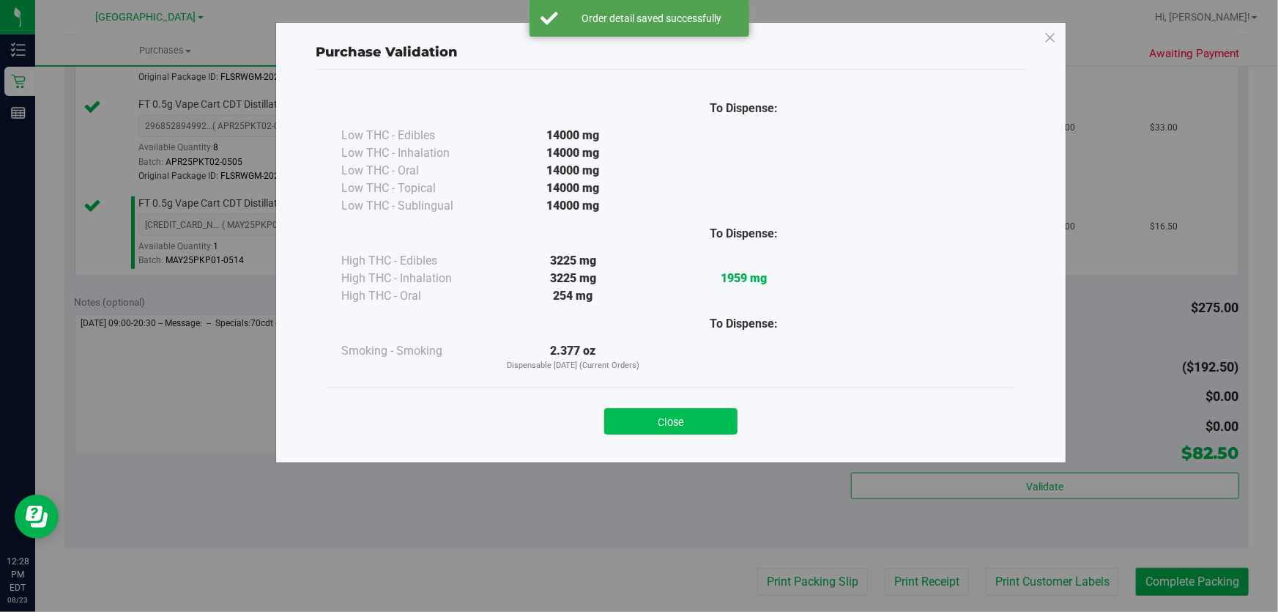
click at [687, 425] on button "Close" at bounding box center [670, 421] width 133 height 26
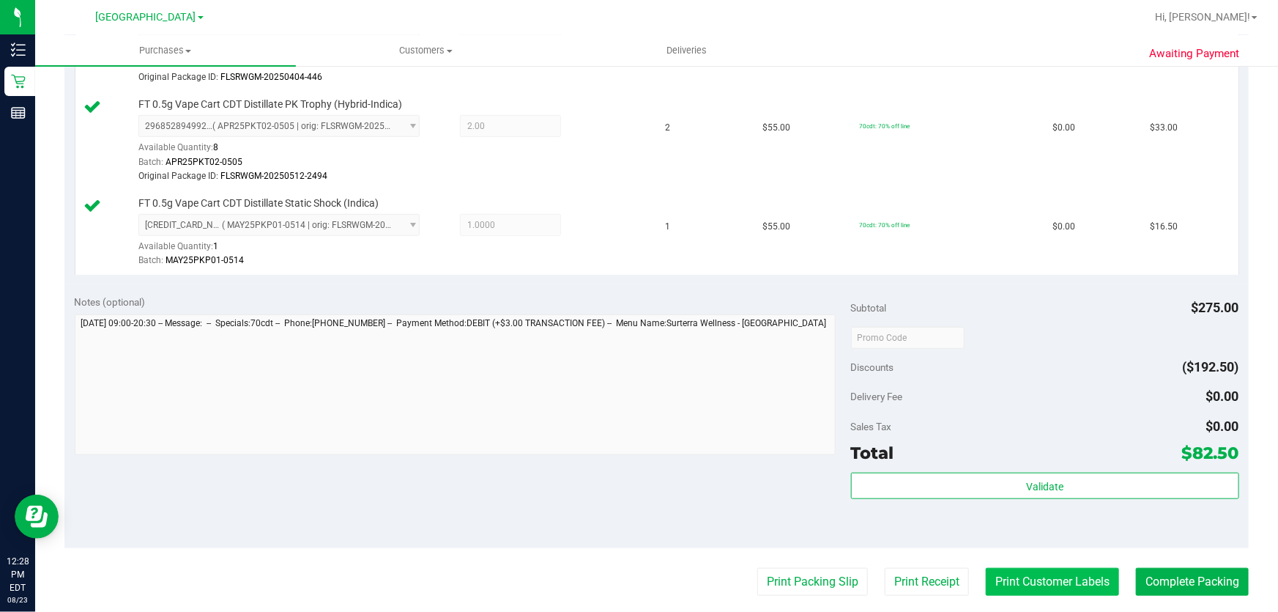
click at [1066, 585] on button "Print Customer Labels" at bounding box center [1052, 582] width 133 height 28
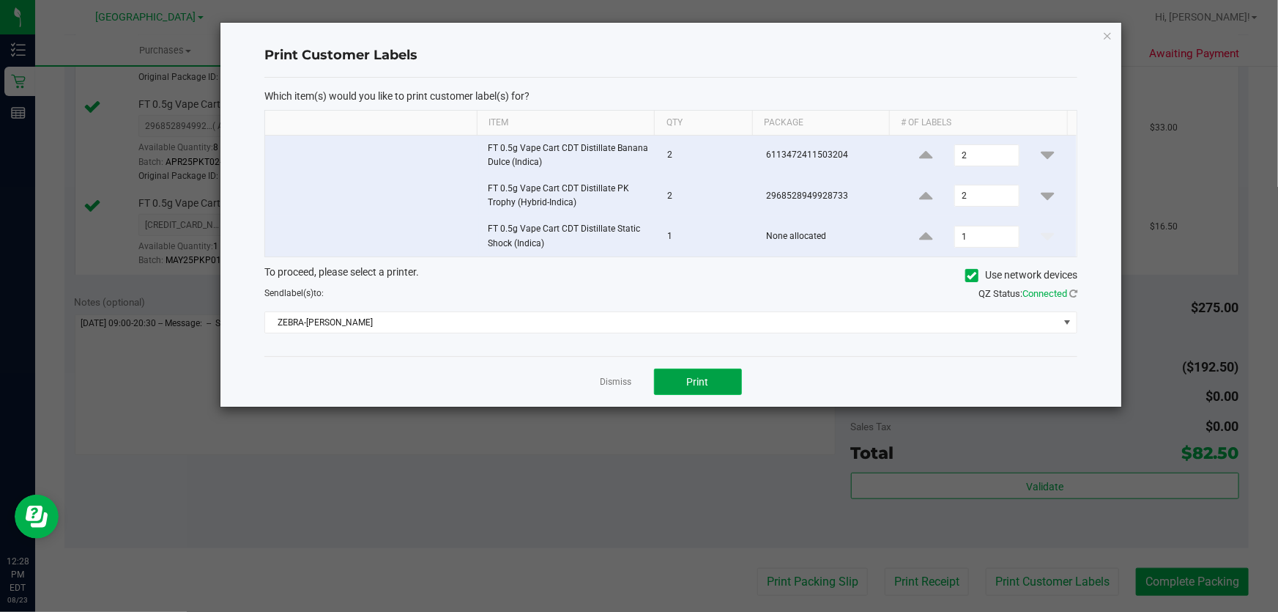
click at [703, 383] on span "Print" at bounding box center [698, 382] width 22 height 12
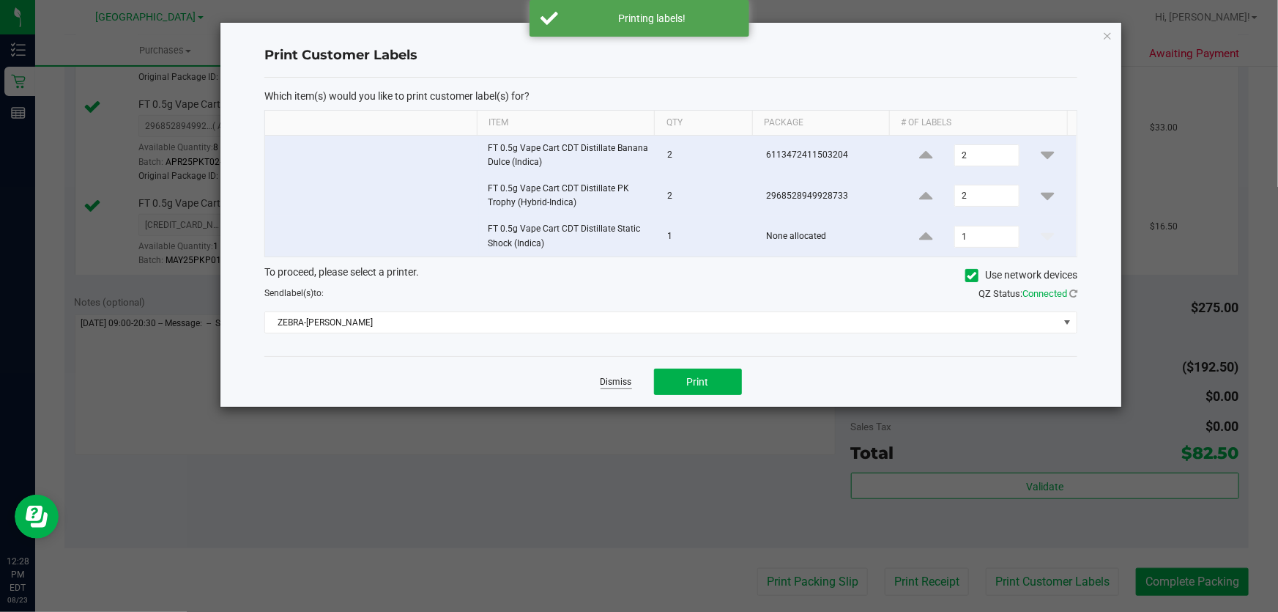
click at [605, 380] on link "Dismiss" at bounding box center [617, 382] width 32 height 12
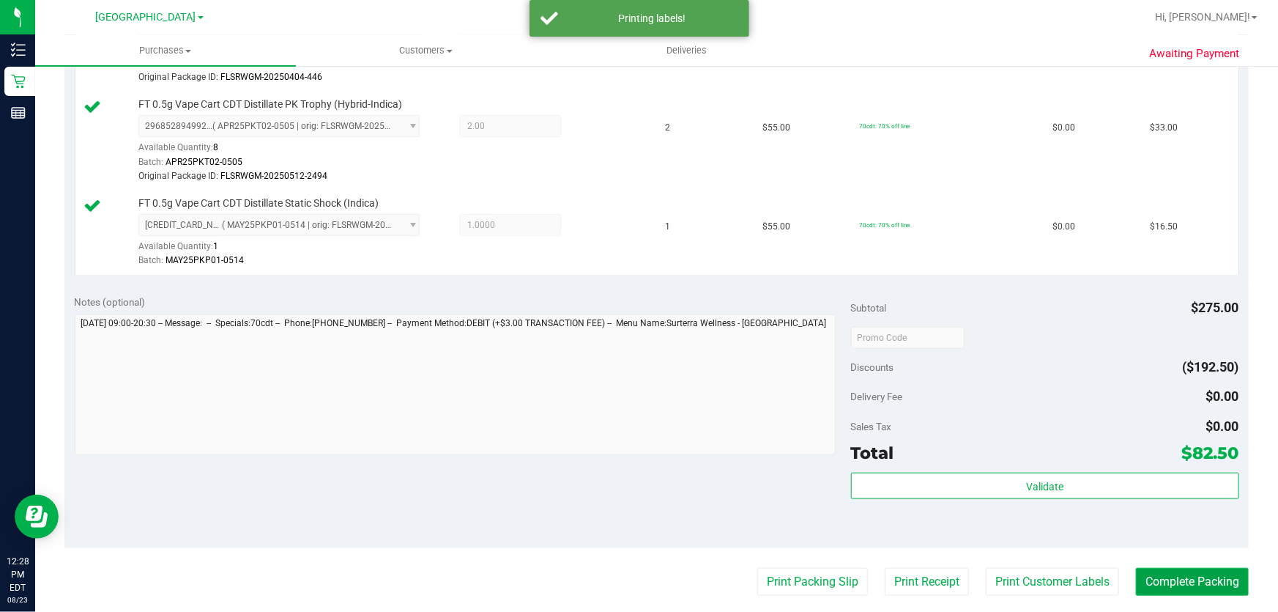
click at [1150, 583] on button "Complete Packing" at bounding box center [1192, 582] width 113 height 28
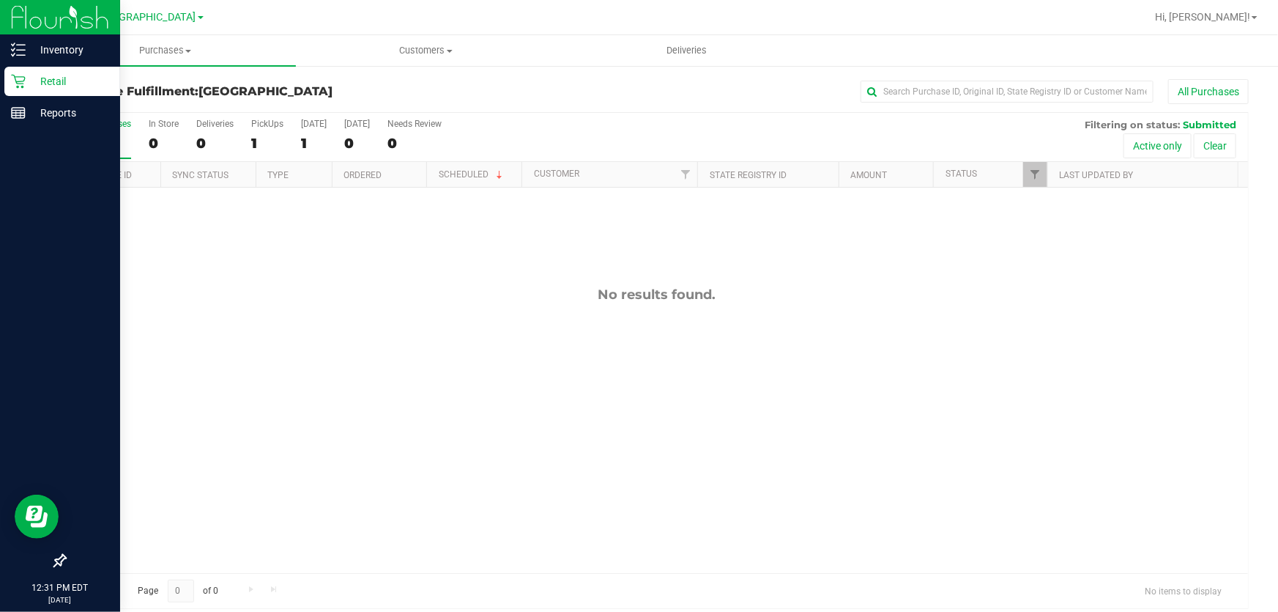
click at [43, 67] on div "Retail" at bounding box center [62, 81] width 116 height 29
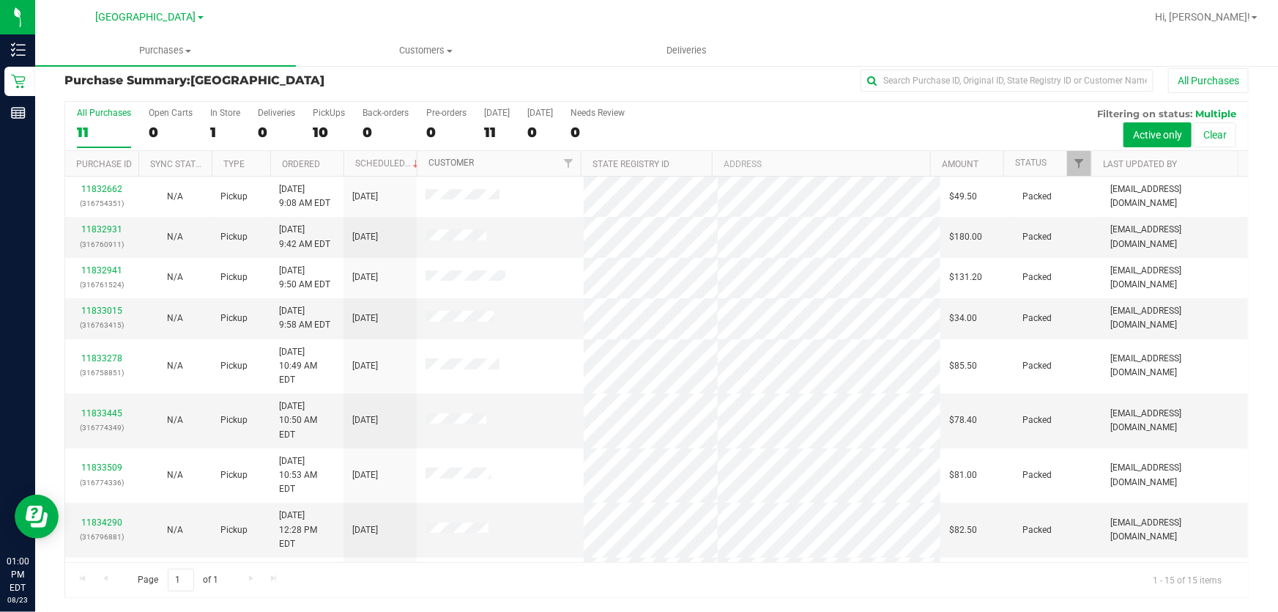
click at [448, 160] on link "Customer" at bounding box center [451, 163] width 45 height 10
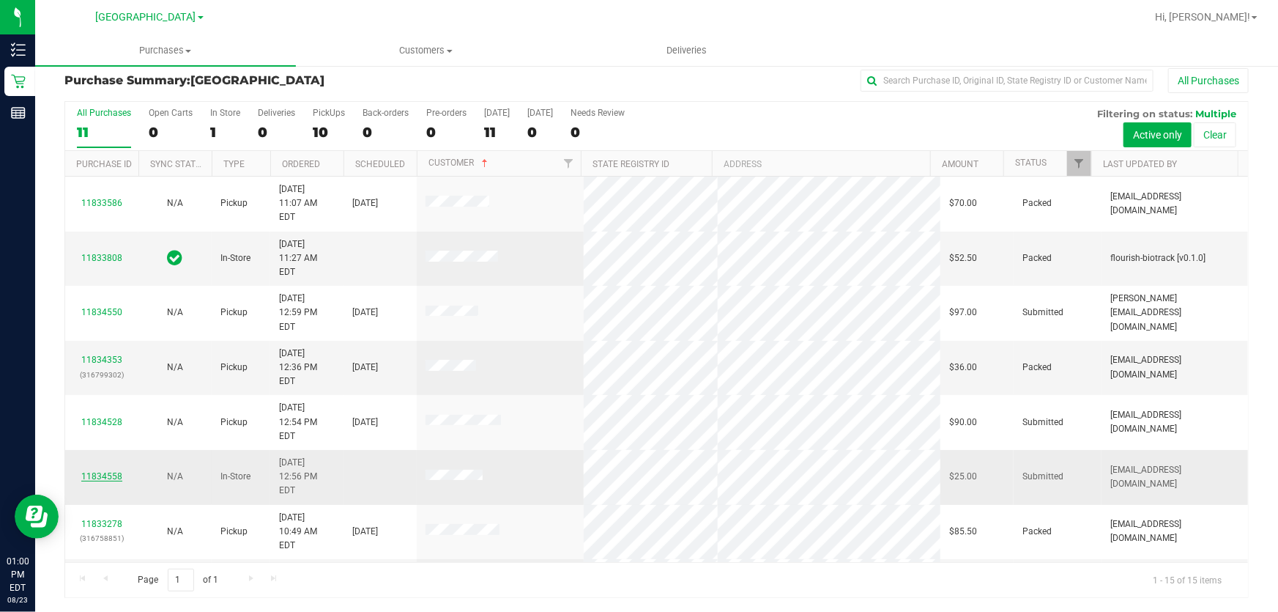
click at [101, 471] on link "11834558" at bounding box center [101, 476] width 41 height 10
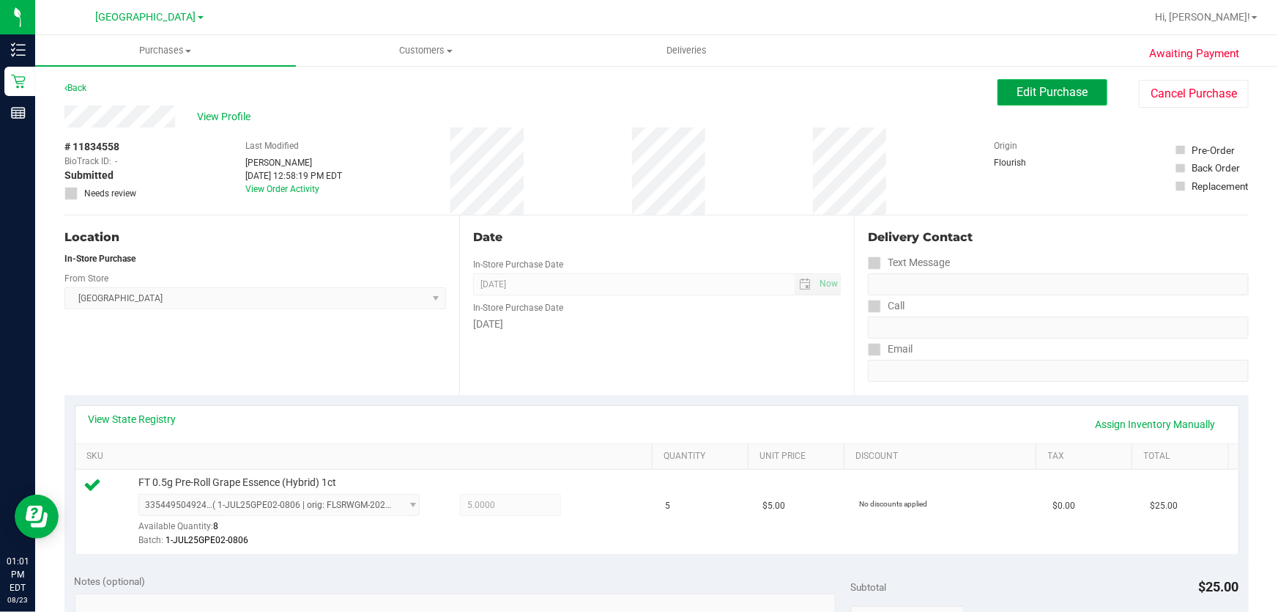
click at [1040, 90] on span "Edit Purchase" at bounding box center [1053, 92] width 71 height 14
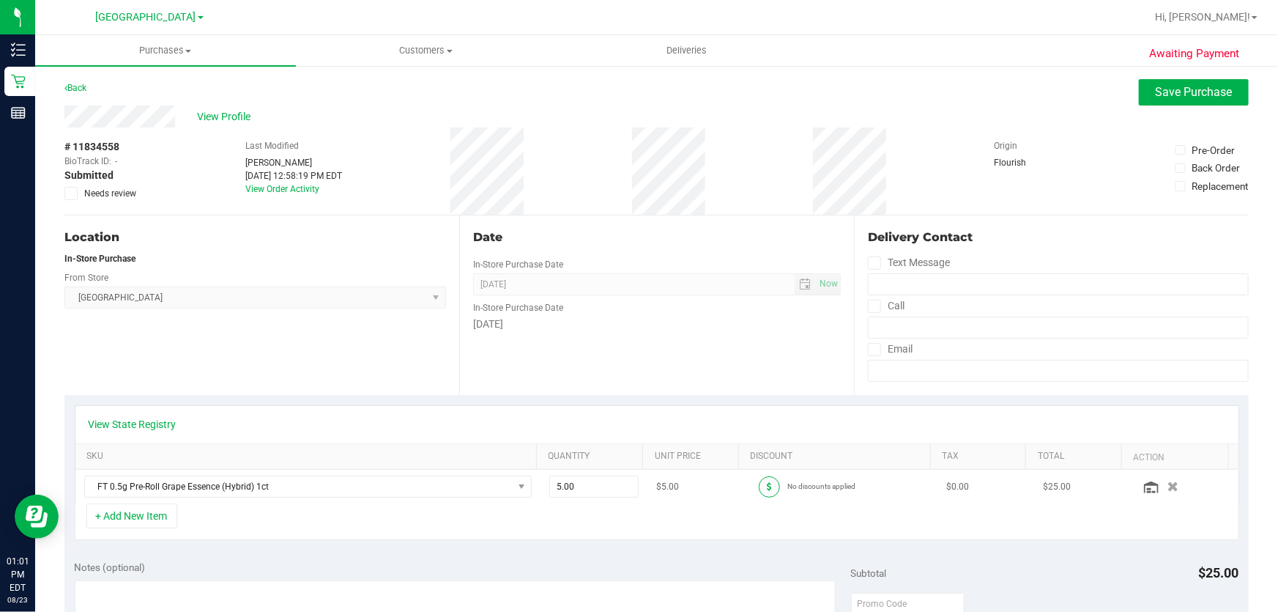
click at [760, 491] on span at bounding box center [769, 486] width 21 height 21
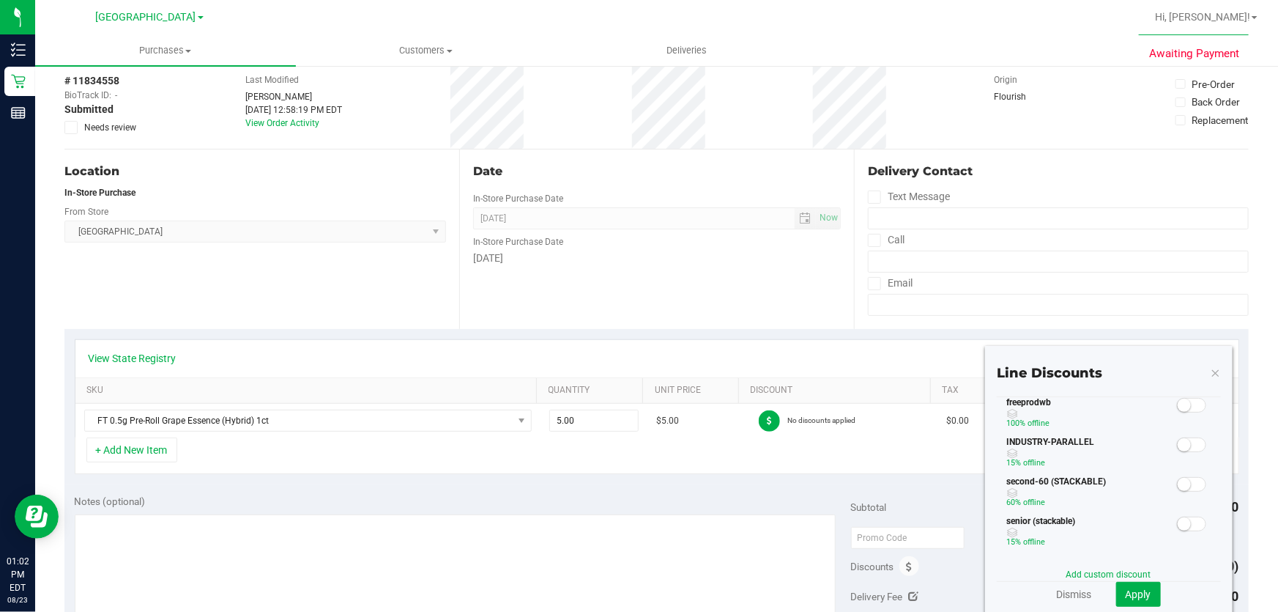
scroll to position [266, 0]
click at [1182, 497] on span at bounding box center [1191, 496] width 29 height 15
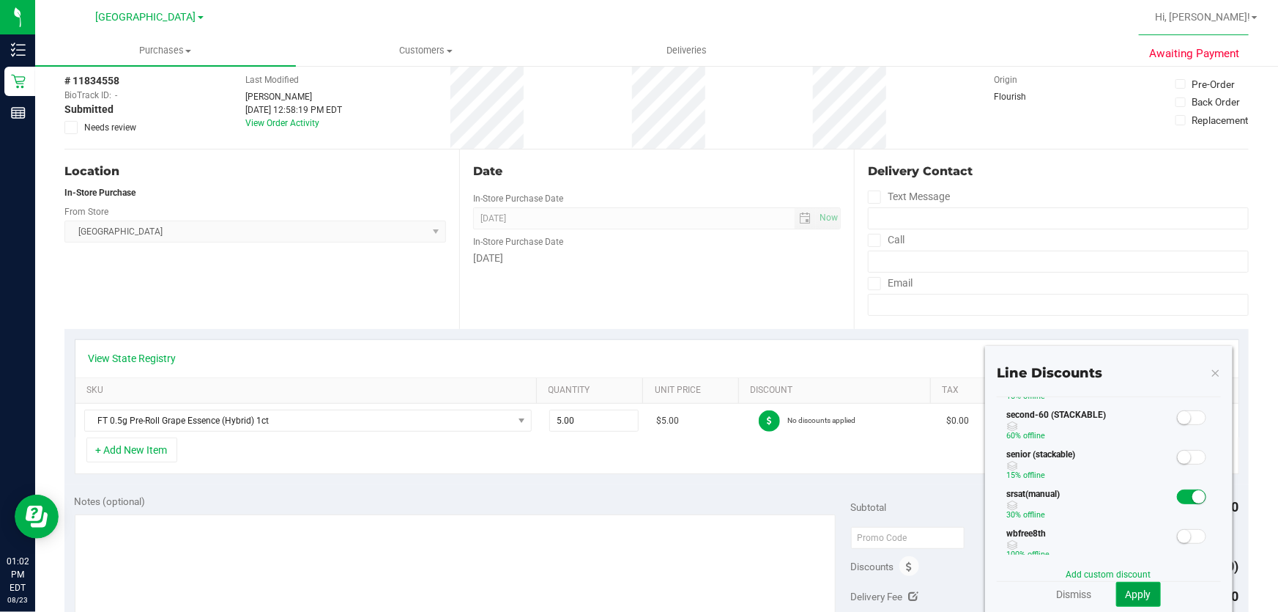
click at [1135, 588] on span "Apply" at bounding box center [1139, 594] width 26 height 12
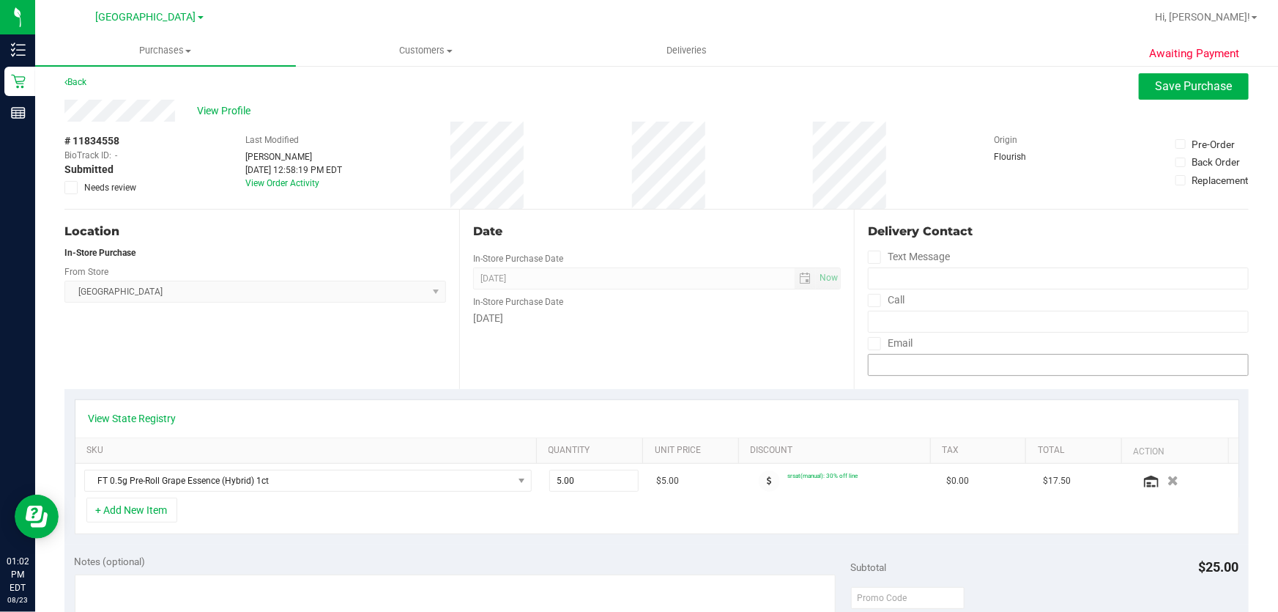
scroll to position [0, 0]
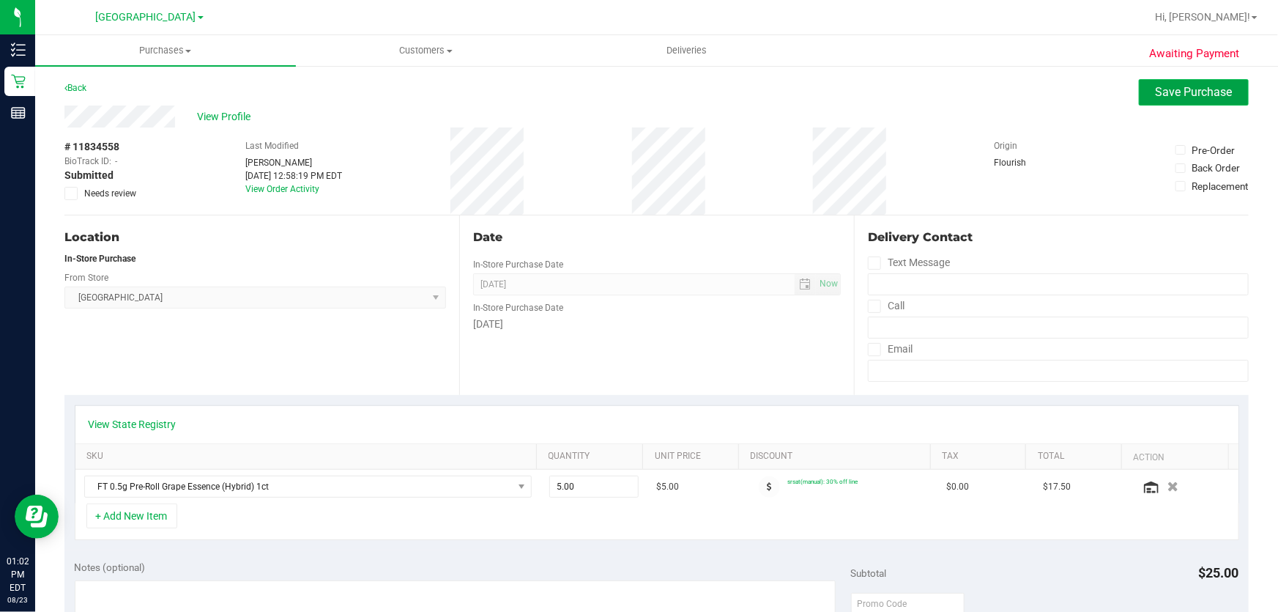
click at [1169, 92] on span "Save Purchase" at bounding box center [1194, 92] width 77 height 14
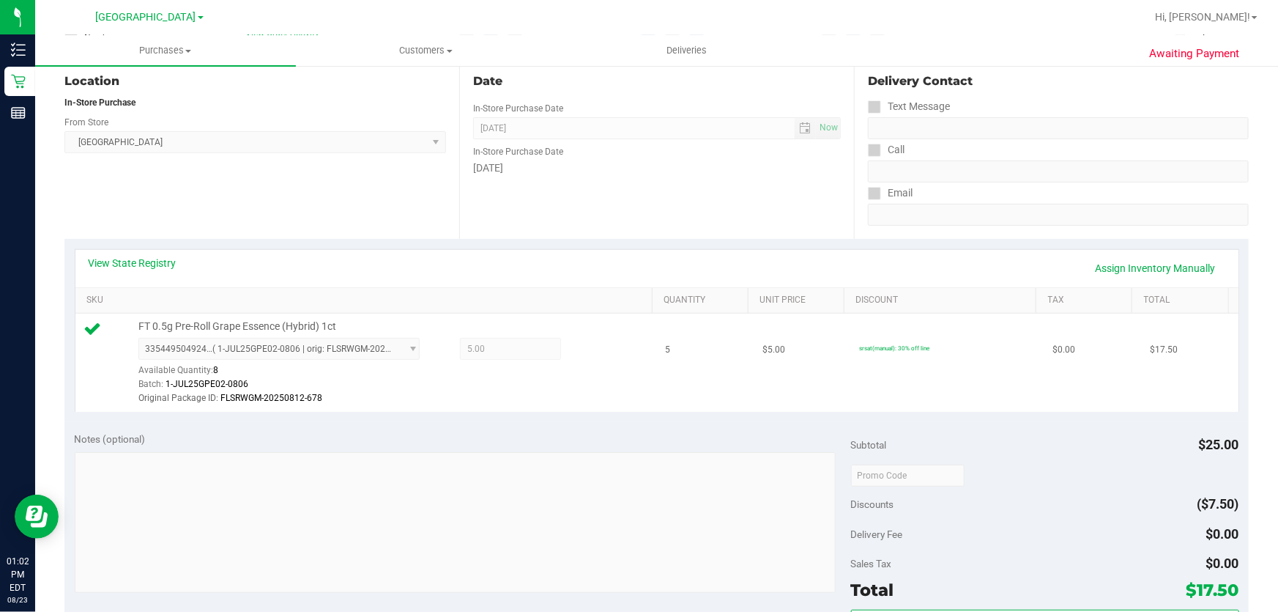
scroll to position [266, 0]
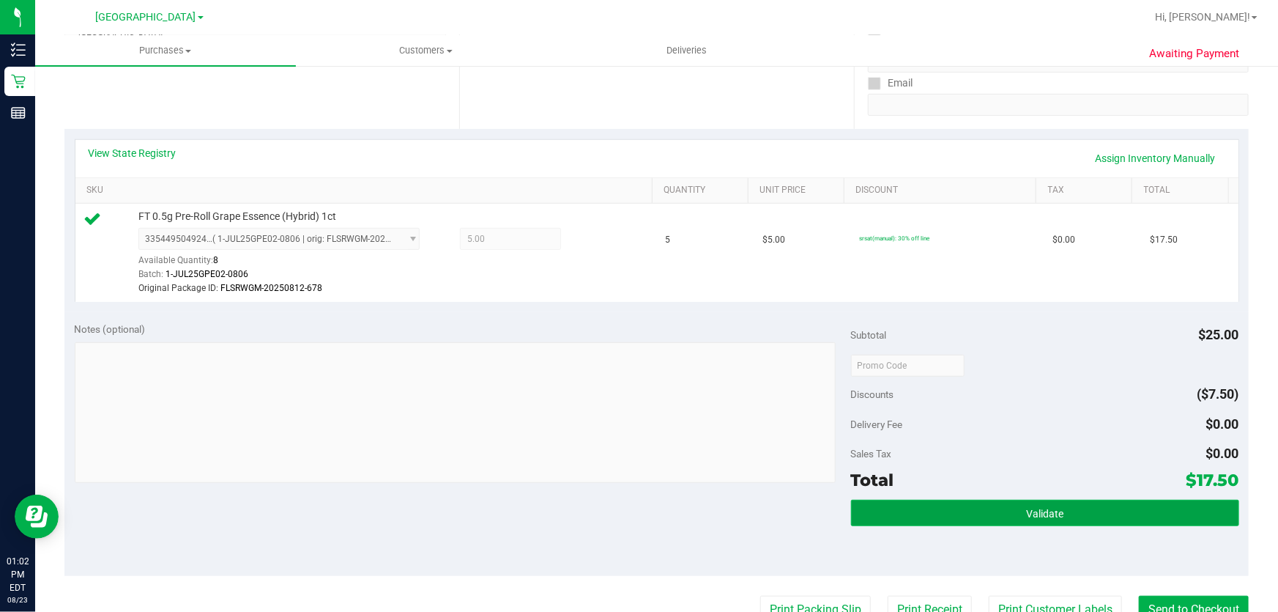
click at [1099, 511] on button "Validate" at bounding box center [1045, 513] width 388 height 26
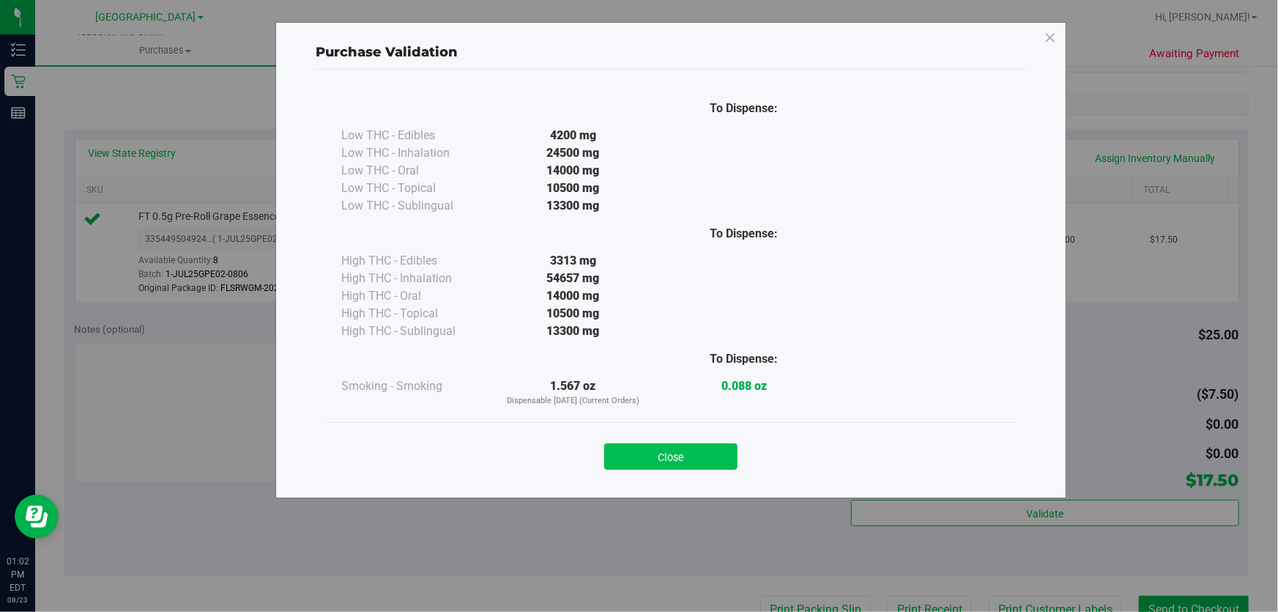
click at [721, 460] on button "Close" at bounding box center [670, 456] width 133 height 26
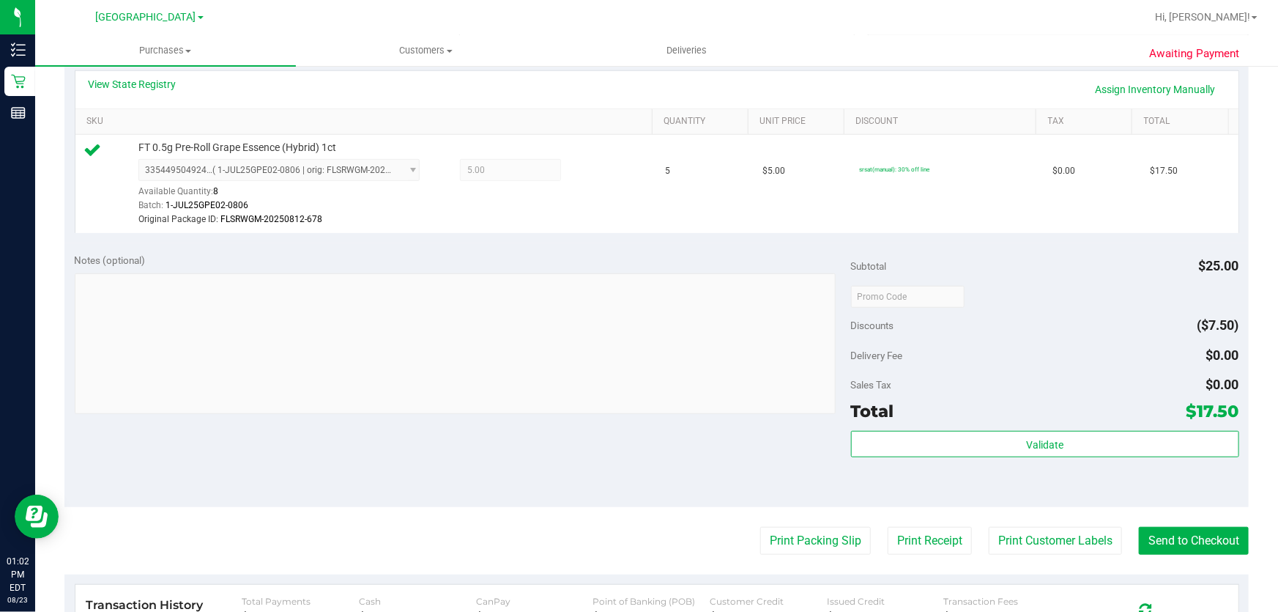
scroll to position [399, 0]
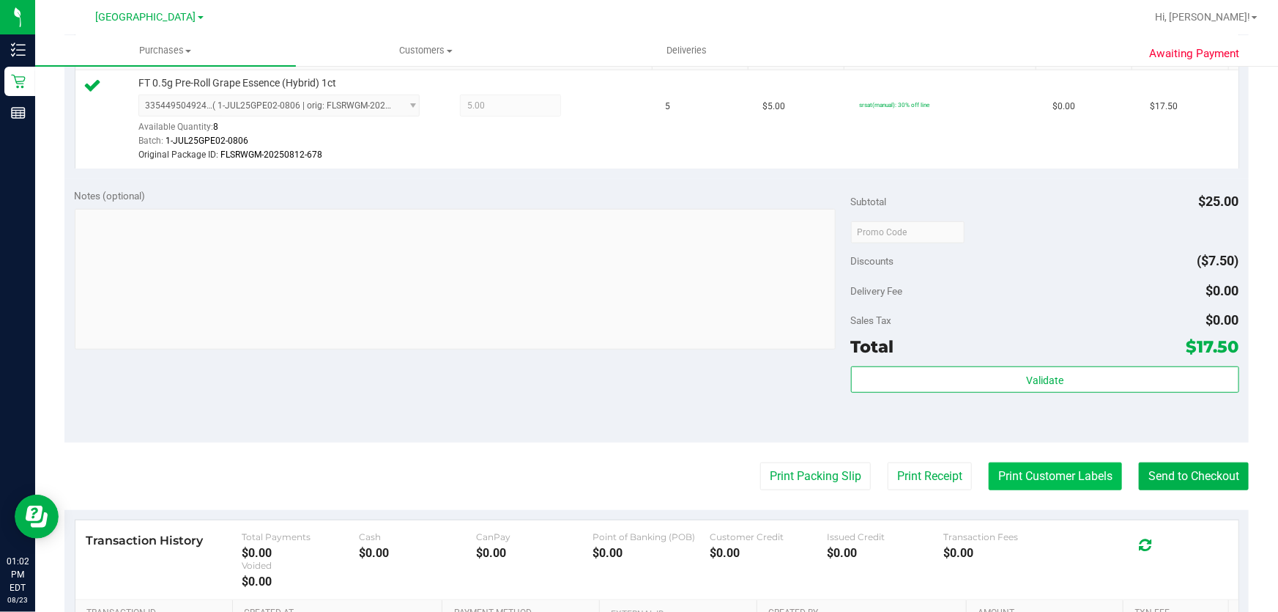
click at [1051, 475] on button "Print Customer Labels" at bounding box center [1055, 476] width 133 height 28
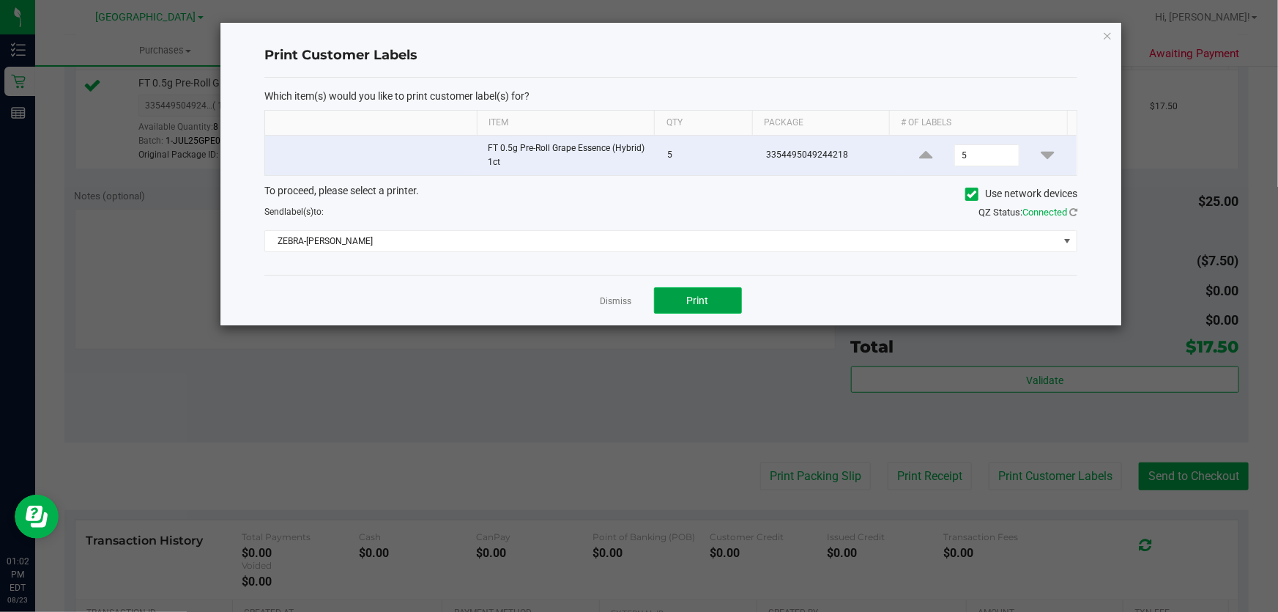
click at [722, 293] on button "Print" at bounding box center [698, 300] width 88 height 26
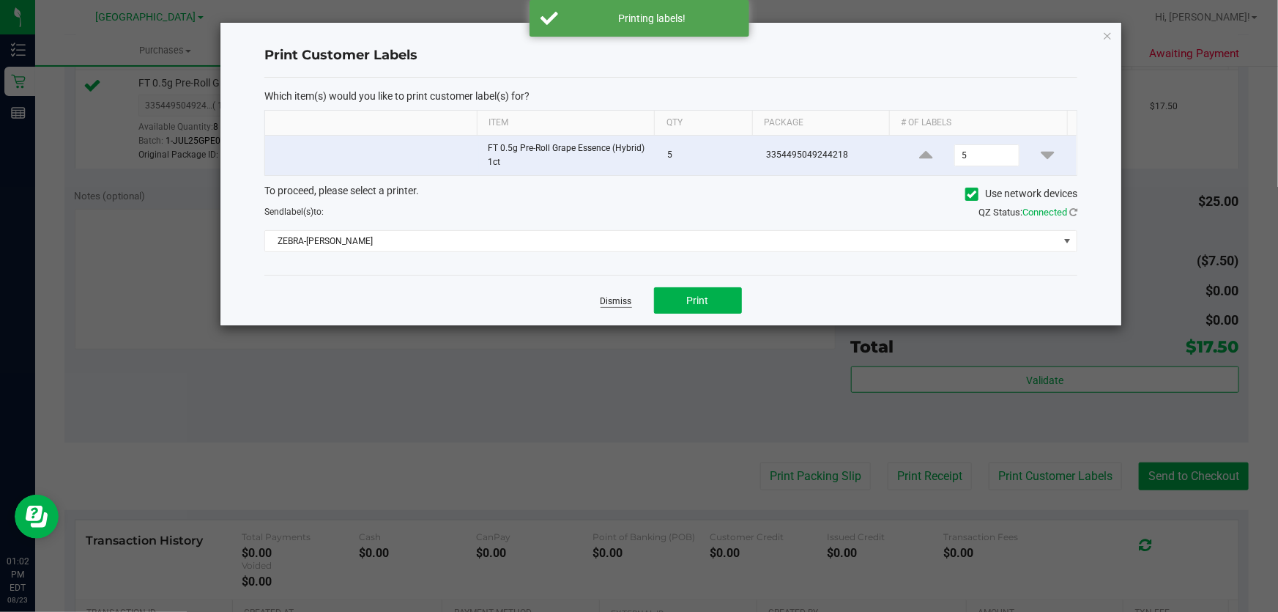
click at [623, 302] on link "Dismiss" at bounding box center [617, 301] width 32 height 12
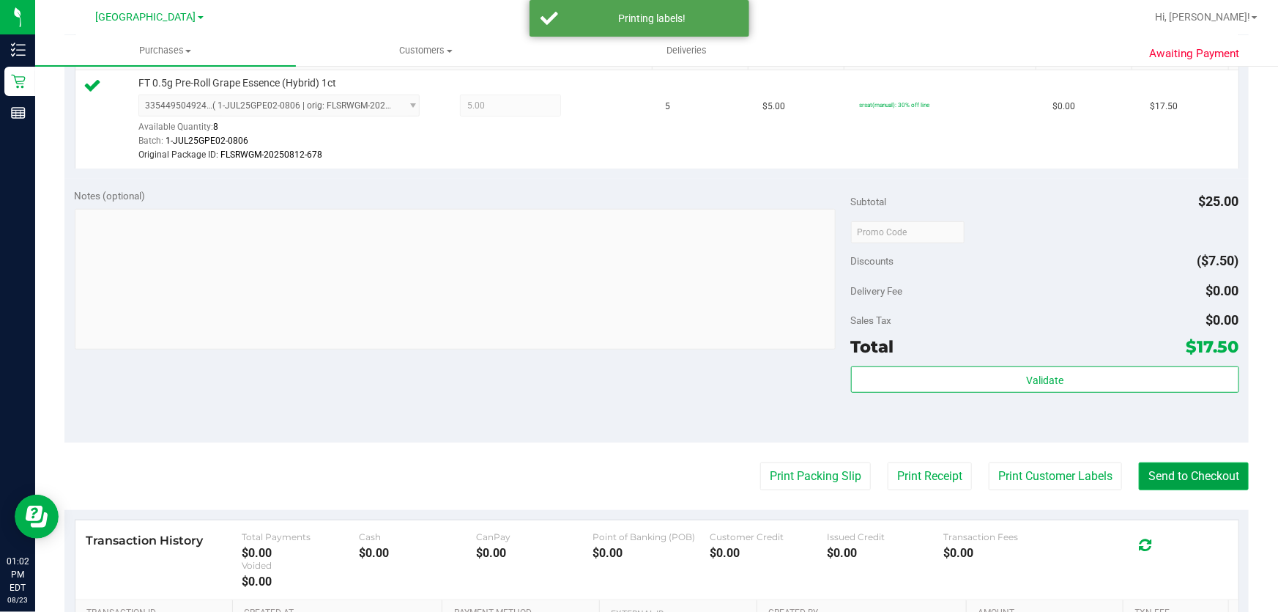
click at [1185, 476] on button "Send to Checkout" at bounding box center [1194, 476] width 110 height 28
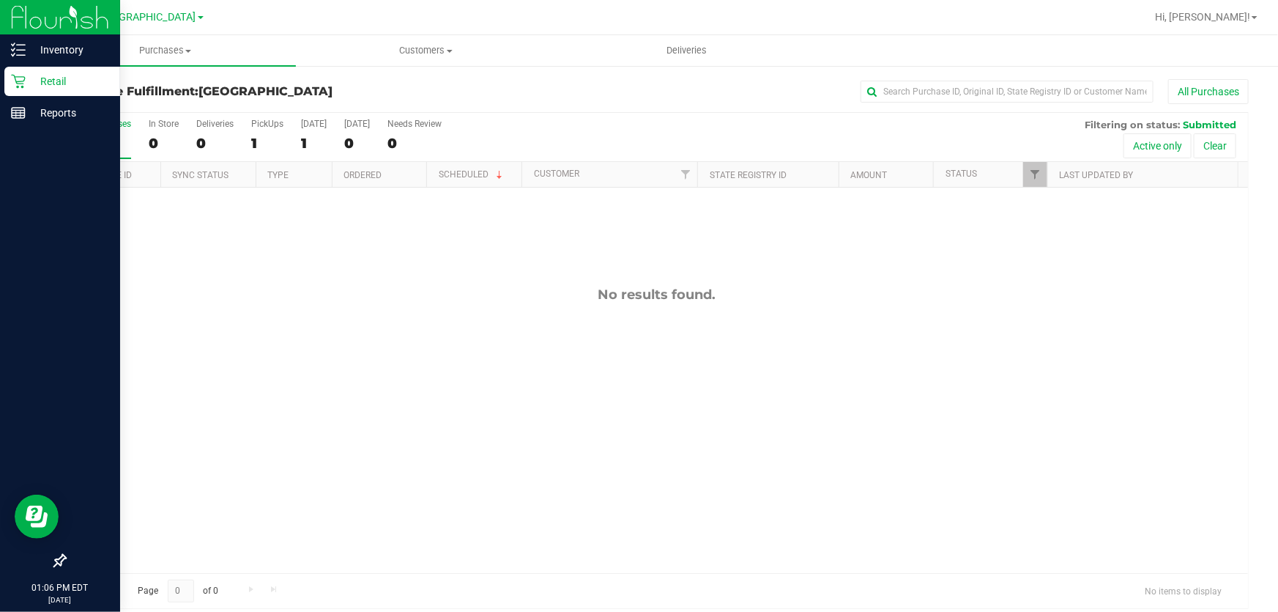
click at [30, 83] on p "Retail" at bounding box center [70, 82] width 88 height 18
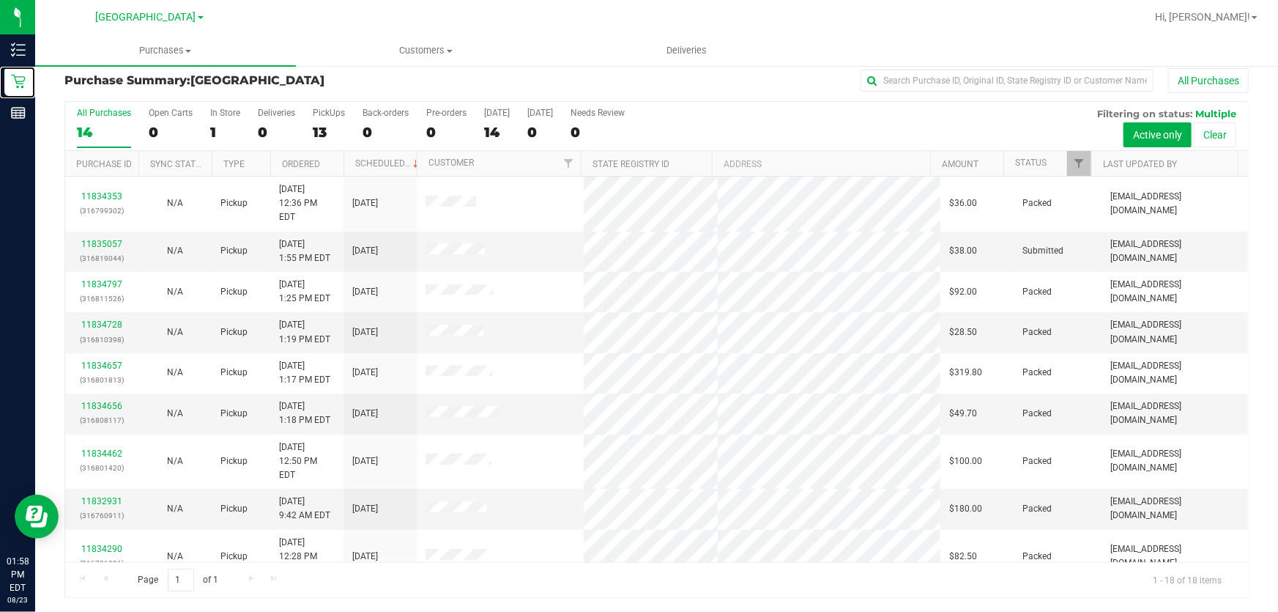
scroll to position [333, 0]
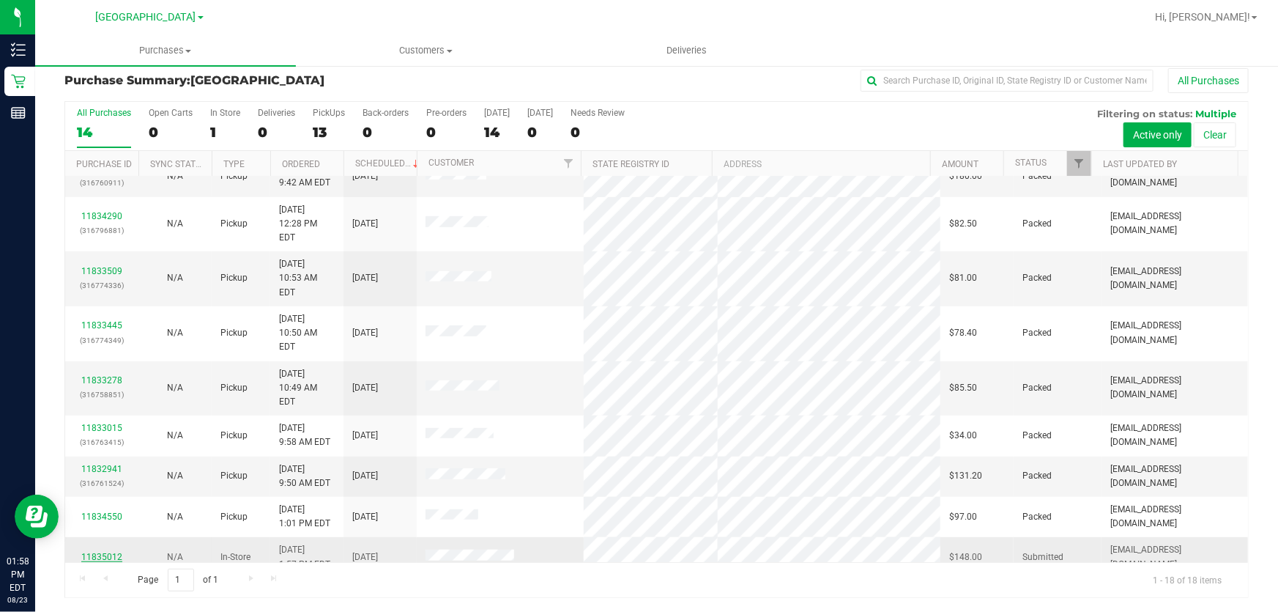
click at [103, 552] on link "11835012" at bounding box center [101, 557] width 41 height 10
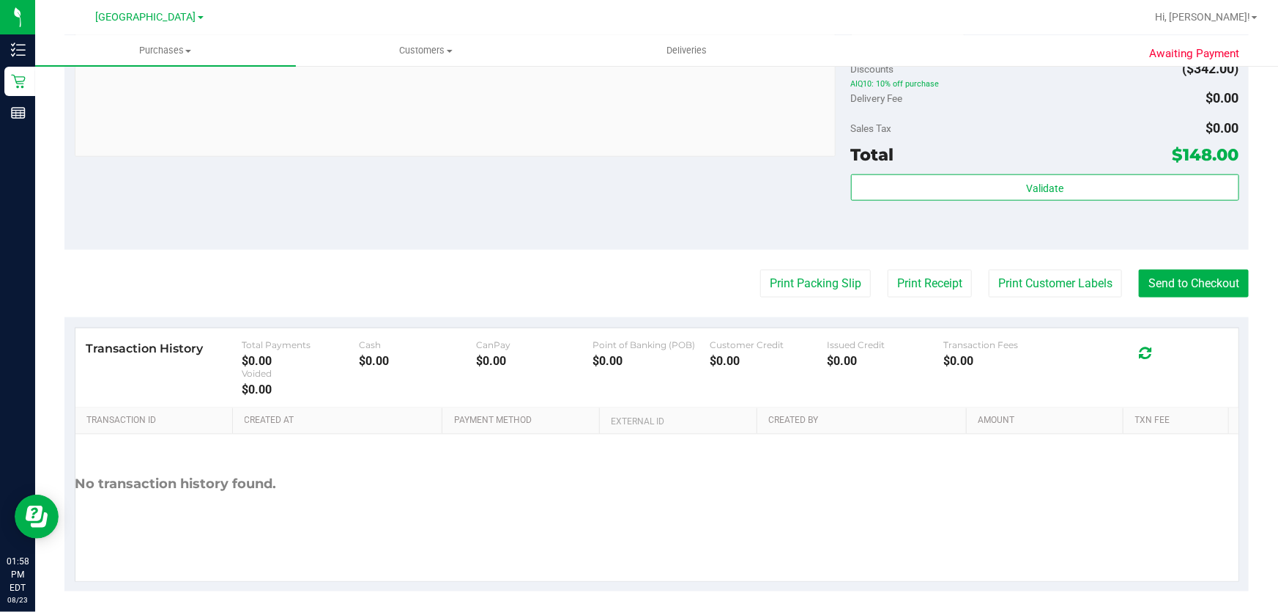
scroll to position [849, 0]
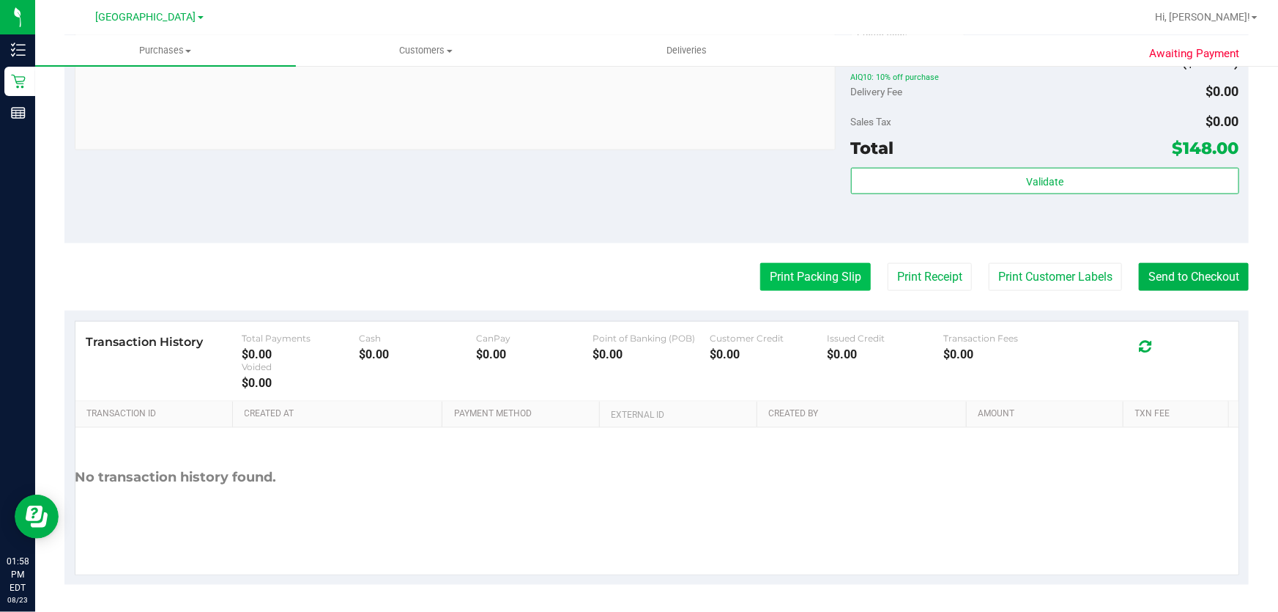
click at [837, 278] on button "Print Packing Slip" at bounding box center [815, 277] width 111 height 28
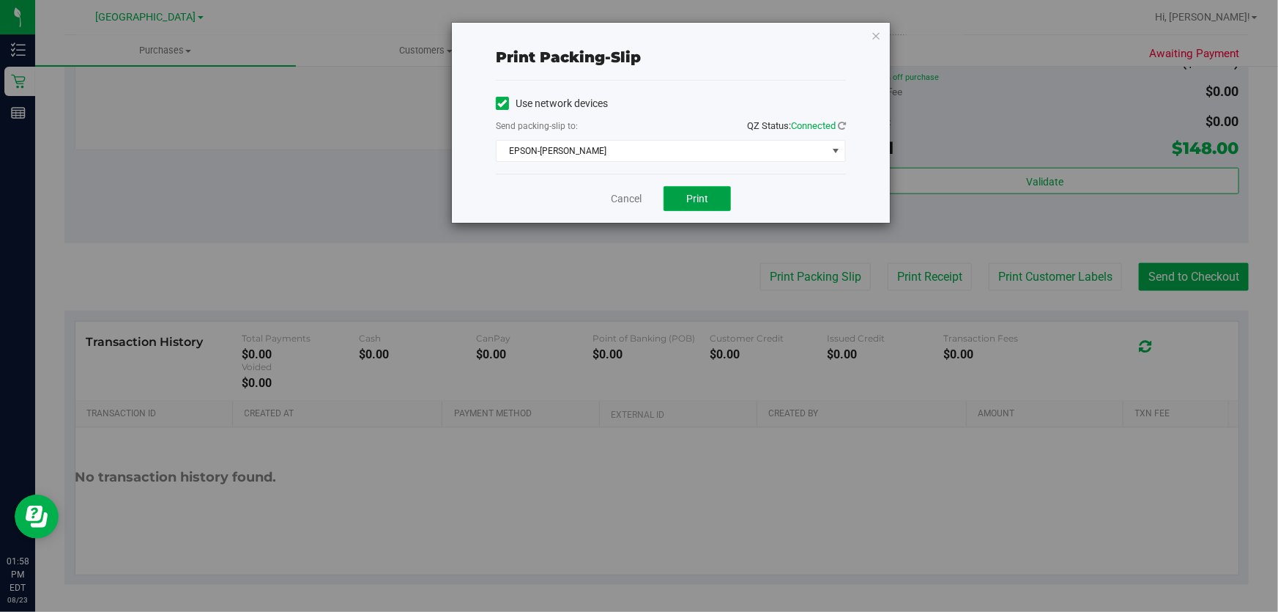
click at [722, 201] on button "Print" at bounding box center [697, 198] width 67 height 25
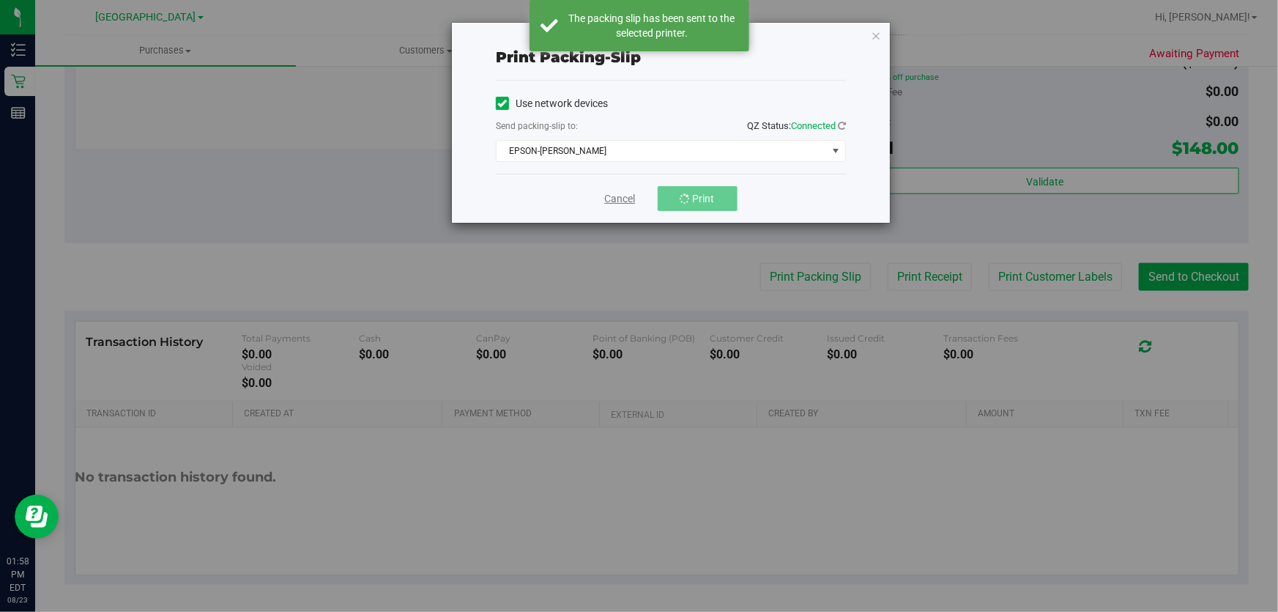
click at [623, 198] on link "Cancel" at bounding box center [620, 198] width 31 height 15
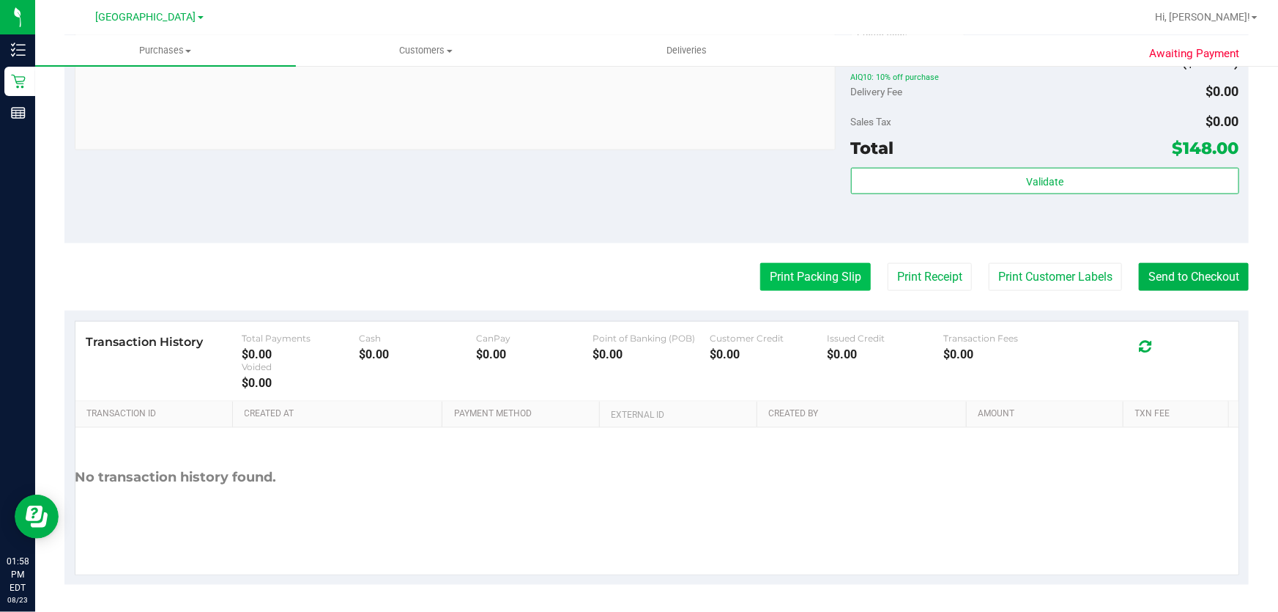
click at [789, 275] on button "Print Packing Slip" at bounding box center [815, 277] width 111 height 28
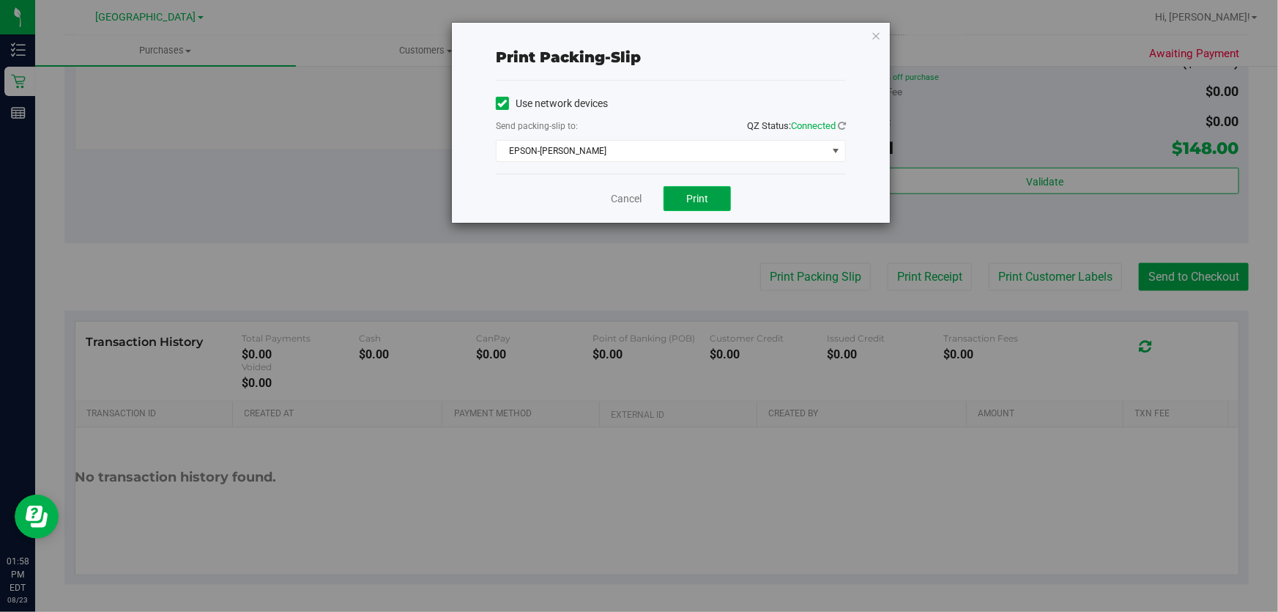
click at [708, 196] on span "Print" at bounding box center [697, 199] width 22 height 12
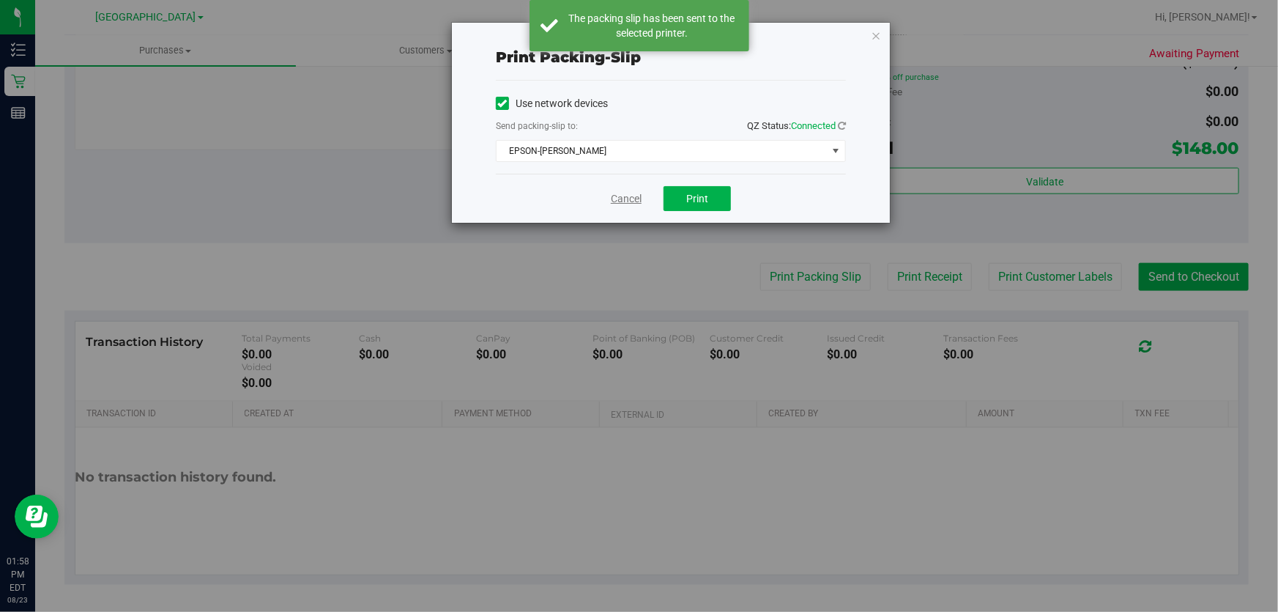
click at [623, 200] on link "Cancel" at bounding box center [626, 198] width 31 height 15
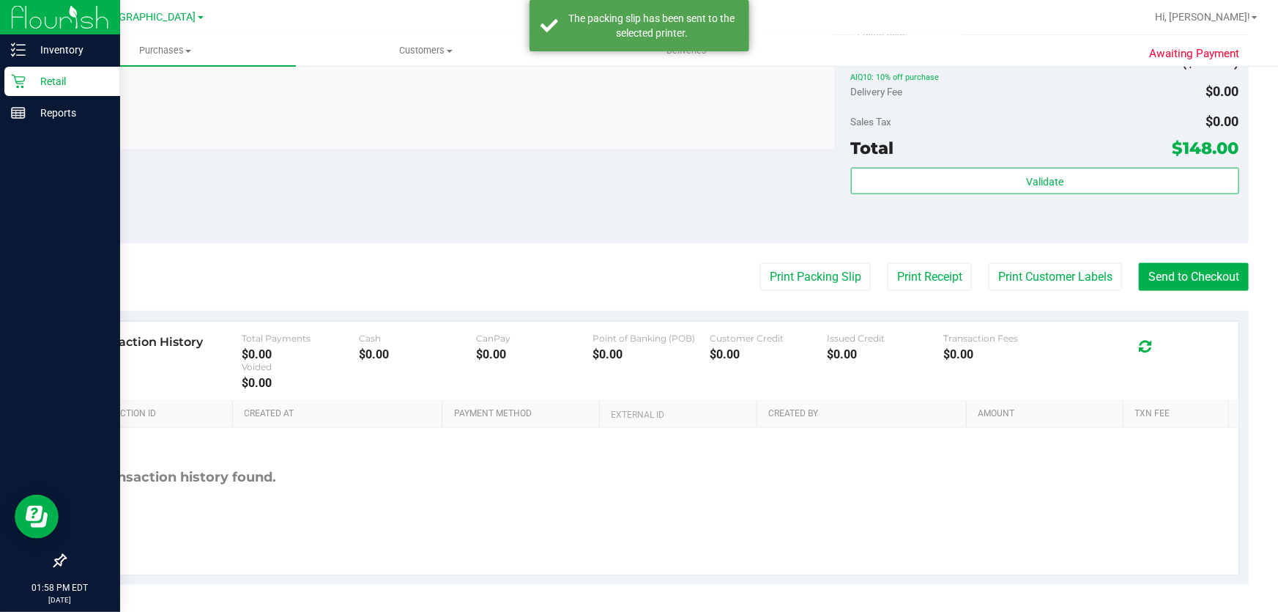
click at [27, 80] on p "Retail" at bounding box center [70, 82] width 88 height 18
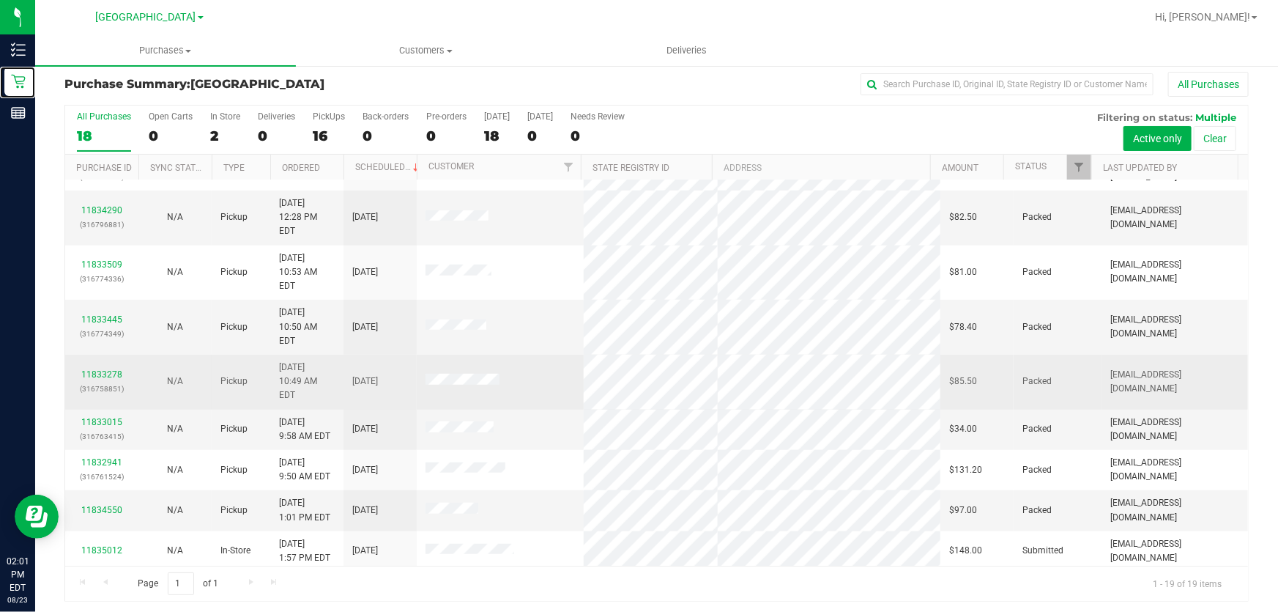
scroll to position [11, 0]
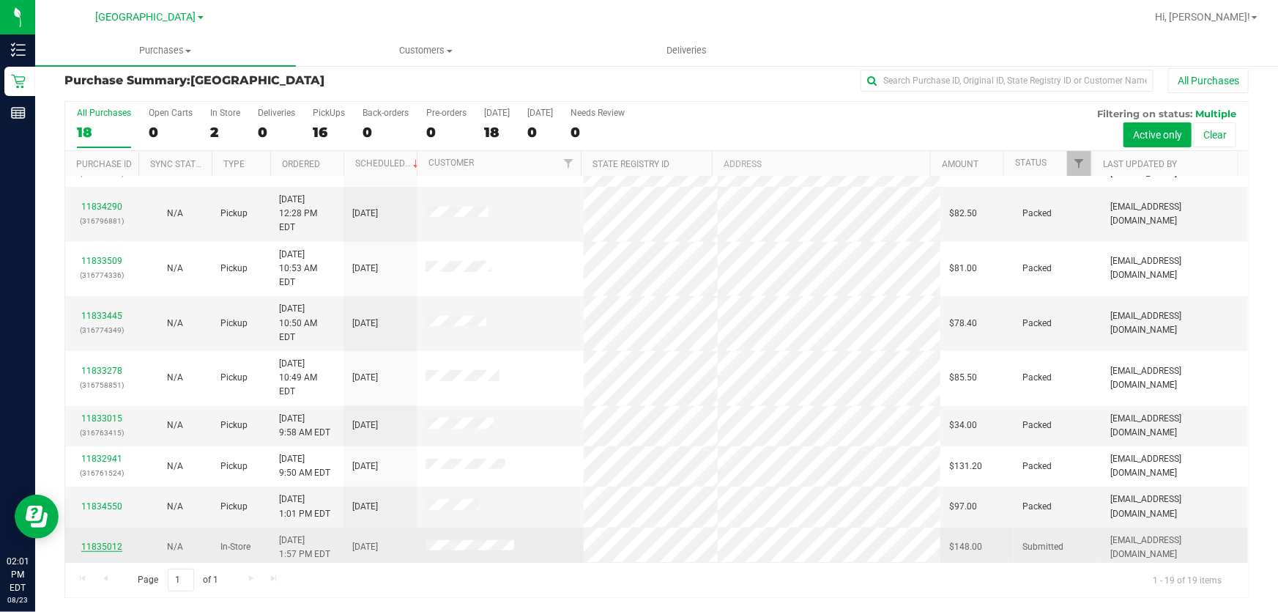
click at [111, 541] on link "11835012" at bounding box center [101, 546] width 41 height 10
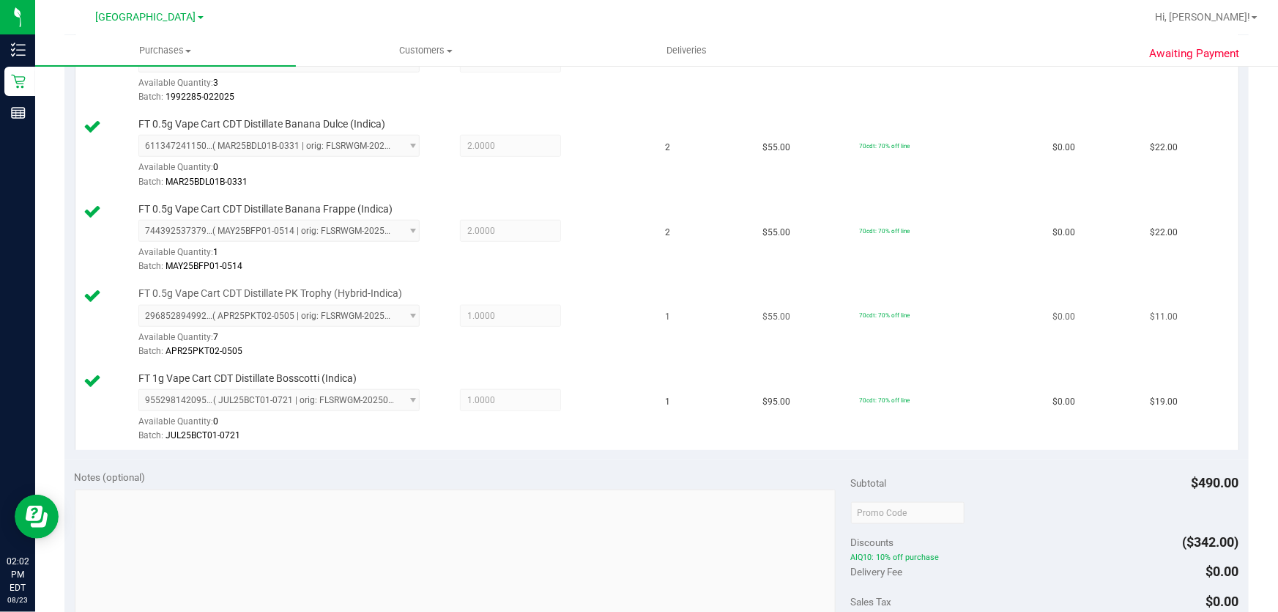
scroll to position [810, 0]
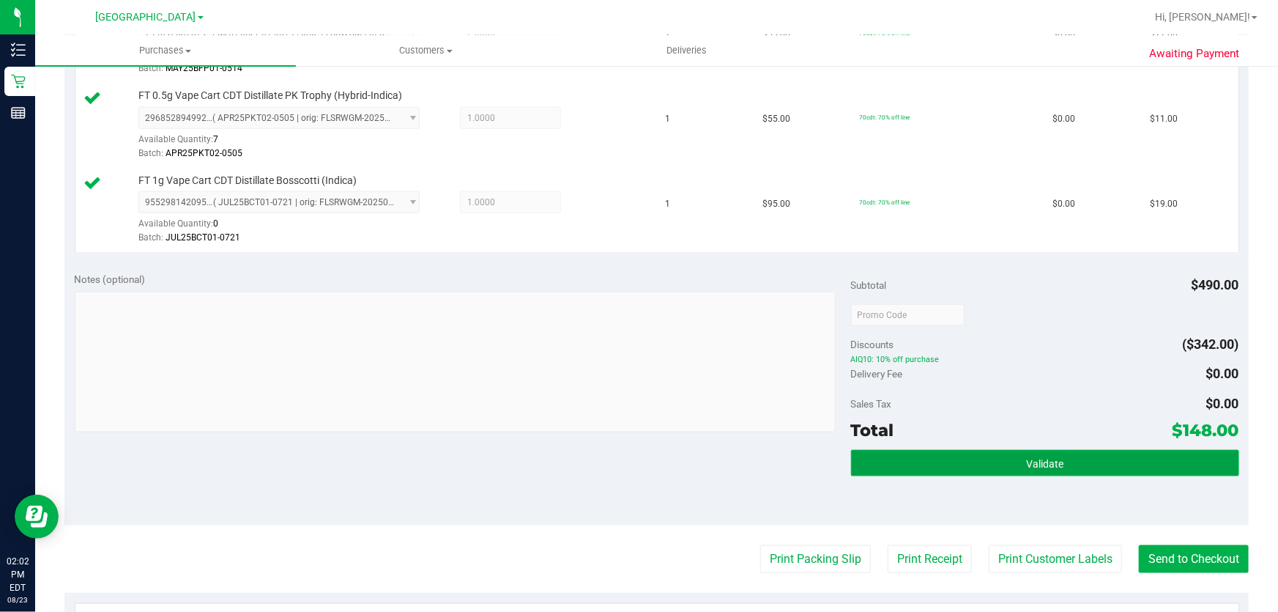
click at [992, 464] on button "Validate" at bounding box center [1045, 463] width 388 height 26
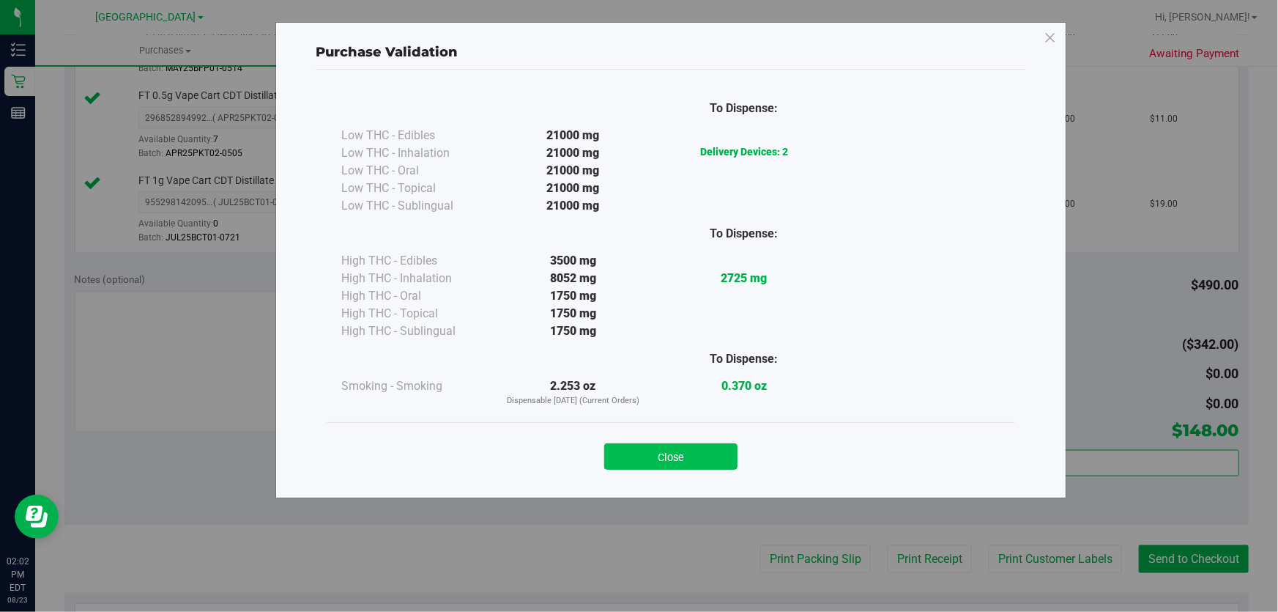
click at [695, 460] on button "Close" at bounding box center [670, 456] width 133 height 26
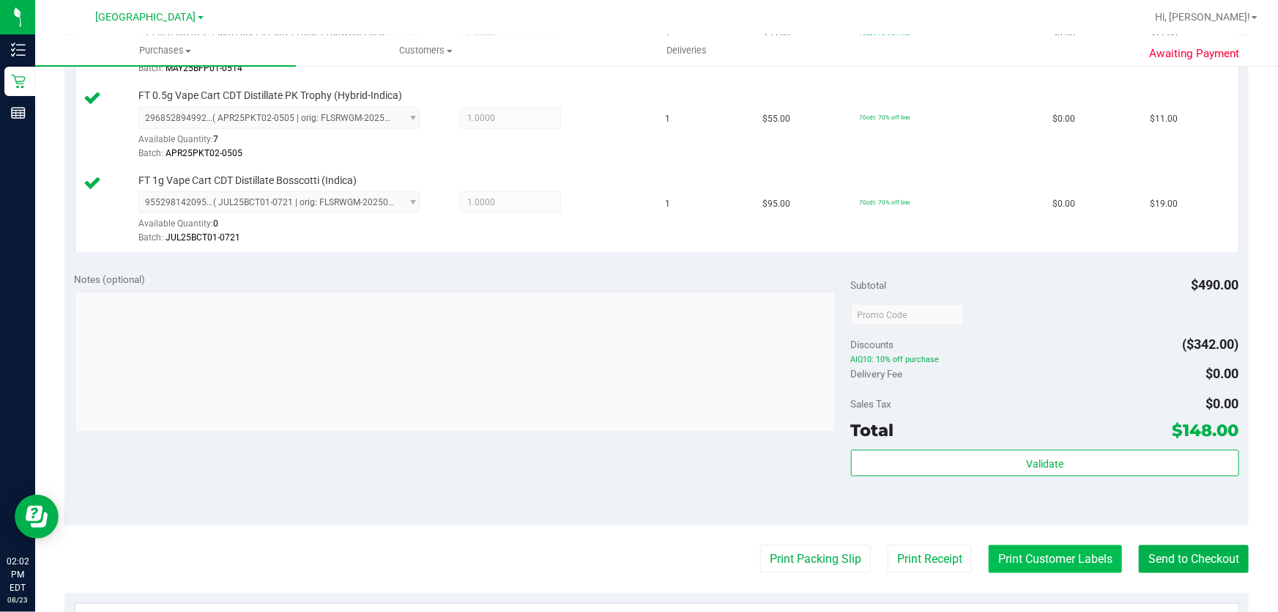
click at [1097, 560] on button "Print Customer Labels" at bounding box center [1055, 559] width 133 height 28
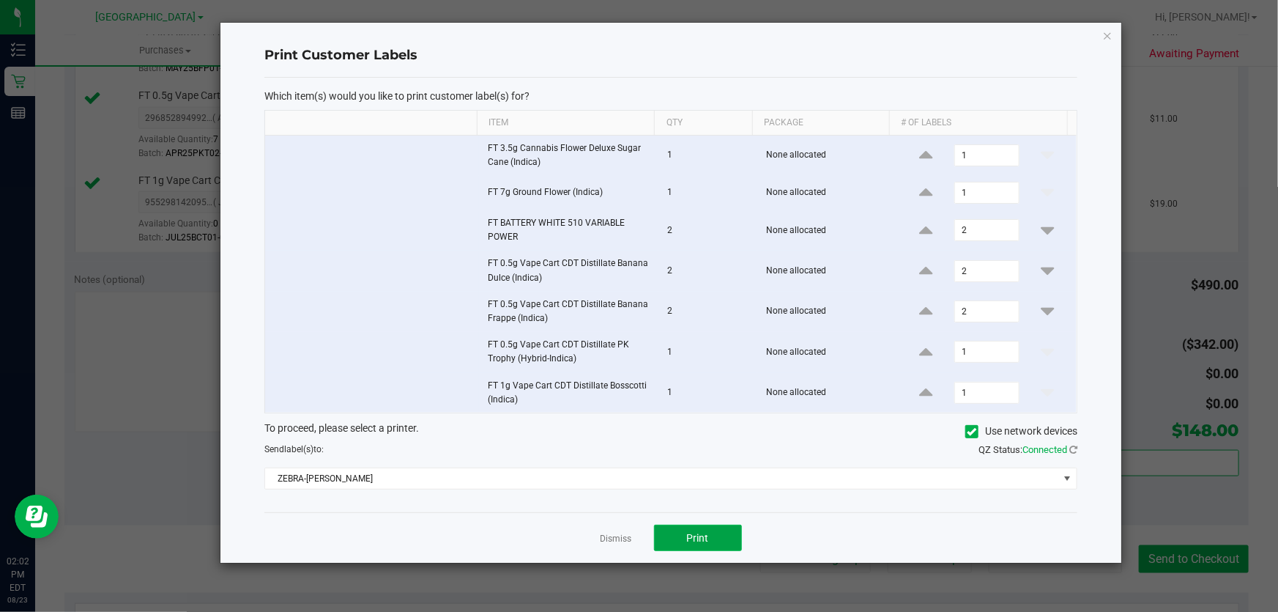
click at [717, 533] on button "Print" at bounding box center [698, 538] width 88 height 26
click at [619, 535] on link "Dismiss" at bounding box center [617, 539] width 32 height 12
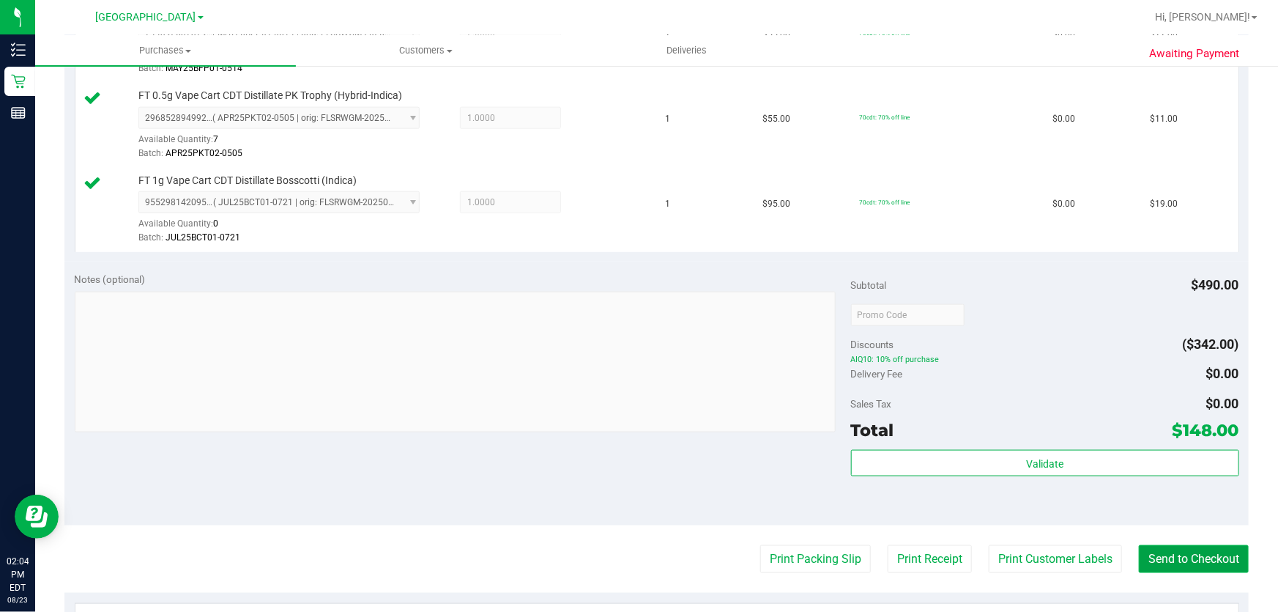
click at [1221, 557] on button "Send to Checkout" at bounding box center [1194, 559] width 110 height 28
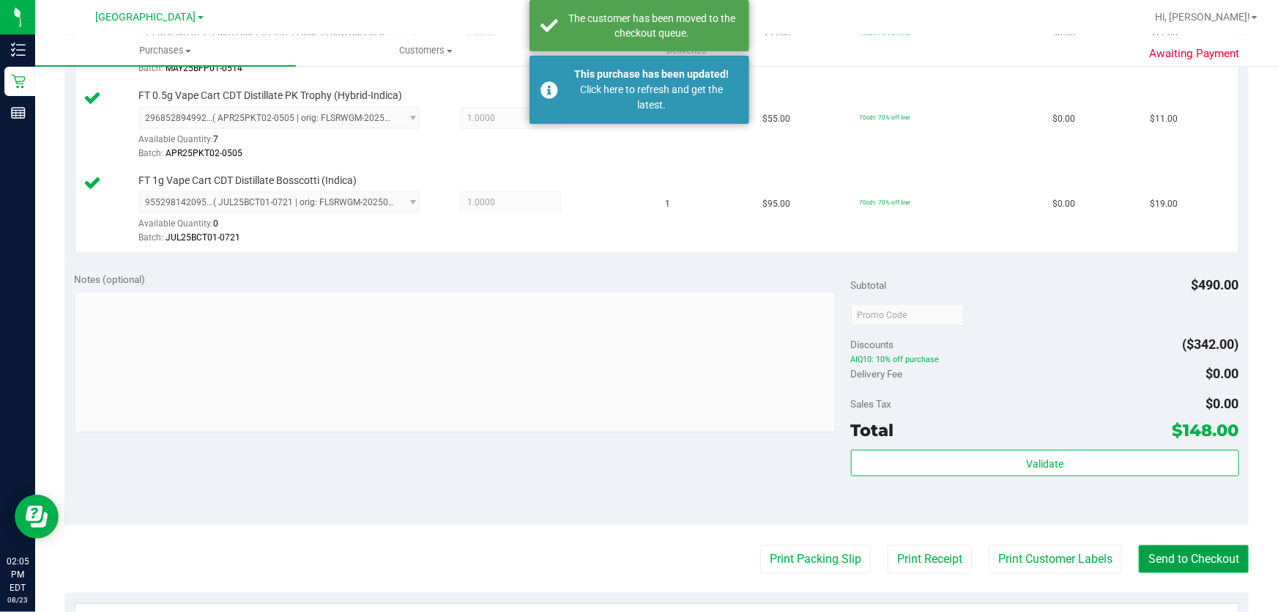
click at [1196, 559] on button "Send to Checkout" at bounding box center [1194, 559] width 110 height 28
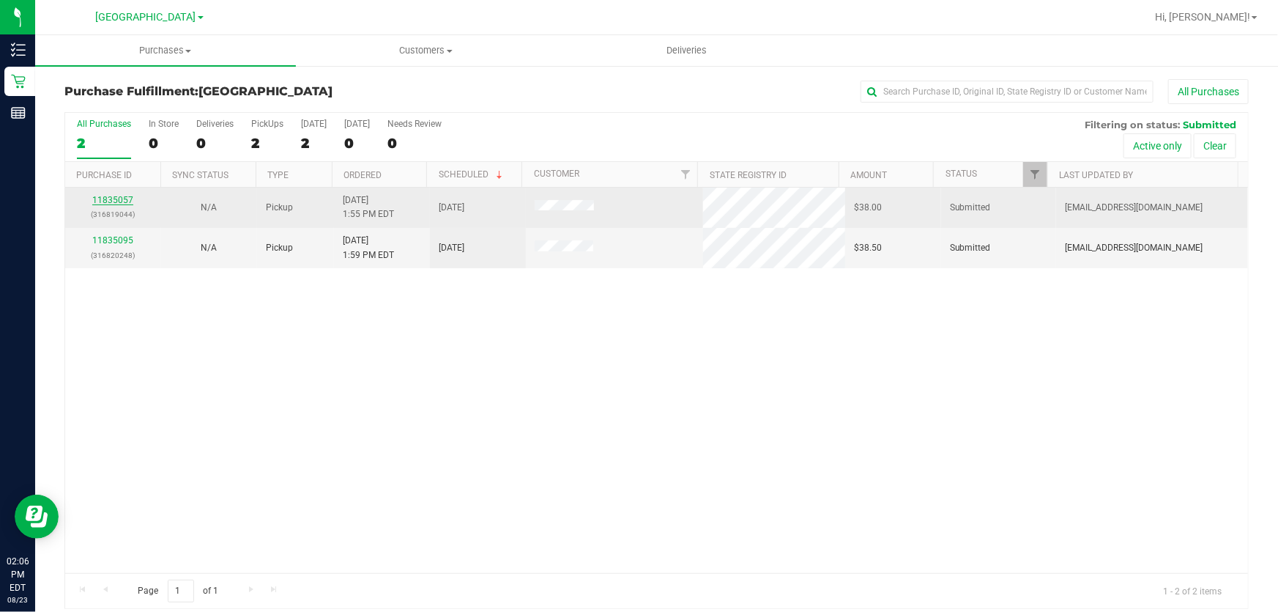
click at [119, 201] on link "11835057" at bounding box center [112, 200] width 41 height 10
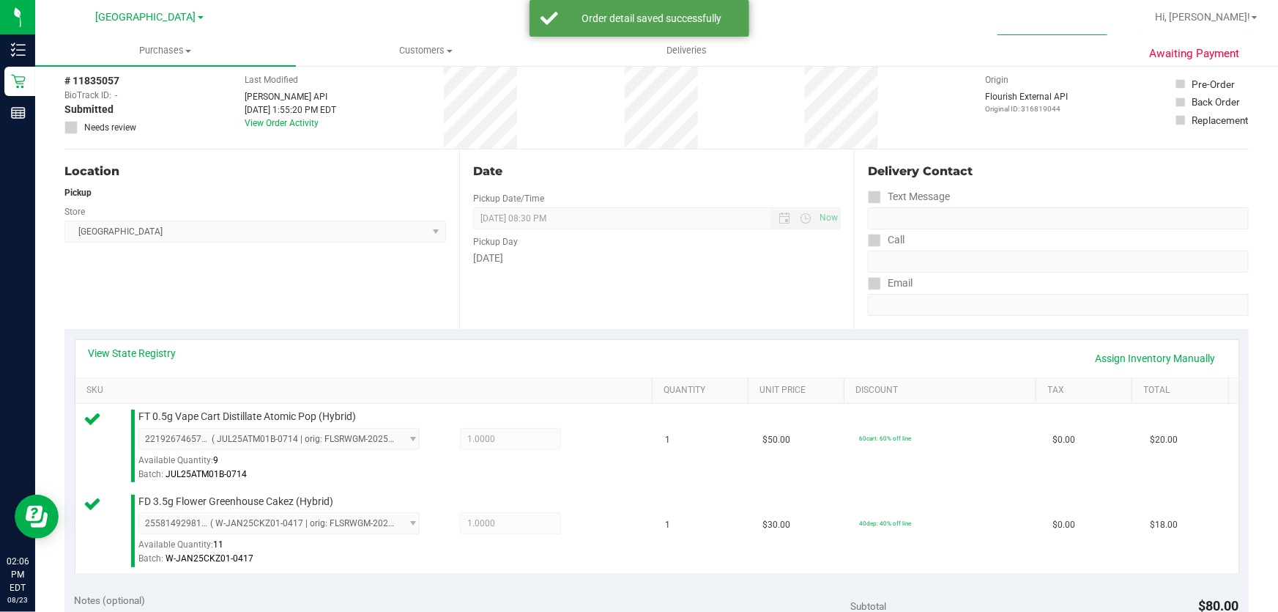
scroll to position [333, 0]
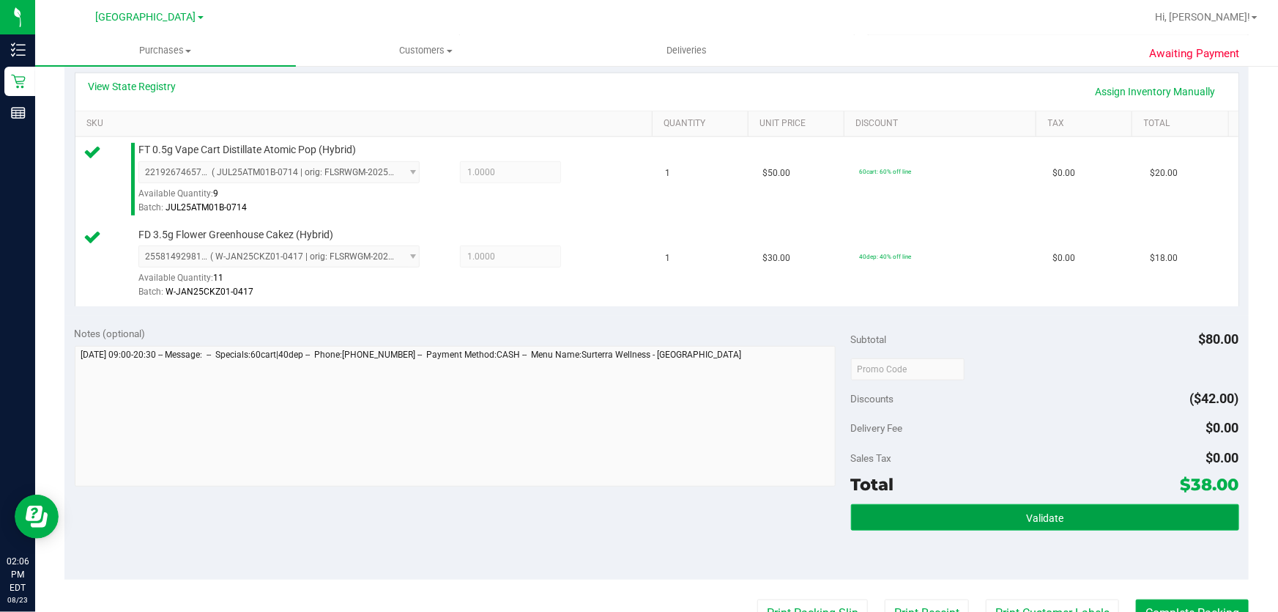
click at [1071, 510] on button "Validate" at bounding box center [1045, 517] width 388 height 26
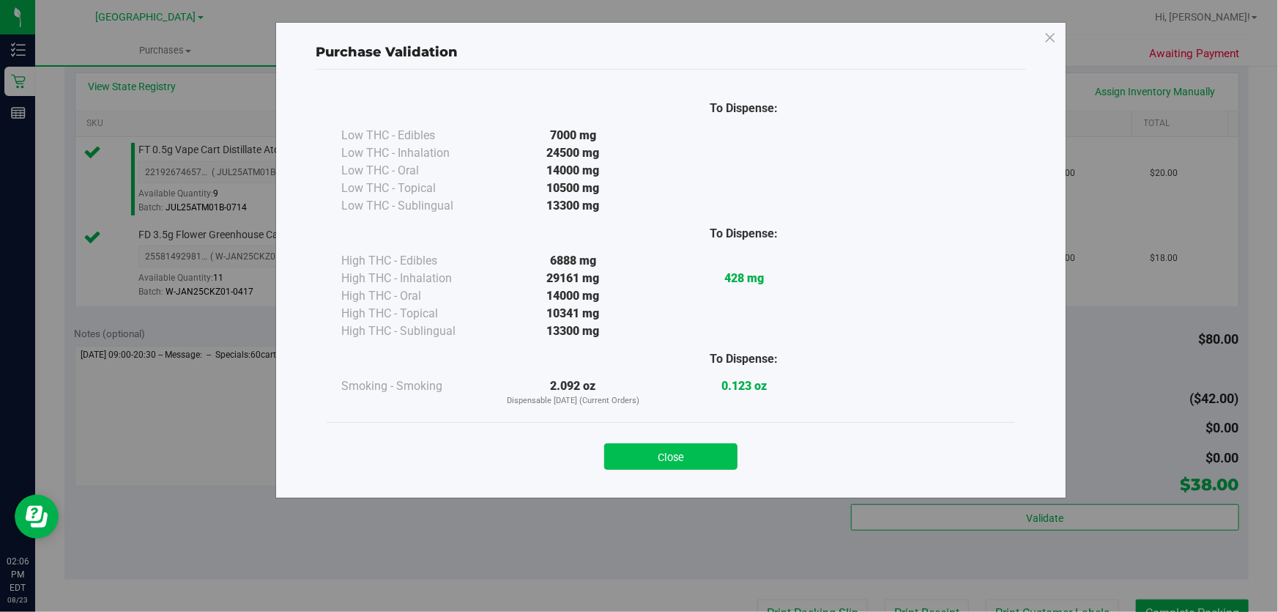
click at [705, 449] on button "Close" at bounding box center [670, 456] width 133 height 26
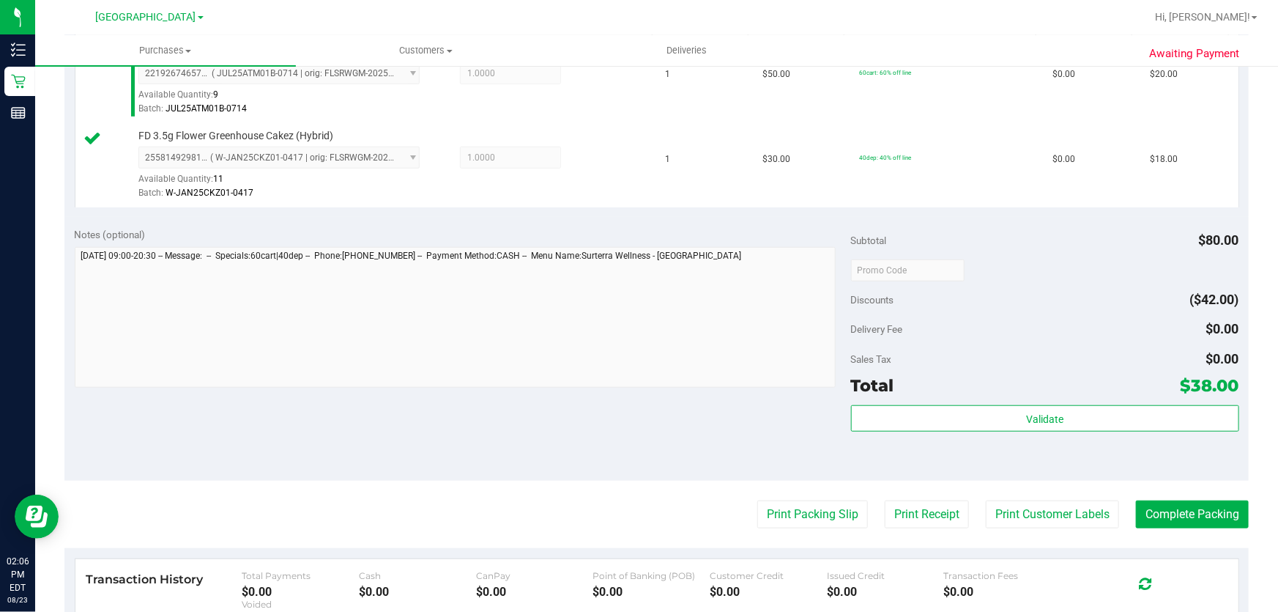
scroll to position [599, 0]
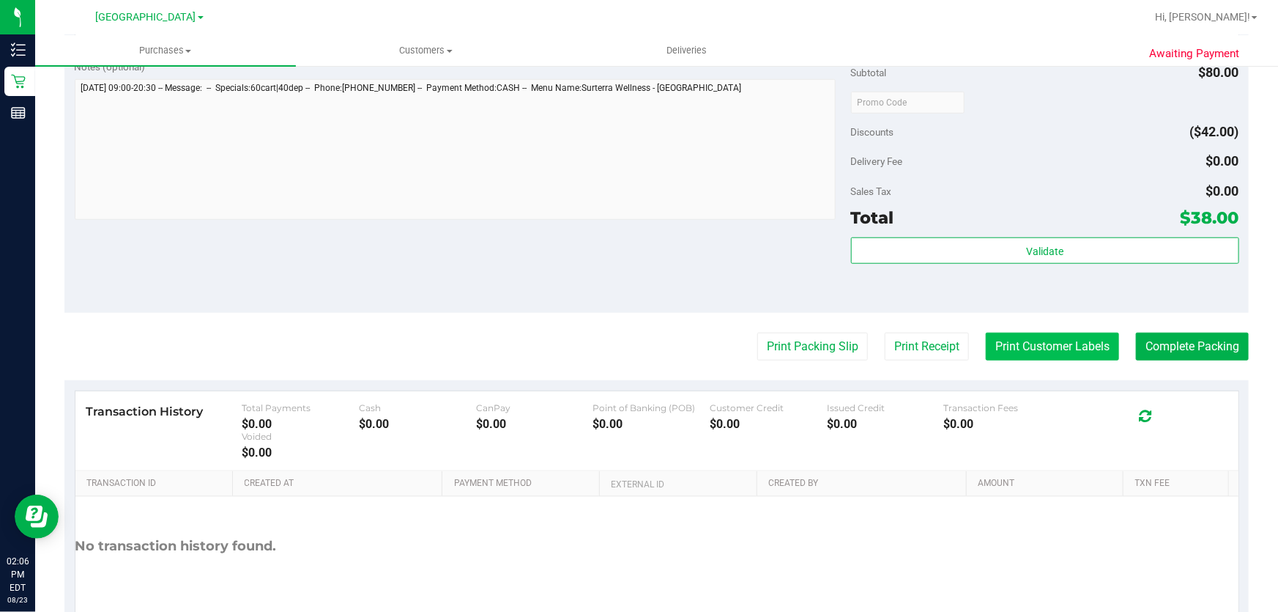
click at [1021, 353] on button "Print Customer Labels" at bounding box center [1052, 347] width 133 height 28
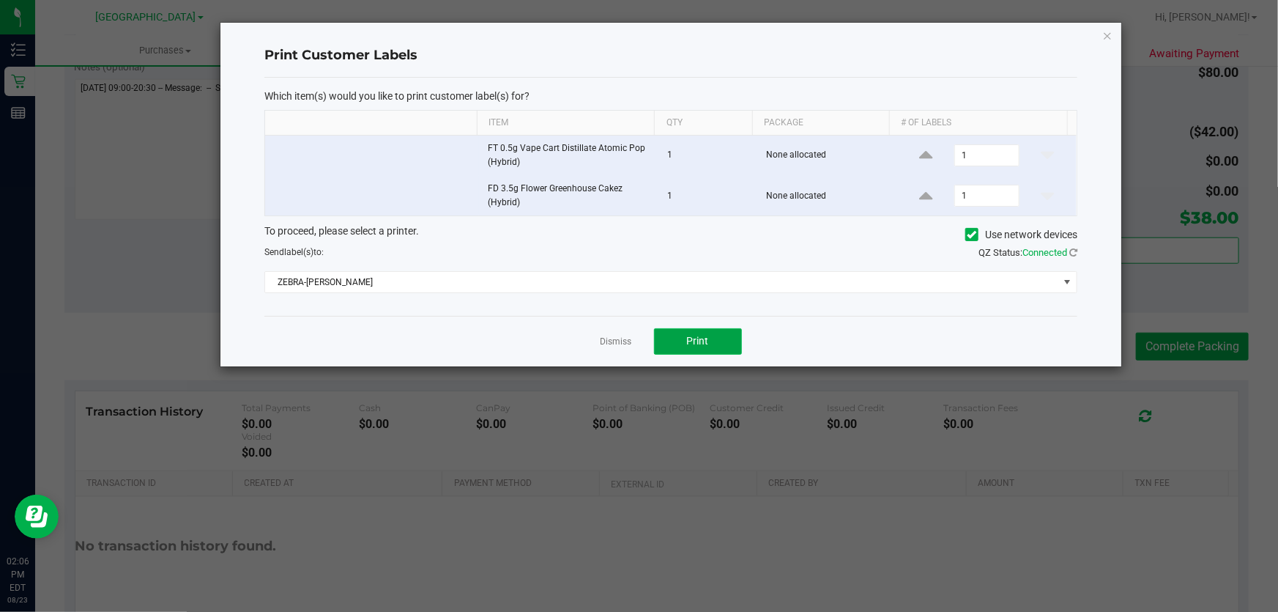
click at [700, 337] on span "Print" at bounding box center [698, 341] width 22 height 12
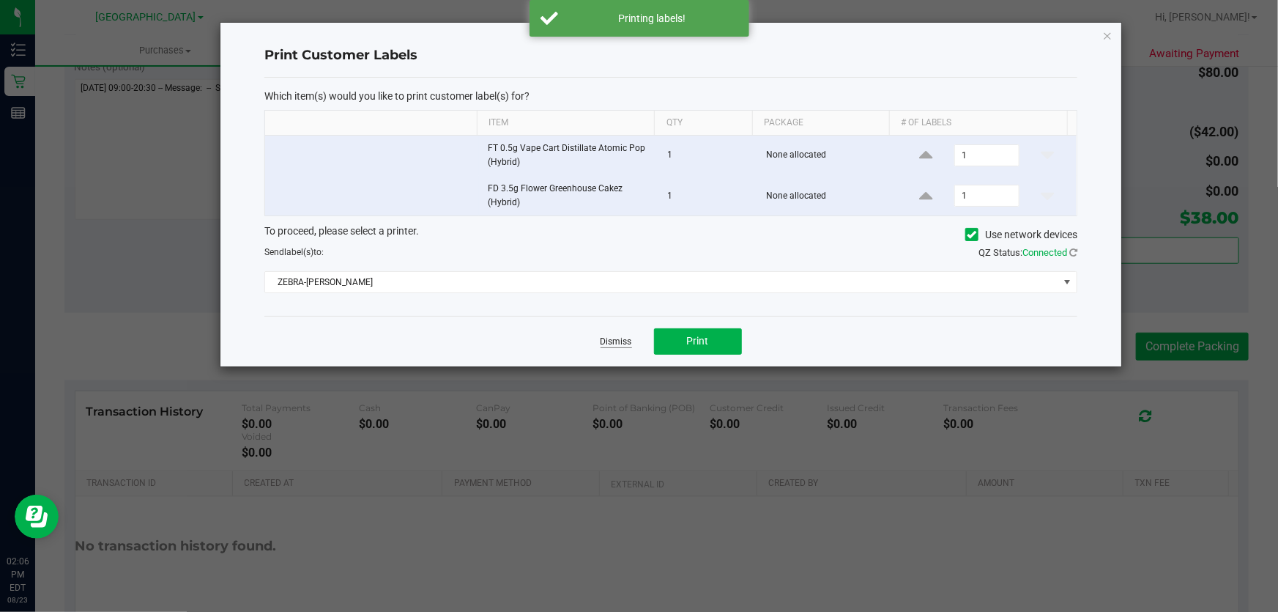
click at [612, 338] on link "Dismiss" at bounding box center [617, 342] width 32 height 12
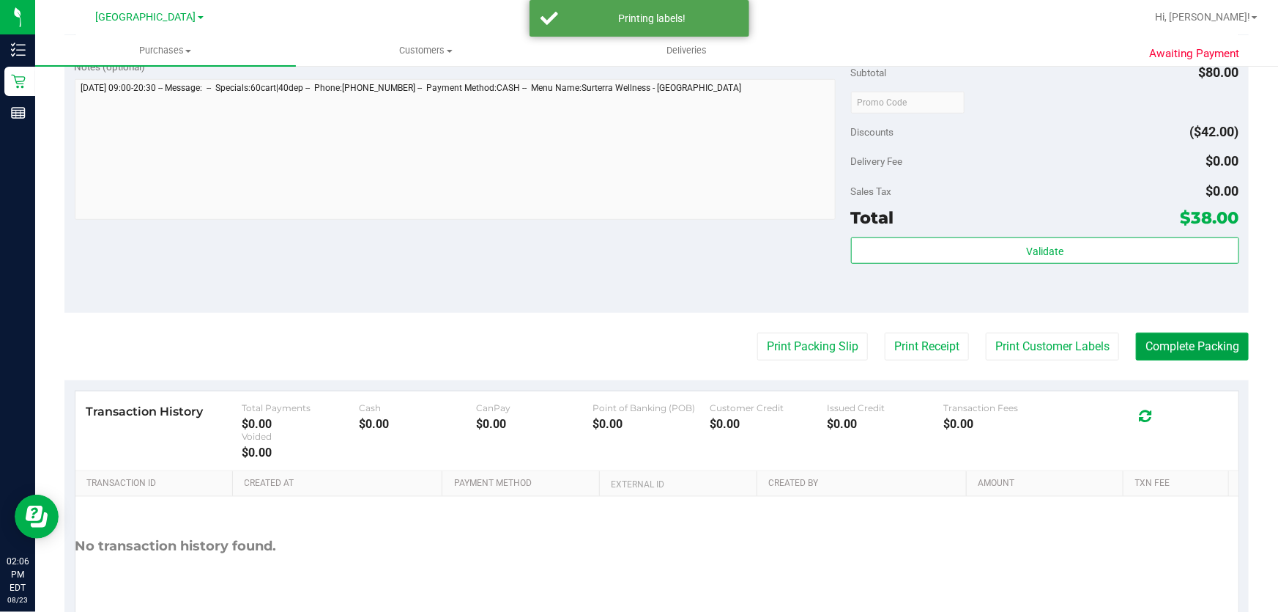
drag, startPoint x: 1166, startPoint y: 342, endPoint x: 1144, endPoint y: 325, distance: 27.7
click at [1165, 341] on button "Complete Packing" at bounding box center [1192, 347] width 113 height 28
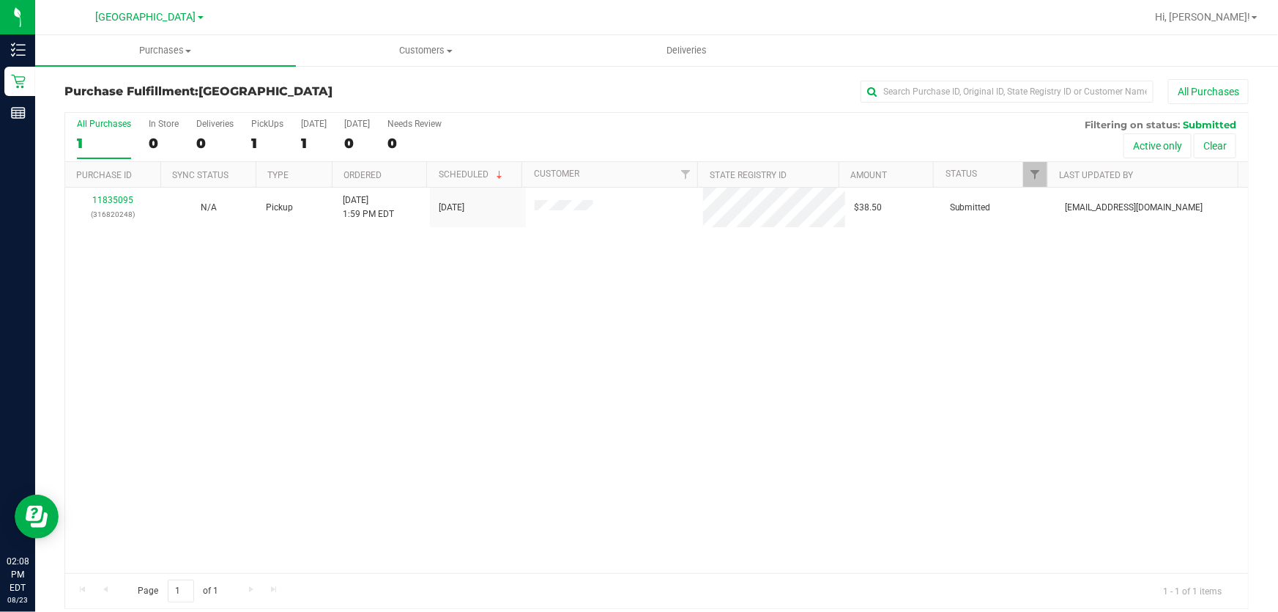
click at [426, 312] on div "11835095 (316820248) N/A Pickup 8/23/2025 1:59 PM EDT 8/23/2025 $38.50 Submitte…" at bounding box center [656, 380] width 1183 height 385
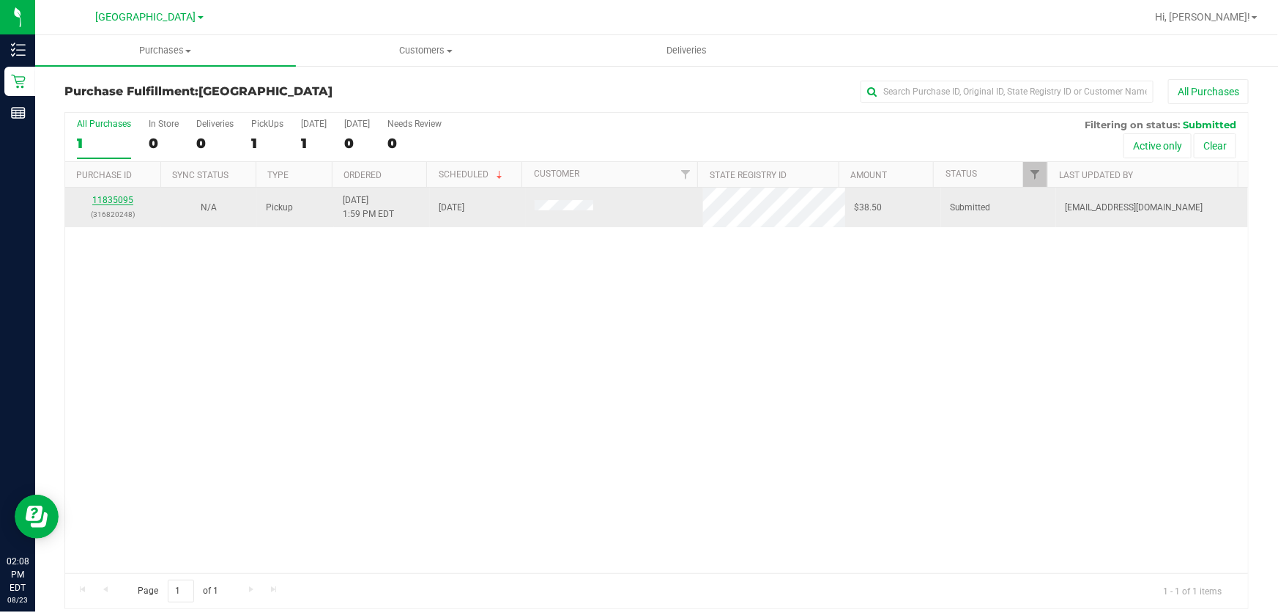
click at [119, 199] on link "11835095" at bounding box center [112, 200] width 41 height 10
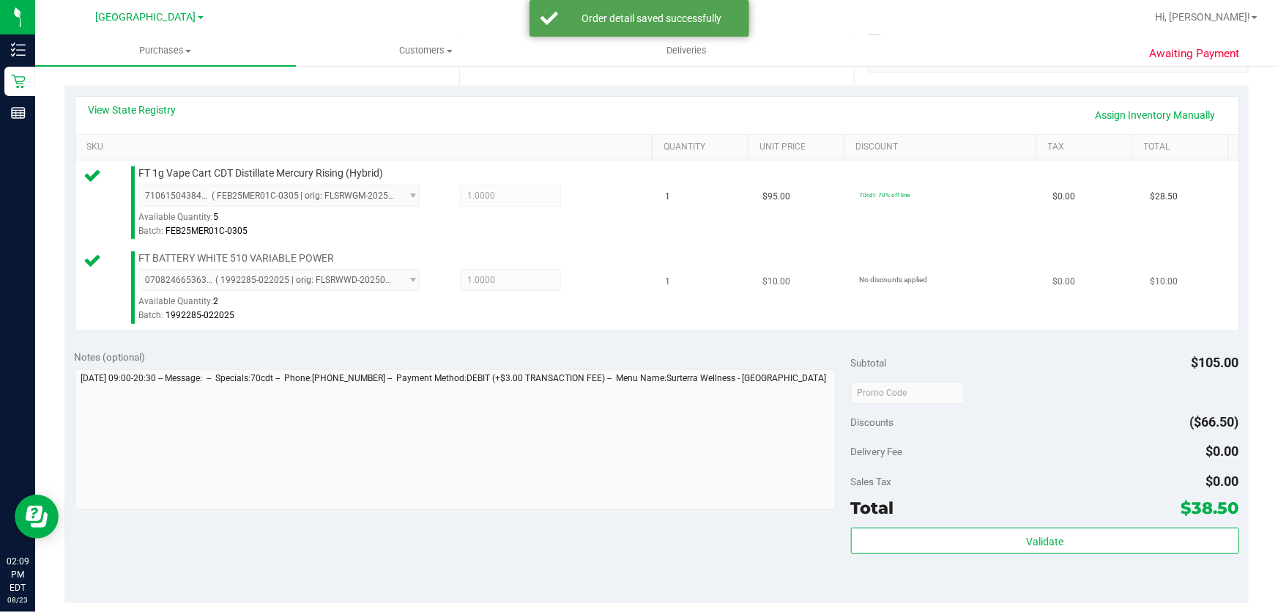
scroll to position [466, 0]
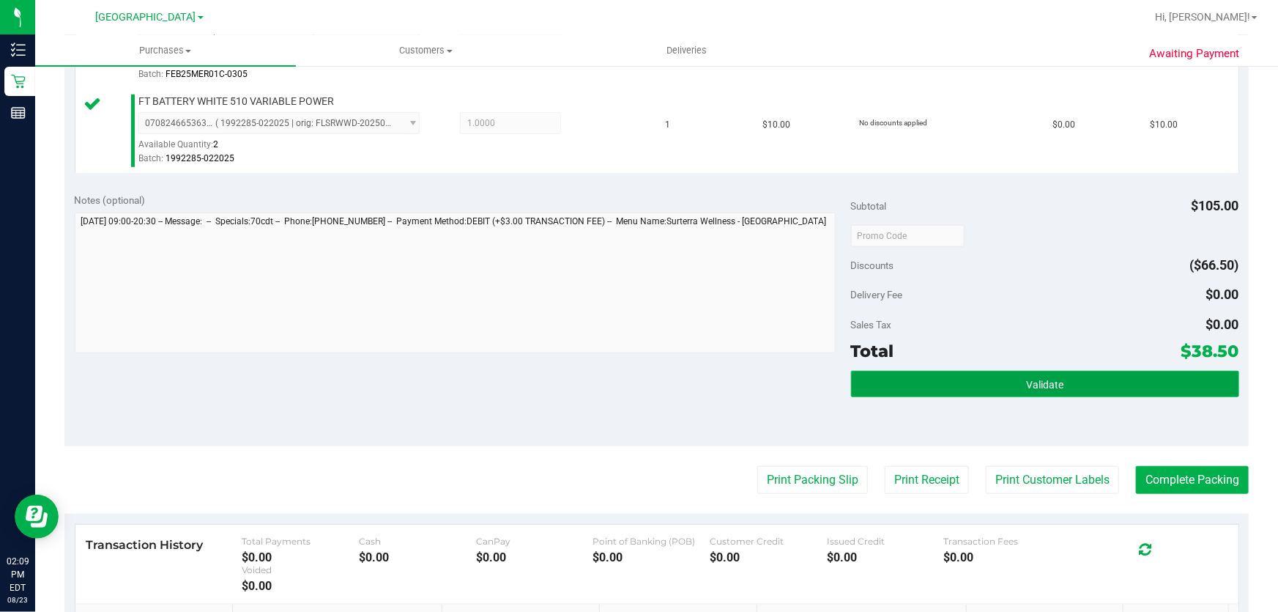
click at [1038, 386] on span "Validate" at bounding box center [1044, 385] width 37 height 12
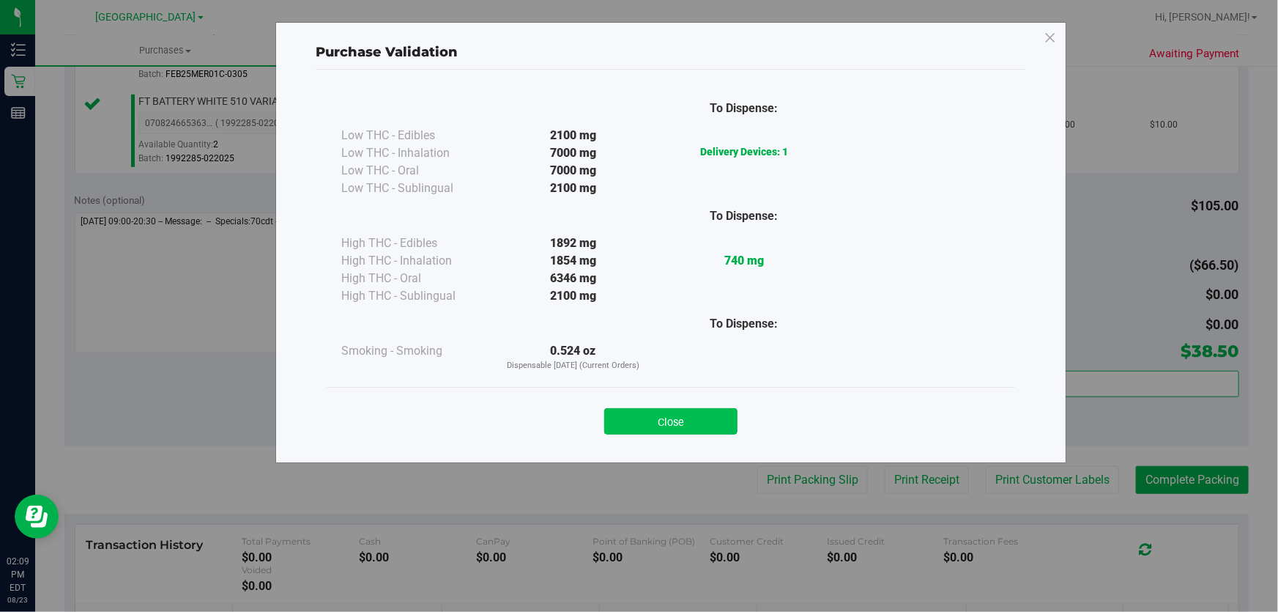
click at [693, 415] on button "Close" at bounding box center [670, 421] width 133 height 26
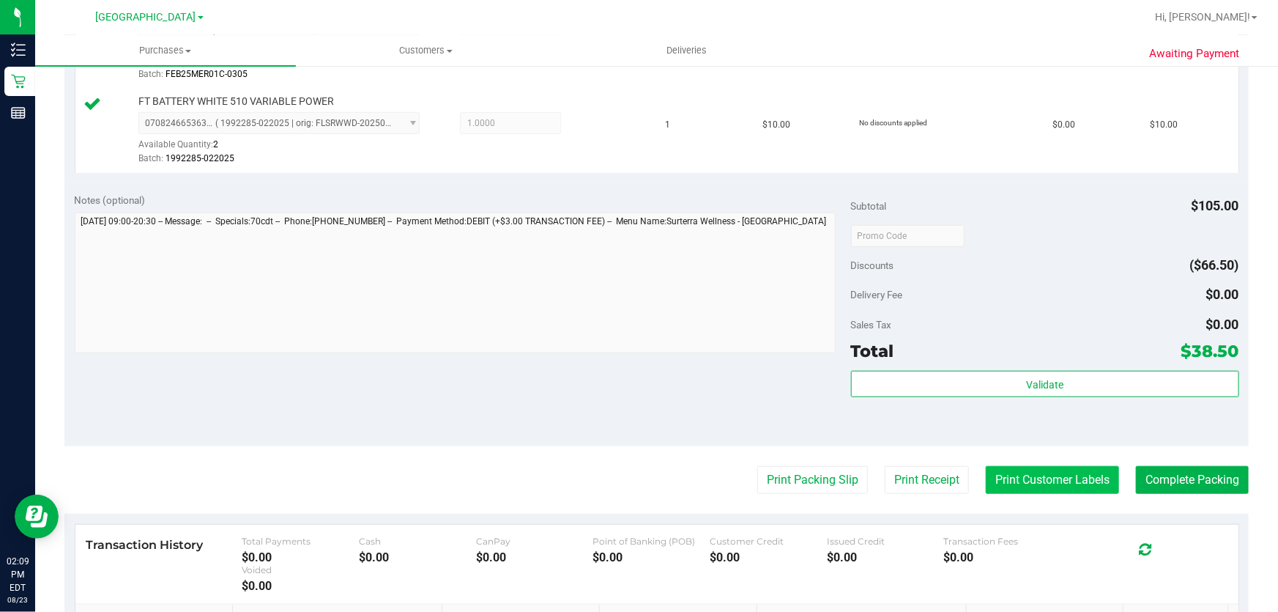
click at [1020, 472] on button "Print Customer Labels" at bounding box center [1052, 480] width 133 height 28
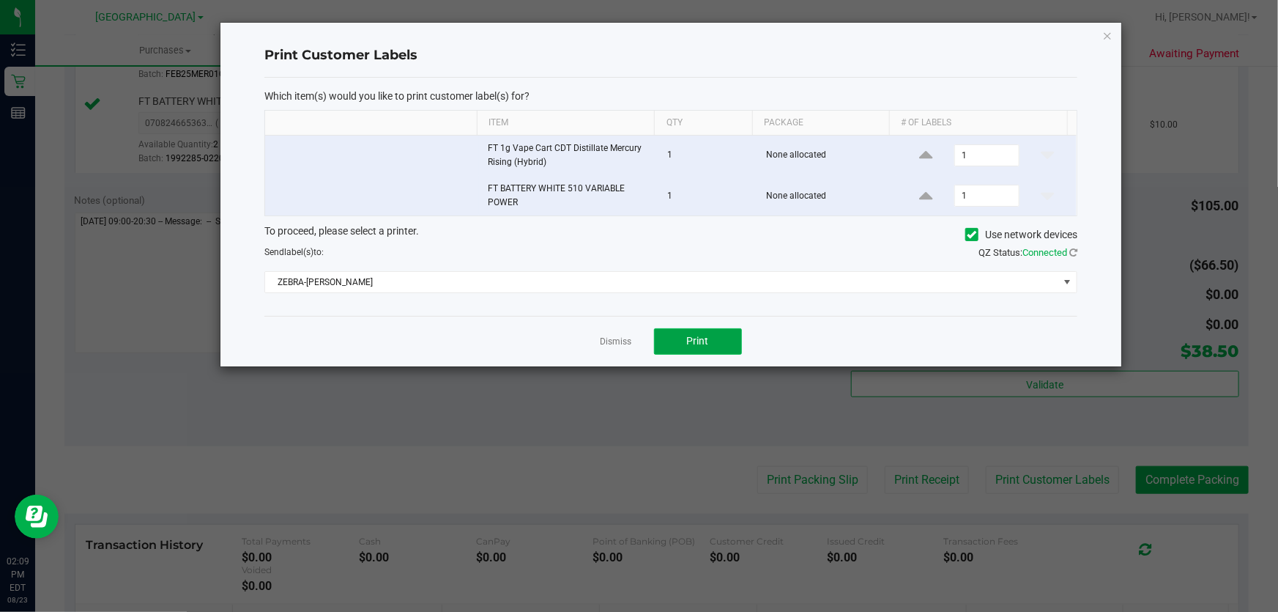
click at [675, 336] on button "Print" at bounding box center [698, 341] width 88 height 26
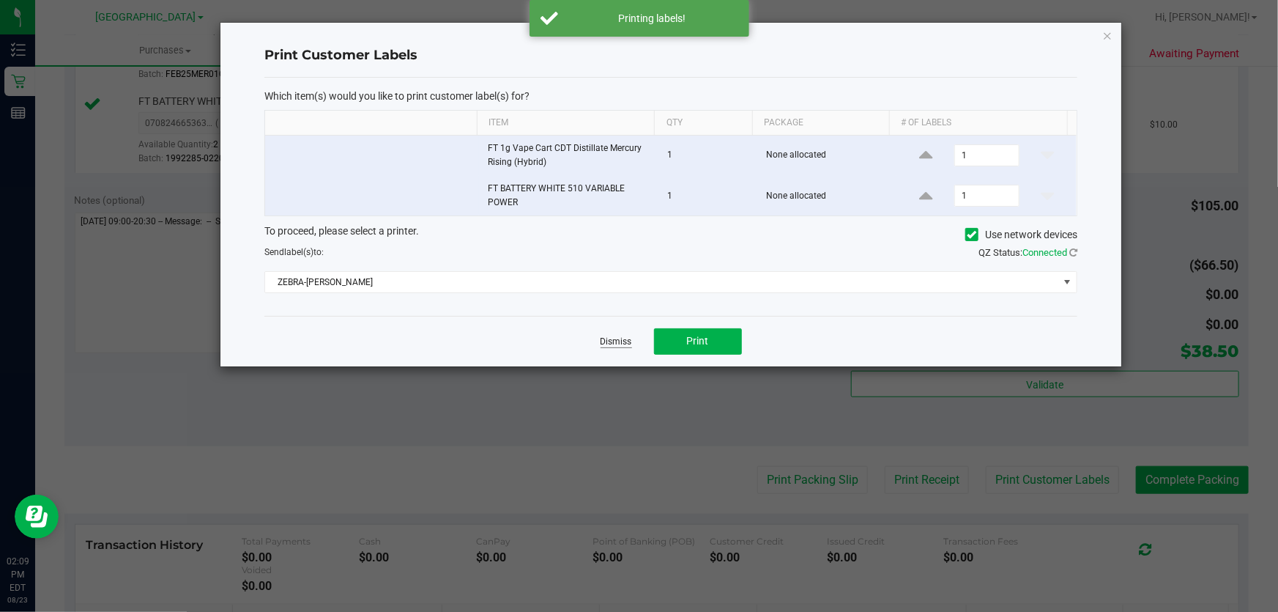
click at [618, 344] on link "Dismiss" at bounding box center [617, 342] width 32 height 12
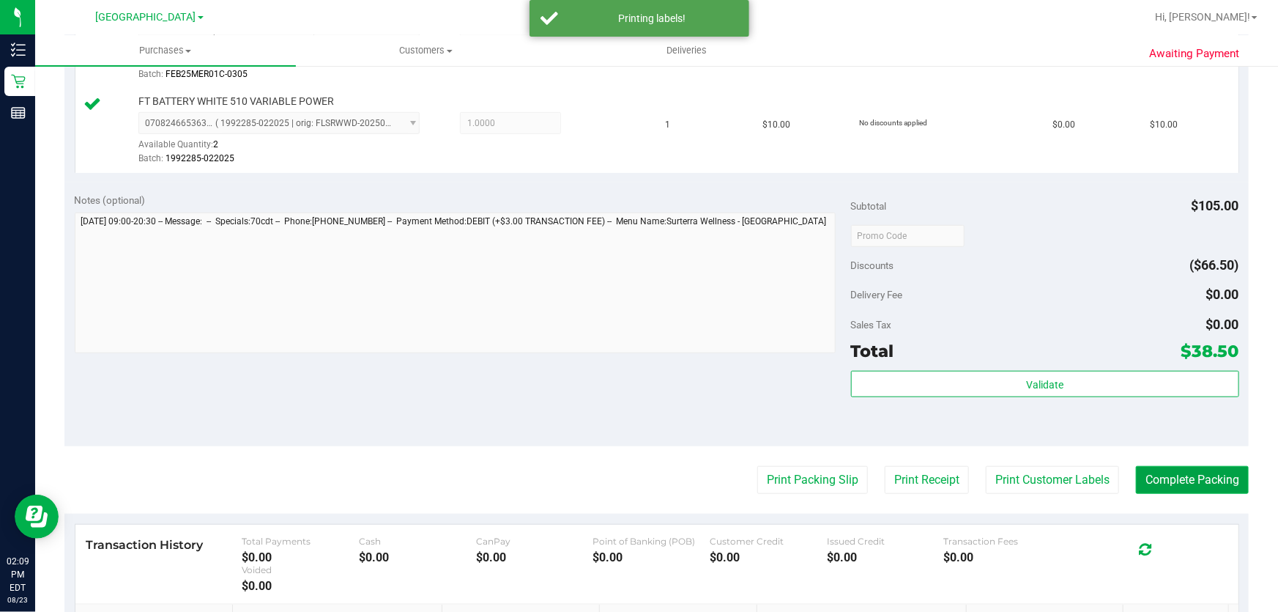
click at [1177, 478] on button "Complete Packing" at bounding box center [1192, 480] width 113 height 28
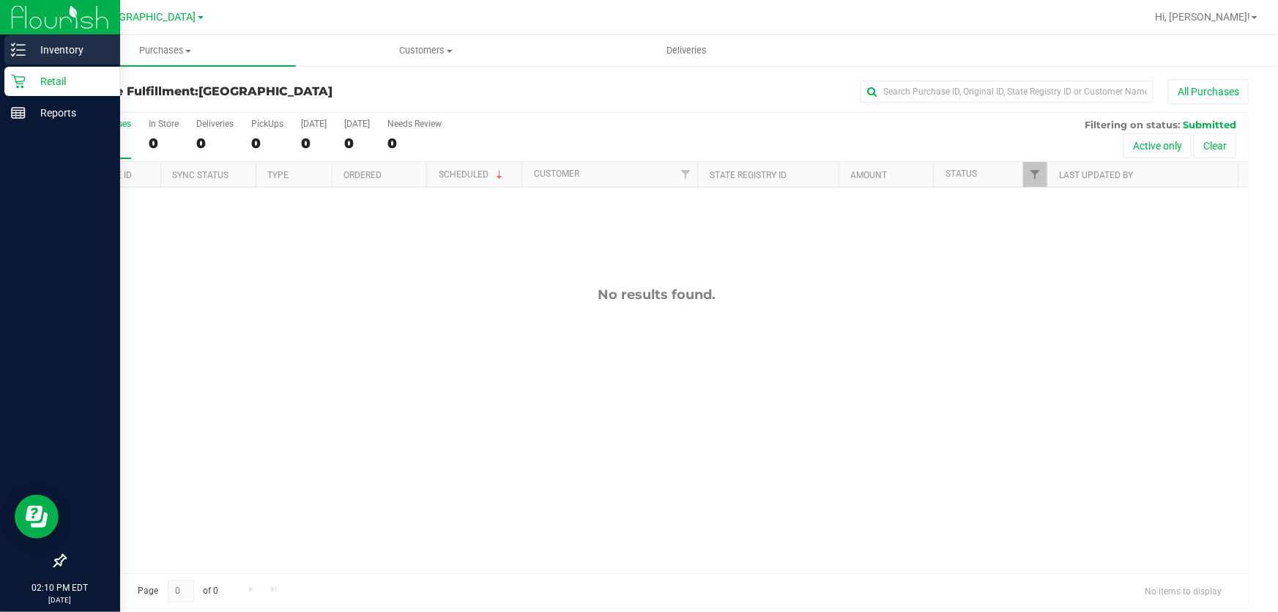
click at [48, 45] on p "Inventory" at bounding box center [70, 50] width 88 height 18
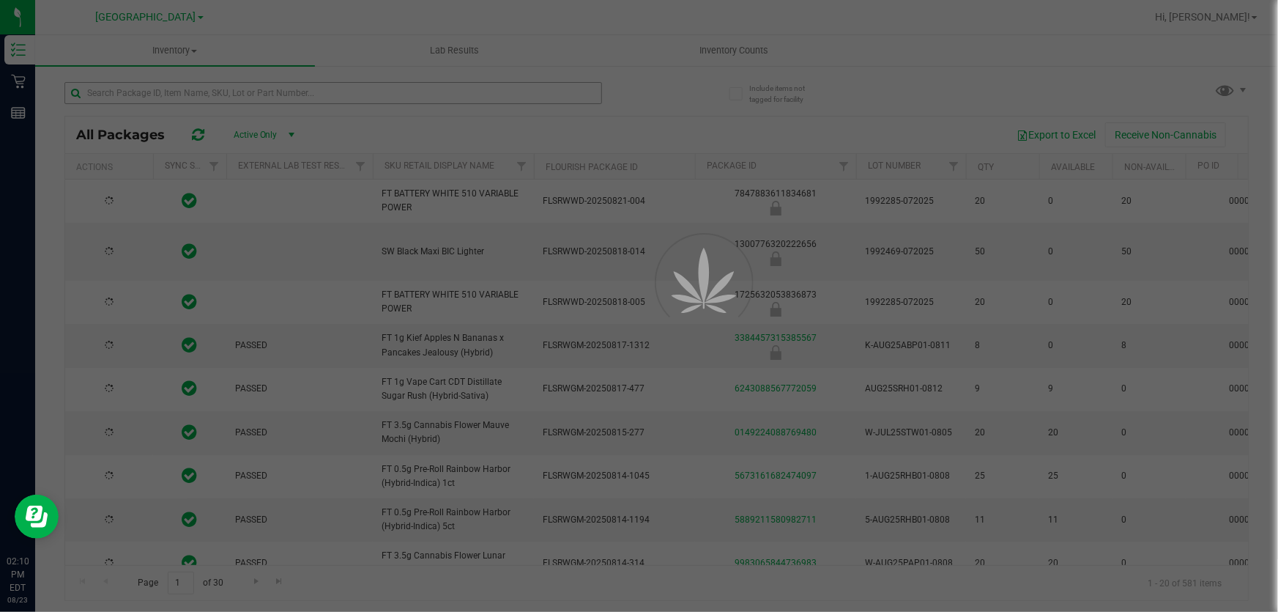
click at [254, 95] on div at bounding box center [639, 306] width 1278 height 612
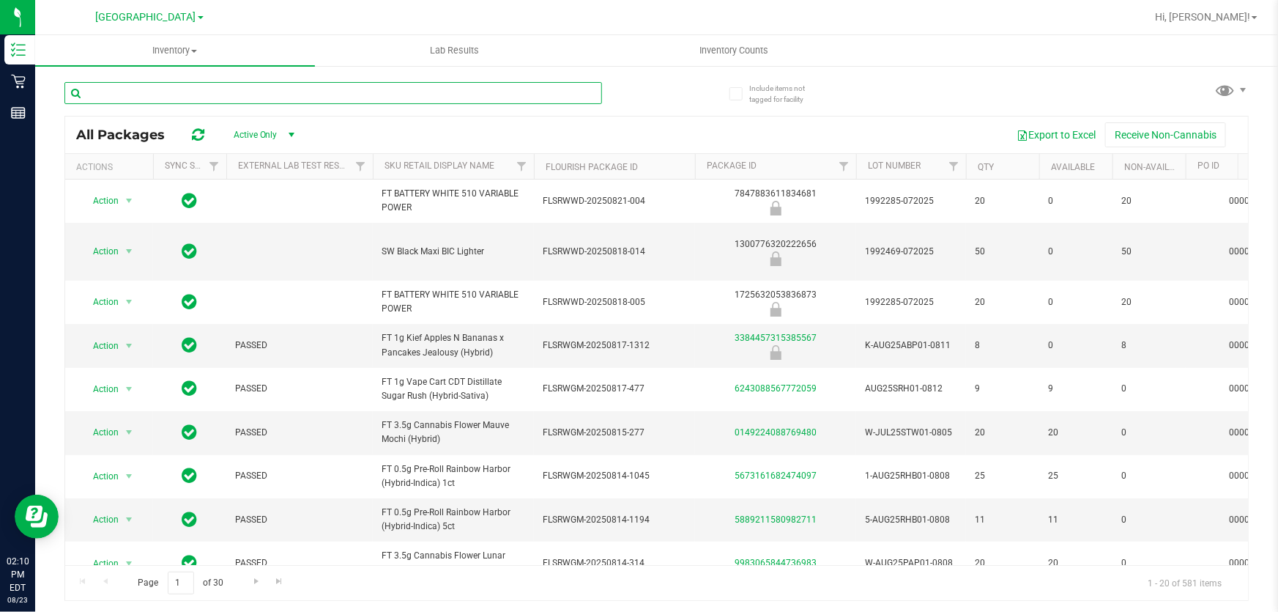
click at [254, 95] on input "text" at bounding box center [333, 93] width 538 height 22
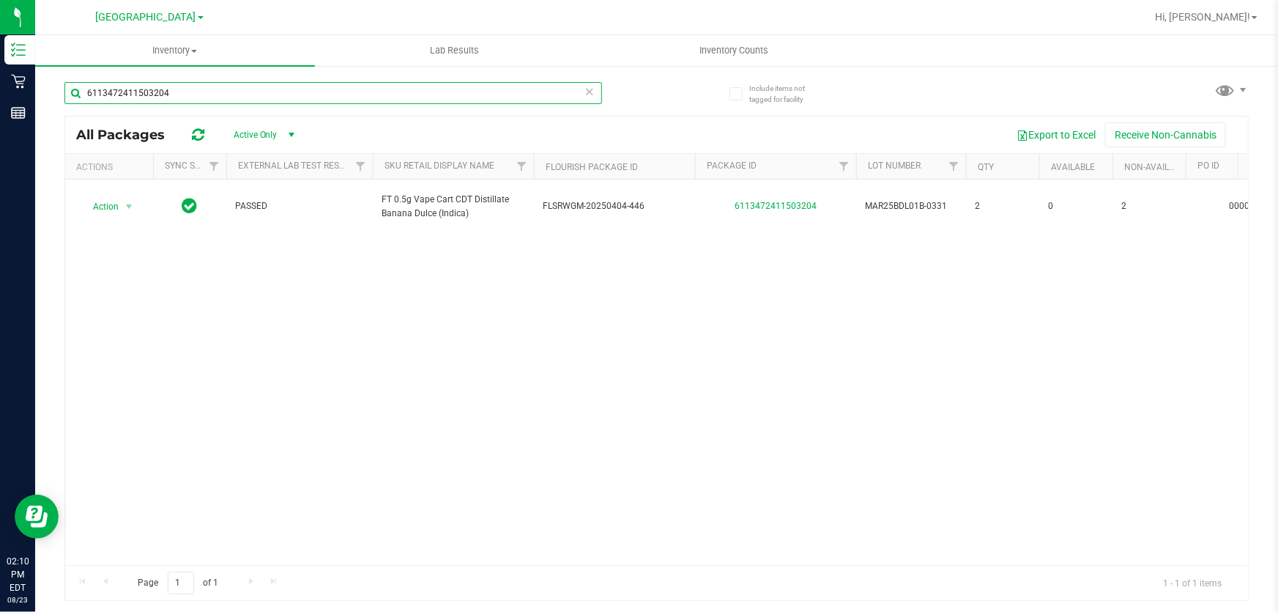
type input "6113472411503204"
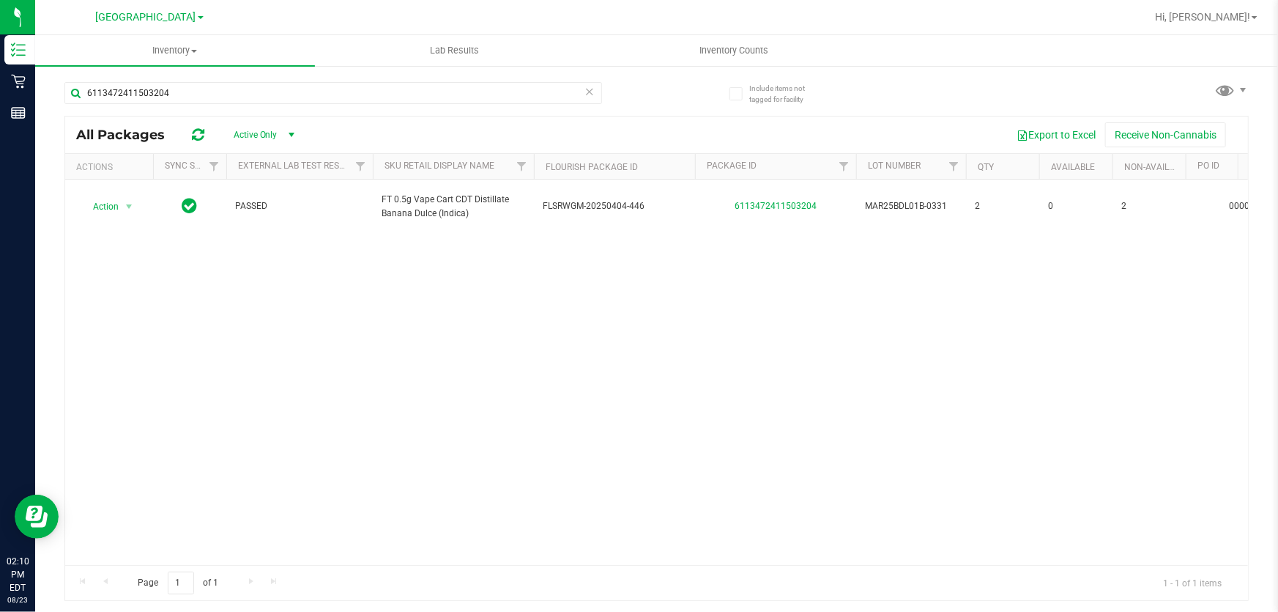
click at [586, 92] on icon at bounding box center [590, 91] width 10 height 18
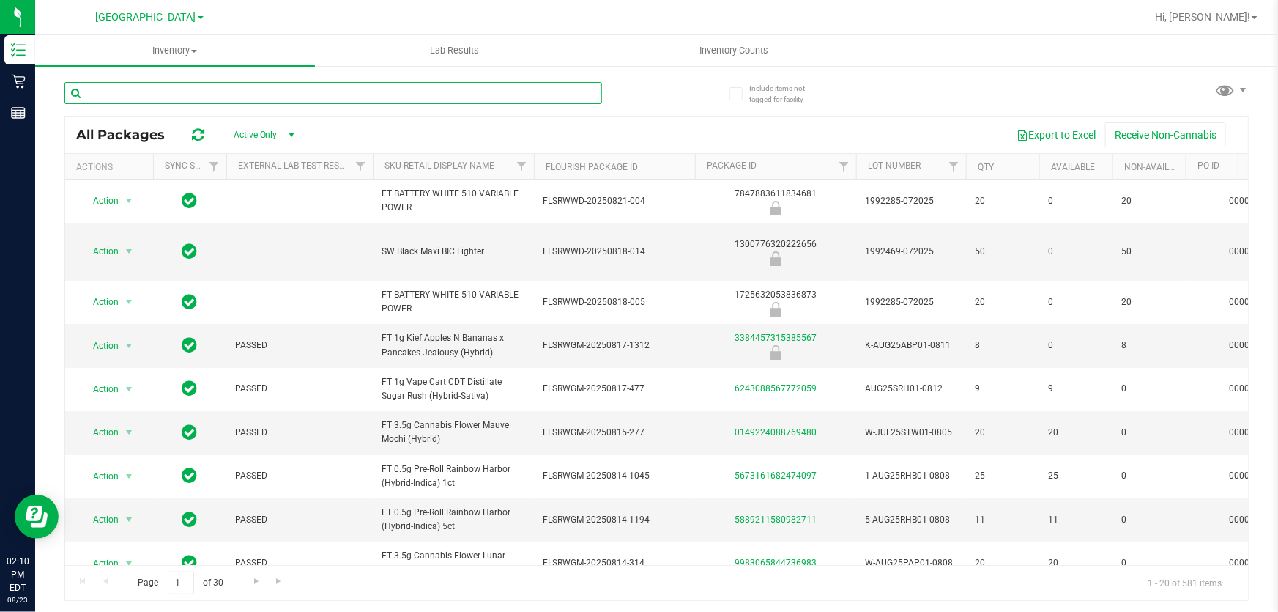
click at [240, 90] on input "text" at bounding box center [333, 93] width 538 height 22
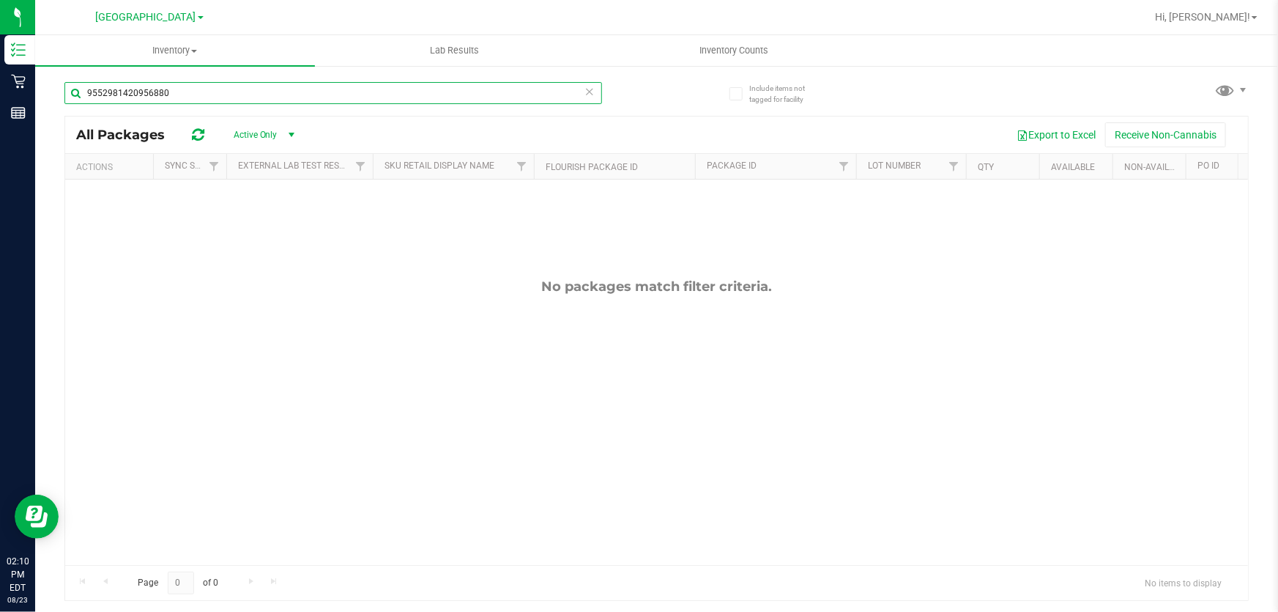
type input "9552981420956880"
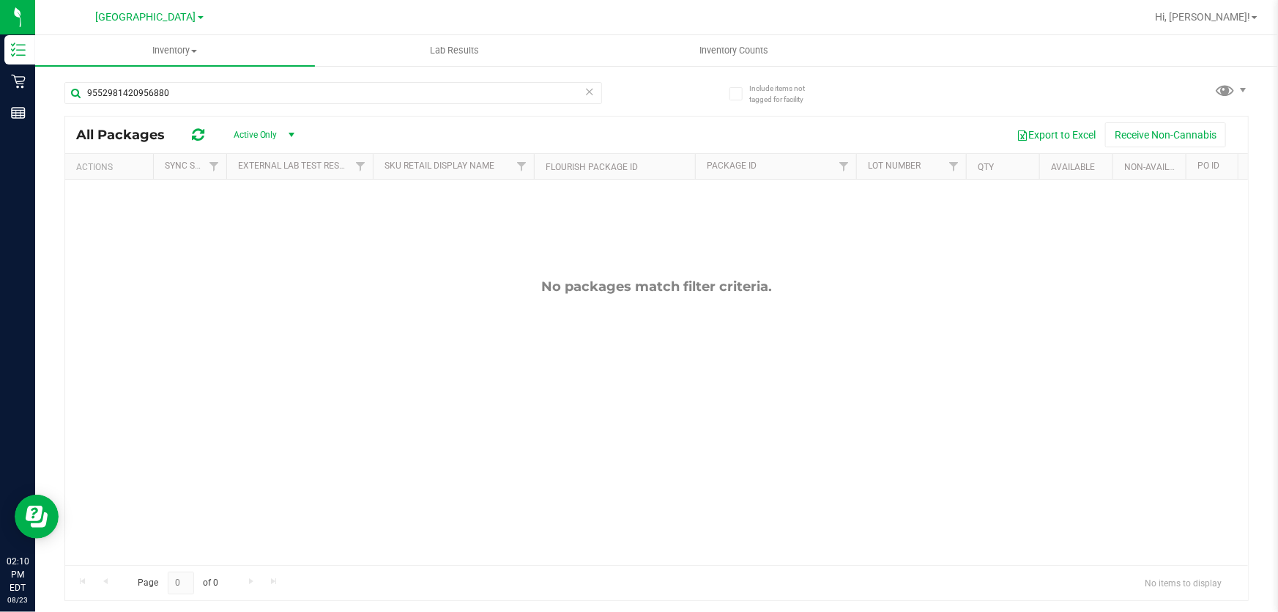
click at [591, 88] on icon at bounding box center [590, 91] width 10 height 18
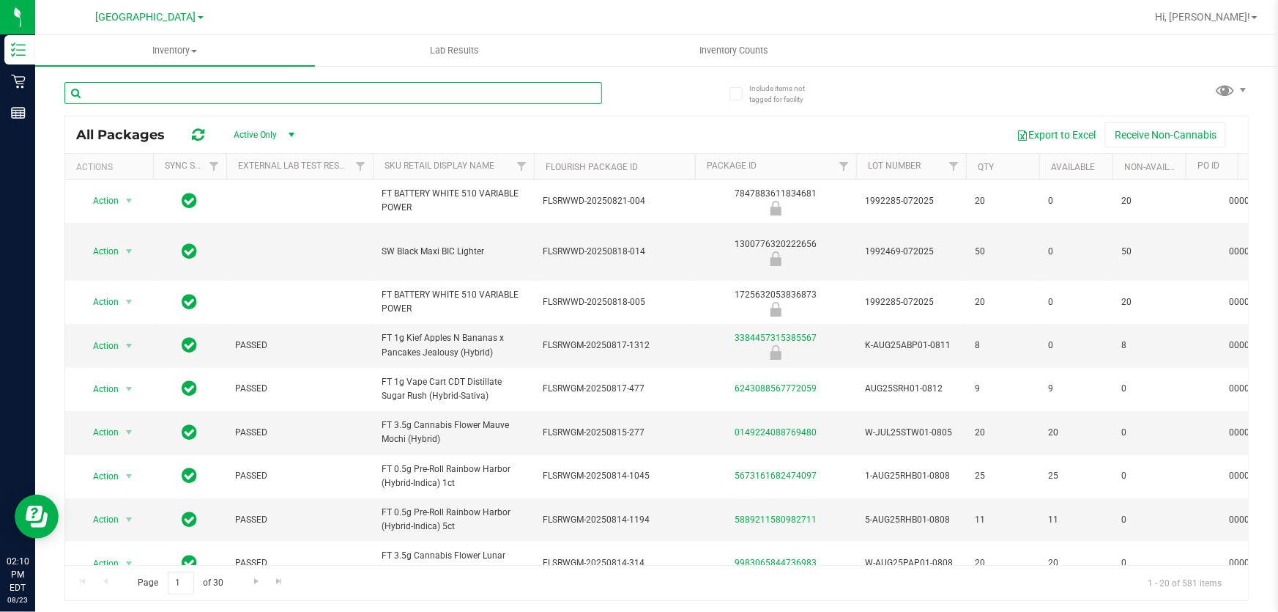
click at [187, 95] on input "text" at bounding box center [333, 93] width 538 height 22
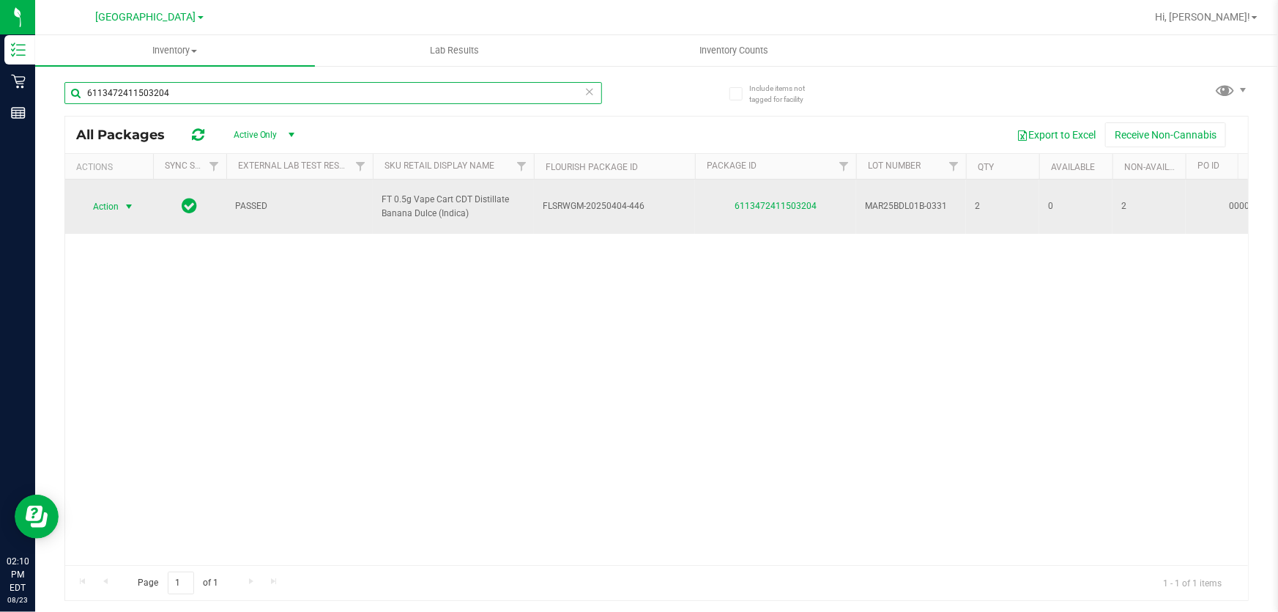
type input "6113472411503204"
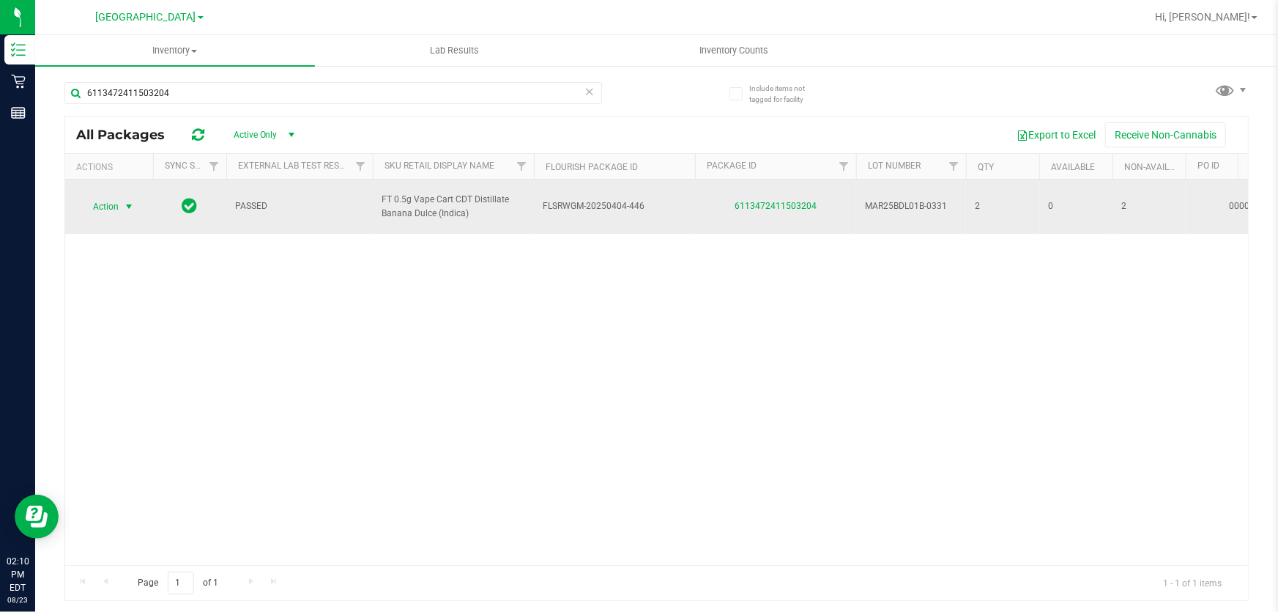
click at [131, 206] on span "select" at bounding box center [129, 207] width 12 height 12
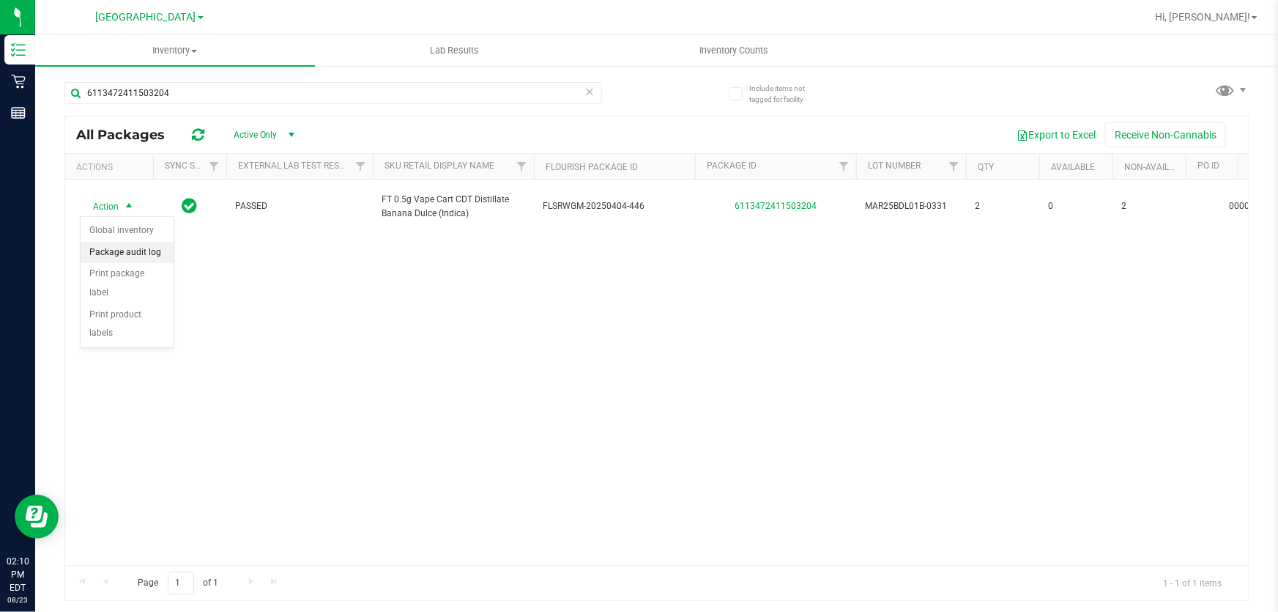
click at [152, 254] on li "Package audit log" at bounding box center [127, 253] width 93 height 22
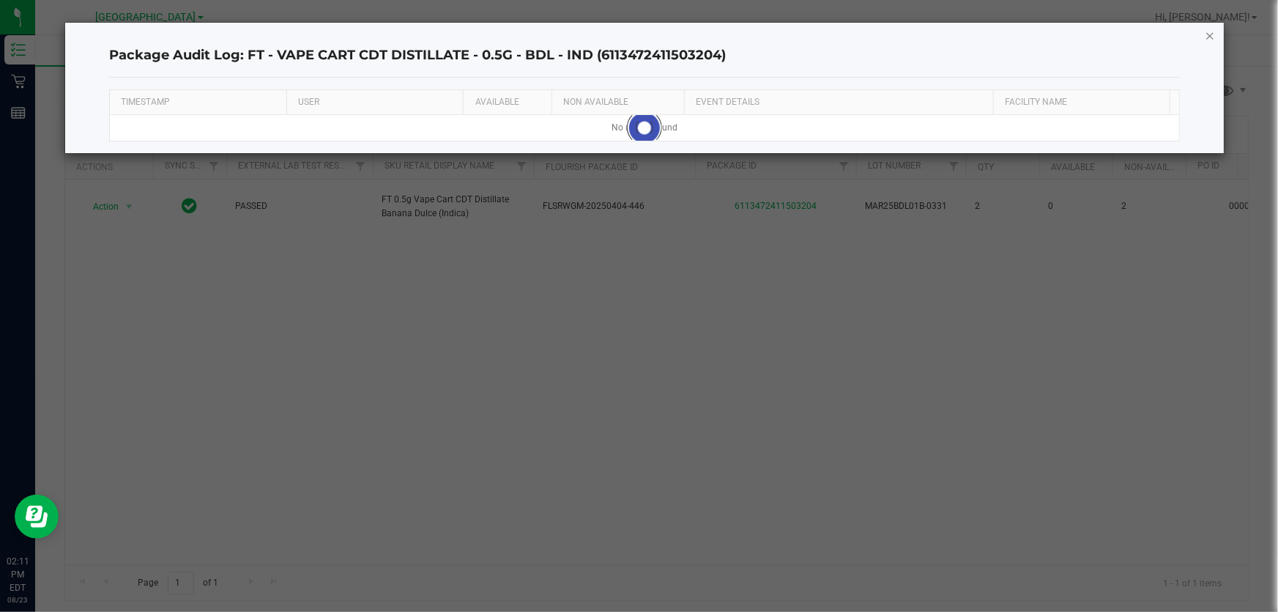
click at [1214, 32] on icon "button" at bounding box center [1210, 35] width 10 height 18
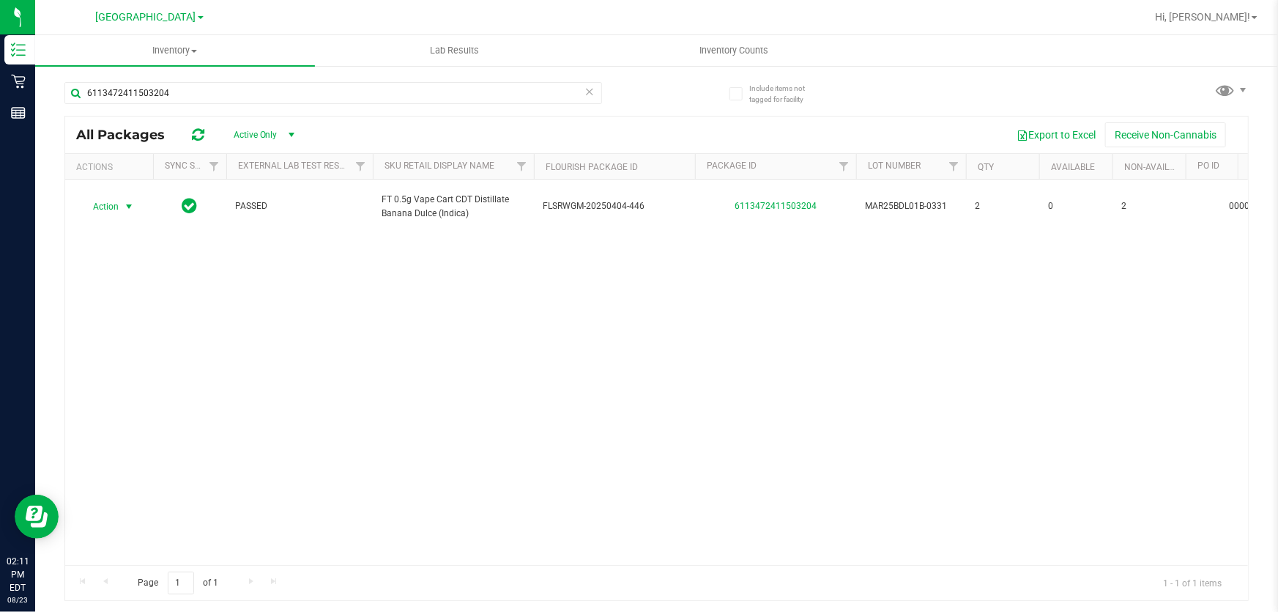
click at [590, 86] on icon at bounding box center [590, 91] width 10 height 18
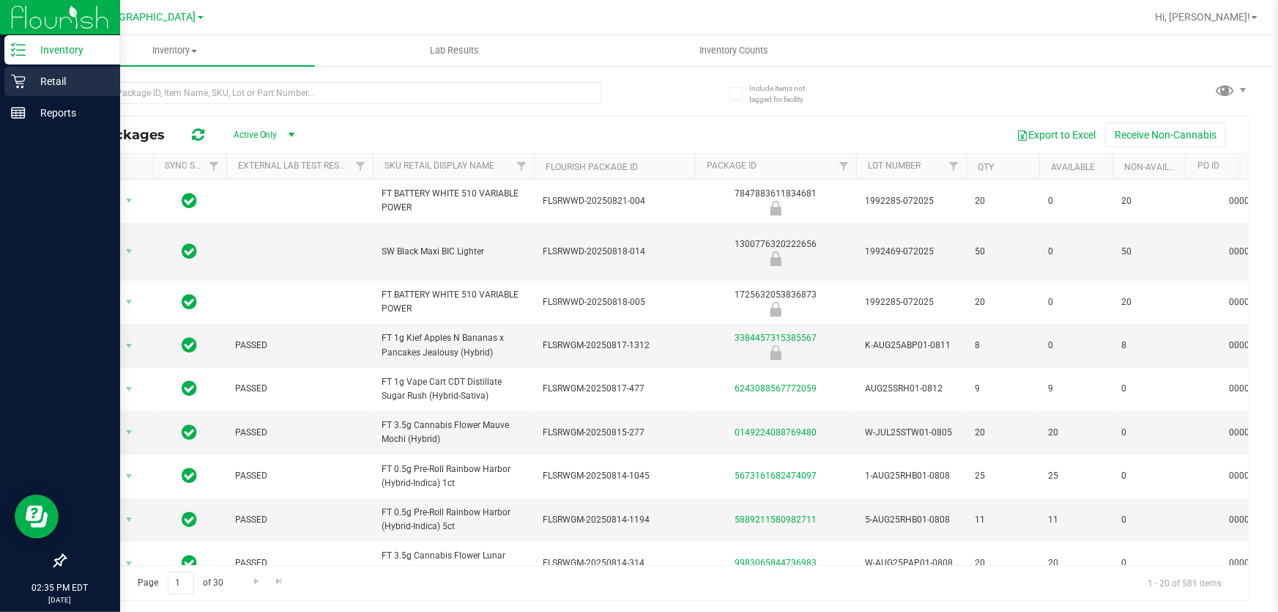
click at [32, 84] on p "Retail" at bounding box center [70, 82] width 88 height 18
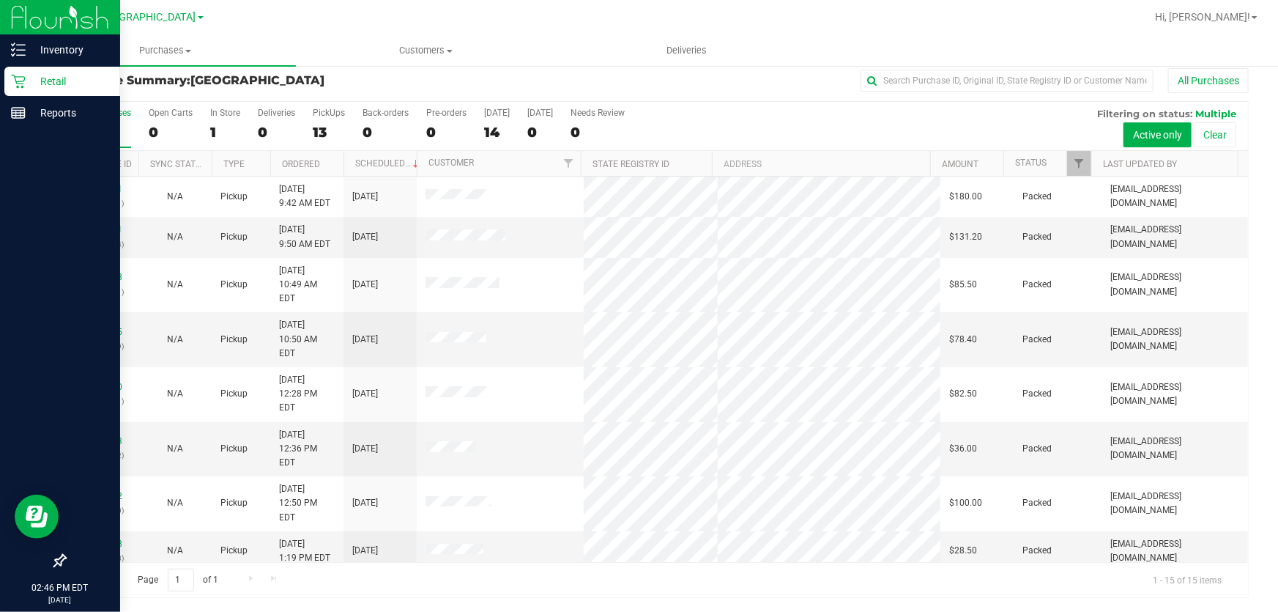
scroll to position [221, 0]
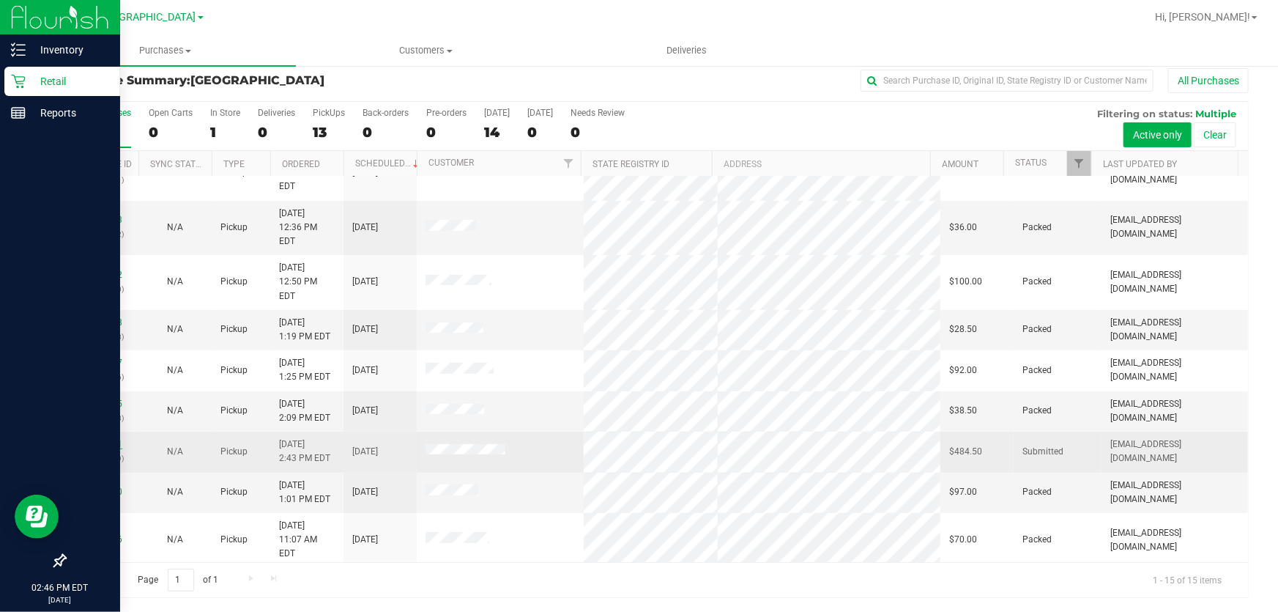
click at [84, 439] on link "11835441" at bounding box center [101, 444] width 41 height 10
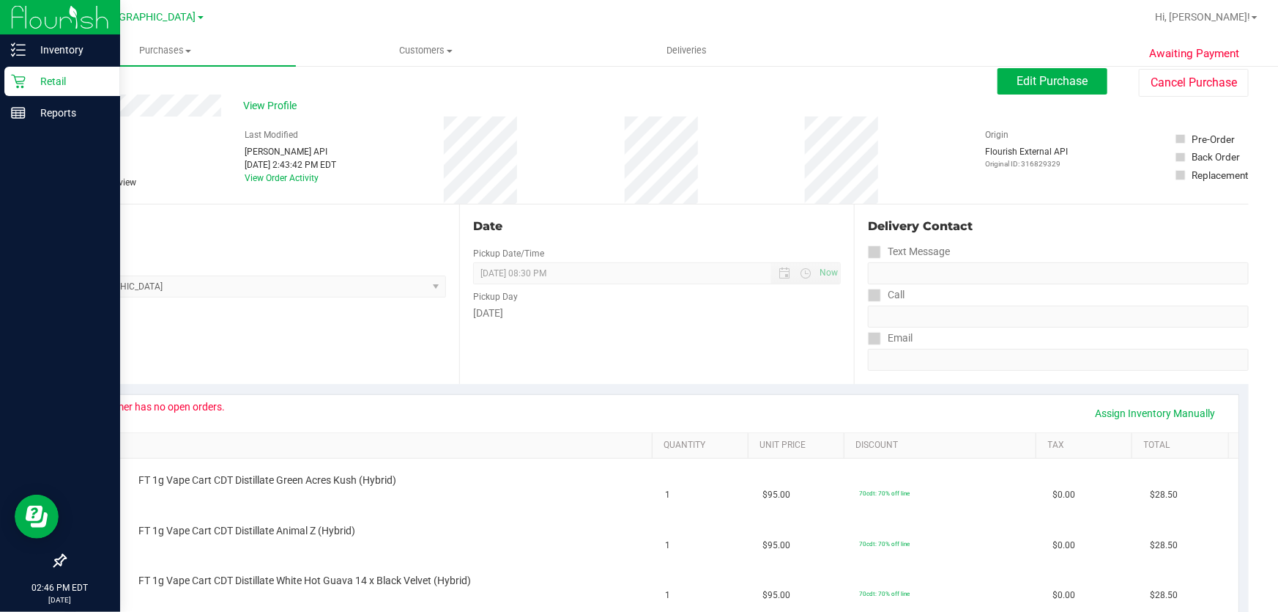
click at [59, 80] on p "Retail" at bounding box center [70, 82] width 88 height 18
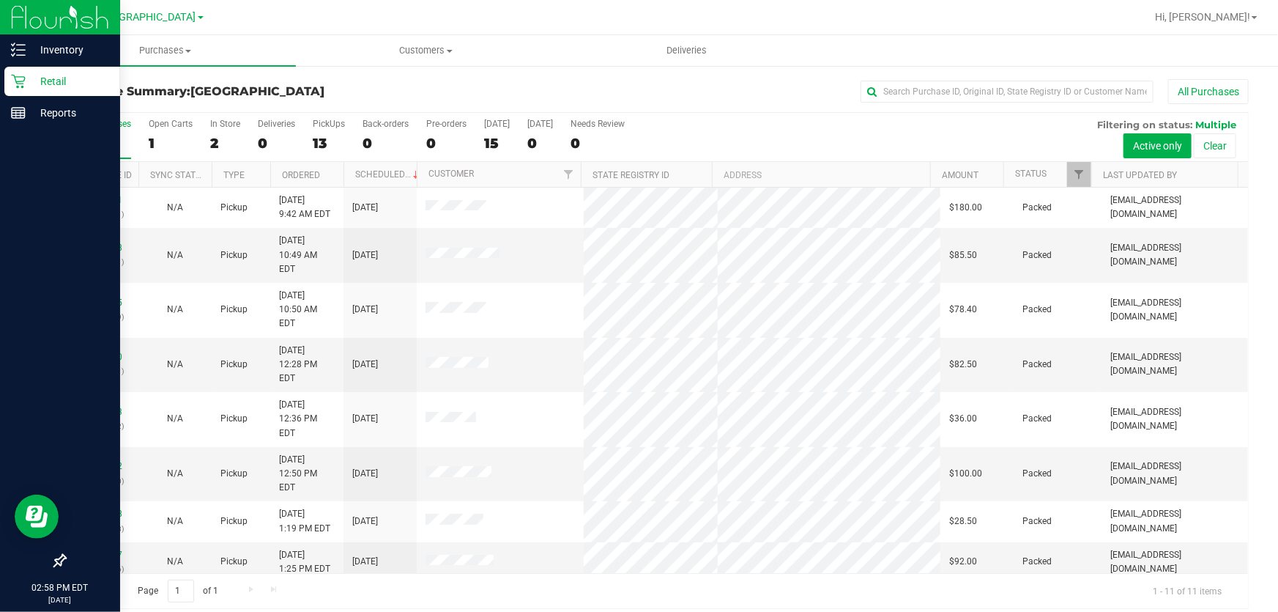
click at [43, 87] on p "Retail" at bounding box center [70, 82] width 88 height 18
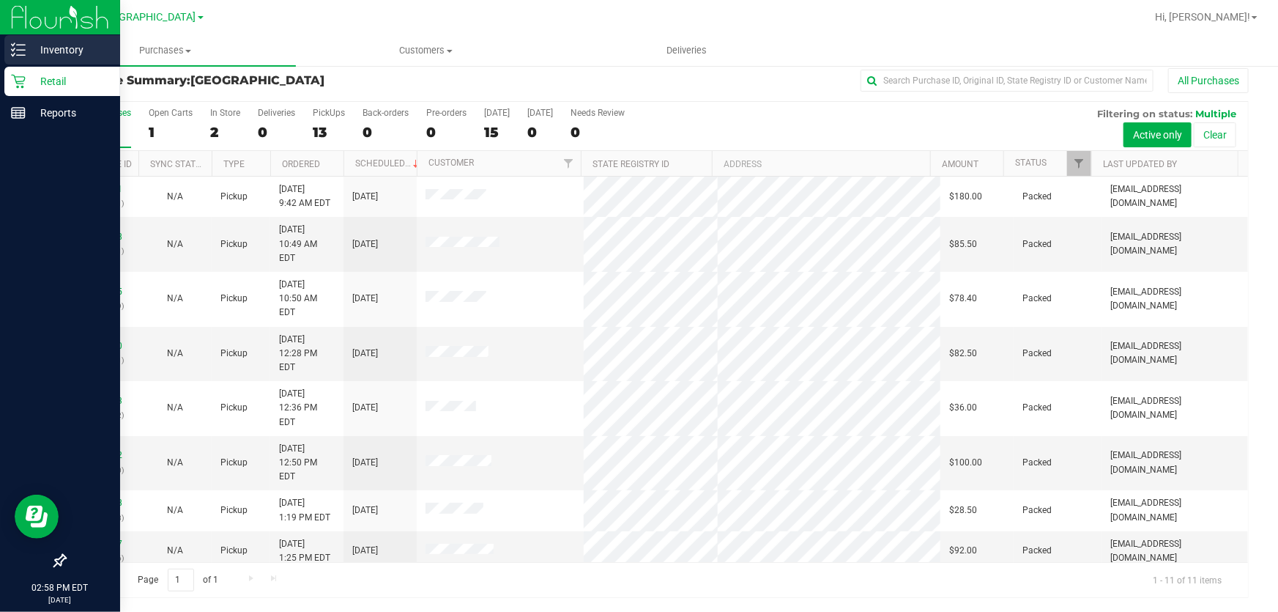
click at [63, 45] on p "Inventory" at bounding box center [70, 50] width 88 height 18
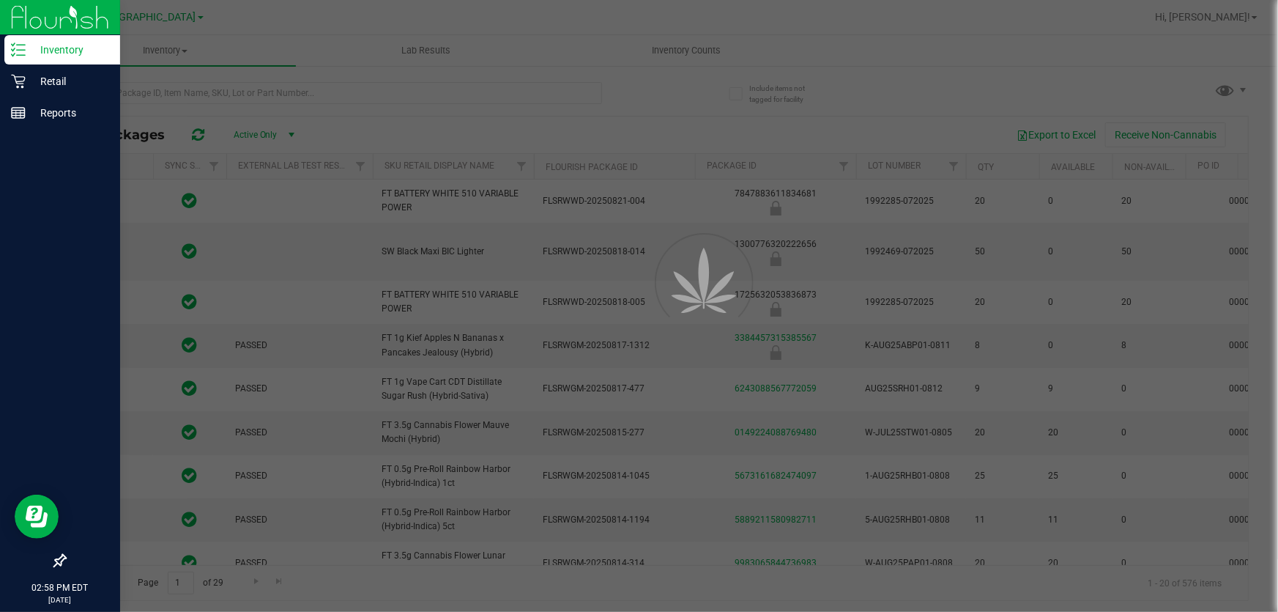
click at [175, 94] on div at bounding box center [639, 306] width 1278 height 612
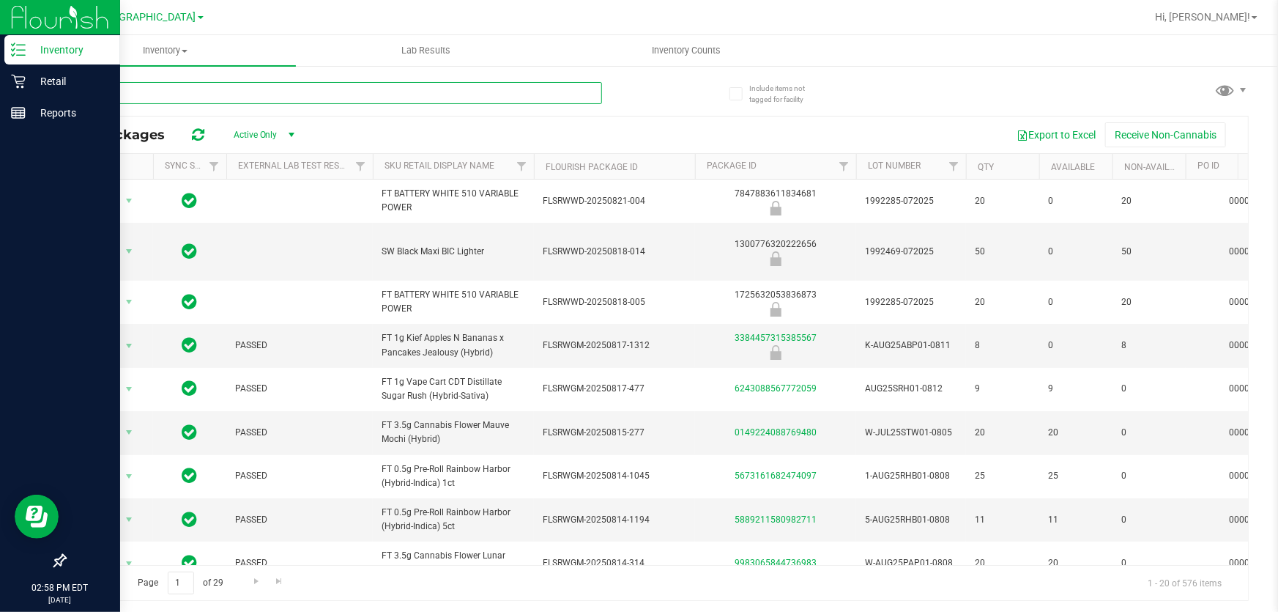
click at [175, 94] on input "text" at bounding box center [333, 93] width 538 height 22
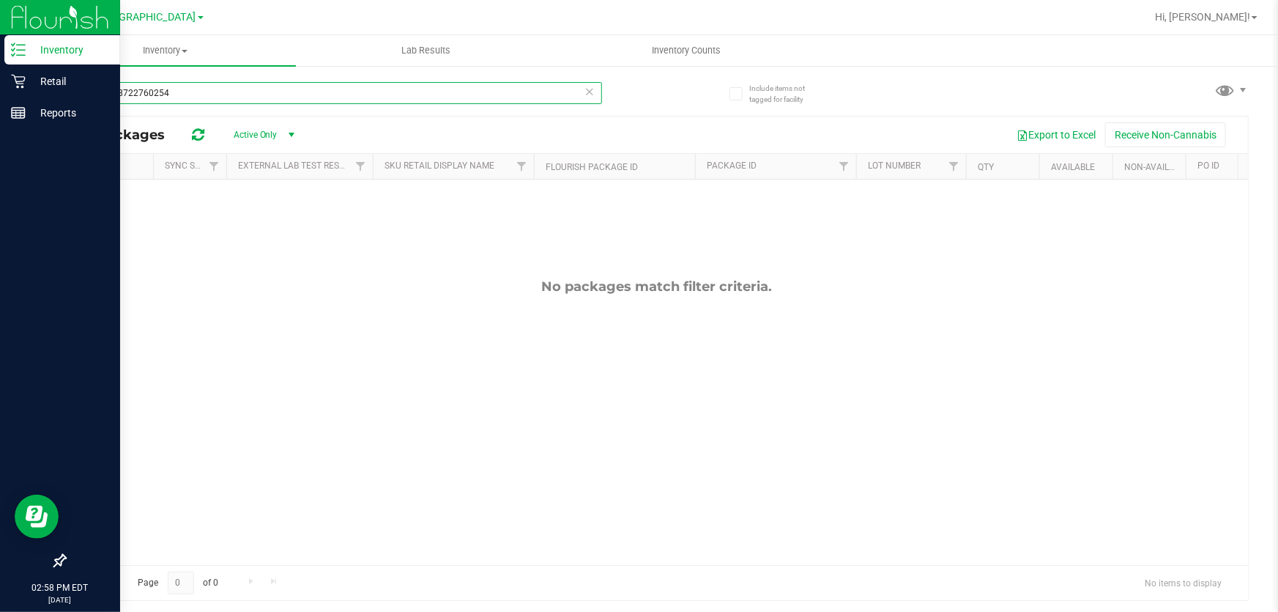
drag, startPoint x: 169, startPoint y: 92, endPoint x: 78, endPoint y: 83, distance: 91.3
click at [78, 83] on input "9910778722760254" at bounding box center [333, 93] width 538 height 22
type input "9149817808964890"
drag, startPoint x: 264, startPoint y: 96, endPoint x: 0, endPoint y: 37, distance: 270.3
click at [0, 37] on div "Inventory Retail Reports 02:58 PM EDT 08/23/2025 08/23 Delray Beach WC Hi, Jeff…" at bounding box center [639, 306] width 1278 height 612
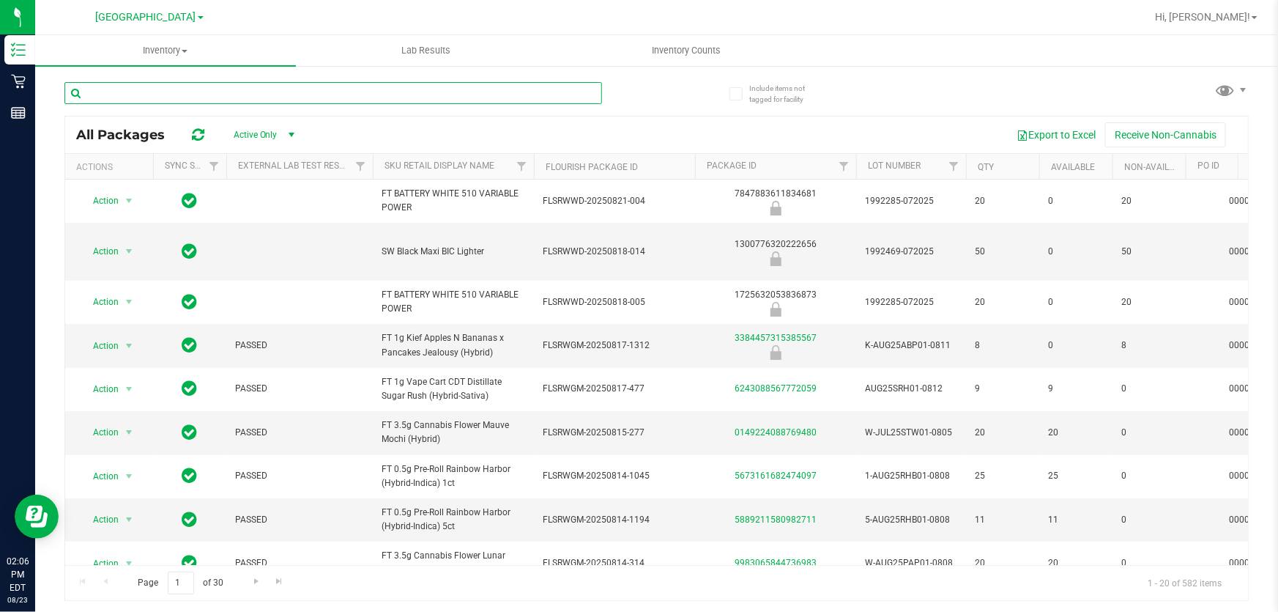
click at [144, 97] on input "text" at bounding box center [333, 93] width 538 height 22
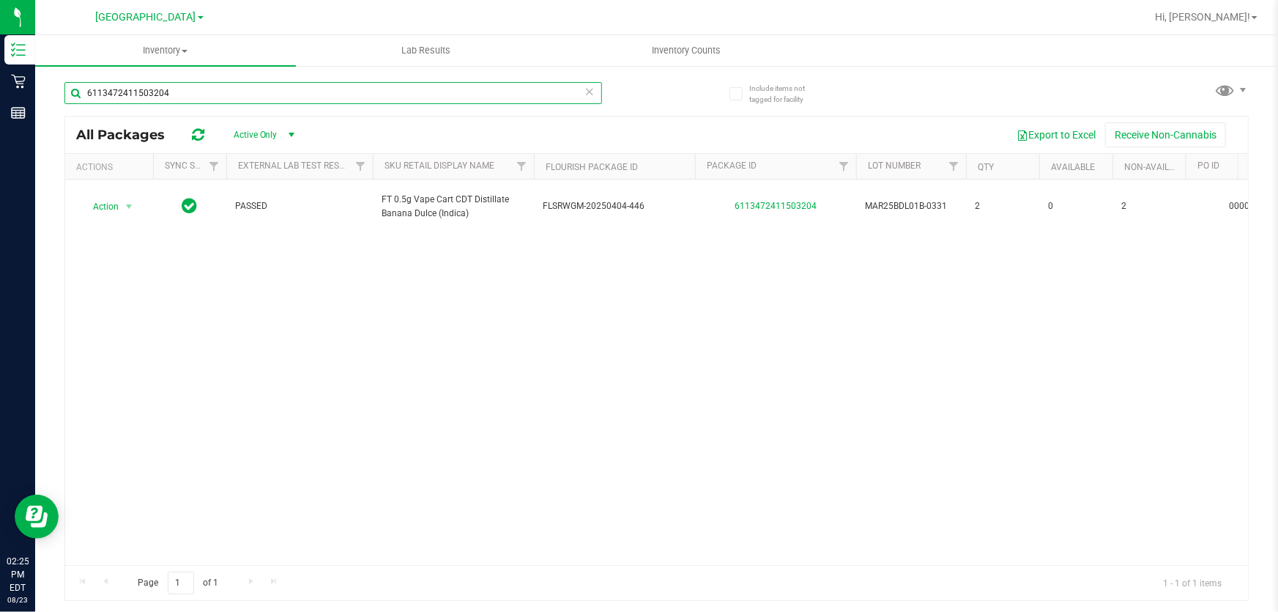
click at [250, 89] on input "6113472411503204" at bounding box center [333, 93] width 538 height 22
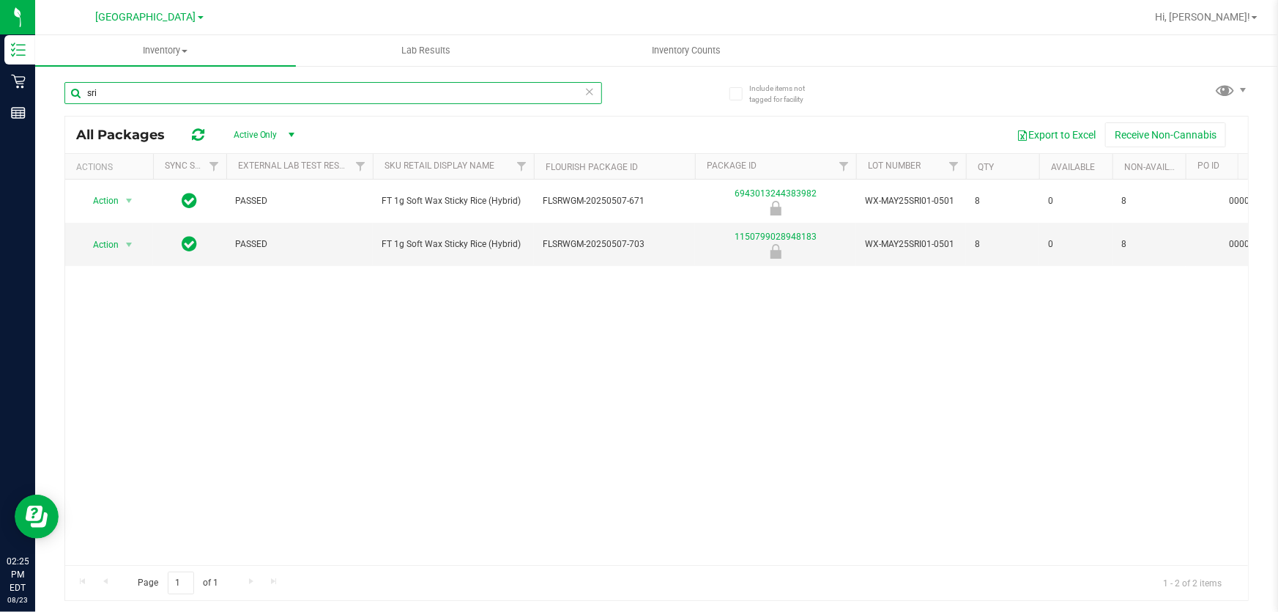
click at [250, 89] on input "sri" at bounding box center [333, 93] width 538 height 22
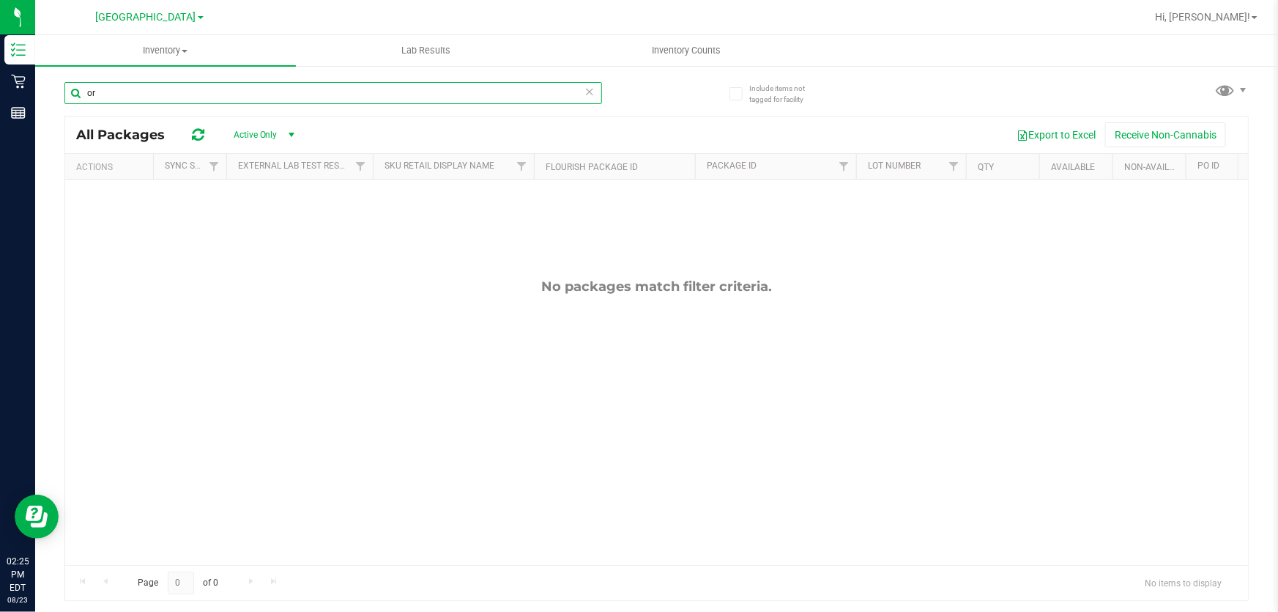
type input "o"
